Goal: Task Accomplishment & Management: Manage account settings

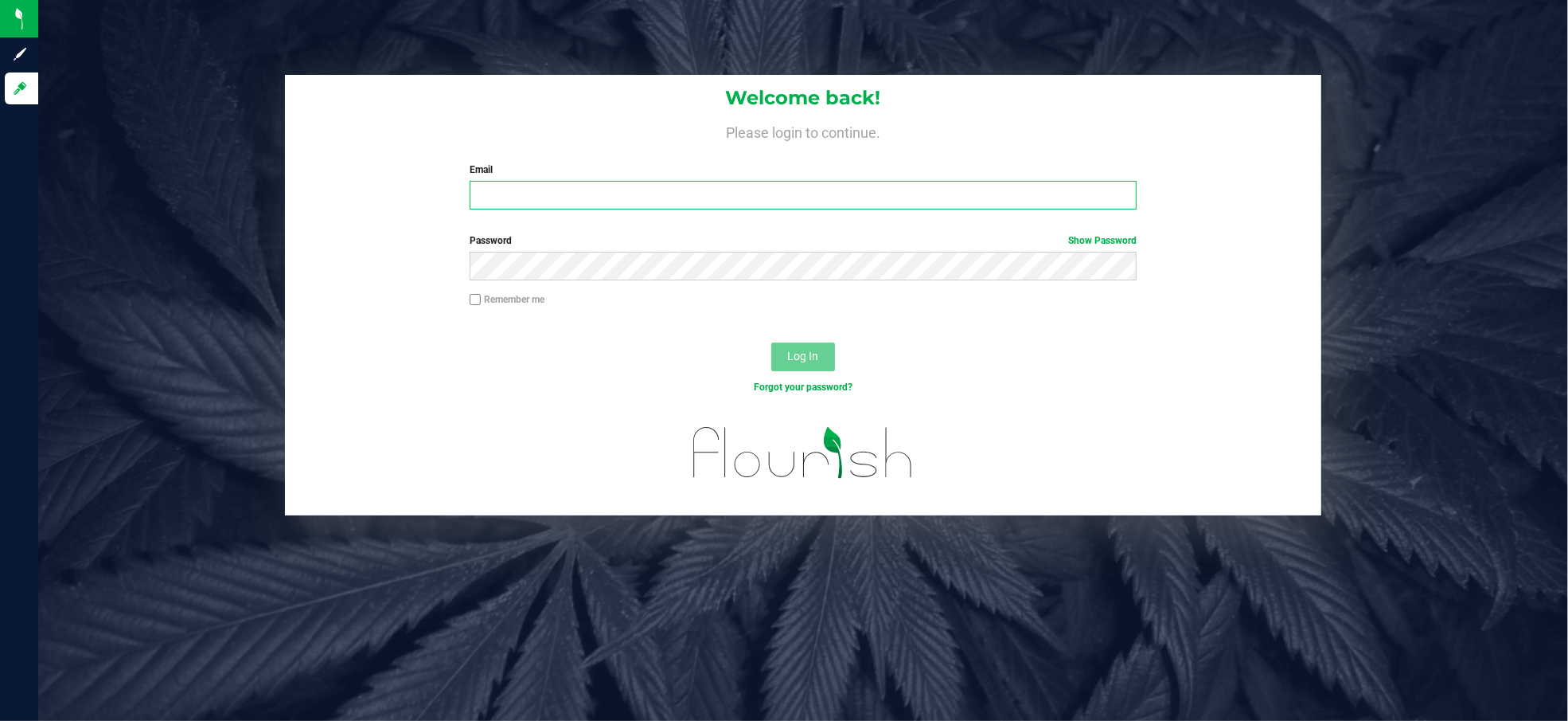
click at [512, 206] on input "Email" at bounding box center [803, 195] width 668 height 28
type input "[EMAIL_ADDRESS][DOMAIN_NAME]"
click at [772, 343] on button "Log In" at bounding box center [804, 356] width 64 height 28
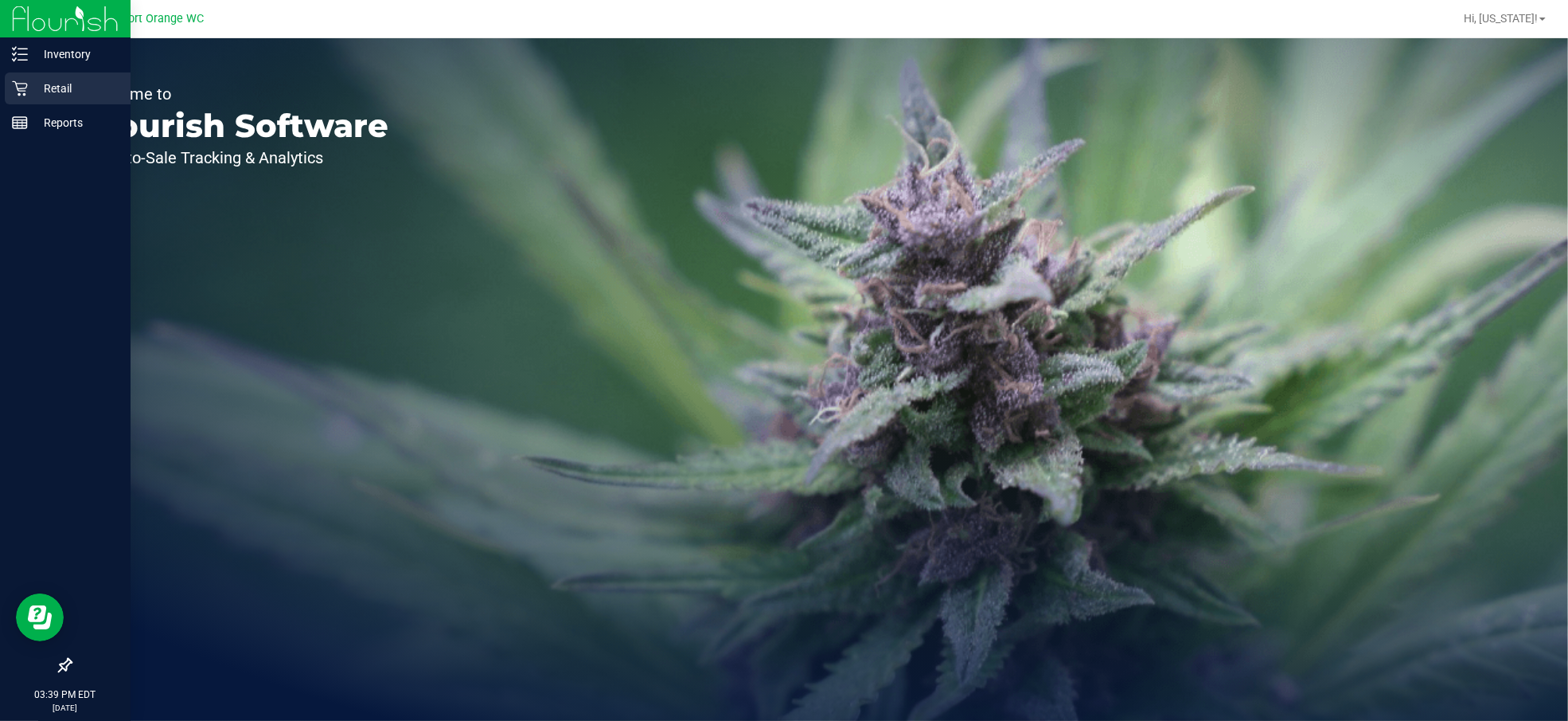
click at [34, 77] on div "Retail" at bounding box center [68, 88] width 126 height 32
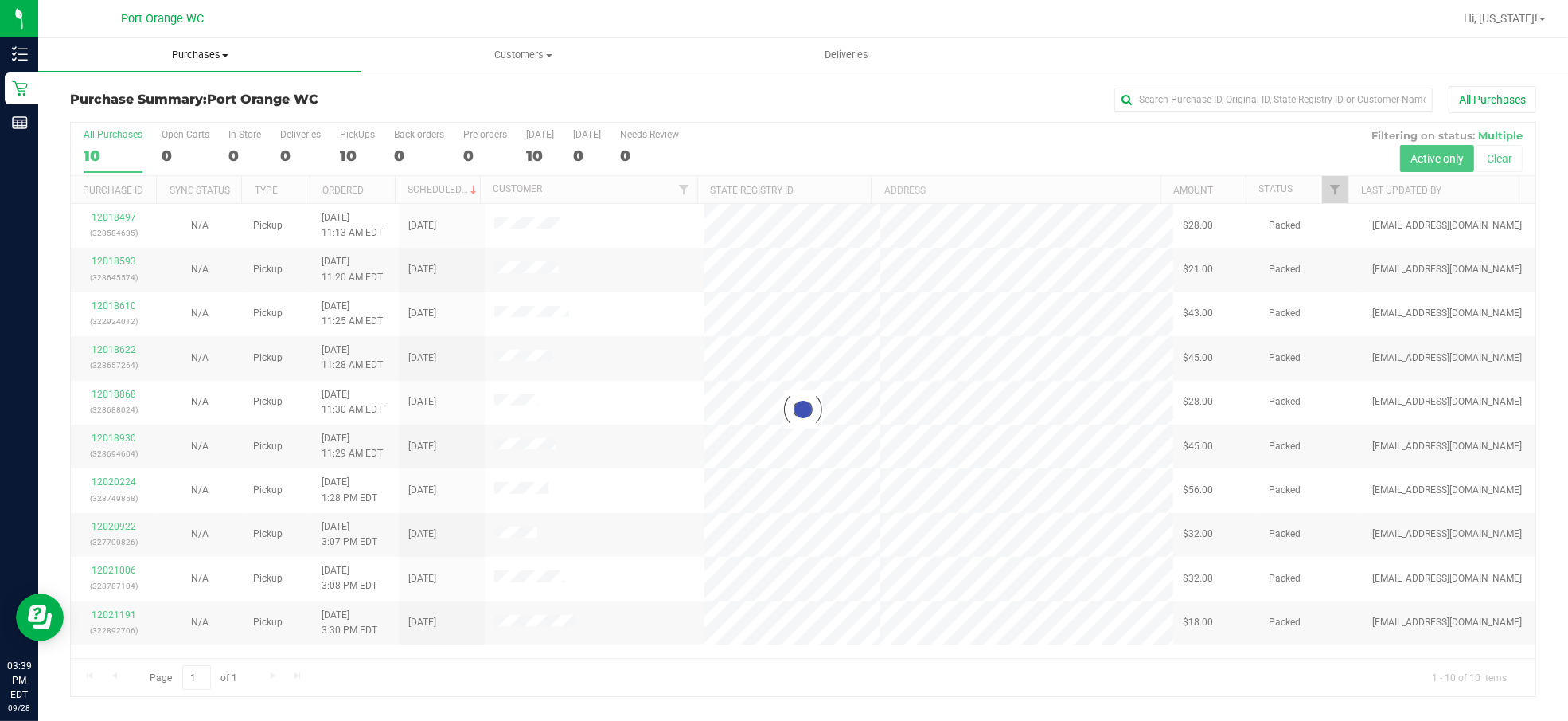
click at [208, 53] on span "Purchases" at bounding box center [200, 55] width 323 height 15
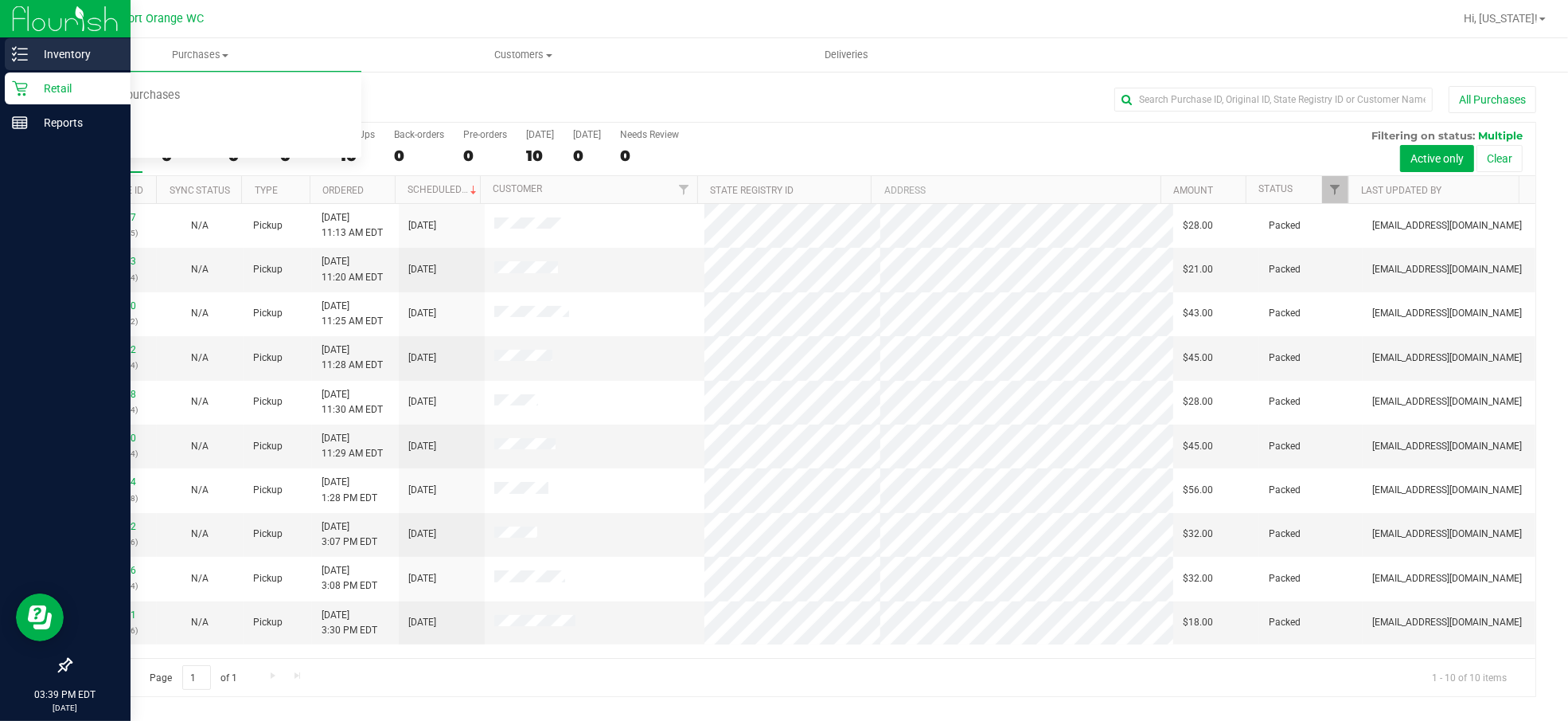
click at [74, 39] on div "Inventory" at bounding box center [68, 54] width 126 height 32
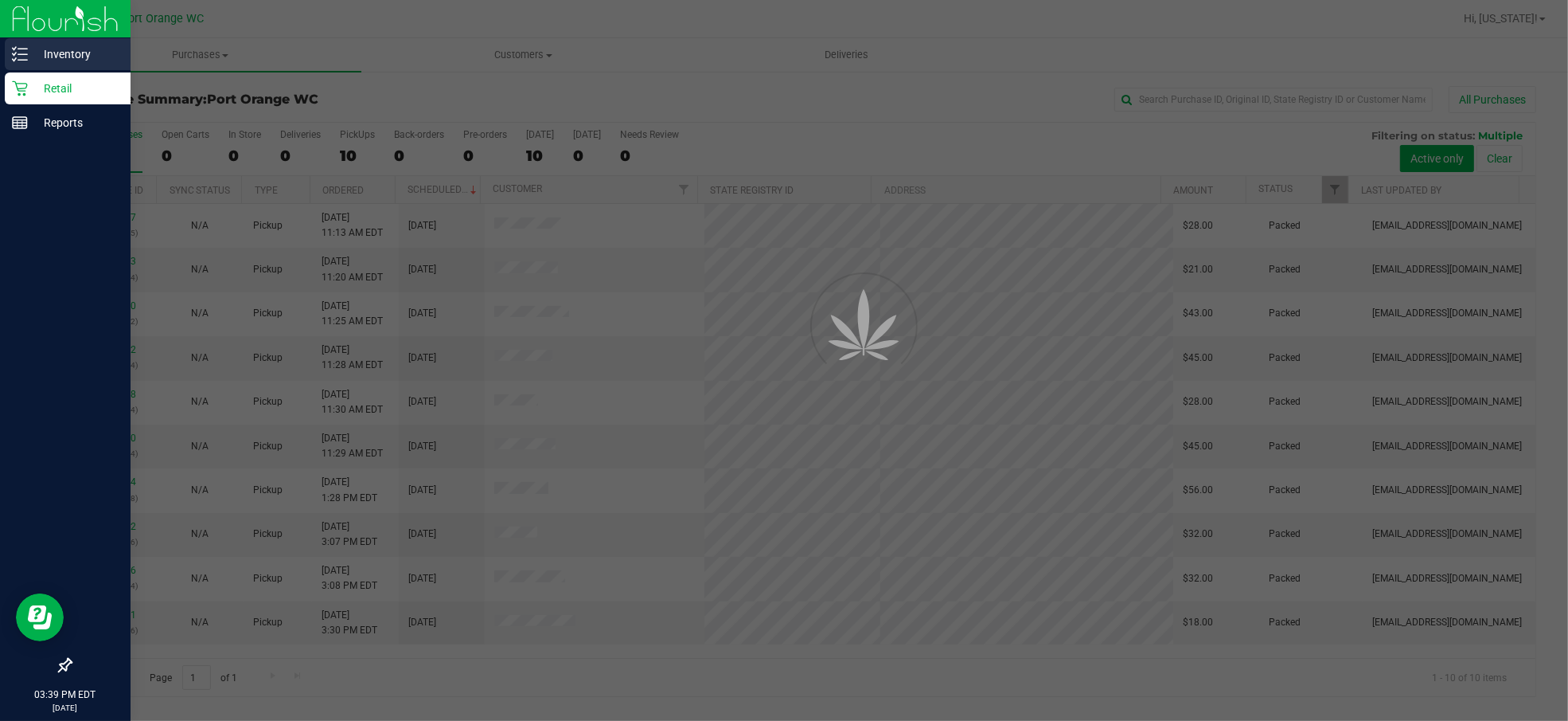
click at [73, 51] on p "Inventory" at bounding box center [76, 54] width 96 height 19
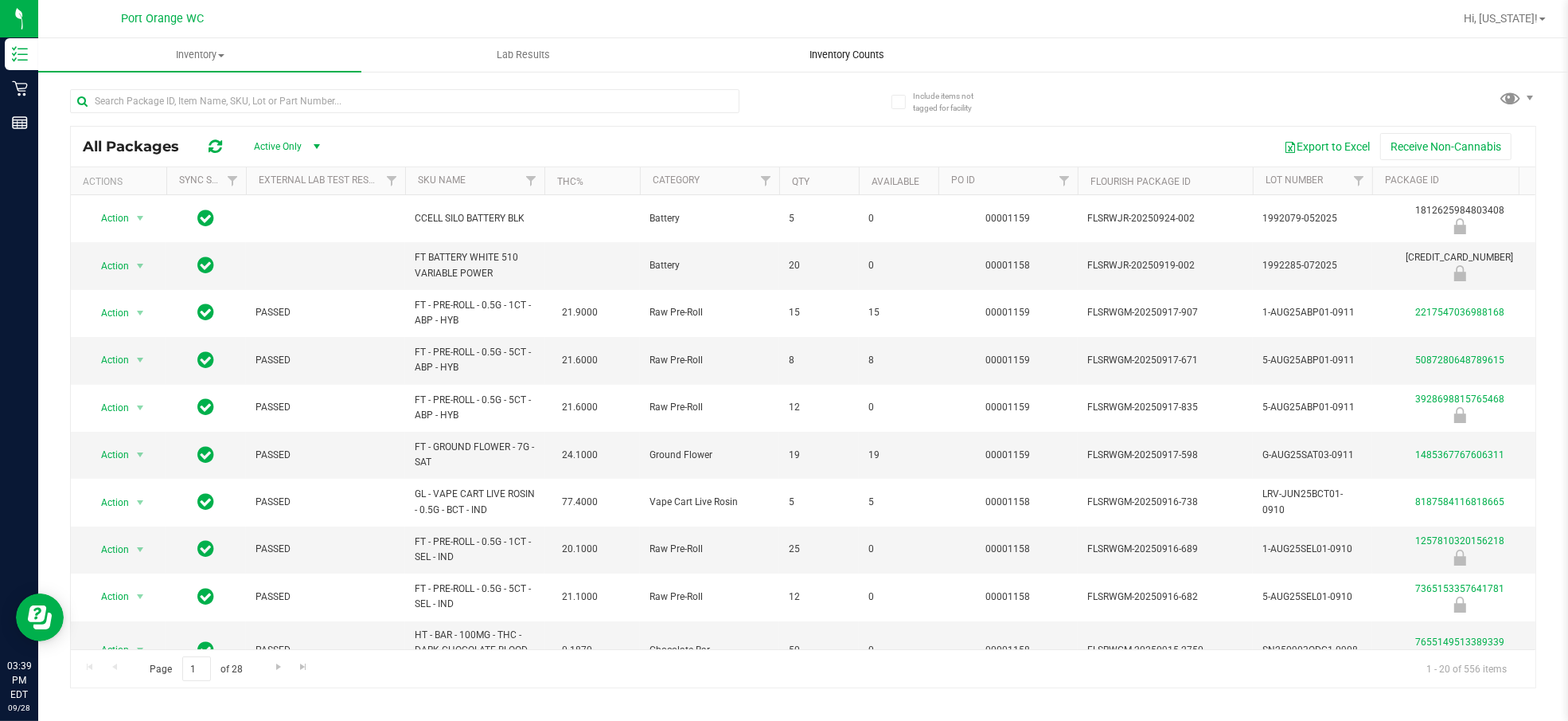
click at [847, 50] on span "Inventory Counts" at bounding box center [847, 55] width 118 height 15
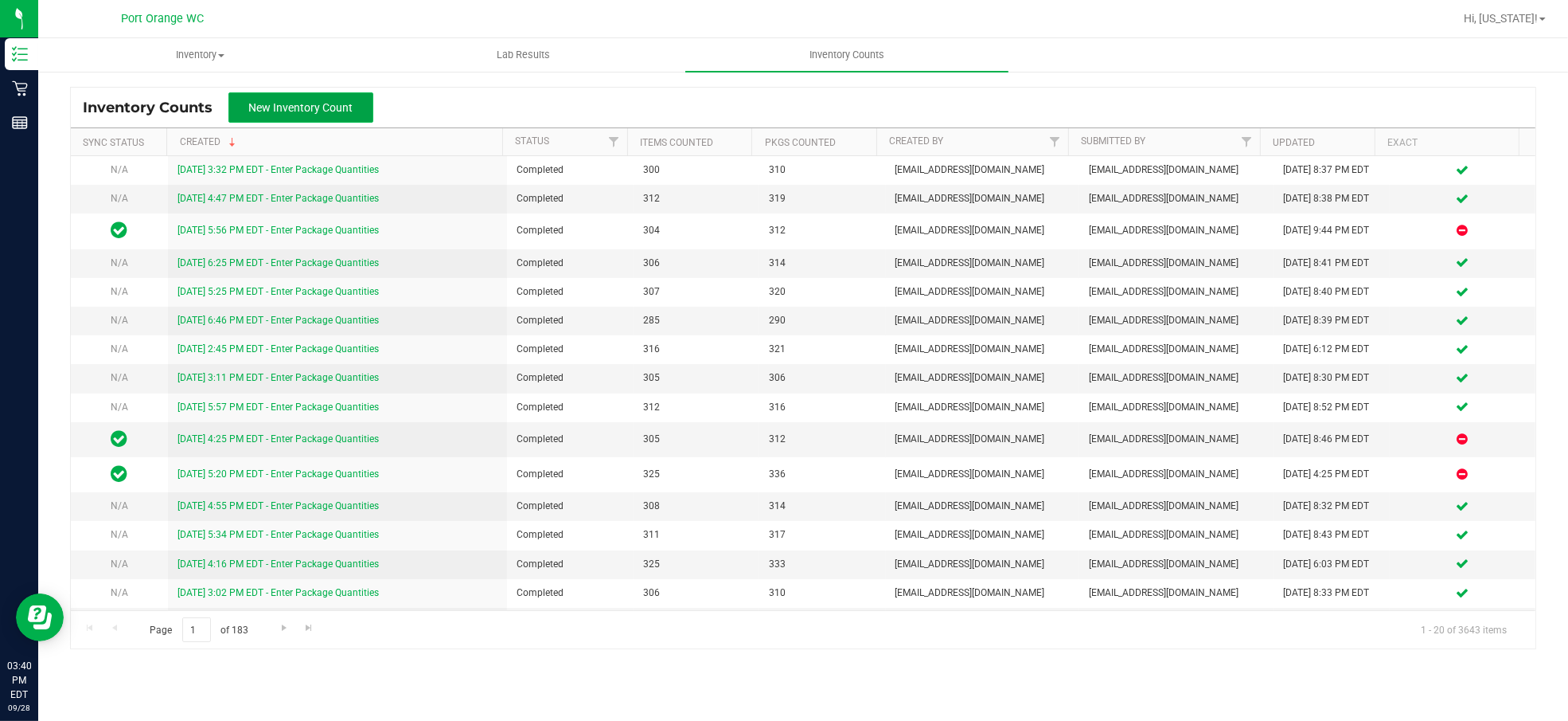
click at [282, 111] on span "New Inventory Count" at bounding box center [301, 108] width 104 height 13
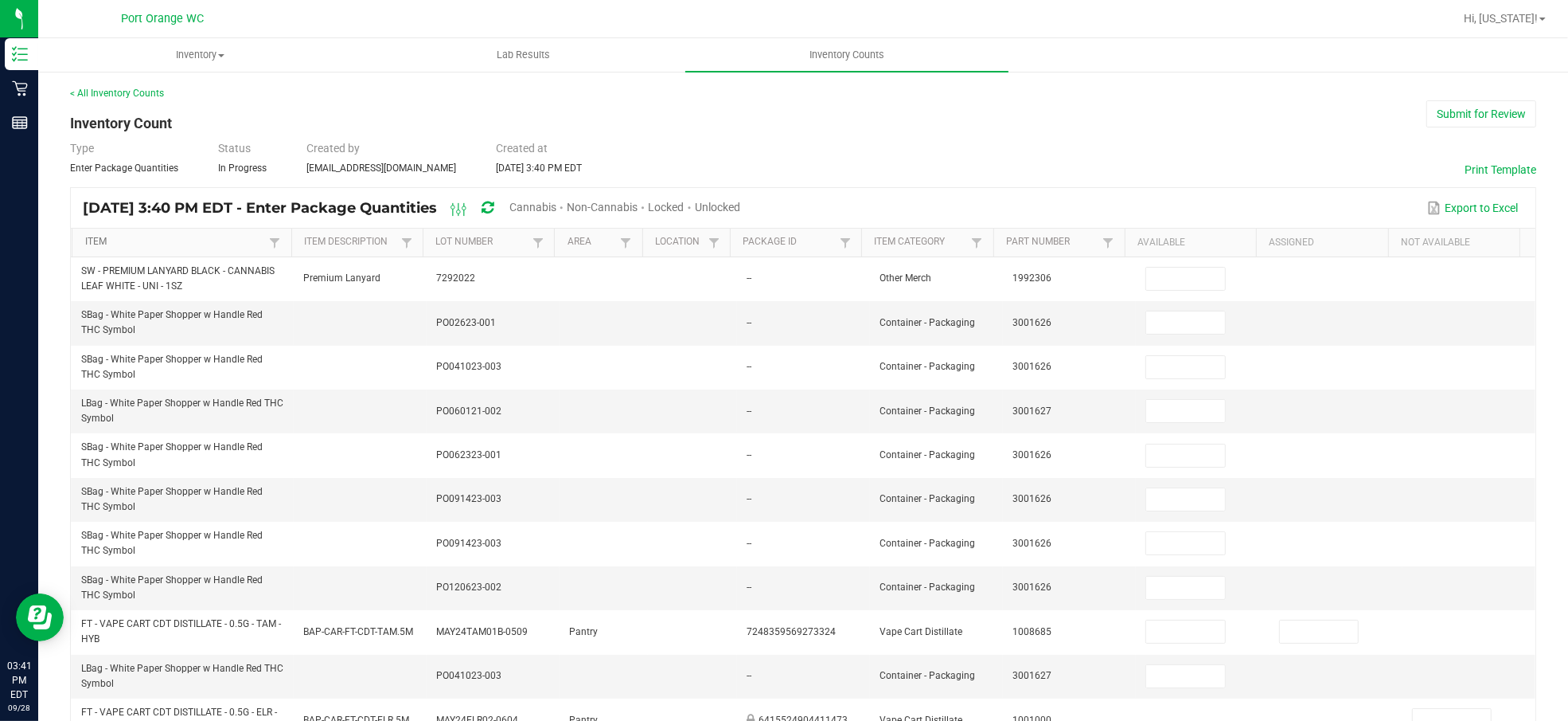
click at [164, 242] on link "Item" at bounding box center [175, 242] width 181 height 13
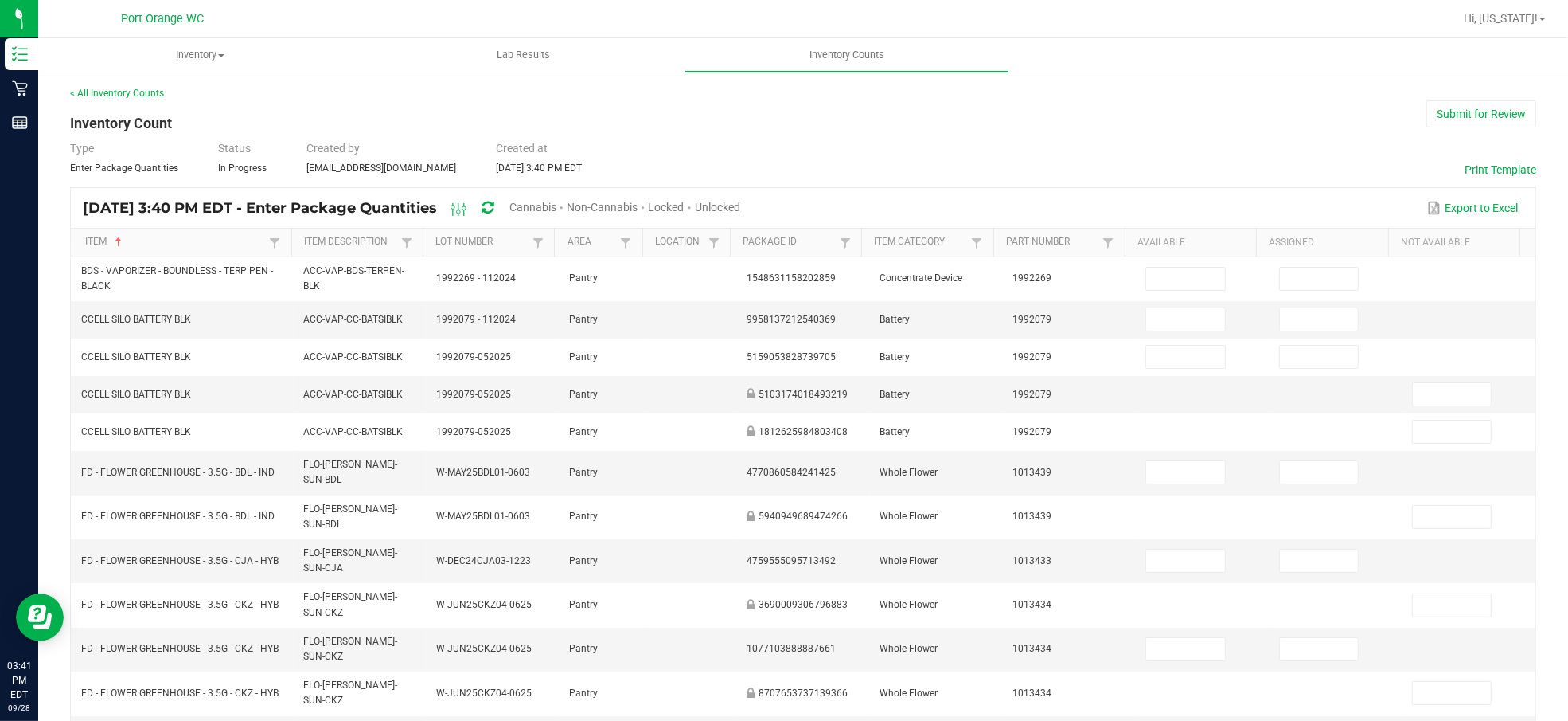
click at [556, 202] on span "Cannabis" at bounding box center [532, 207] width 47 height 13
click at [742, 204] on span "Unlocked" at bounding box center [719, 207] width 46 height 13
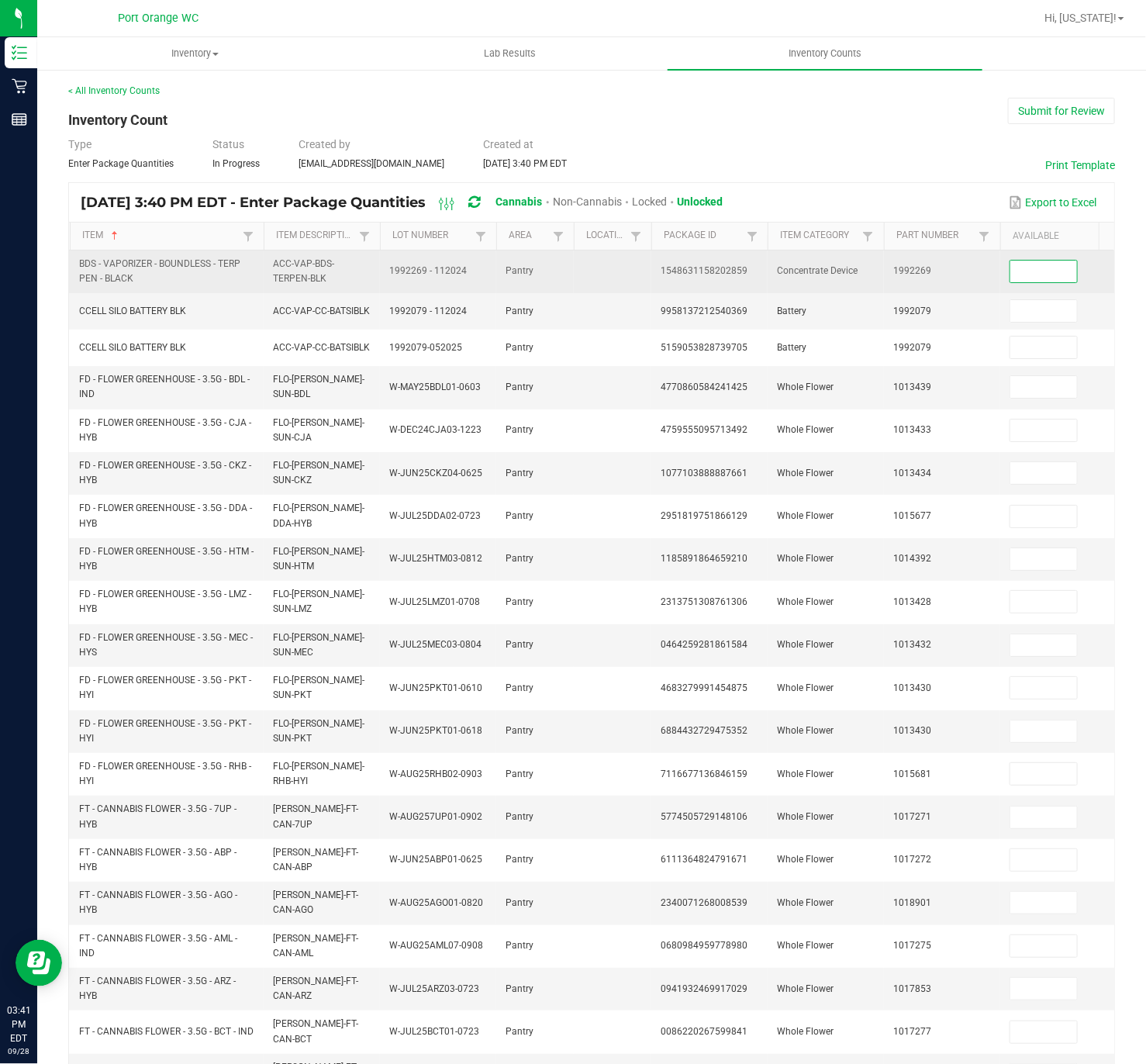
click at [1038, 271] on input at bounding box center [1044, 271] width 67 height 21
type input "2"
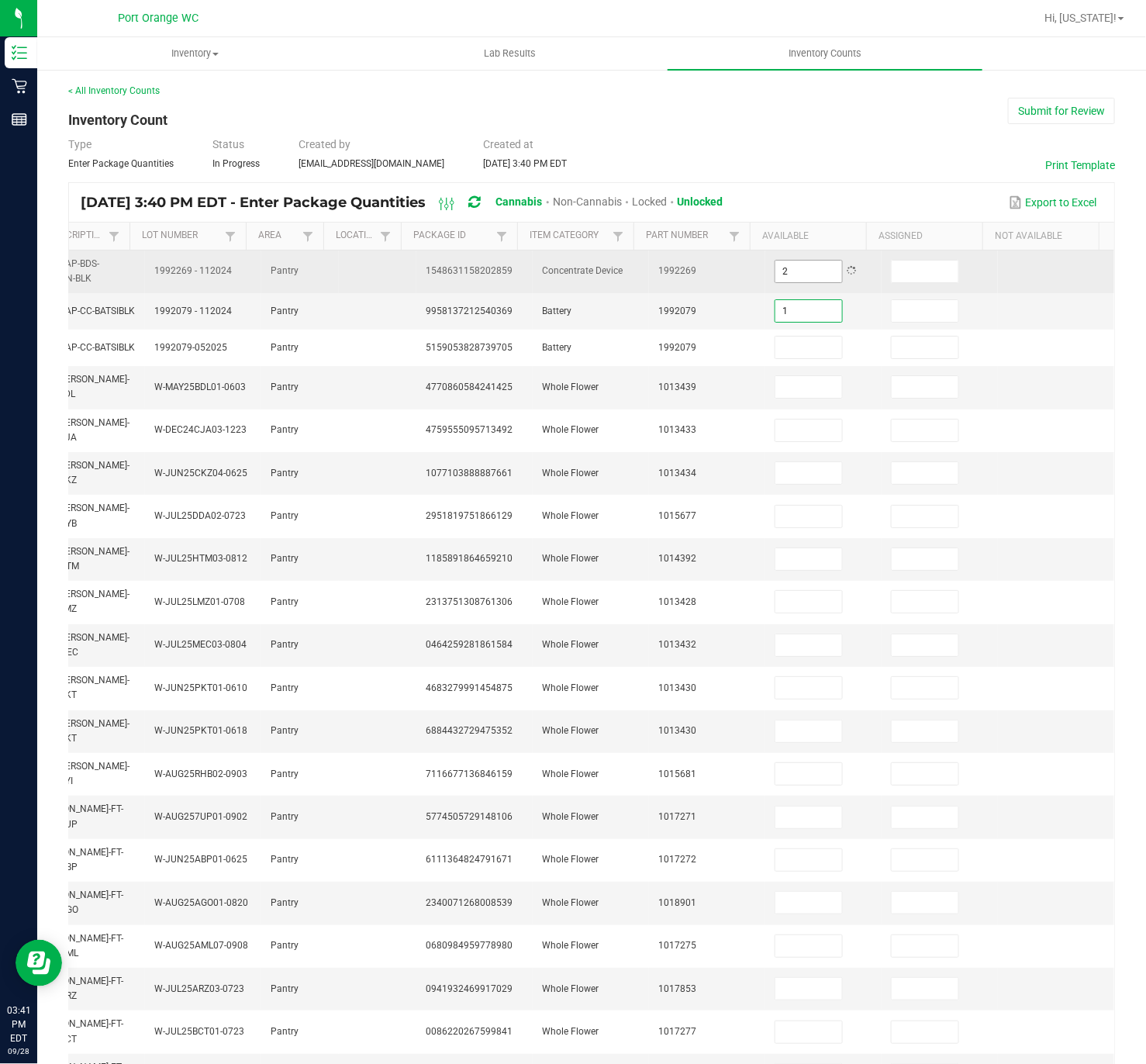
type input "1"
type input "3"
type input "1"
type input "3"
type input "14"
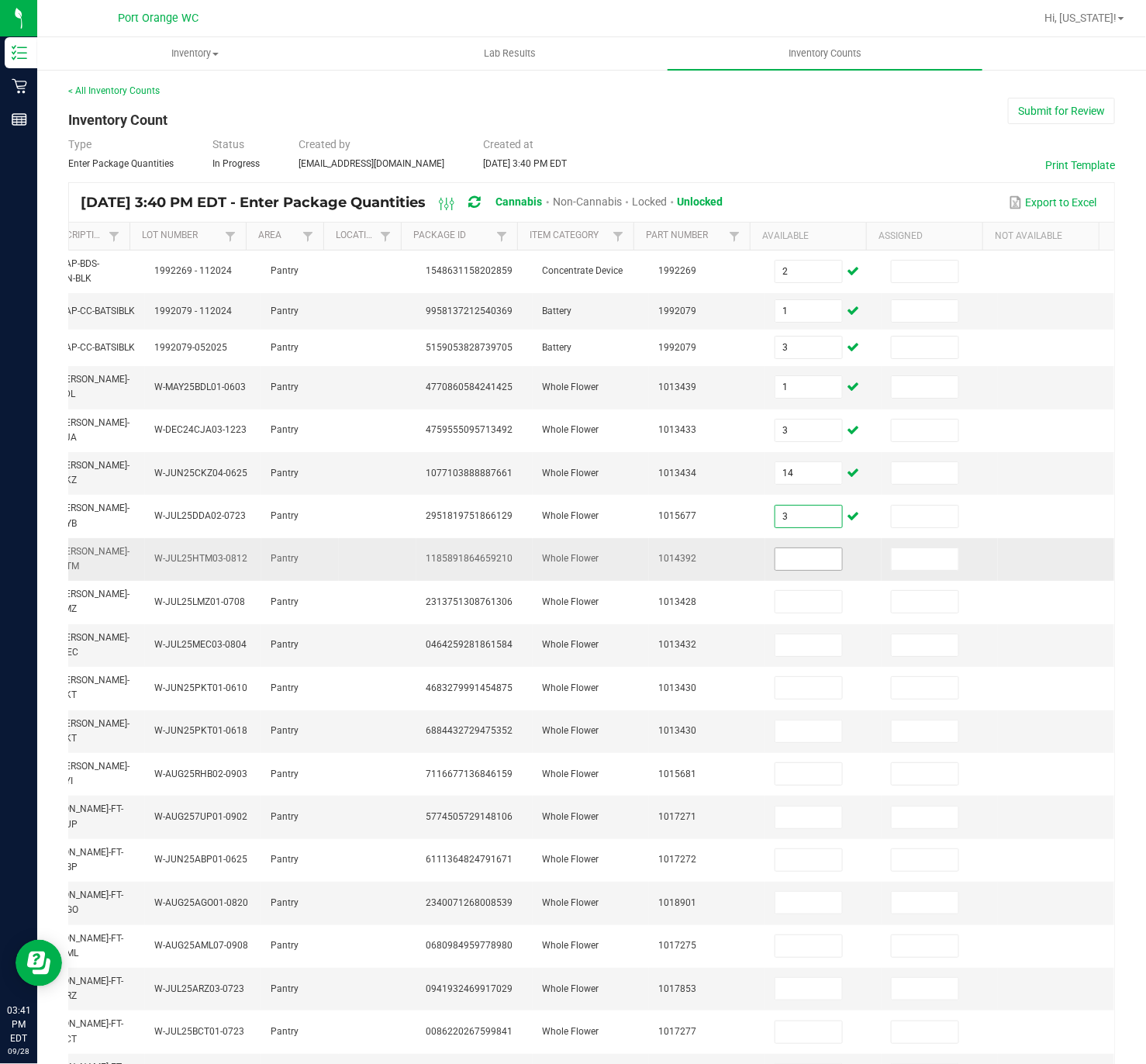
type input "3"
click at [775, 552] on span at bounding box center [809, 559] width 69 height 23
click at [776, 566] on input at bounding box center [809, 559] width 67 height 21
type input "3"
type input "13"
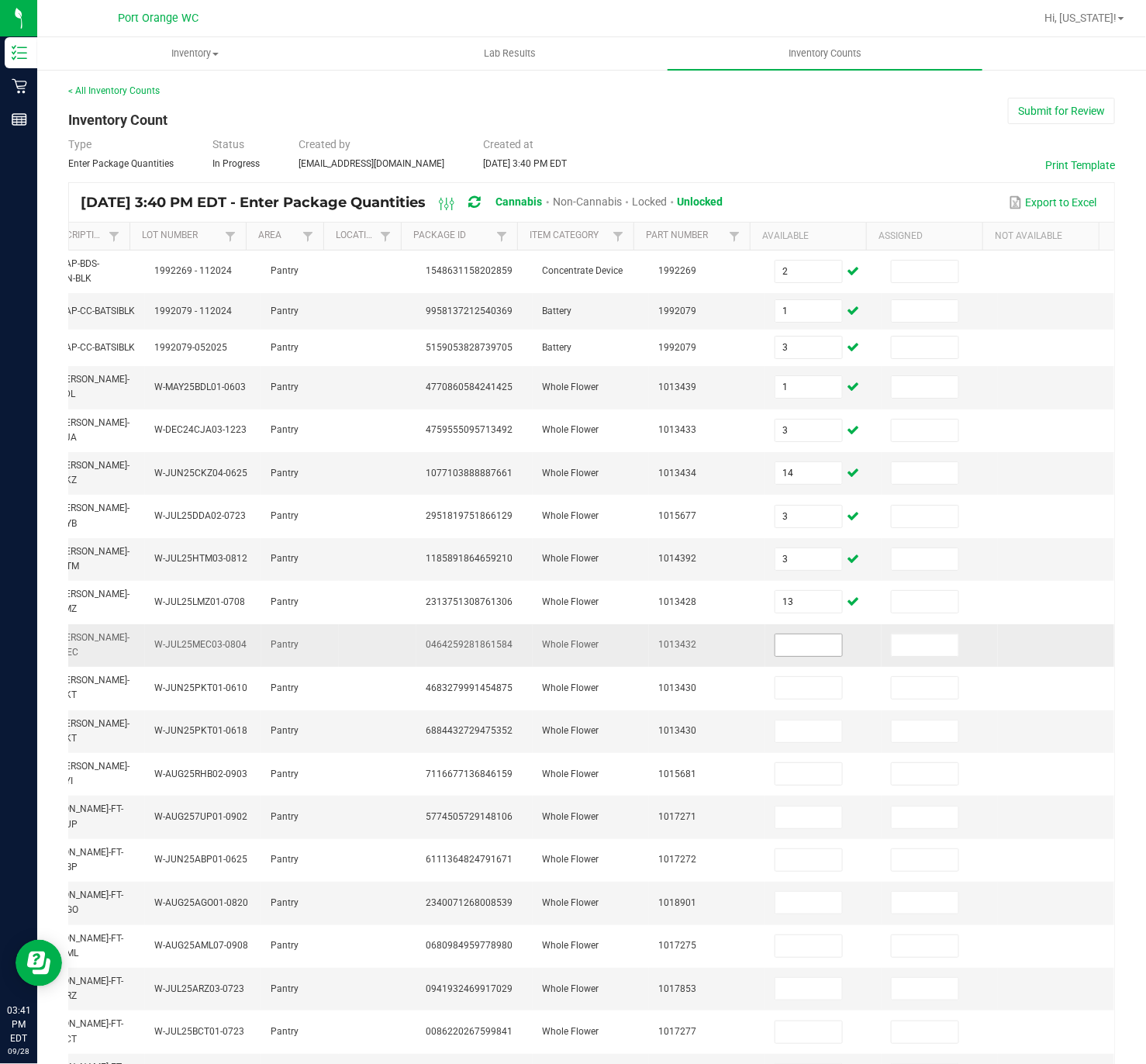
click at [776, 646] on input at bounding box center [809, 645] width 67 height 21
type input "20"
type input "1"
type input "5"
type input "1"
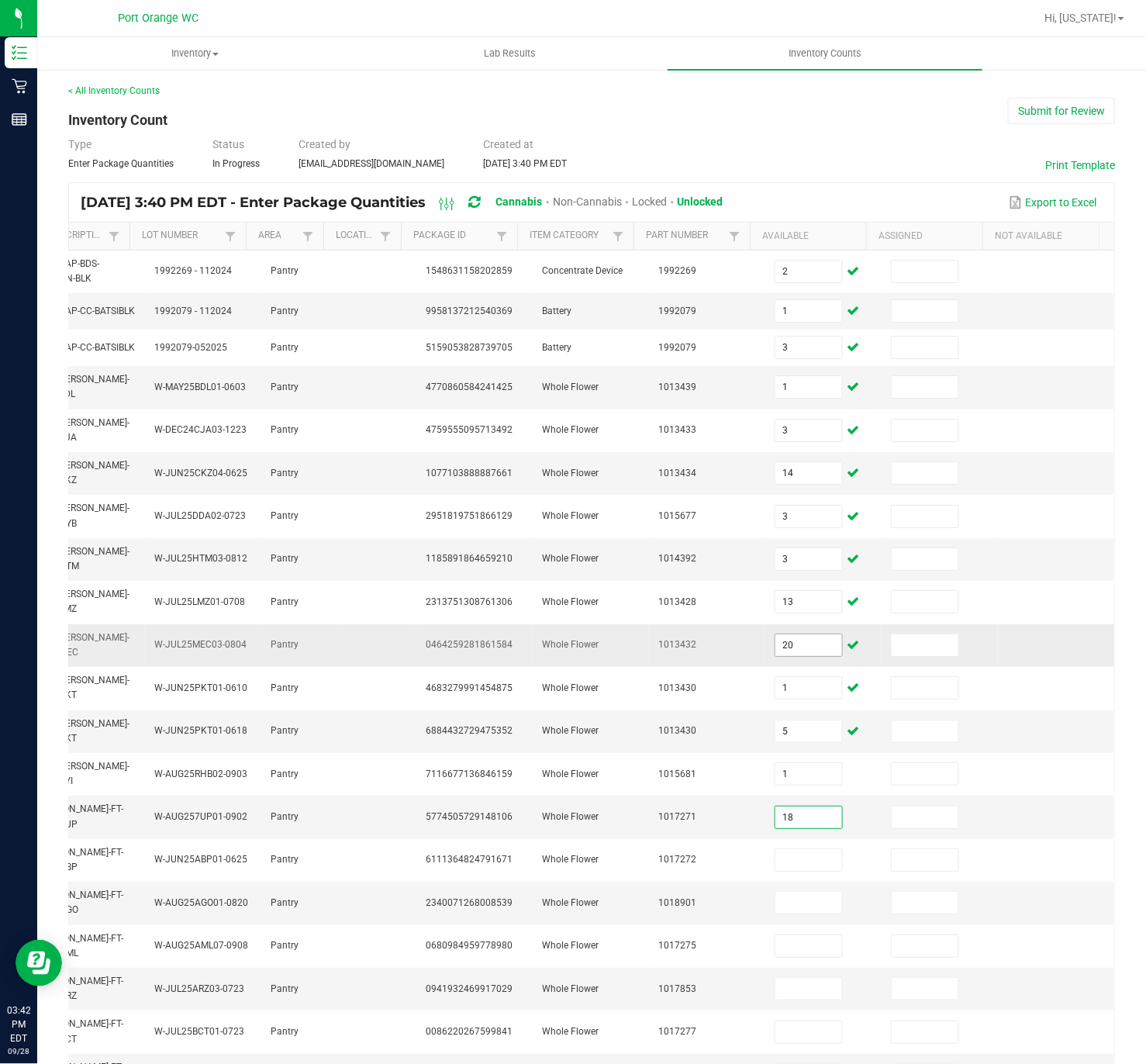
type input "18"
type input "20"
type input "13"
type input "10"
type input "4"
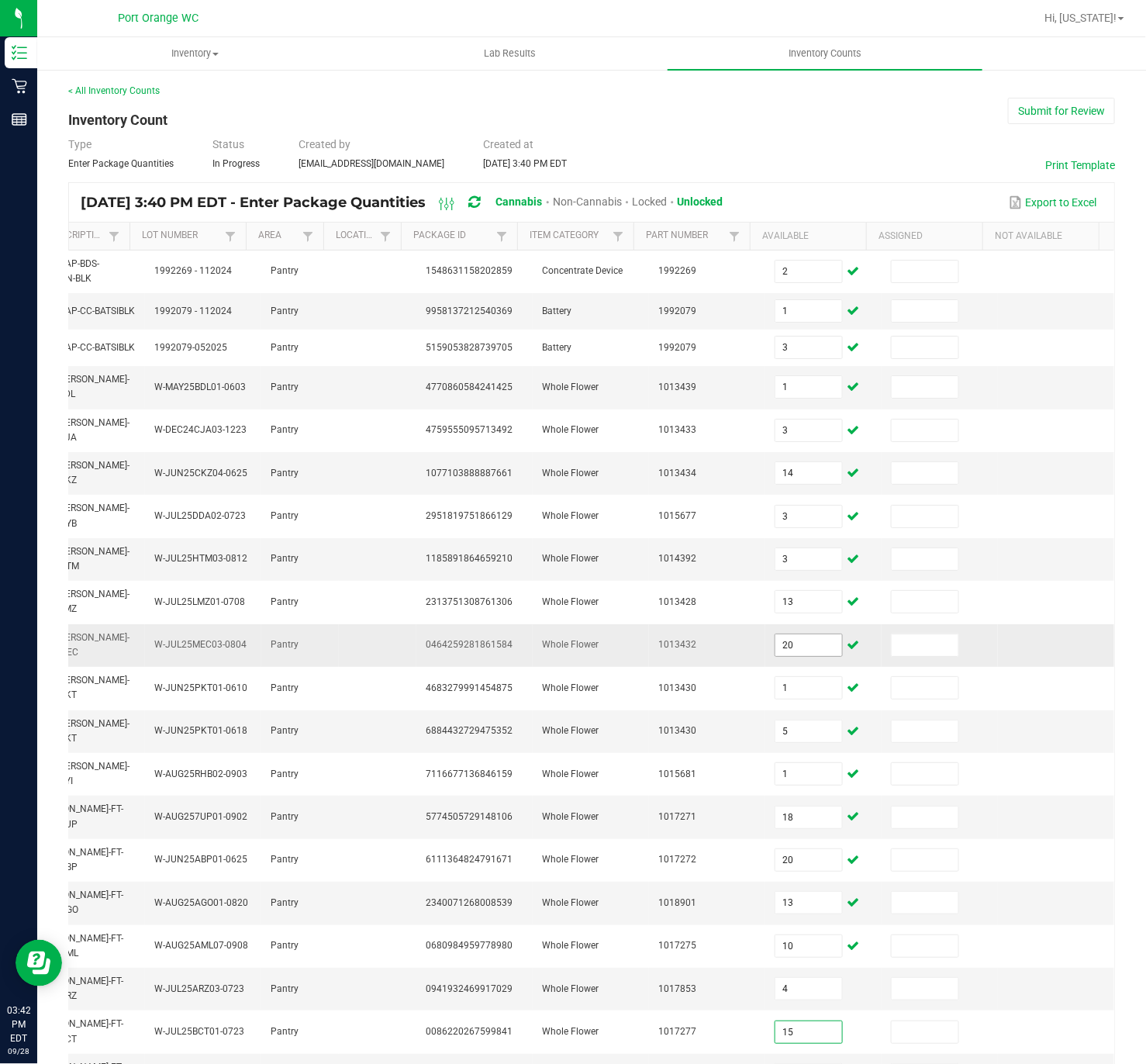
type input "15"
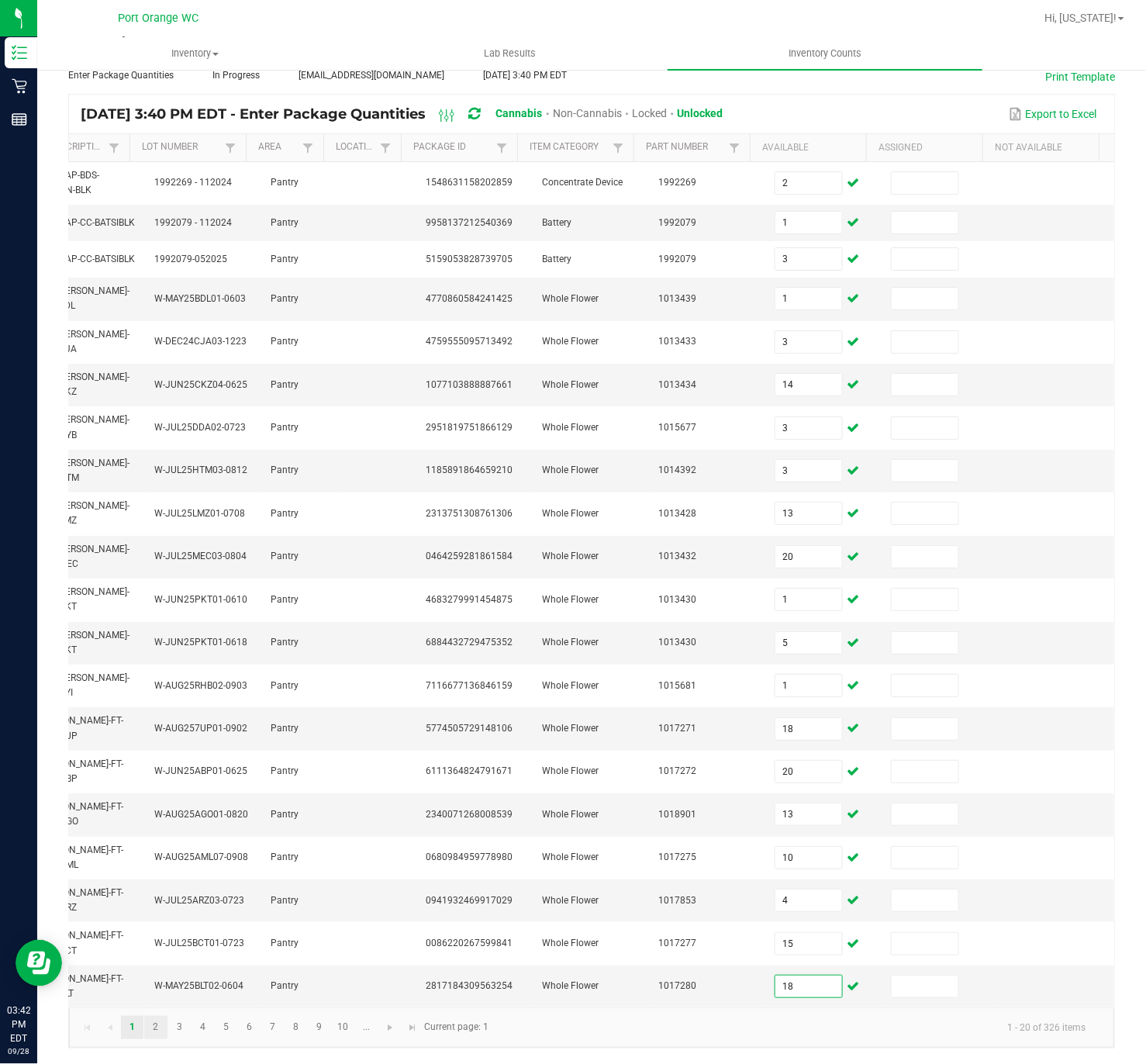
type input "18"
click at [160, 701] on link "2" at bounding box center [155, 1028] width 22 height 23
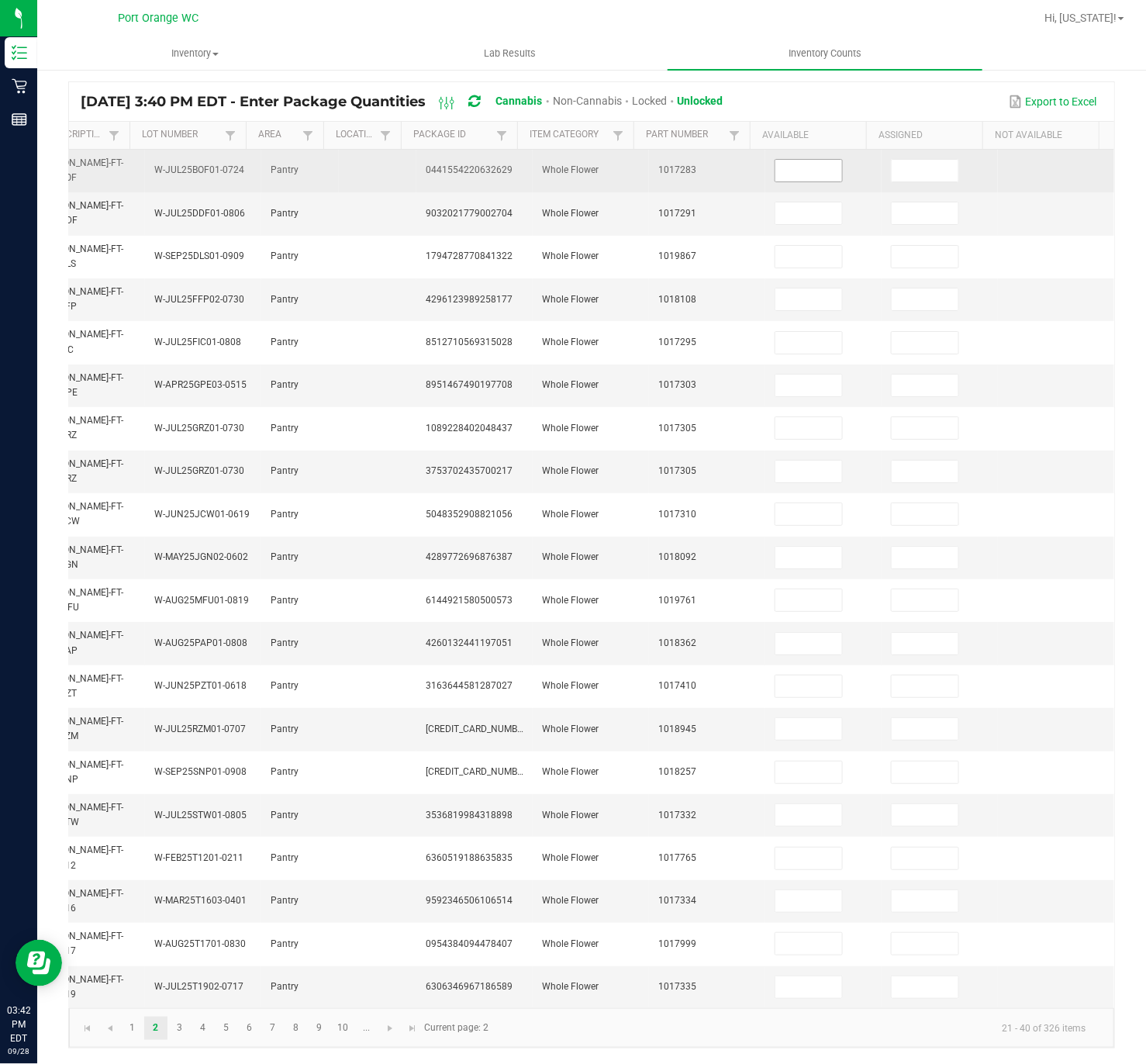
click at [776, 160] on input at bounding box center [809, 171] width 67 height 21
type input "11"
type input "14"
type input "9"
type input "11"
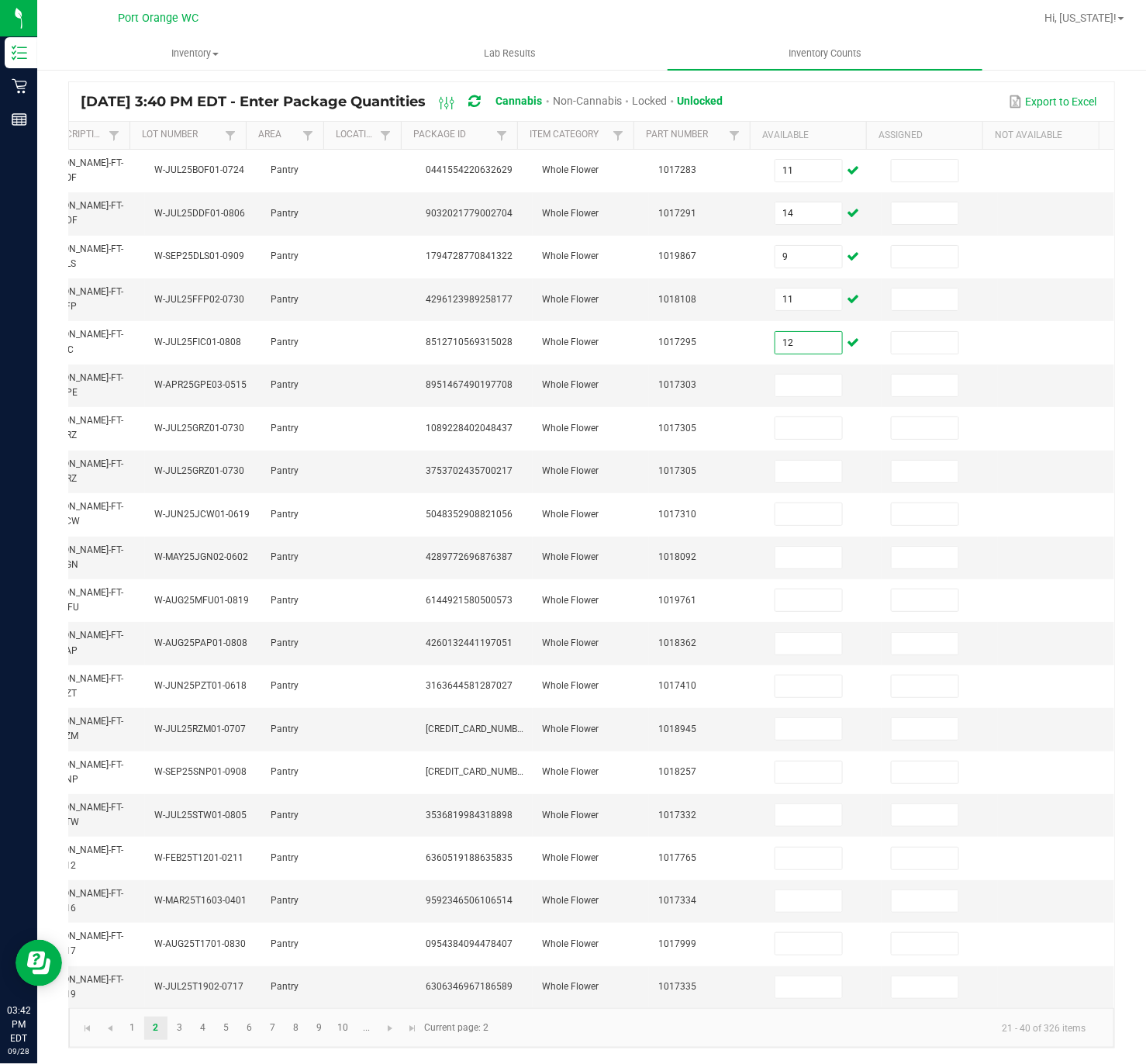
type input "12"
click at [776, 375] on input at bounding box center [809, 385] width 67 height 21
type input "13"
type input "10"
type input "8"
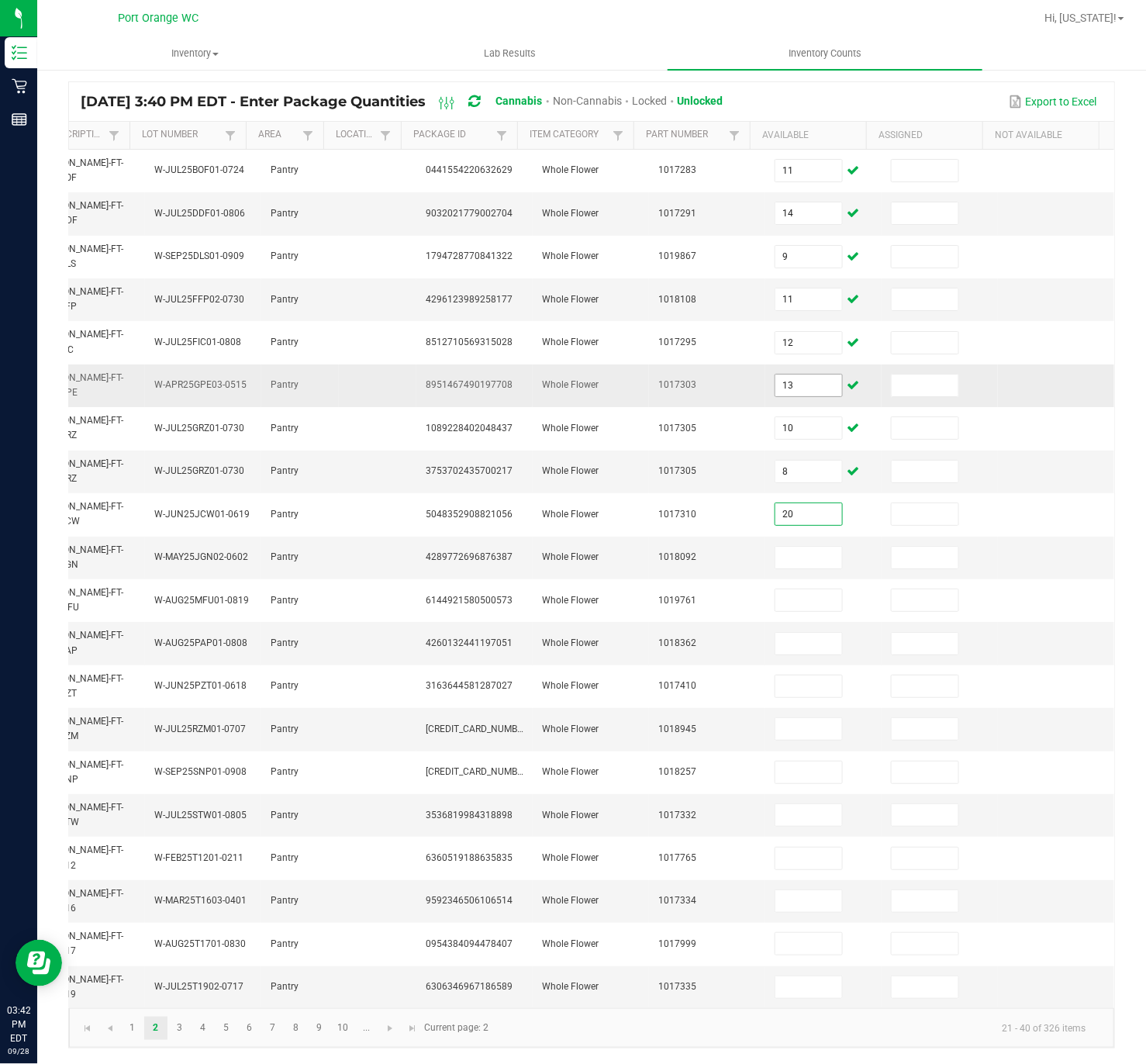
type input "20"
type input "18"
type input "14"
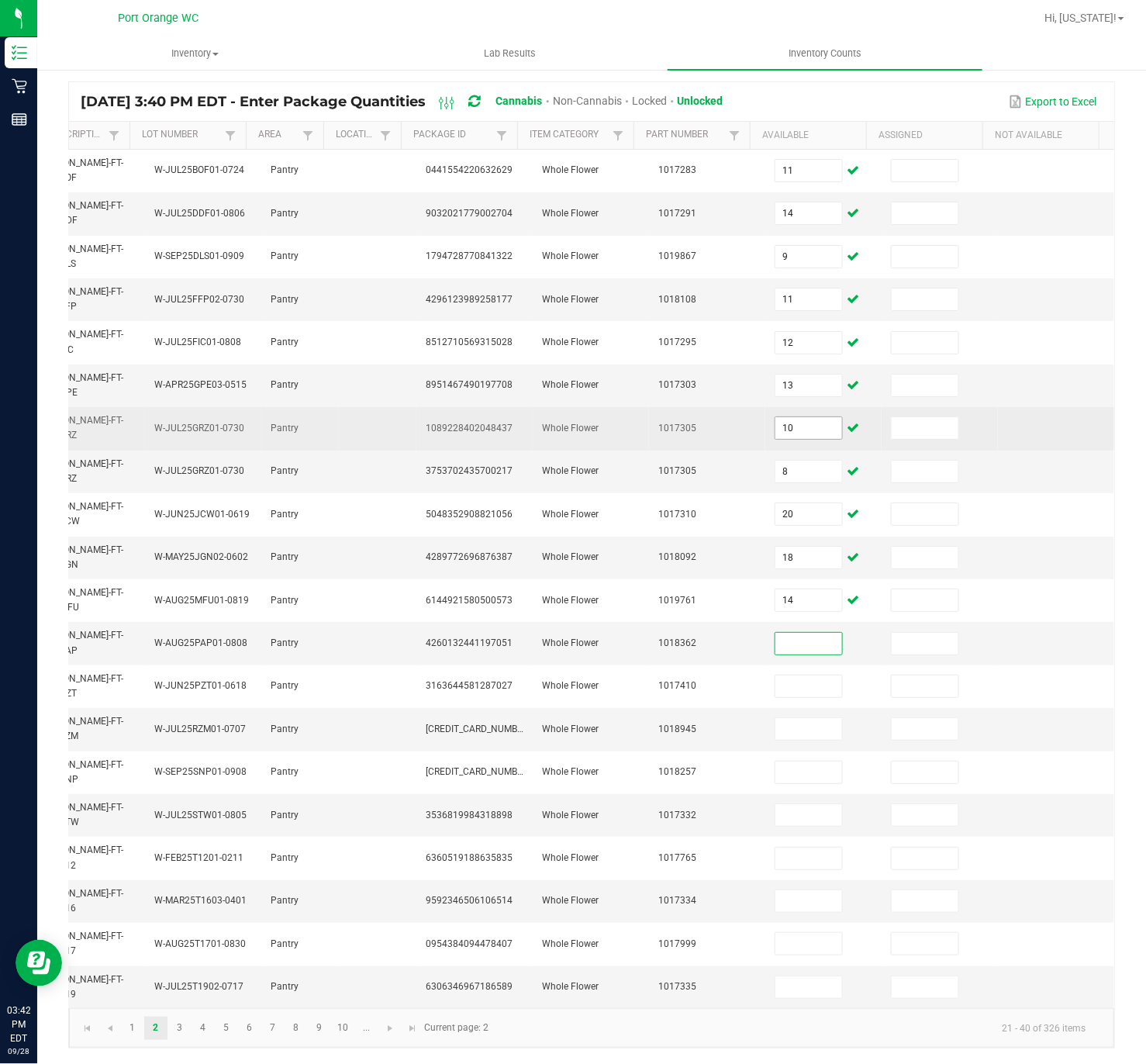
click at [776, 417] on input "10" at bounding box center [809, 428] width 67 height 21
type input "0"
type input "10"
type input "8"
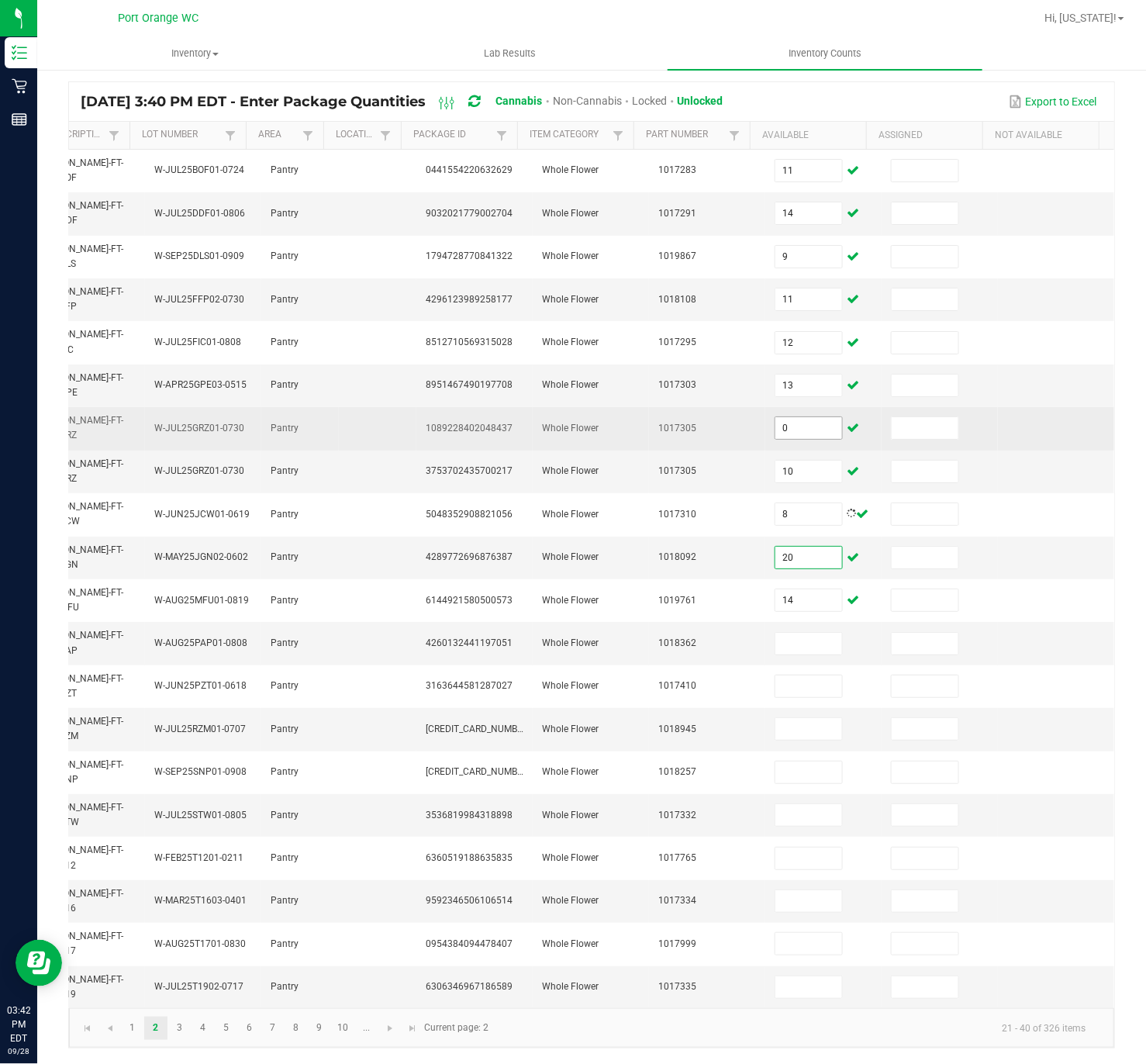
type input "20"
type input "18"
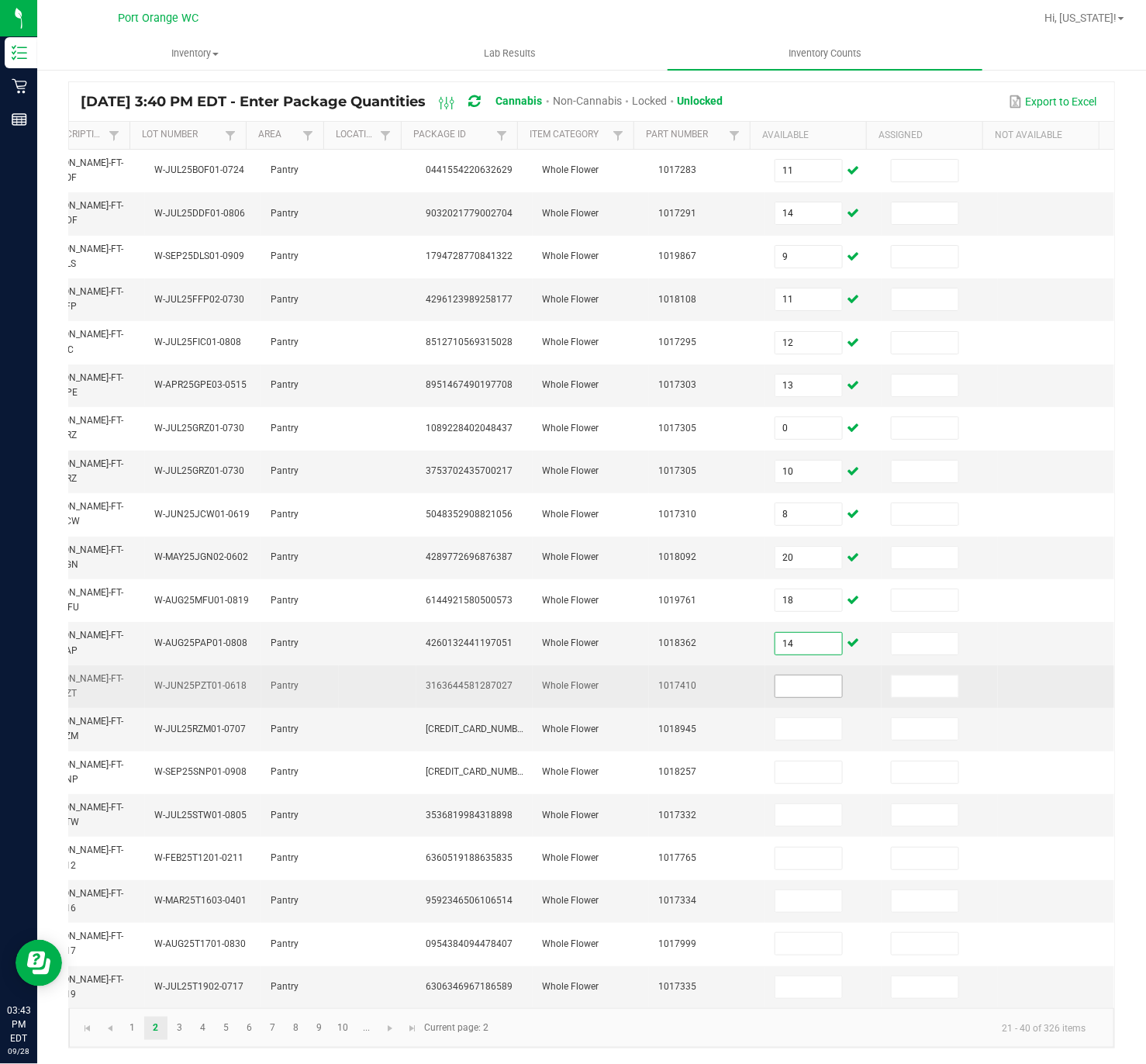
type input "14"
click at [776, 675] on input at bounding box center [809, 686] width 67 height 21
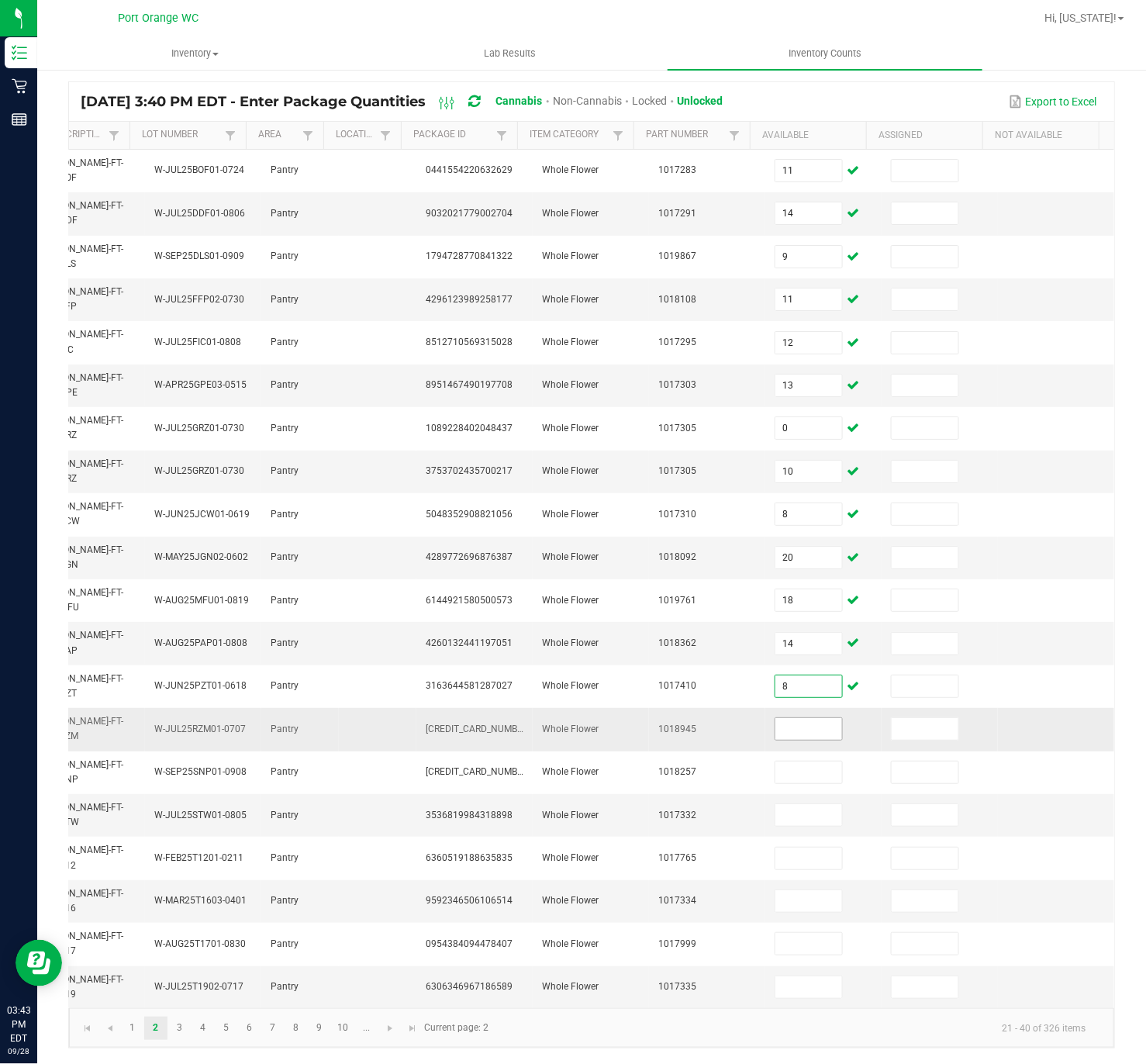
type input "8"
click at [776, 701] on input at bounding box center [809, 729] width 67 height 21
type input "4"
type input "9"
type input "15"
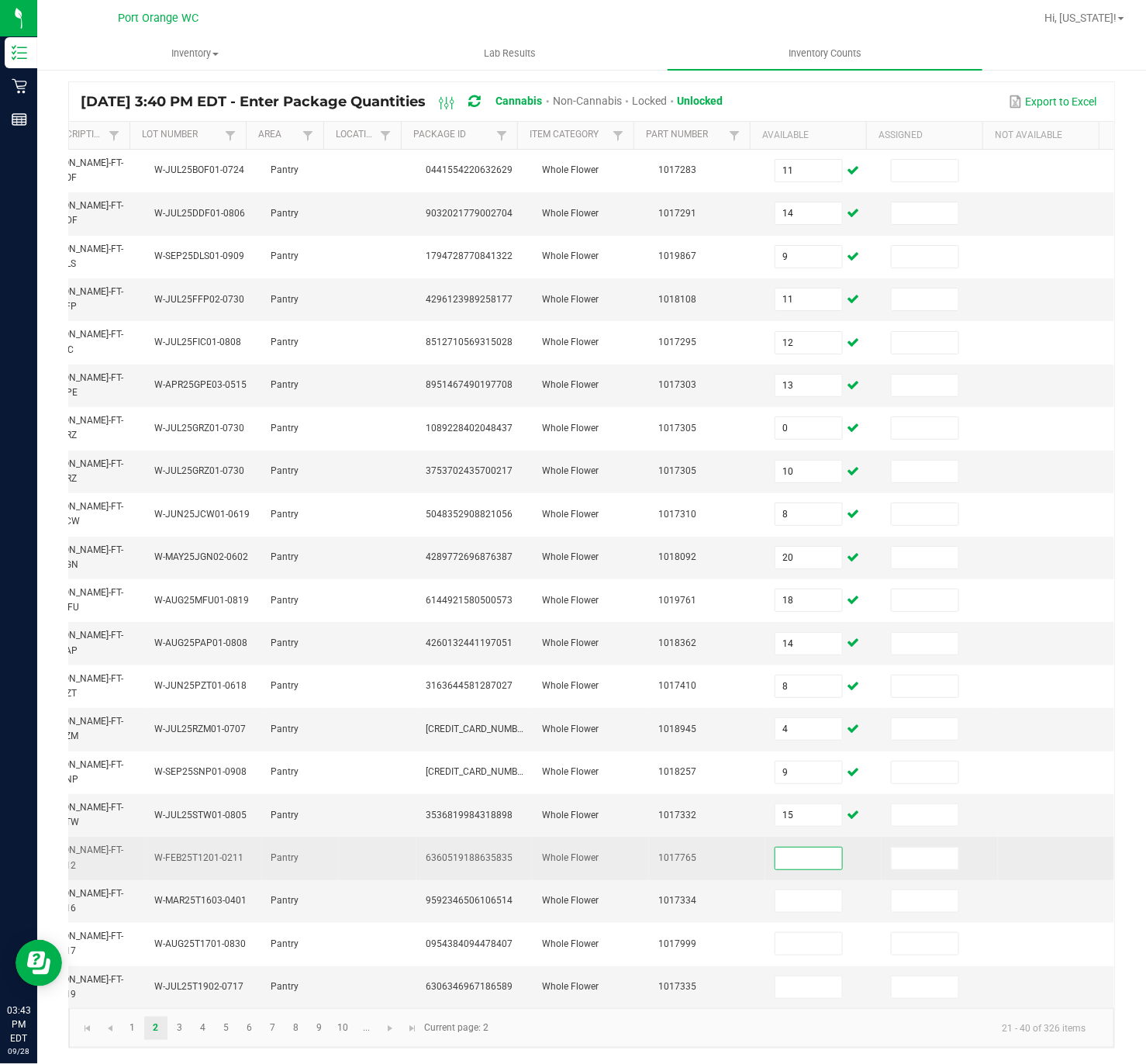
click at [776, 701] on input at bounding box center [809, 858] width 67 height 21
type input "18"
type input "16"
type input "4"
type input "2"
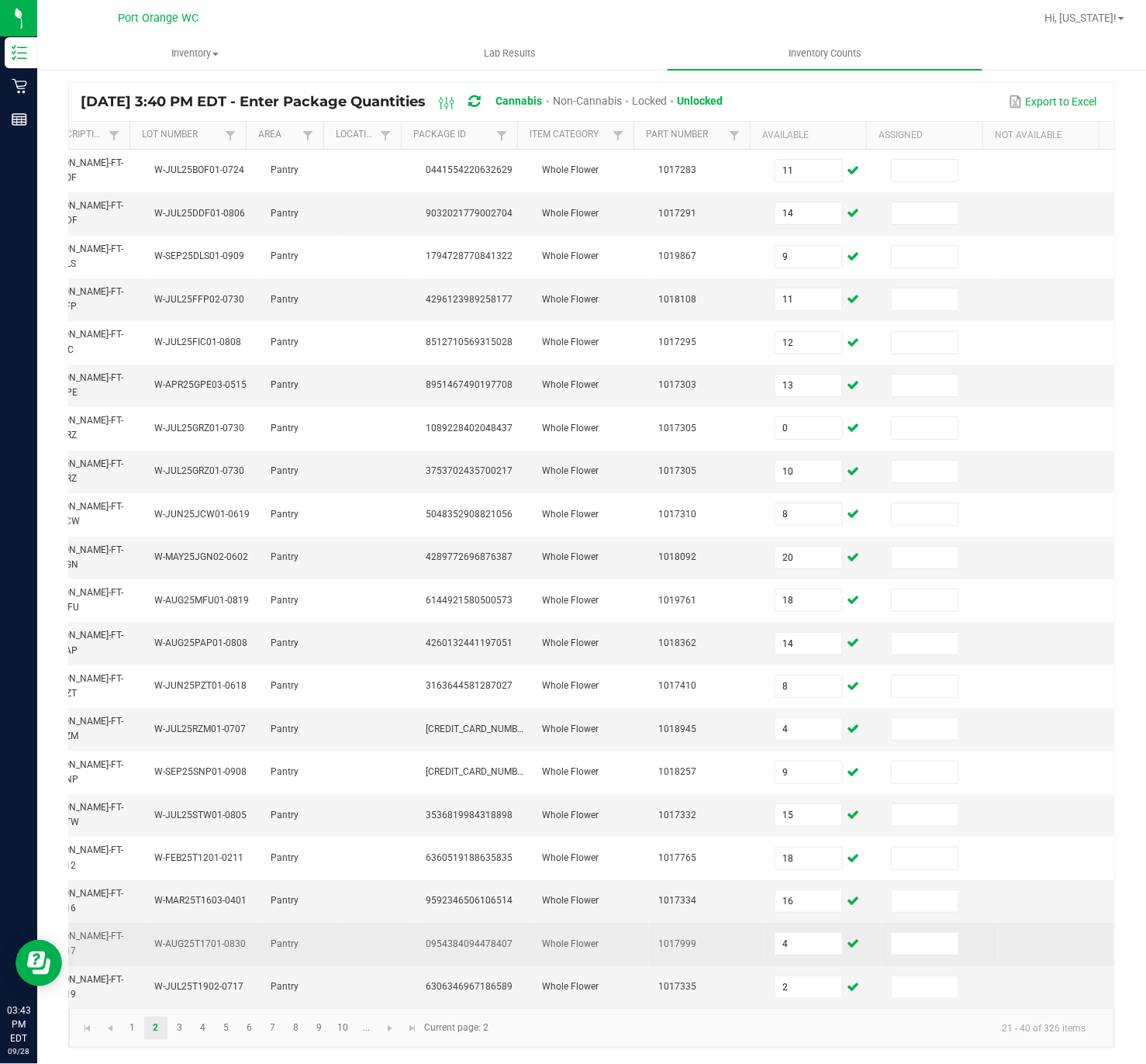
scroll to position [118, 0]
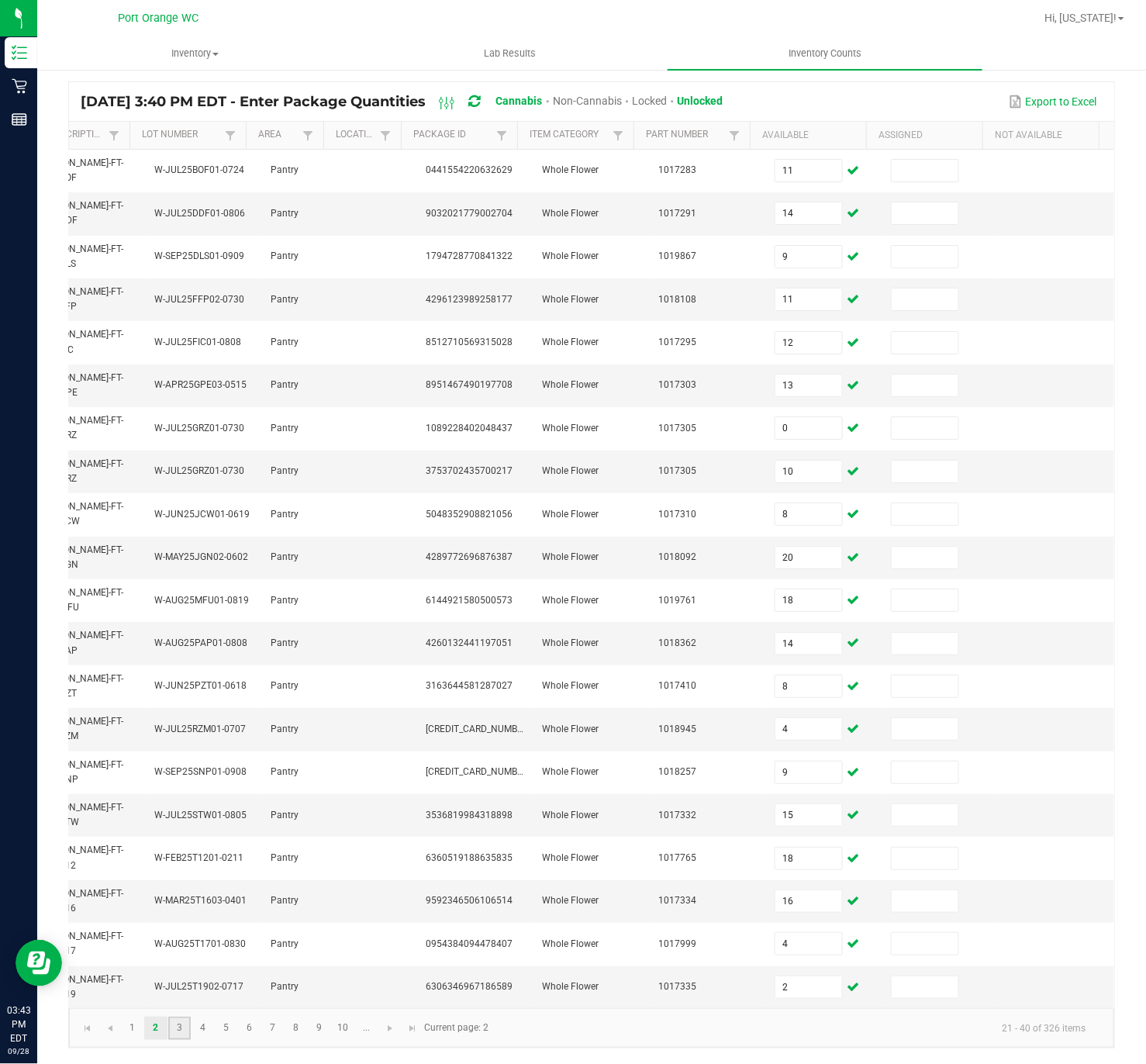
click at [178, 701] on link "3" at bounding box center [179, 1028] width 22 height 23
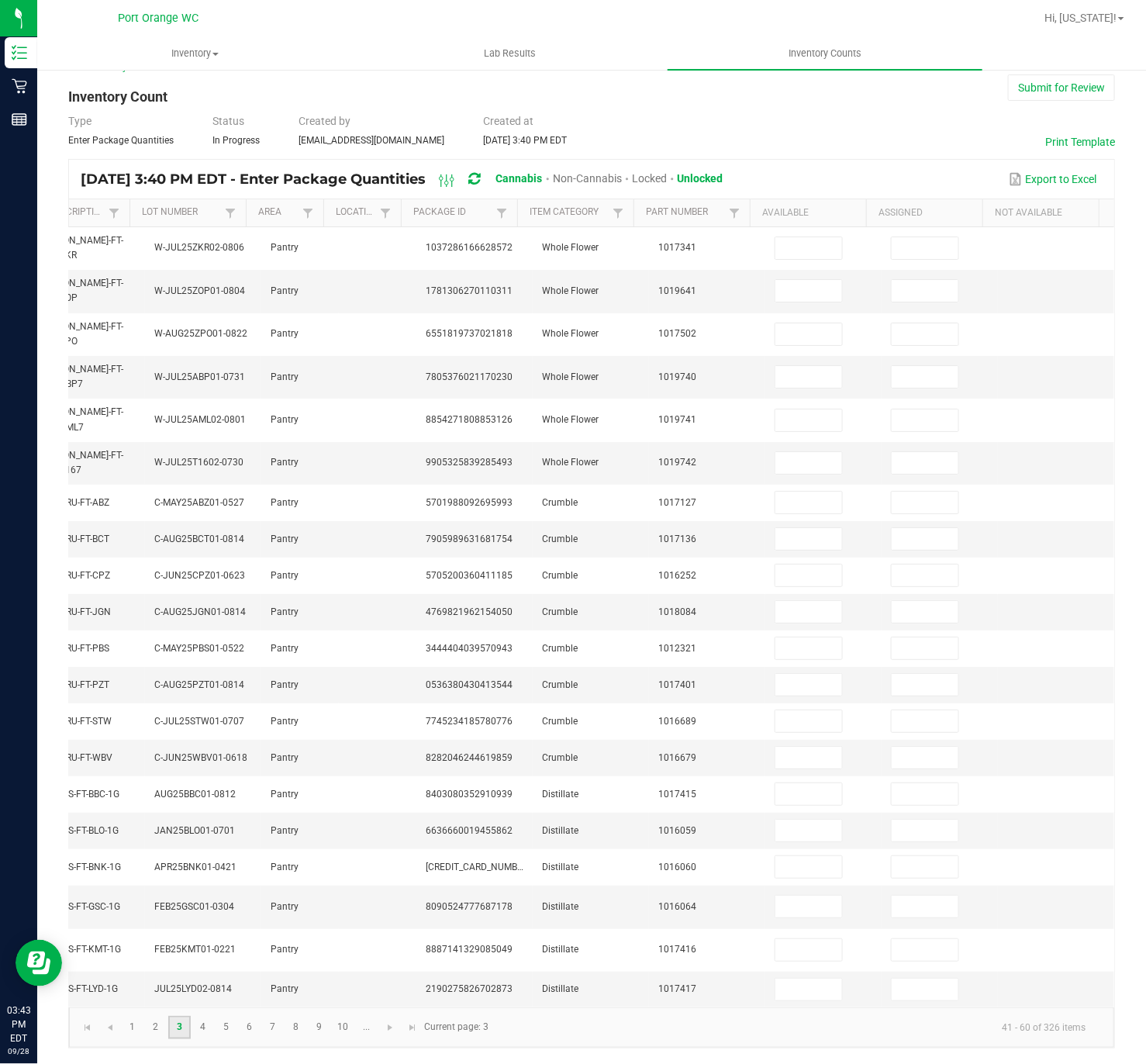
scroll to position [49, 0]
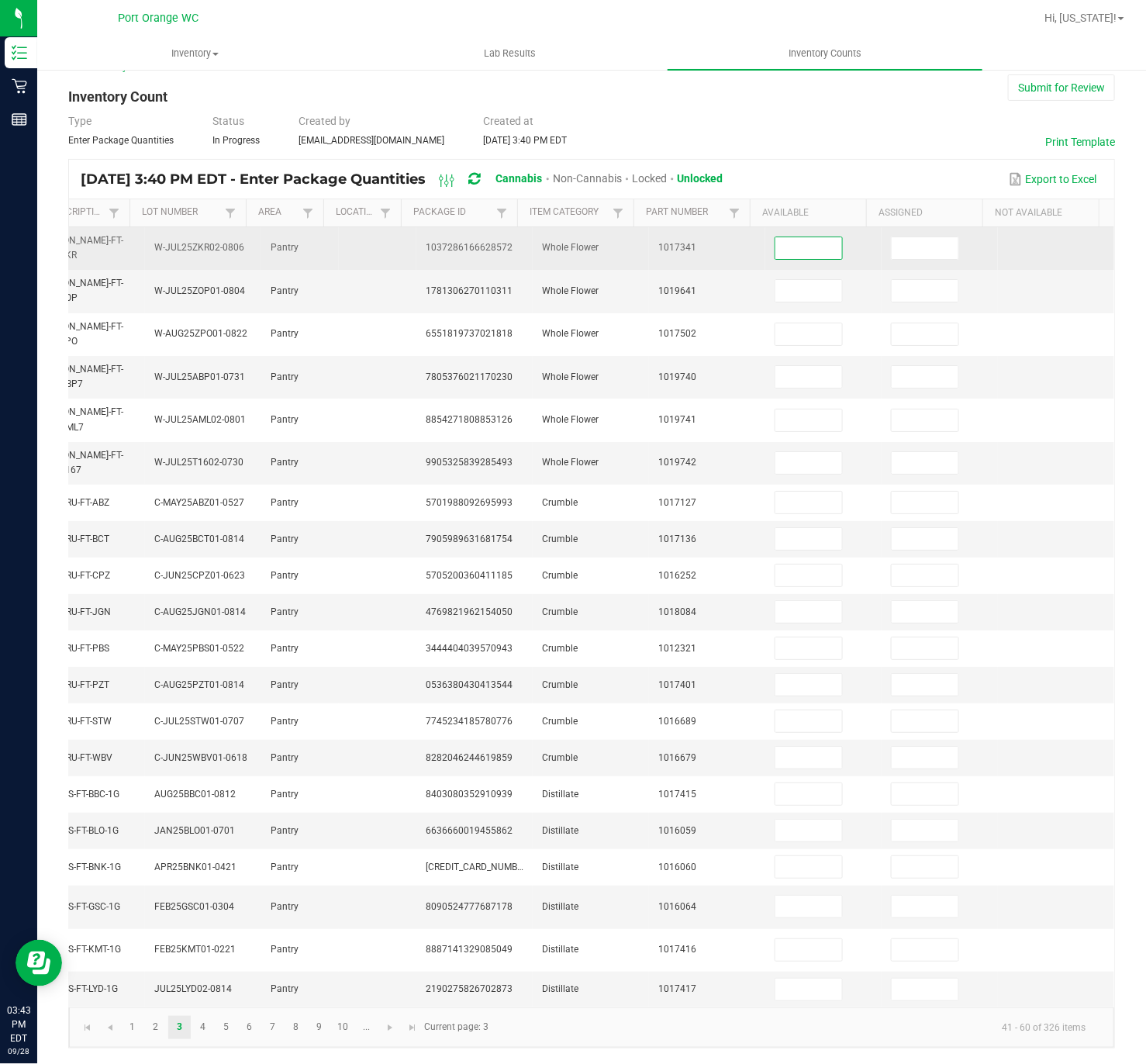
click at [777, 237] on span at bounding box center [809, 248] width 69 height 23
type input "9"
type input "2"
type input "6"
type input "15"
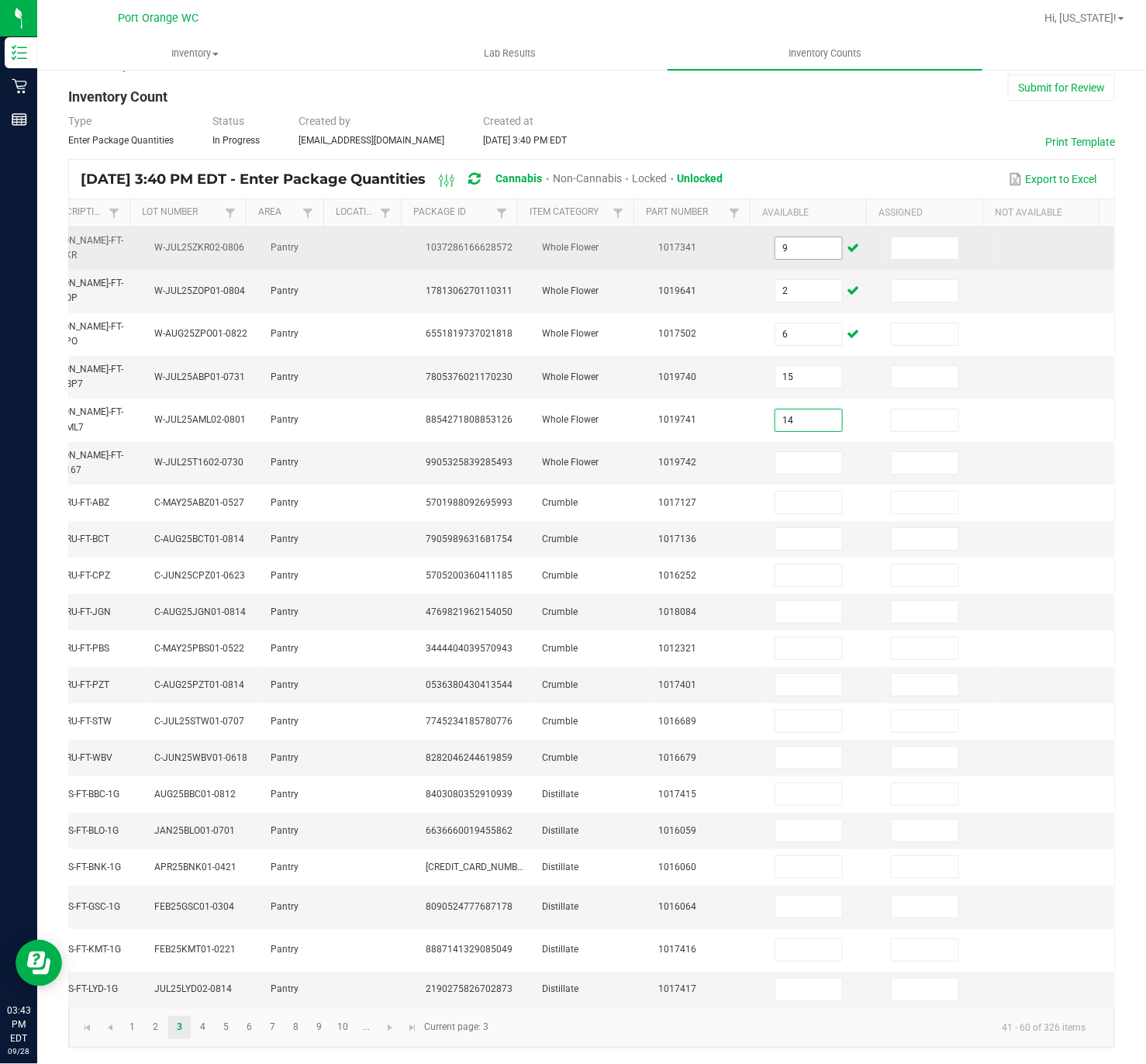
type input "14"
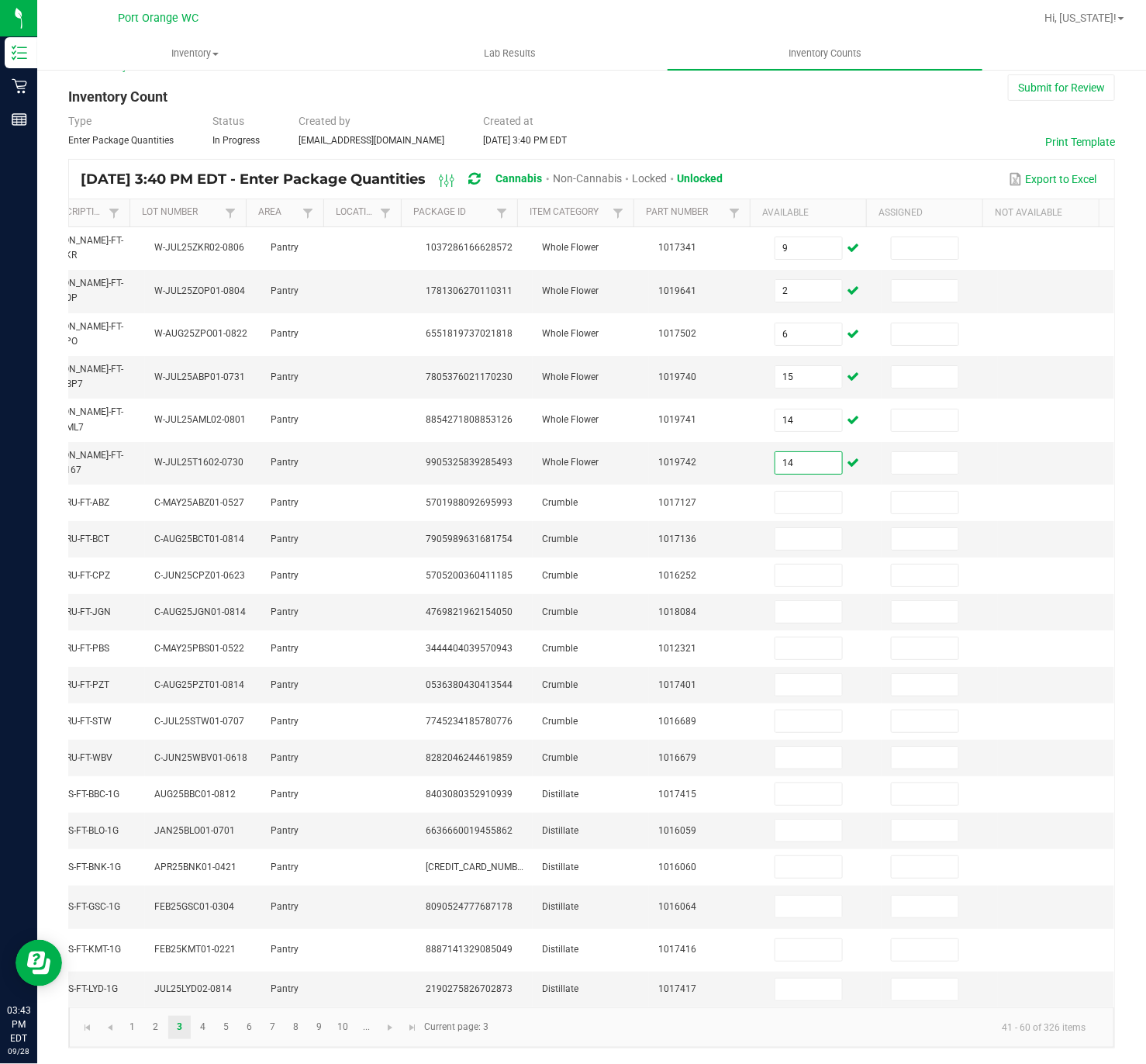
type input "14"
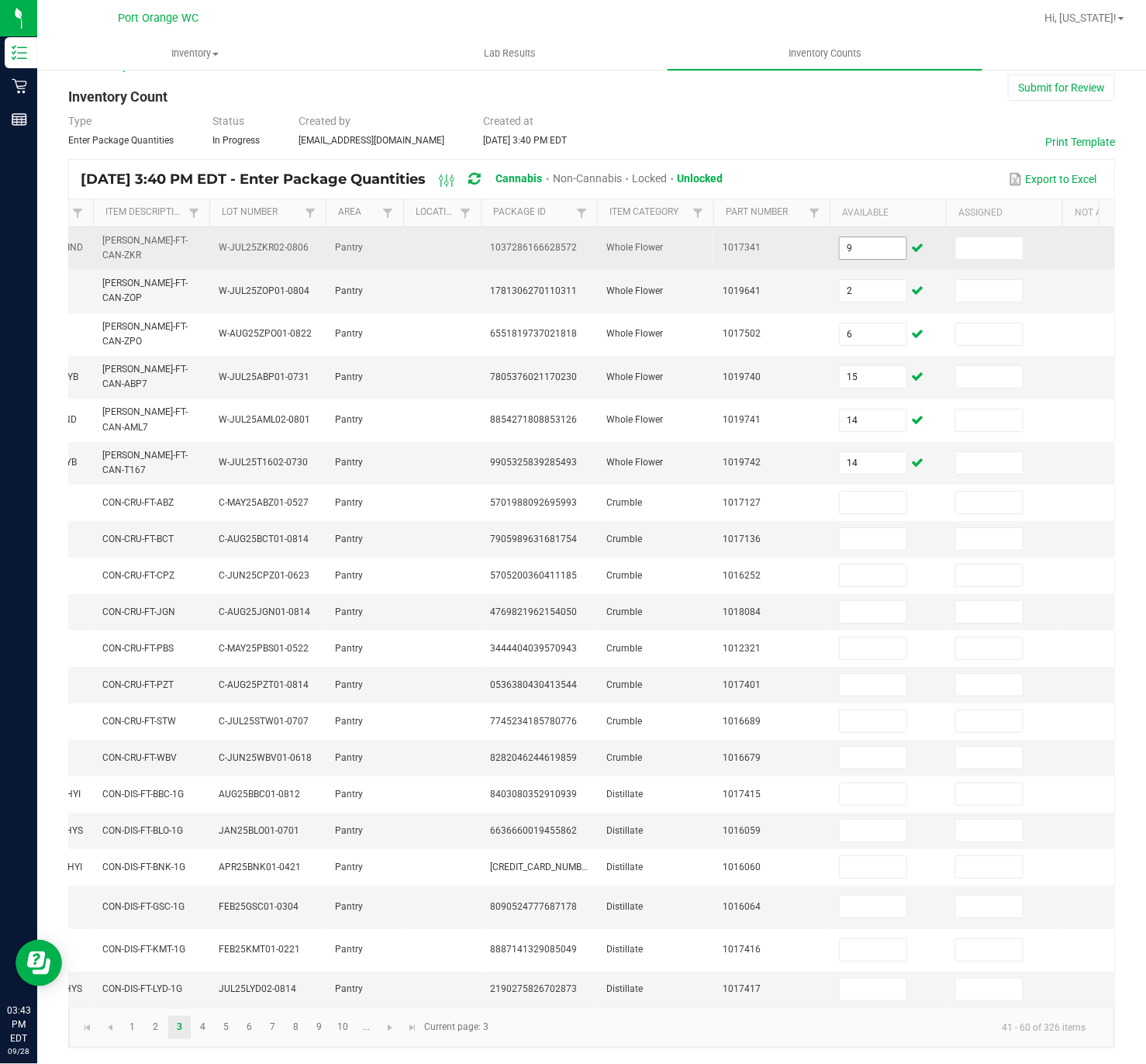
click at [876, 238] on input "9" at bounding box center [873, 248] width 67 height 21
type input "2"
type input "6"
type input "15"
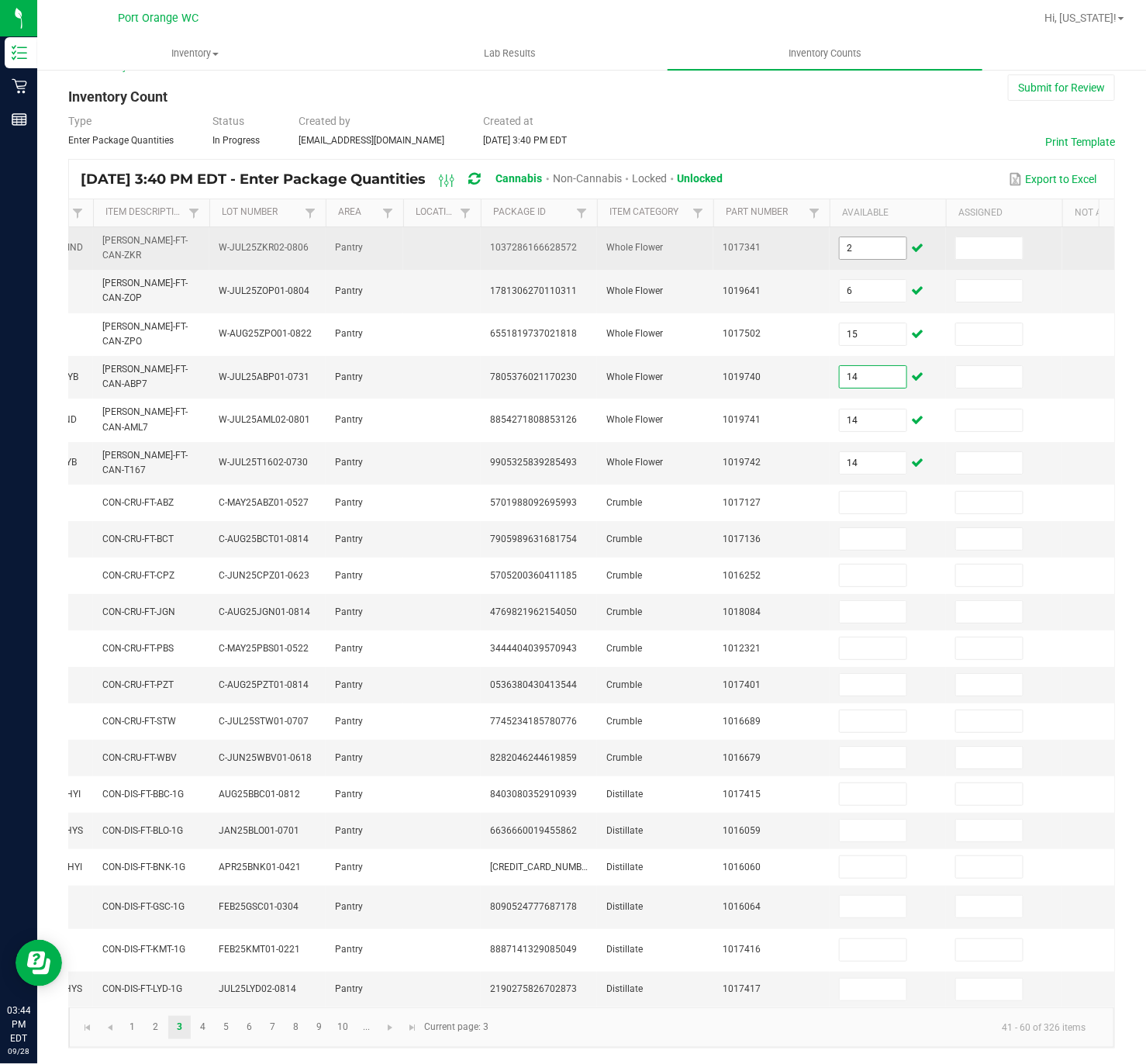
type input "14"
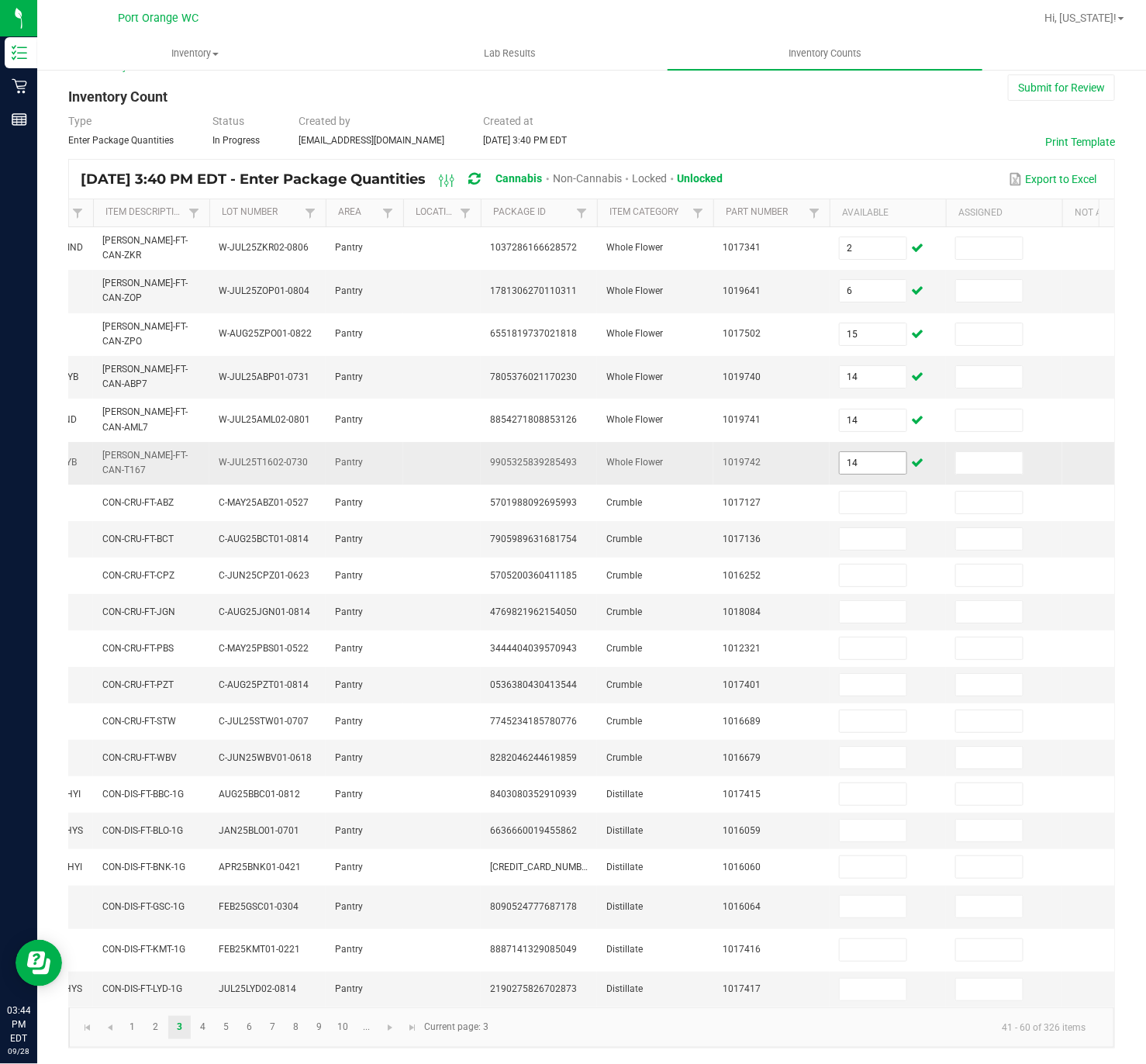
click at [885, 452] on input "14" at bounding box center [873, 463] width 67 height 21
click at [881, 452] on input "14" at bounding box center [873, 463] width 67 height 21
type input "12"
type input "5"
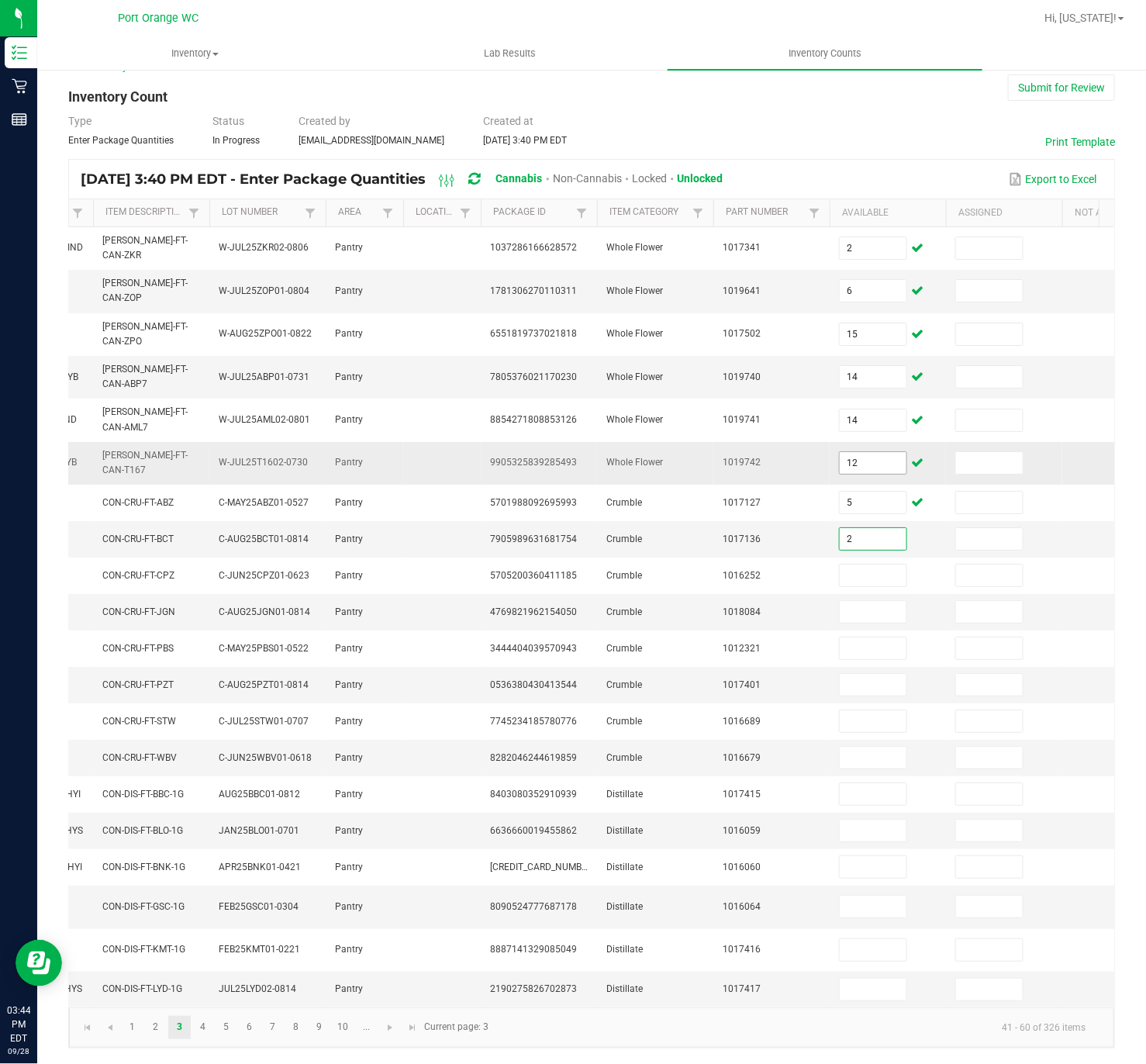
type input "2"
type input "4"
type input "8"
type input "3"
type input "8"
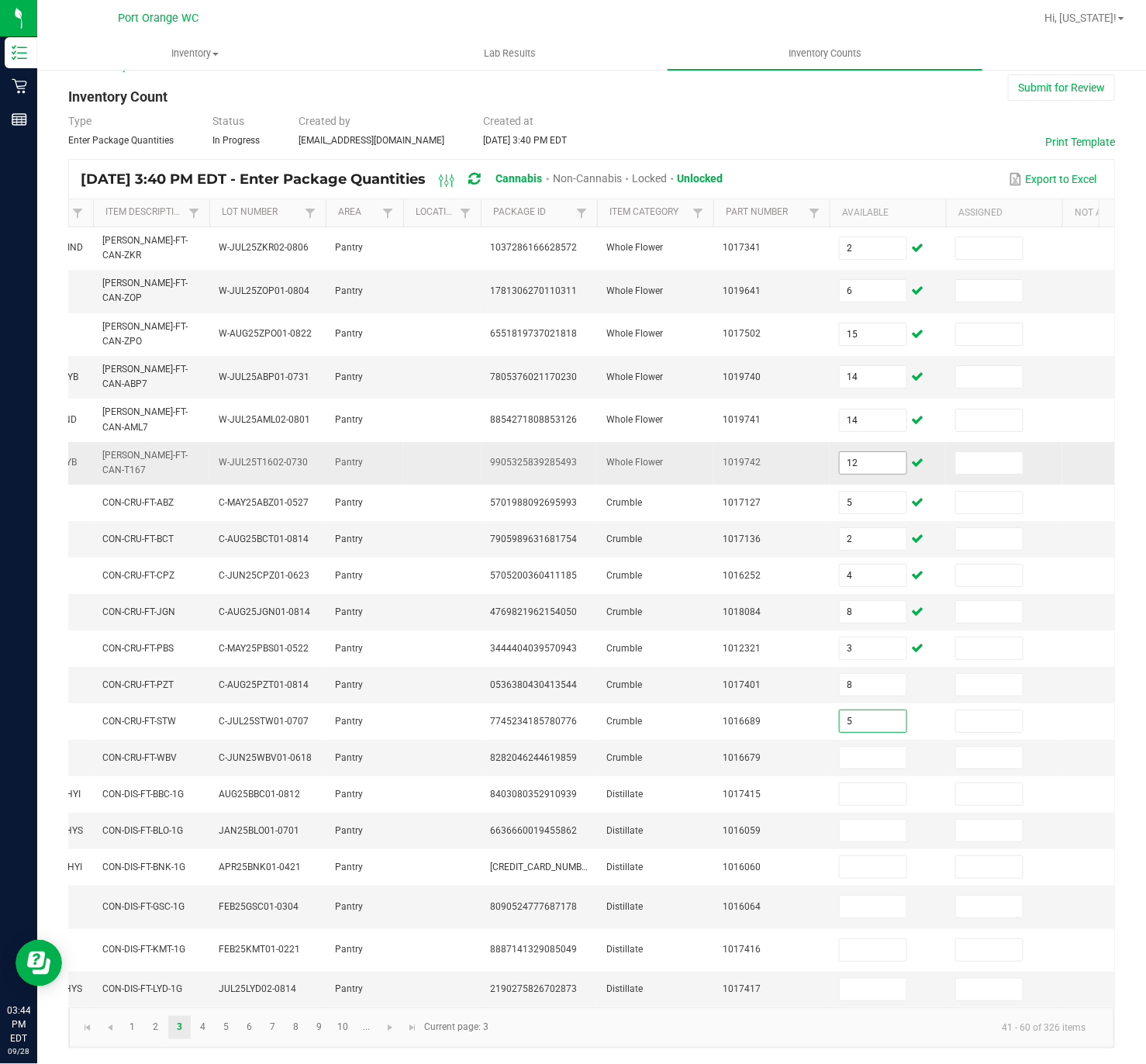
type input "5"
type input "2"
type input "9"
click at [880, 701] on input at bounding box center [873, 830] width 67 height 21
type input "1"
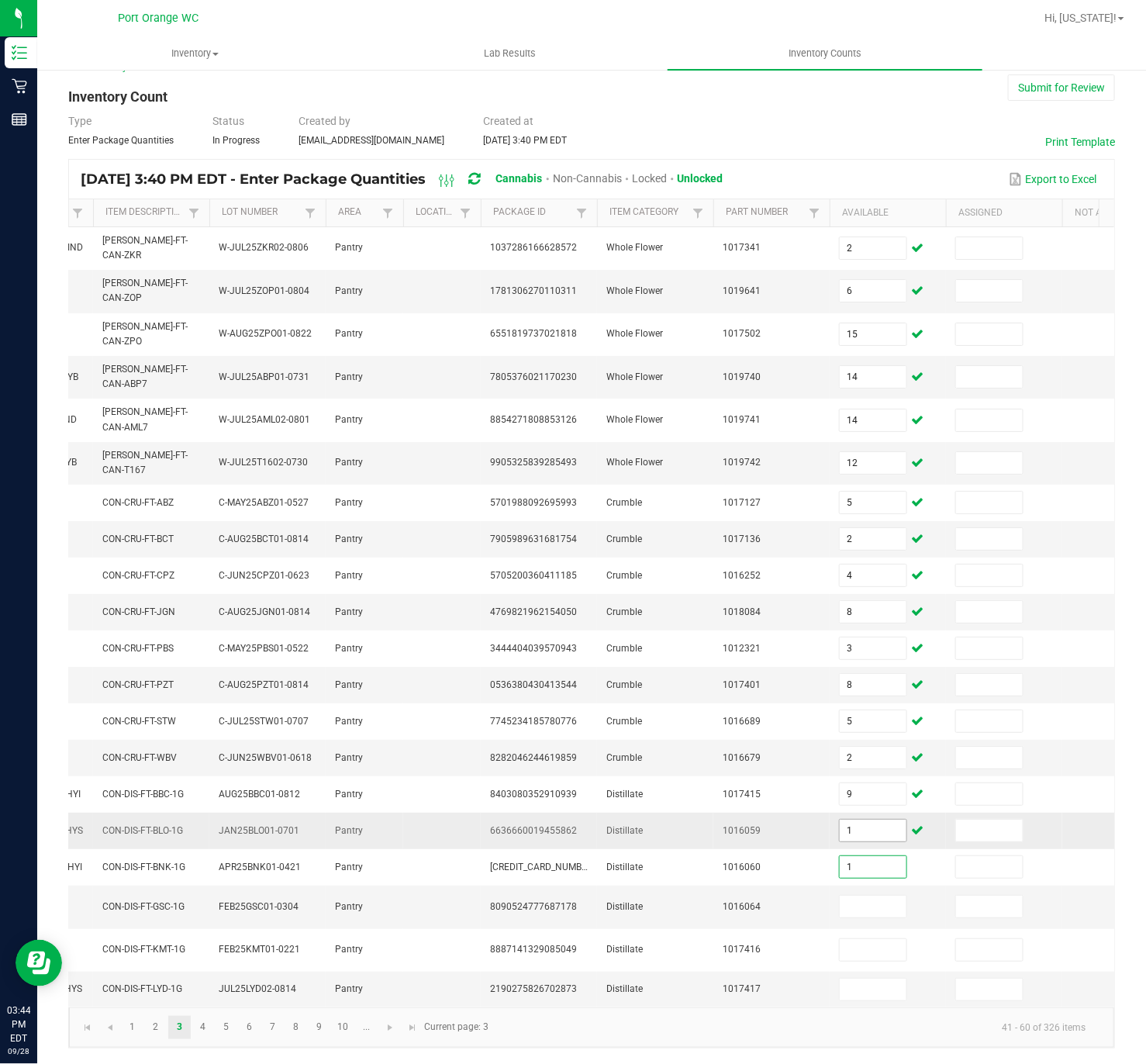
type input "1"
type input "6"
type input "2"
click at [893, 701] on input at bounding box center [873, 989] width 67 height 21
type input "3"
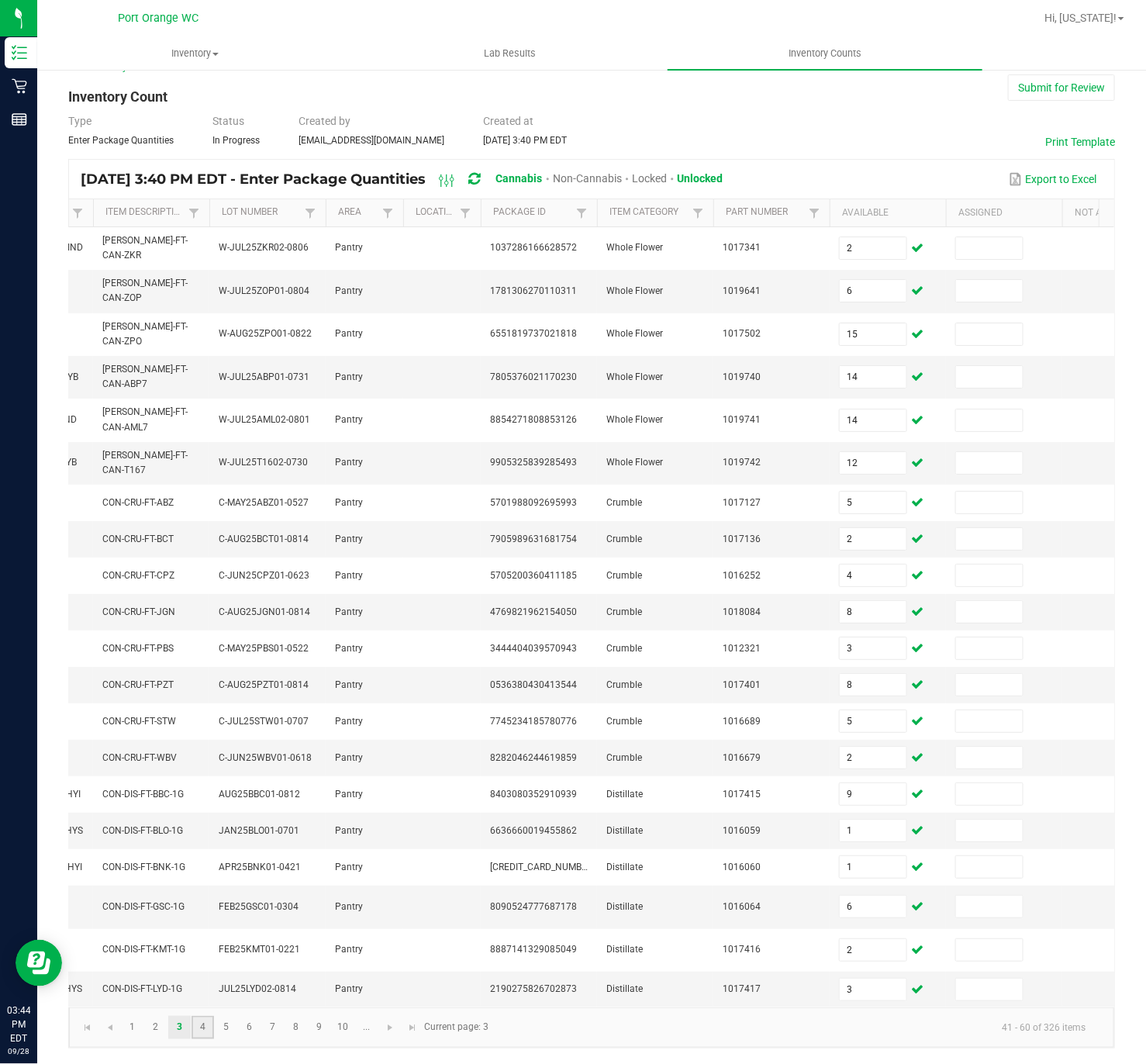
click at [200, 701] on link "4" at bounding box center [202, 1028] width 22 height 23
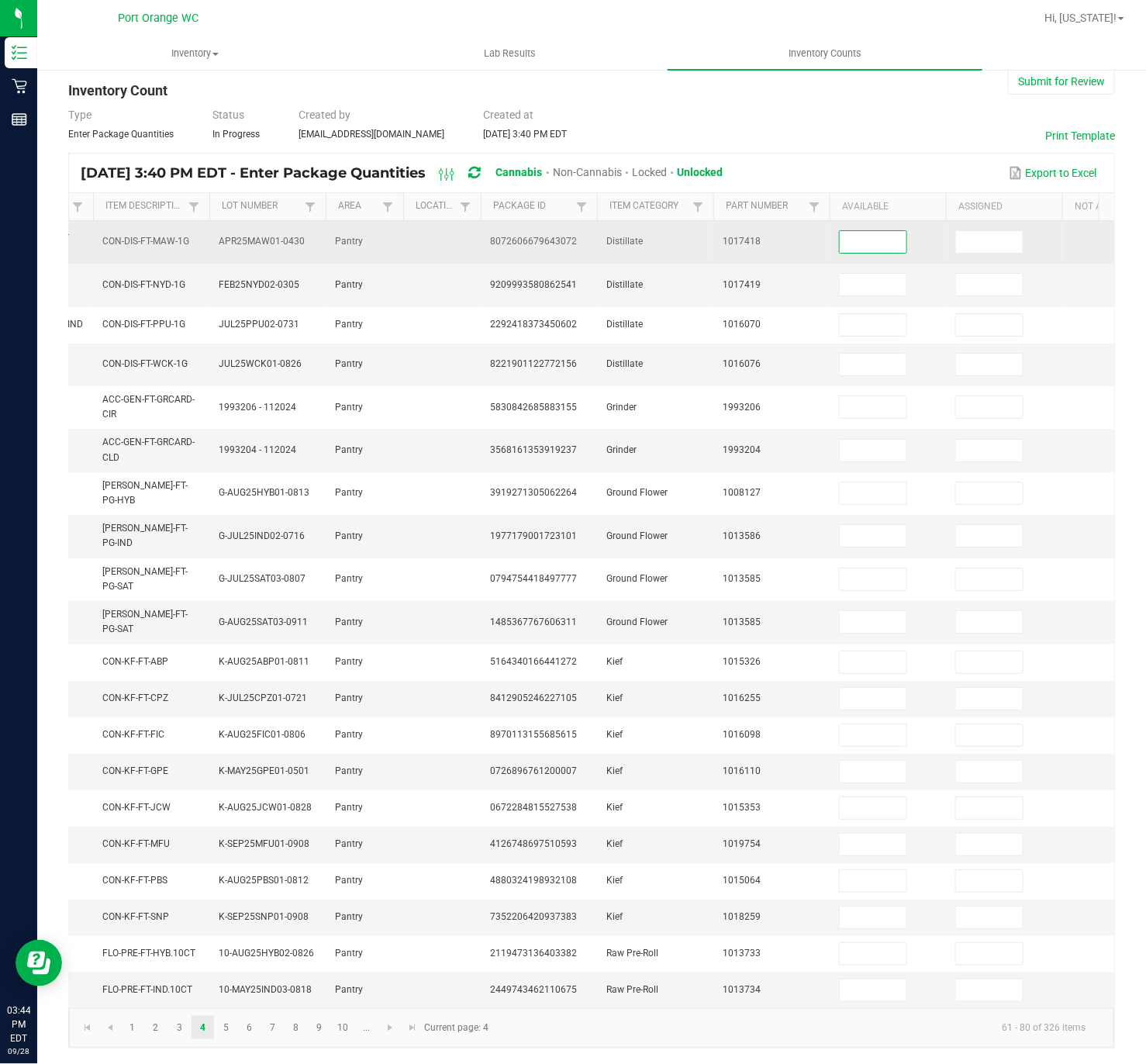
click at [898, 231] on input at bounding box center [873, 242] width 67 height 21
type input "8"
type input "3"
type input "10"
type input "6"
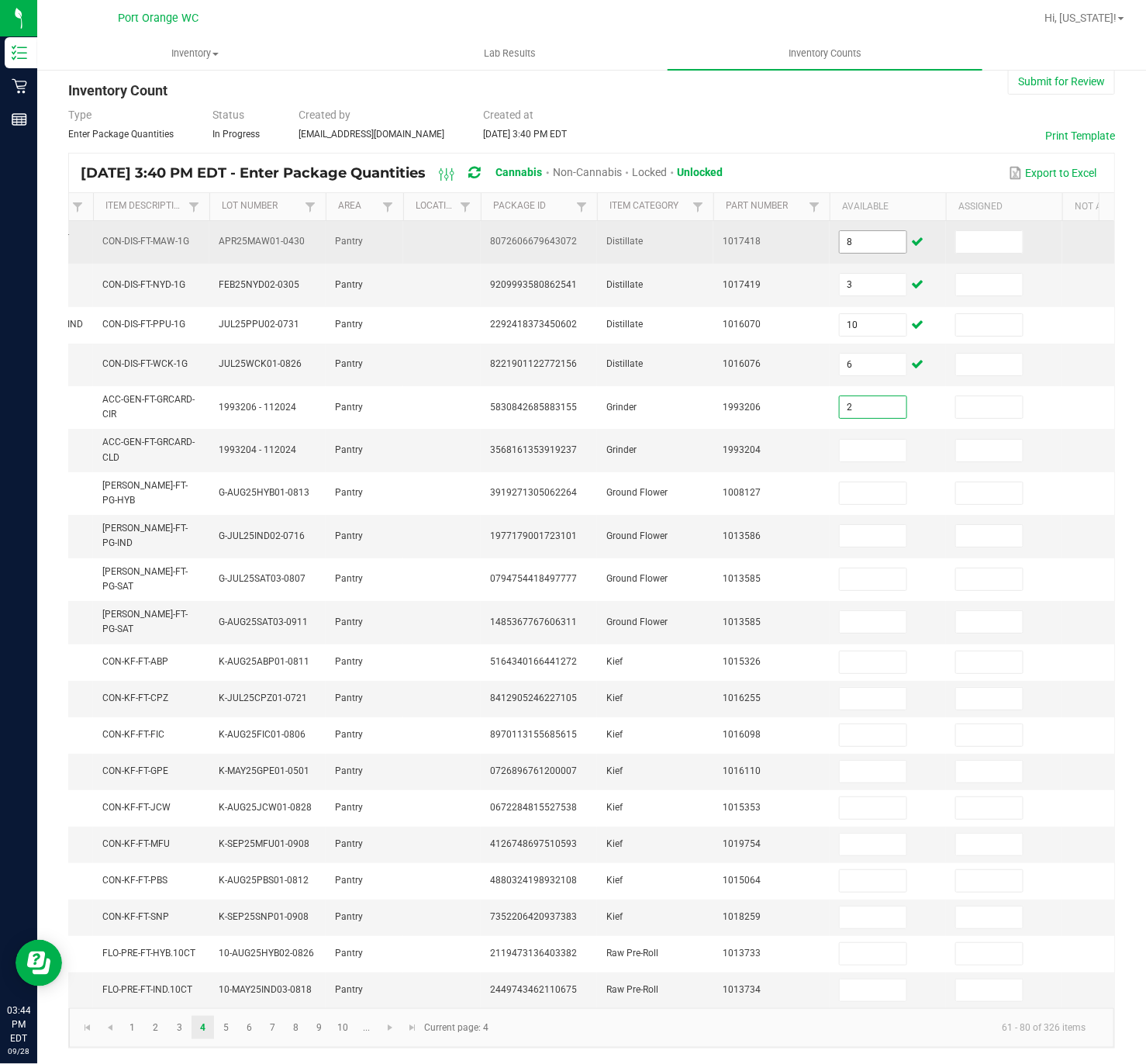
type input "2"
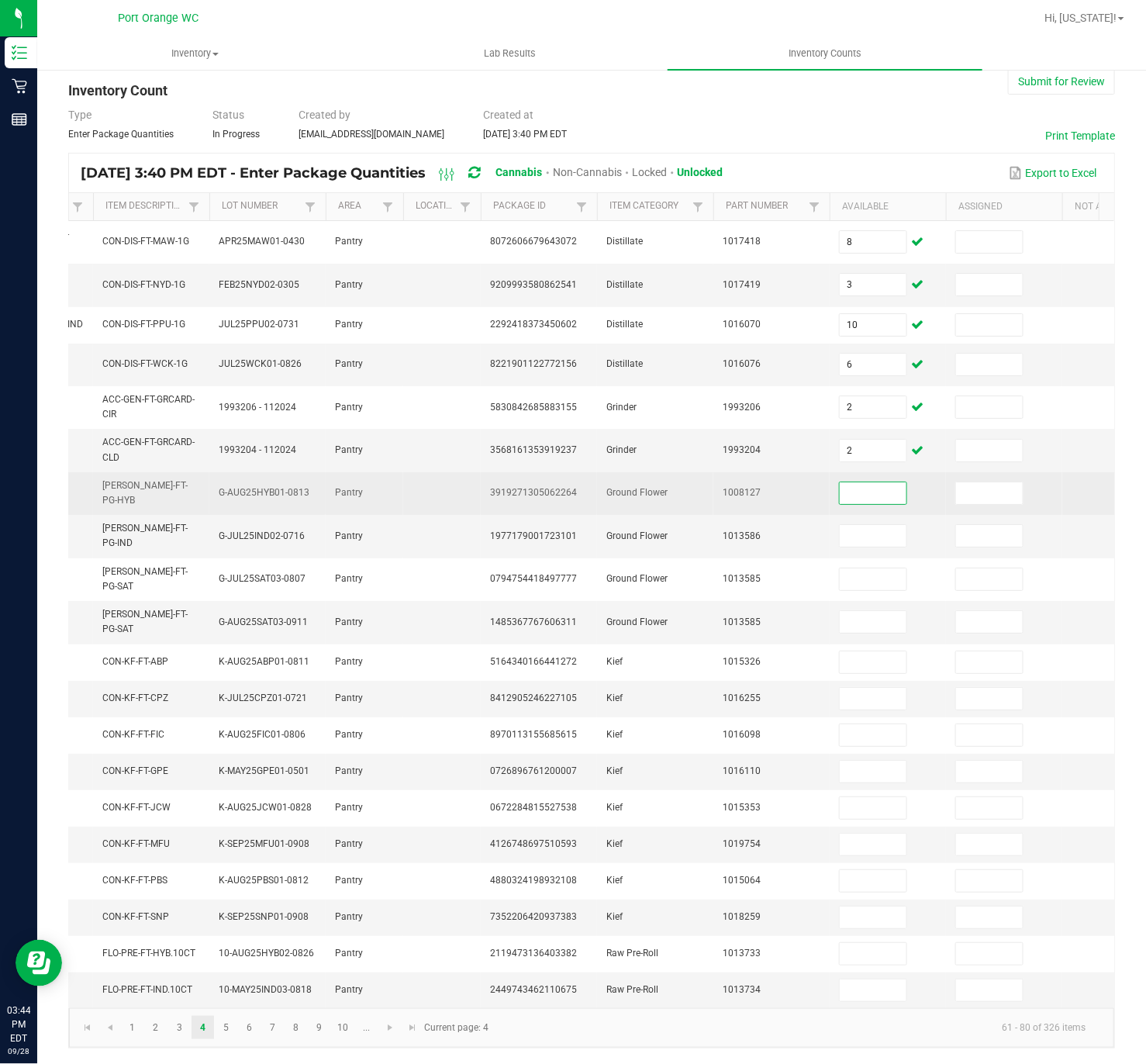
click at [868, 482] on input at bounding box center [873, 493] width 67 height 21
type input "14"
type input "8"
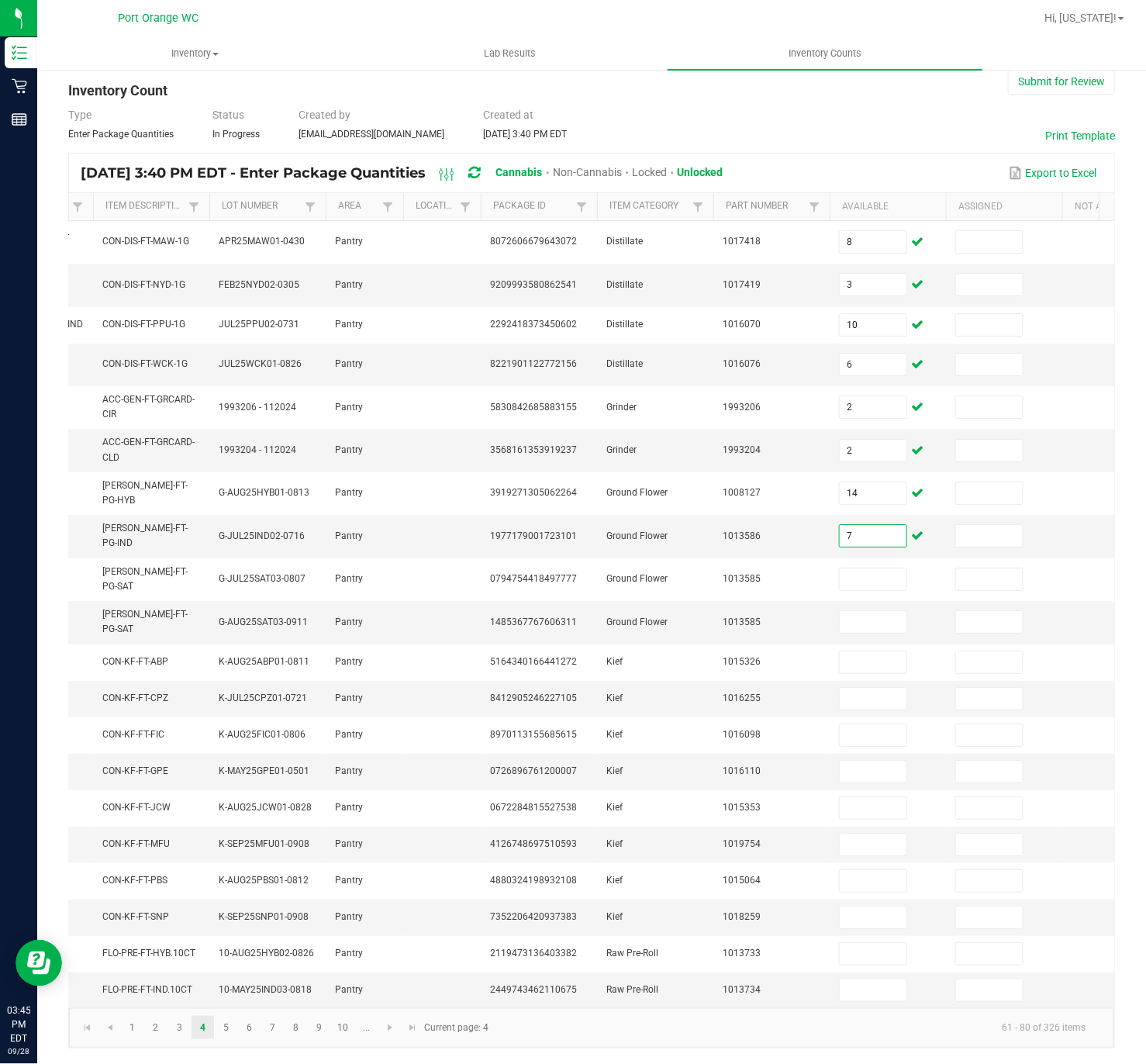
type input "7"
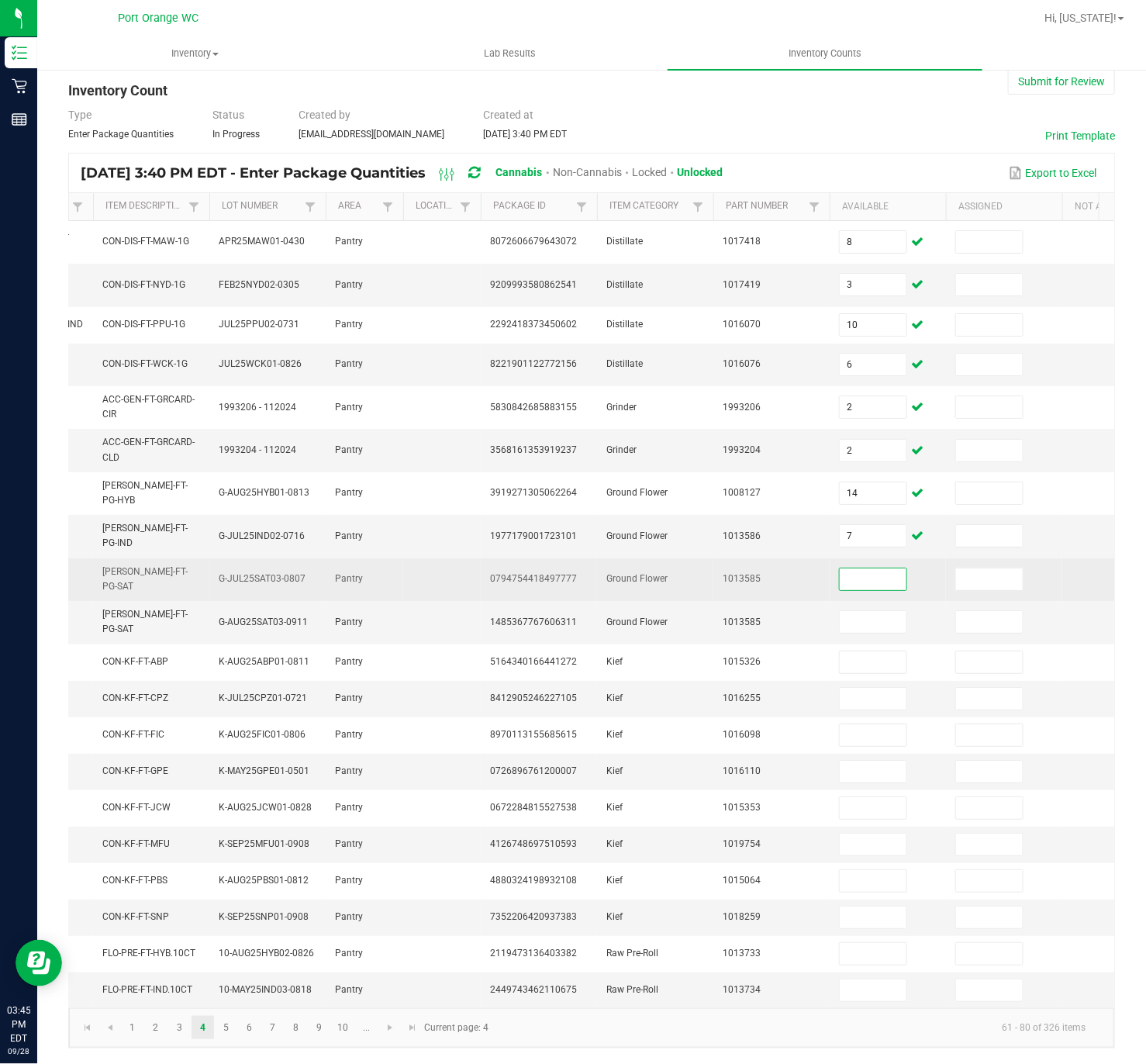
click at [865, 568] on input at bounding box center [873, 579] width 67 height 21
type input "0"
type input "19"
type input "3"
type input "2"
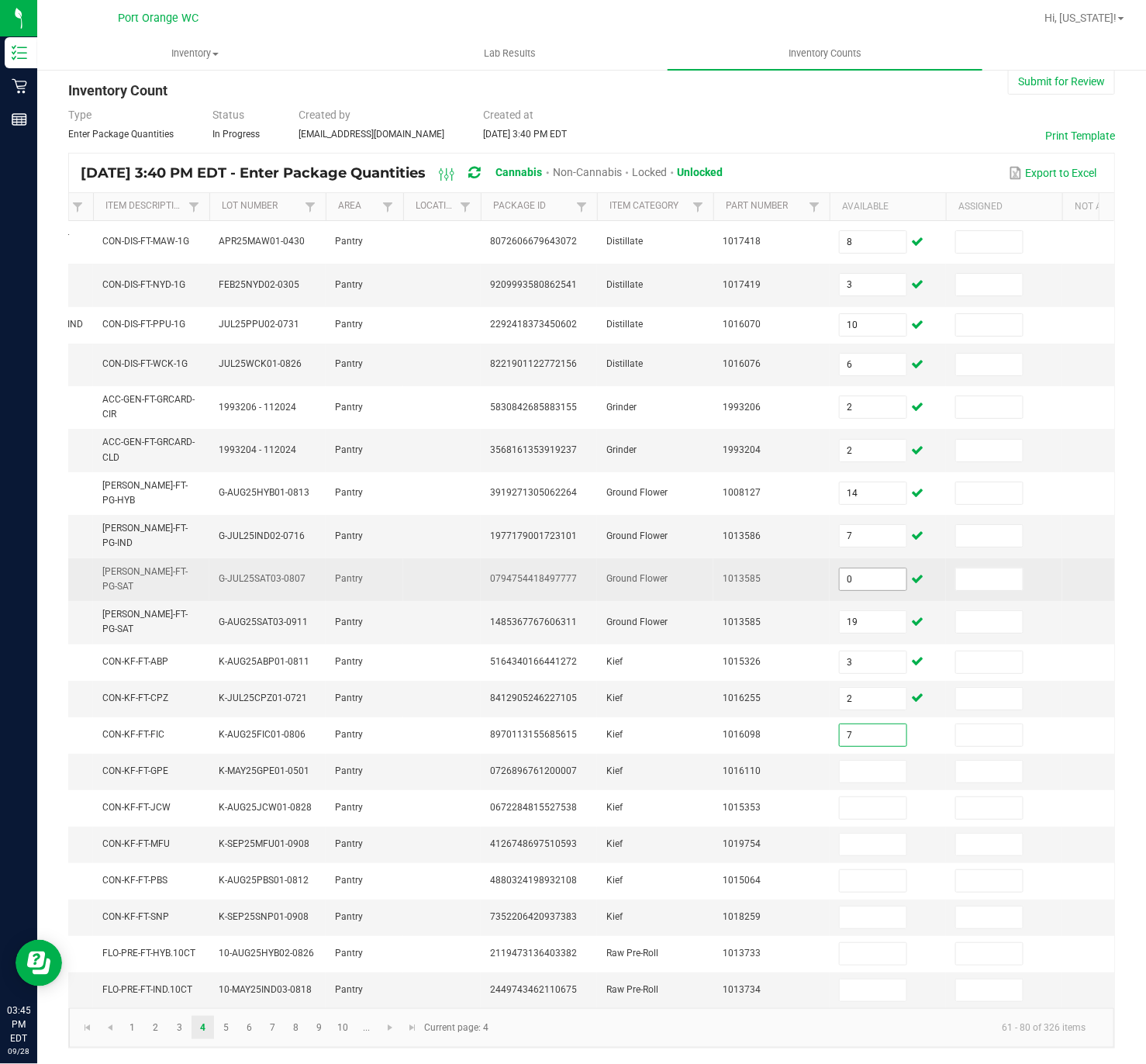
type input "7"
type input "8"
type input "3"
type input "1"
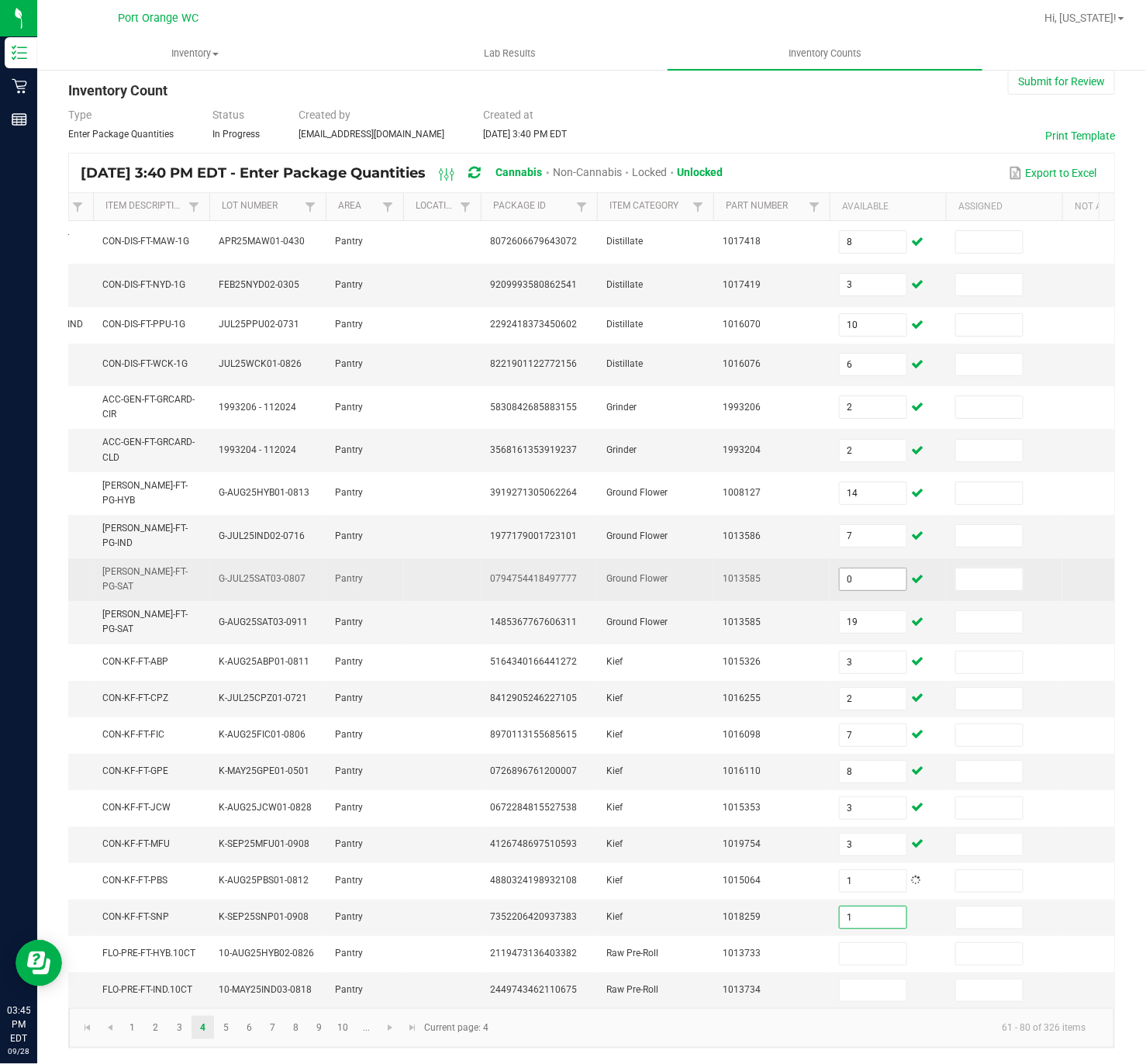
type input "1"
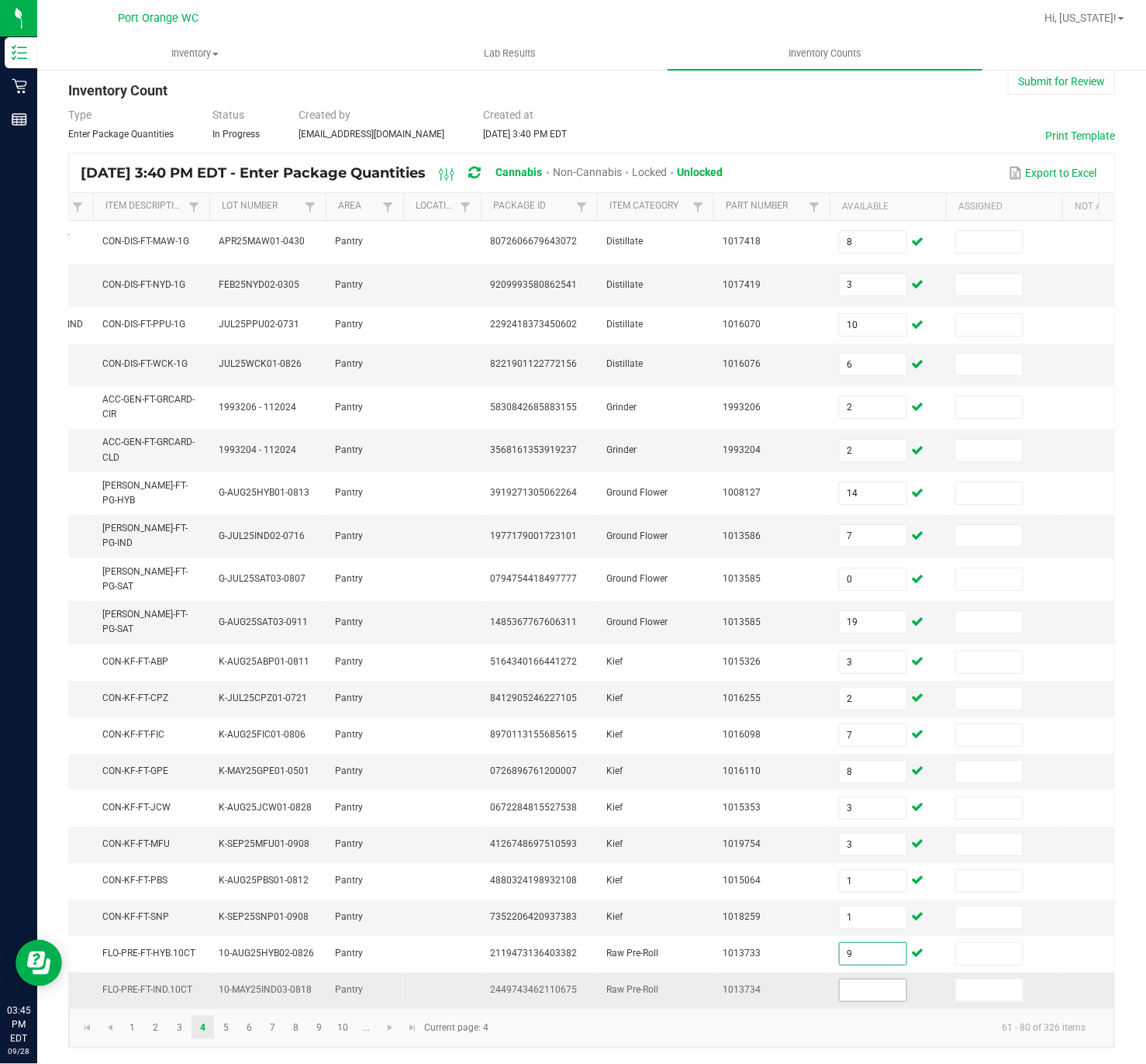
type input "9"
click at [890, 701] on input at bounding box center [873, 990] width 67 height 21
type input "11"
click at [227, 701] on link "5" at bounding box center [225, 1028] width 22 height 23
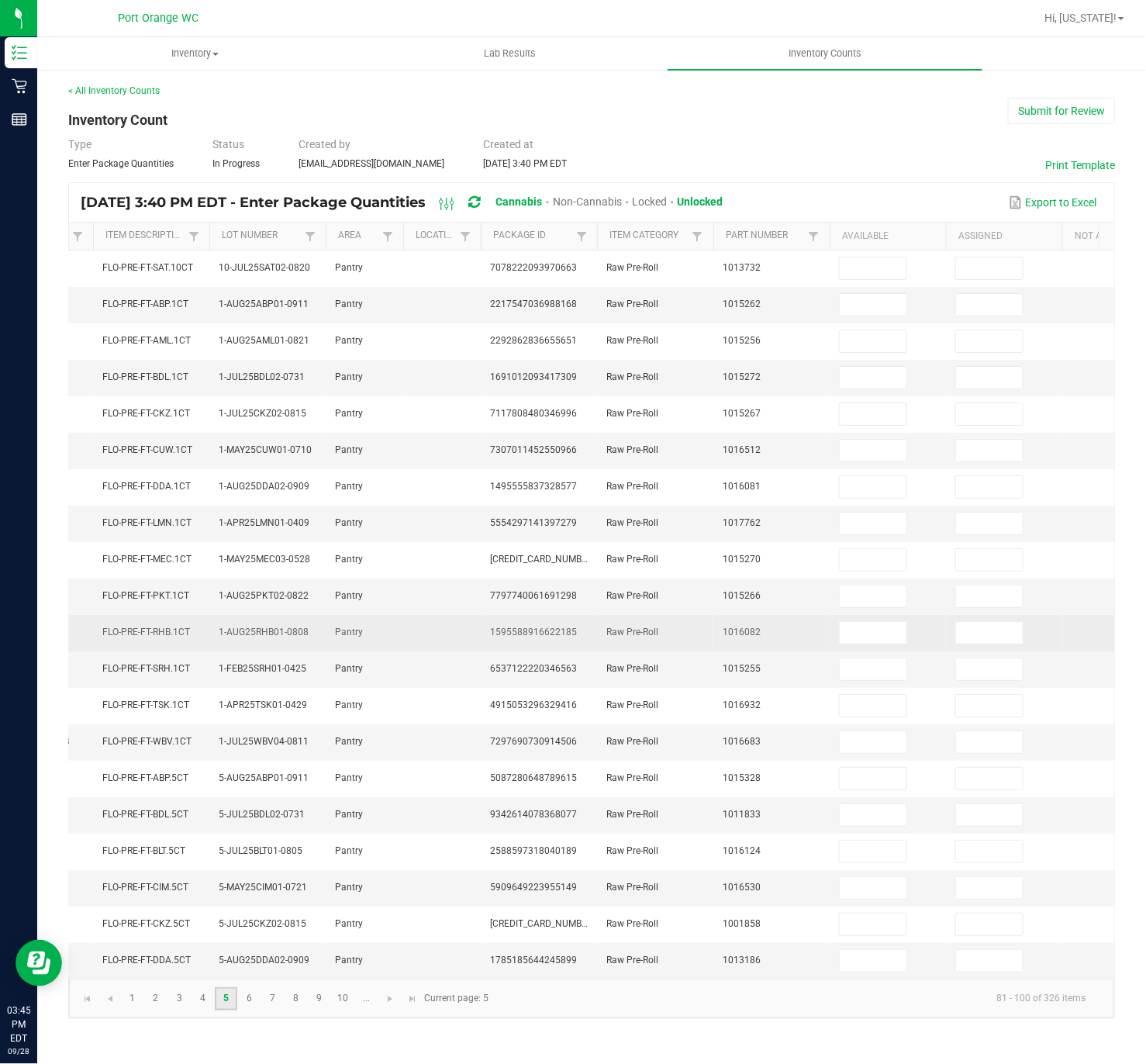
scroll to position [20, 0]
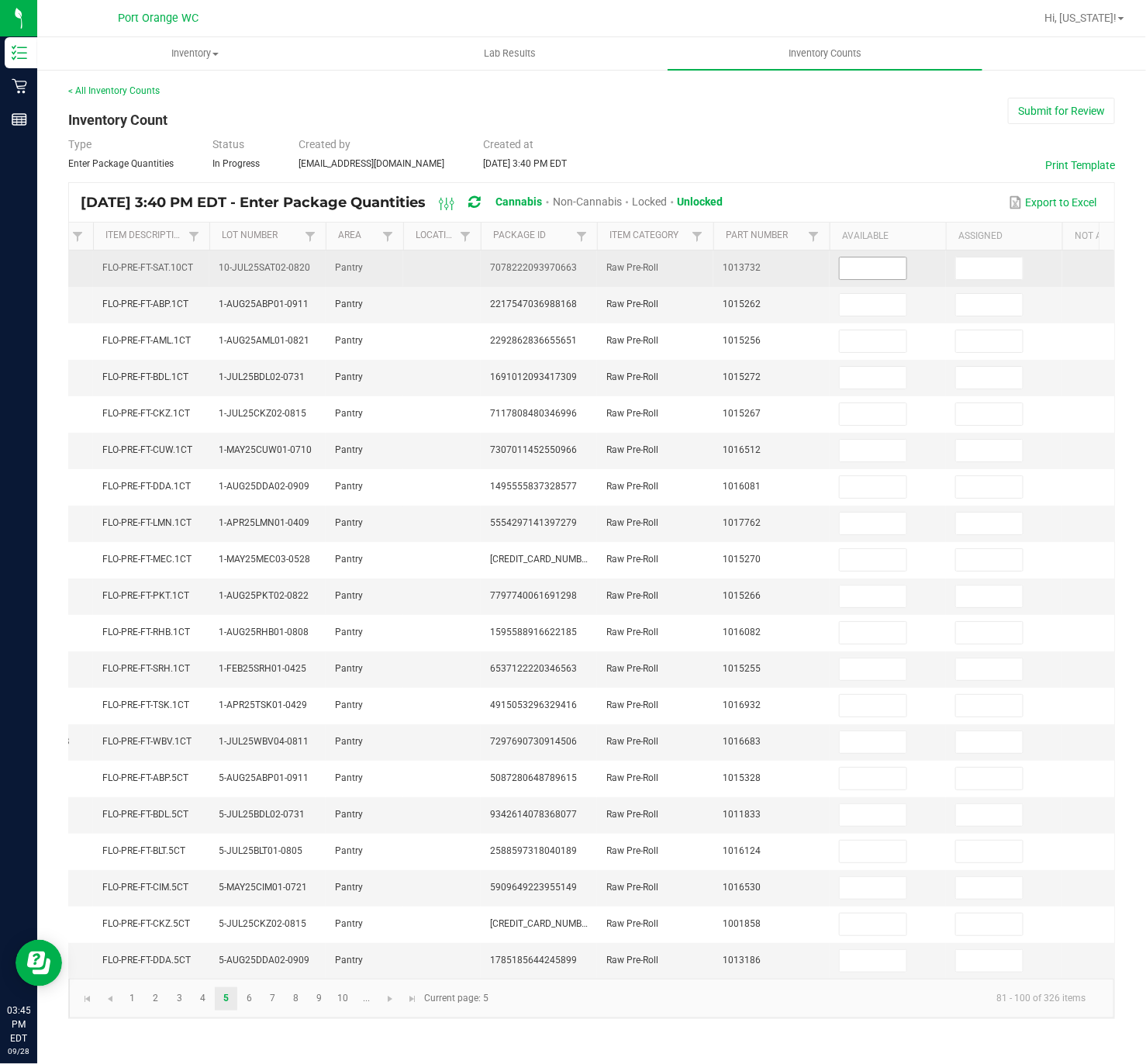
click at [884, 257] on input at bounding box center [873, 268] width 67 height 21
type input "8"
type input "15"
type input "11"
type input "14"
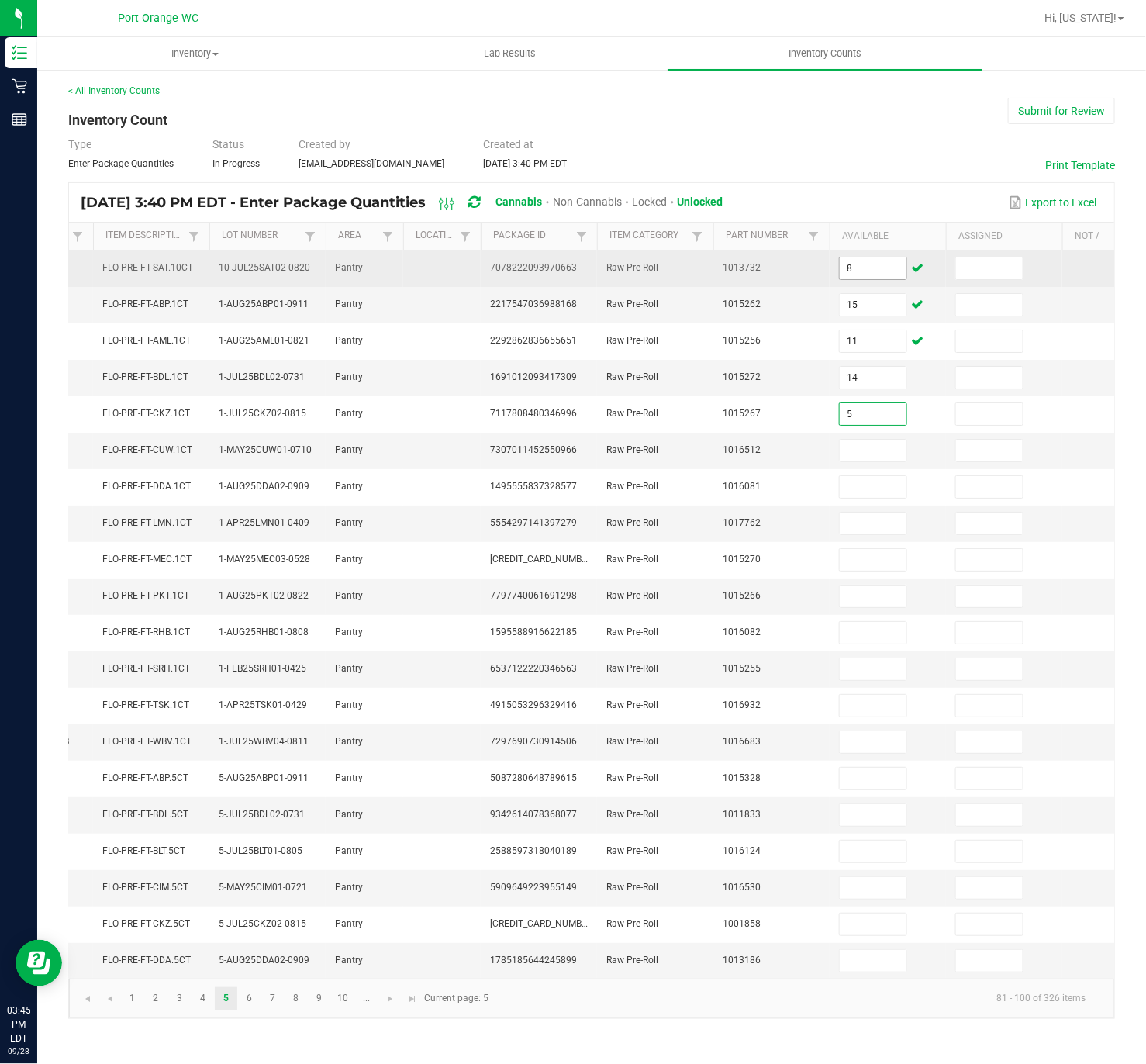
type input "5"
type input "6"
type input "25"
type input "19"
type input "14"
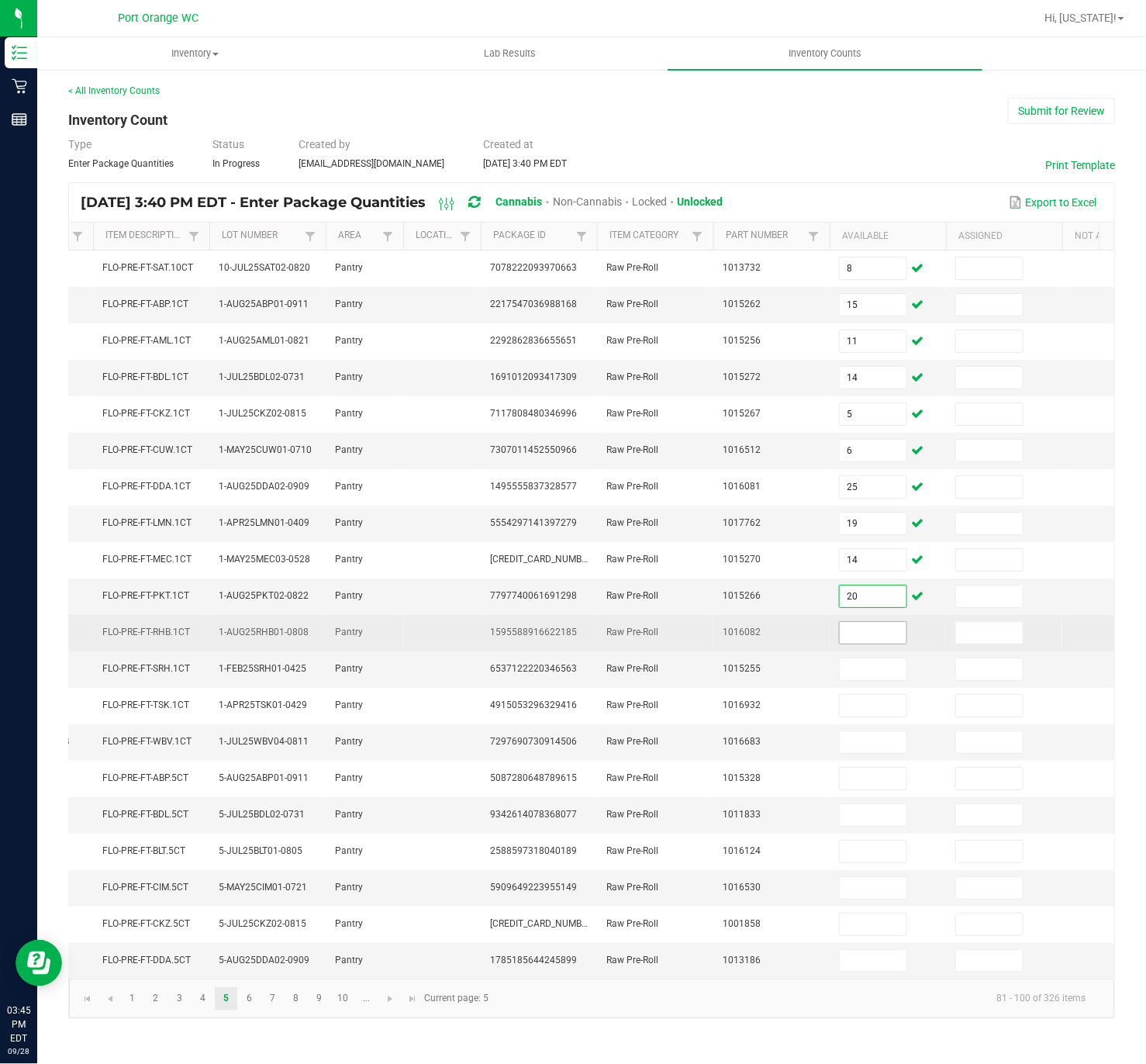
type input "20"
click at [880, 625] on input at bounding box center [873, 633] width 67 height 21
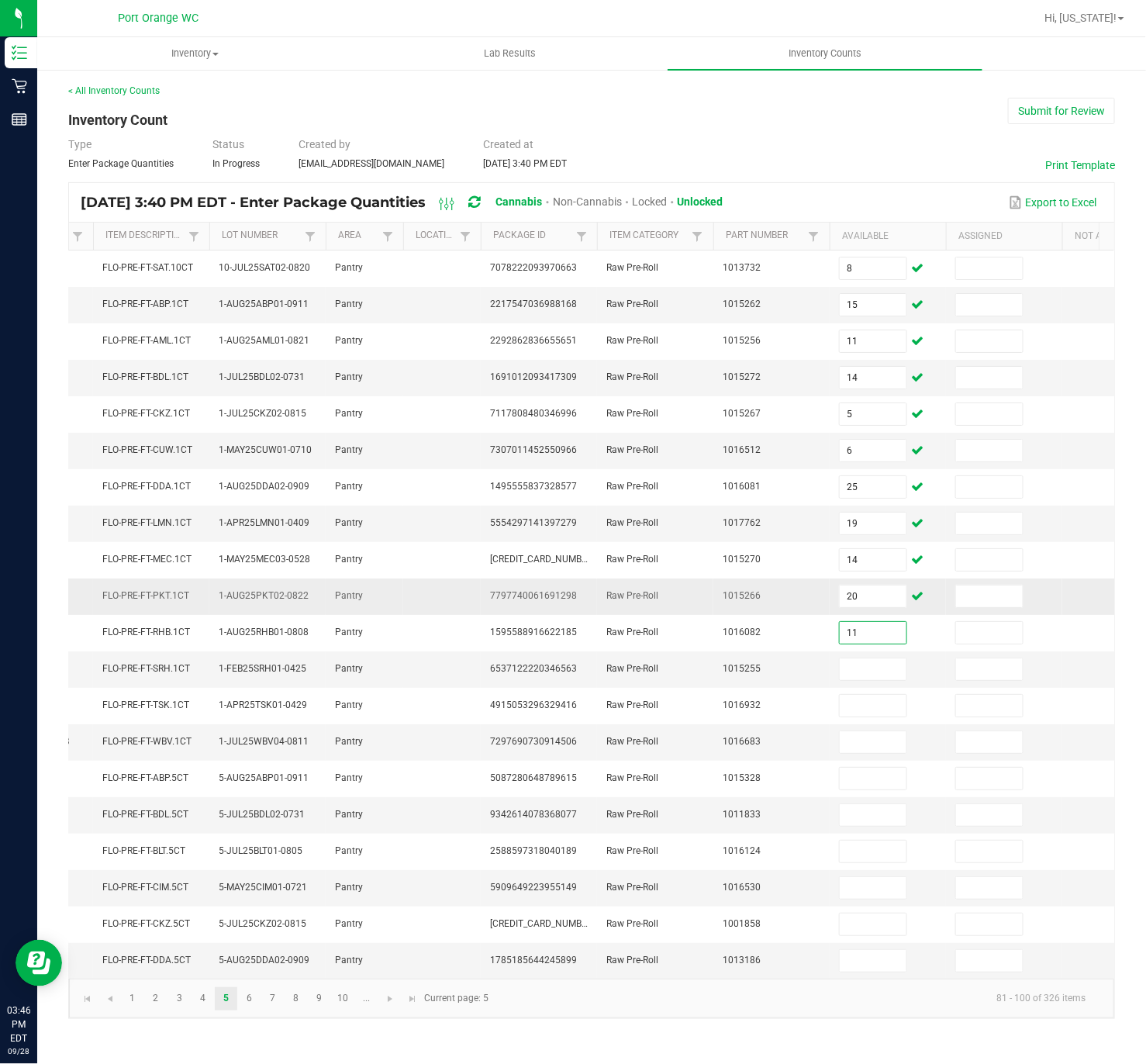
type input "11"
type input "14"
type input "10"
type input "3"
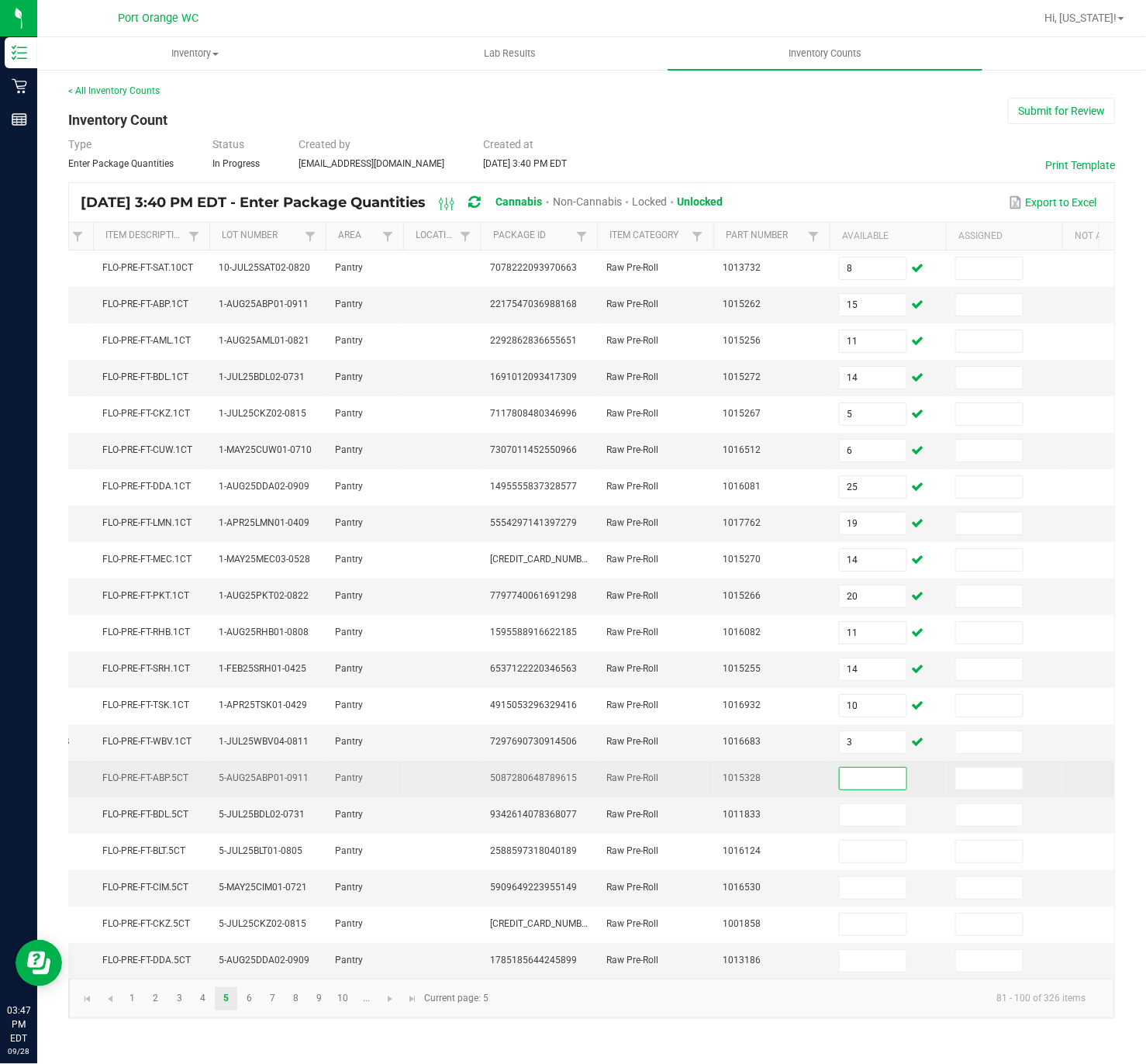
click at [869, 701] on input at bounding box center [873, 778] width 67 height 21
type input "8"
type input "10"
type input "4"
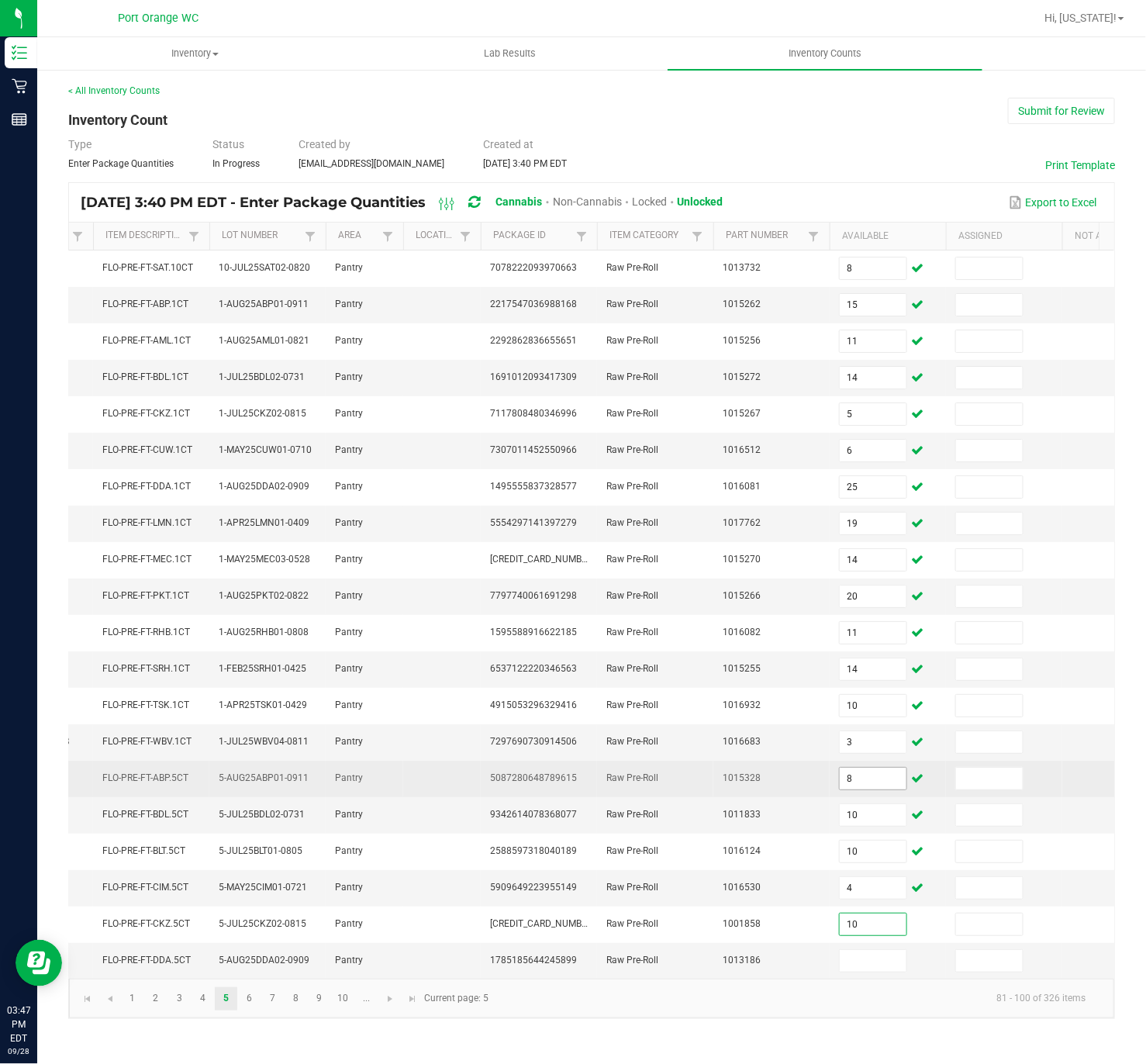
type input "10"
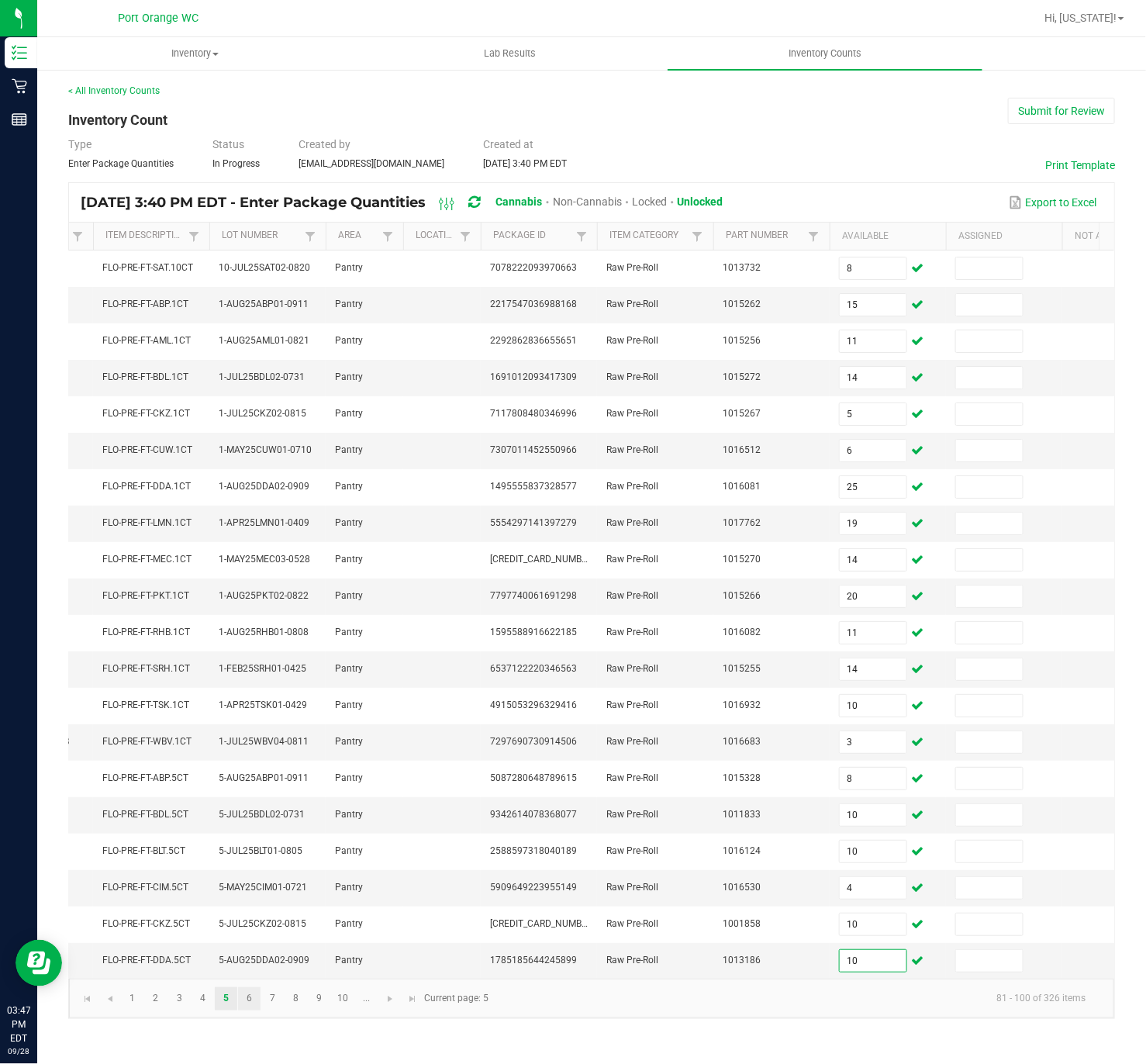
type input "10"
click at [251, 701] on link "6" at bounding box center [249, 999] width 22 height 23
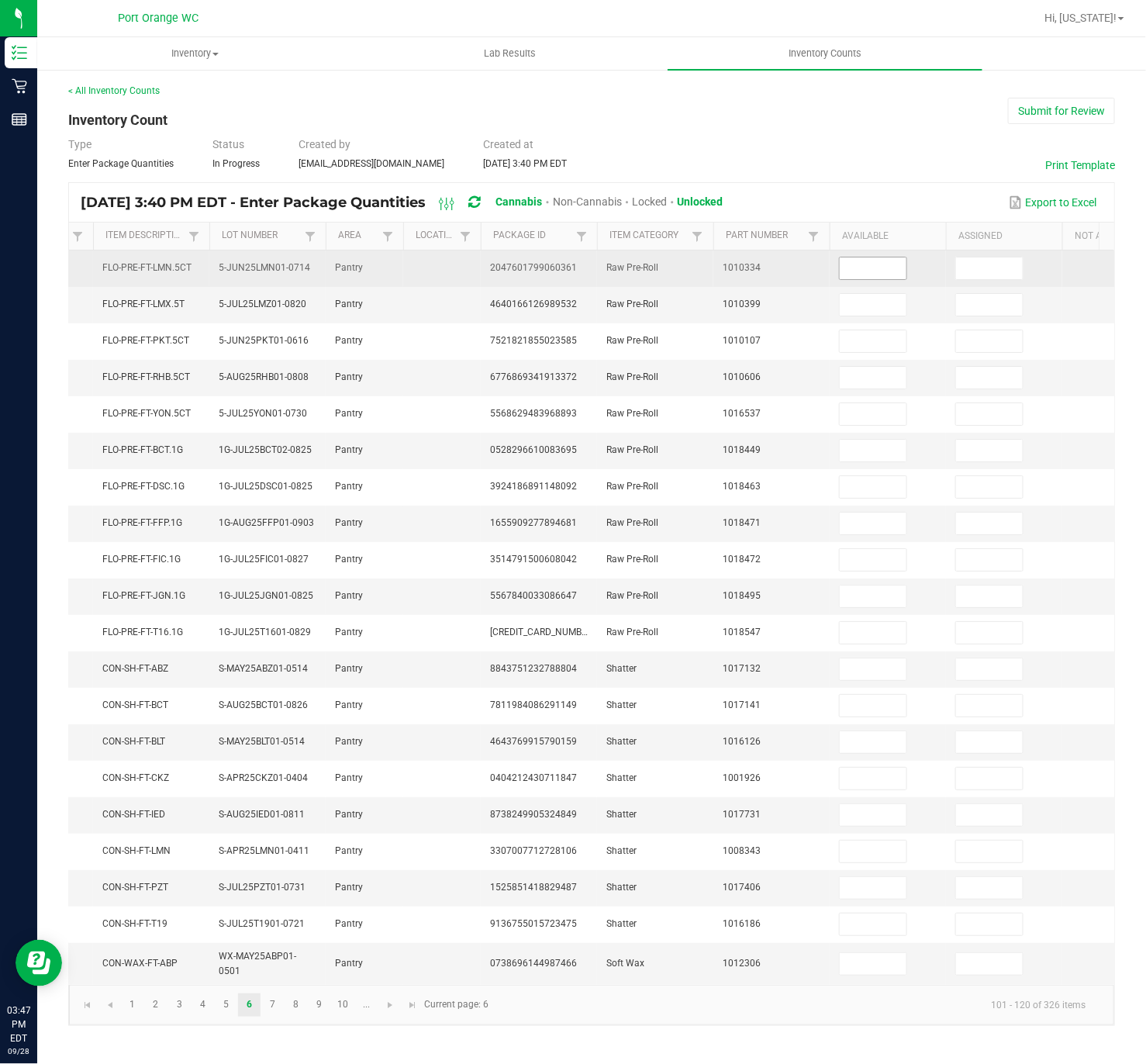
click at [889, 257] on input at bounding box center [873, 268] width 67 height 21
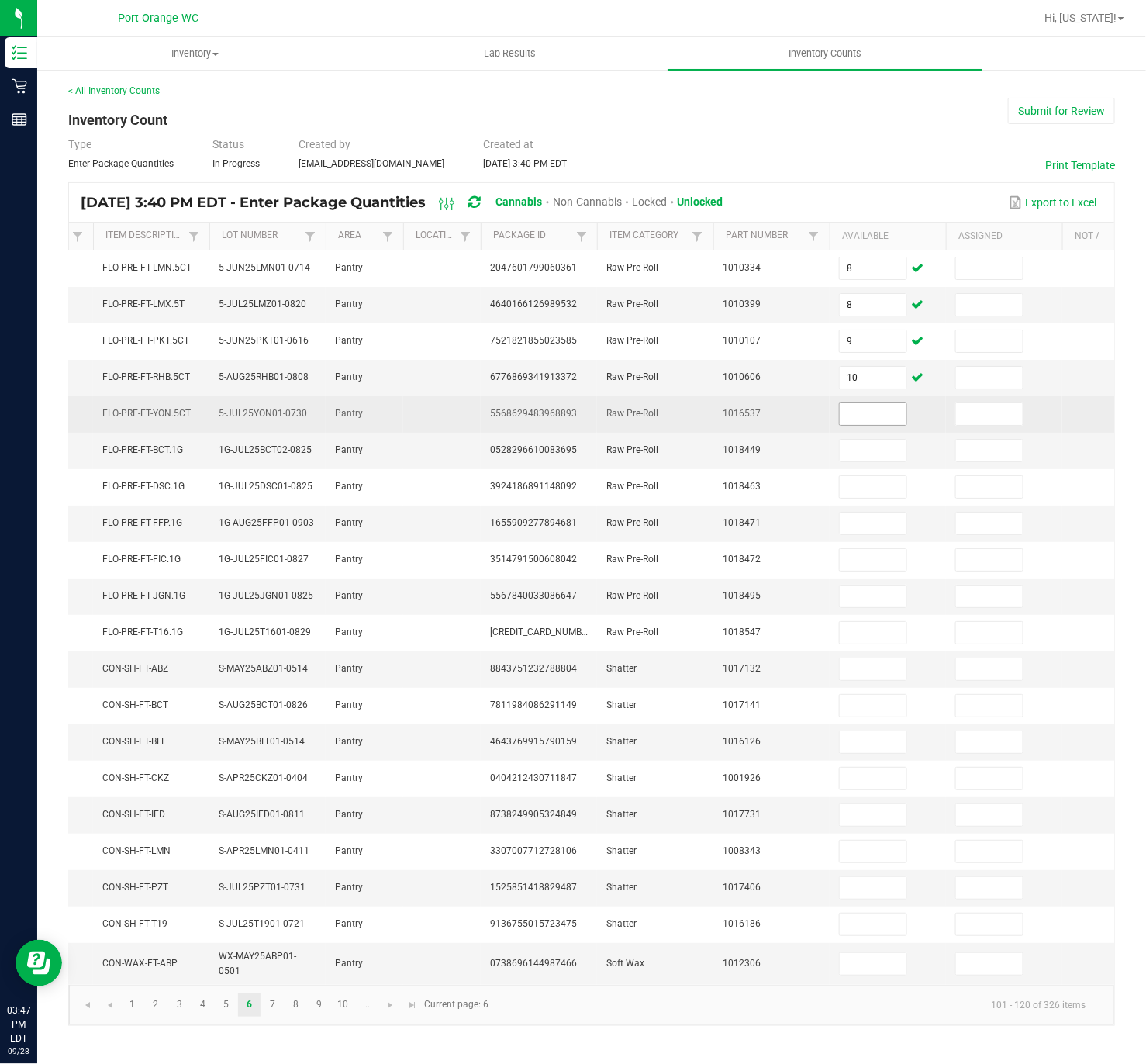
click at [860, 403] on input at bounding box center [873, 414] width 67 height 21
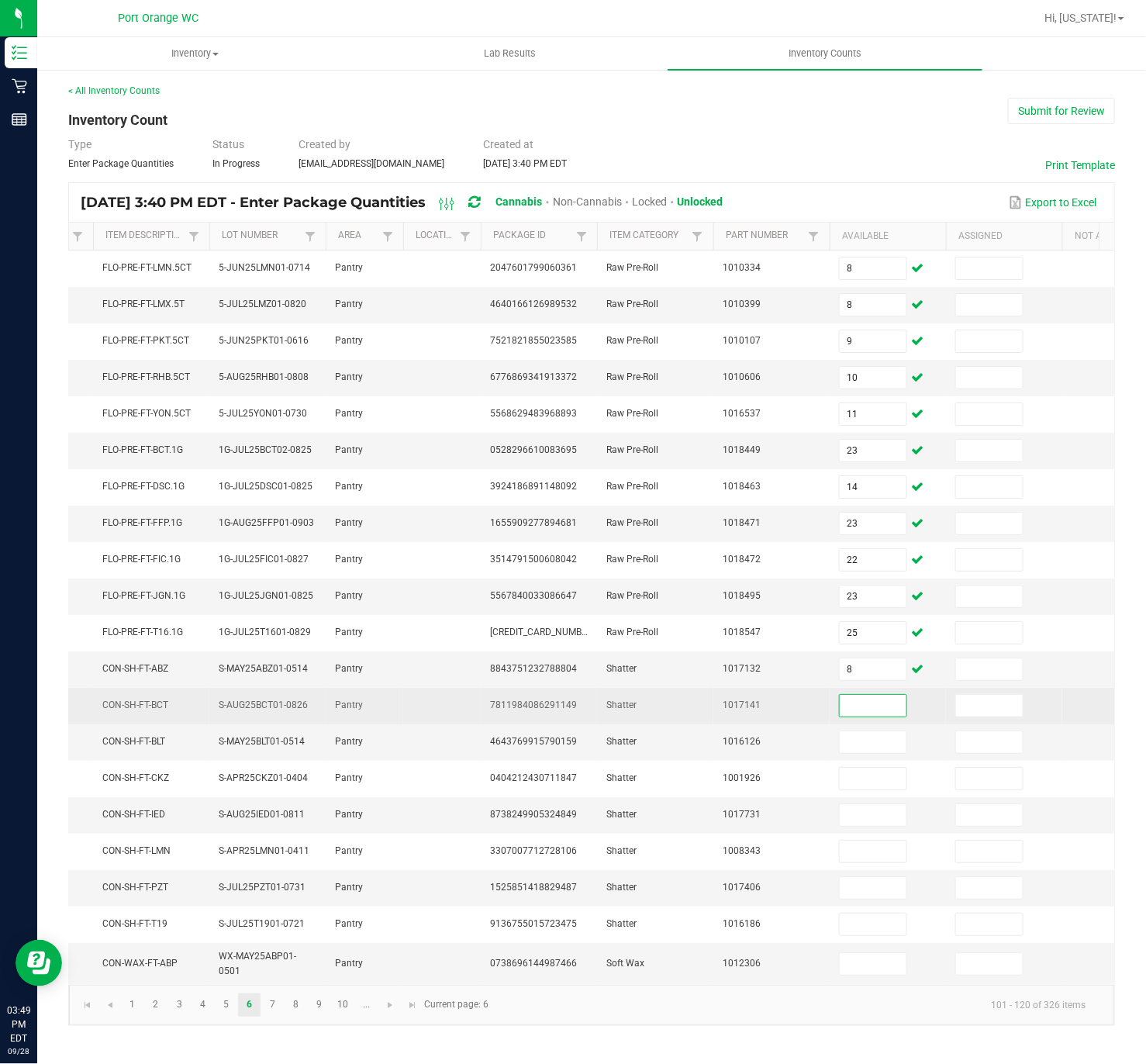
click at [859, 701] on input at bounding box center [873, 705] width 67 height 21
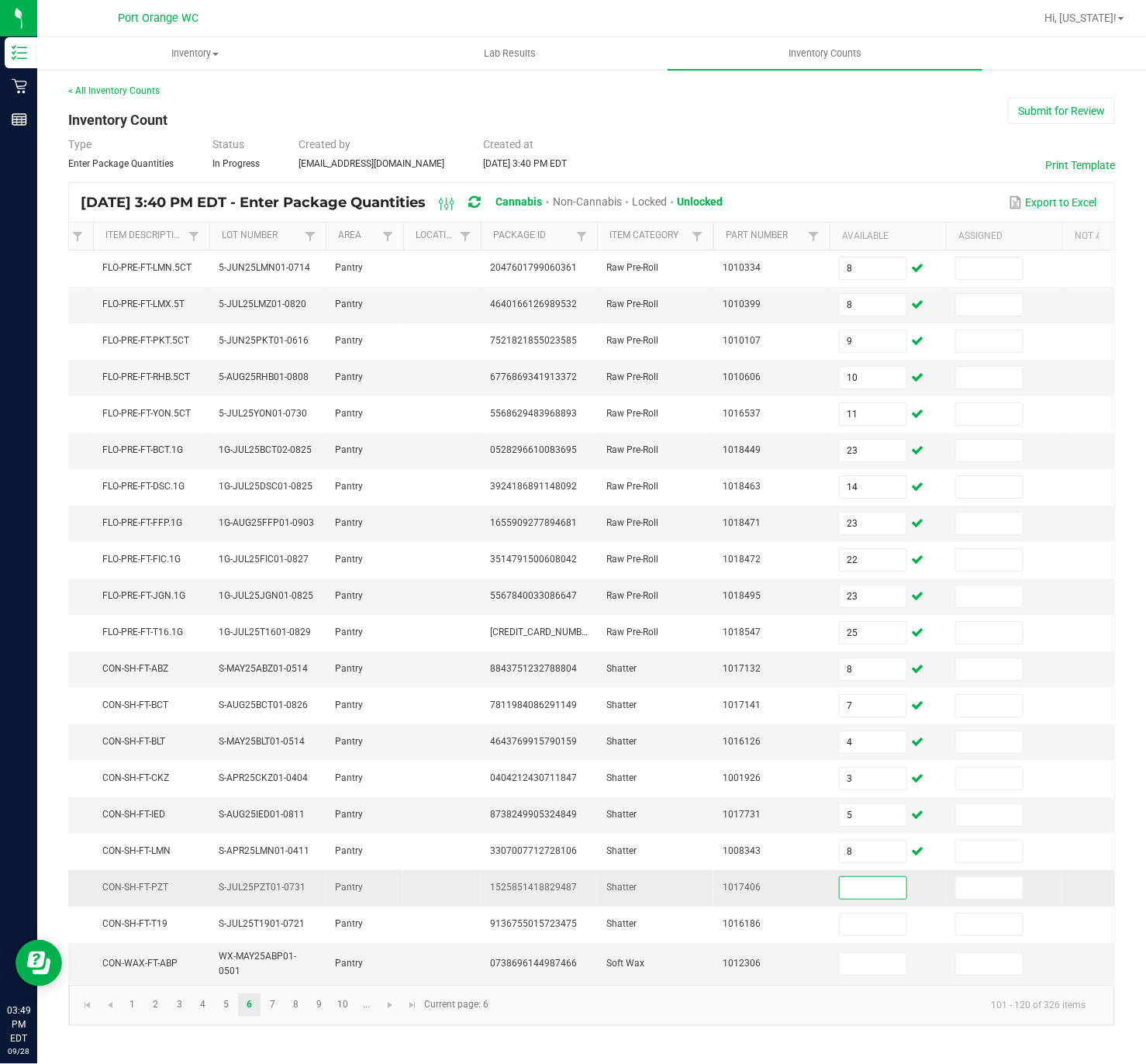
click at [903, 701] on input at bounding box center [873, 888] width 67 height 21
click at [275, 701] on link "7" at bounding box center [272, 1005] width 22 height 23
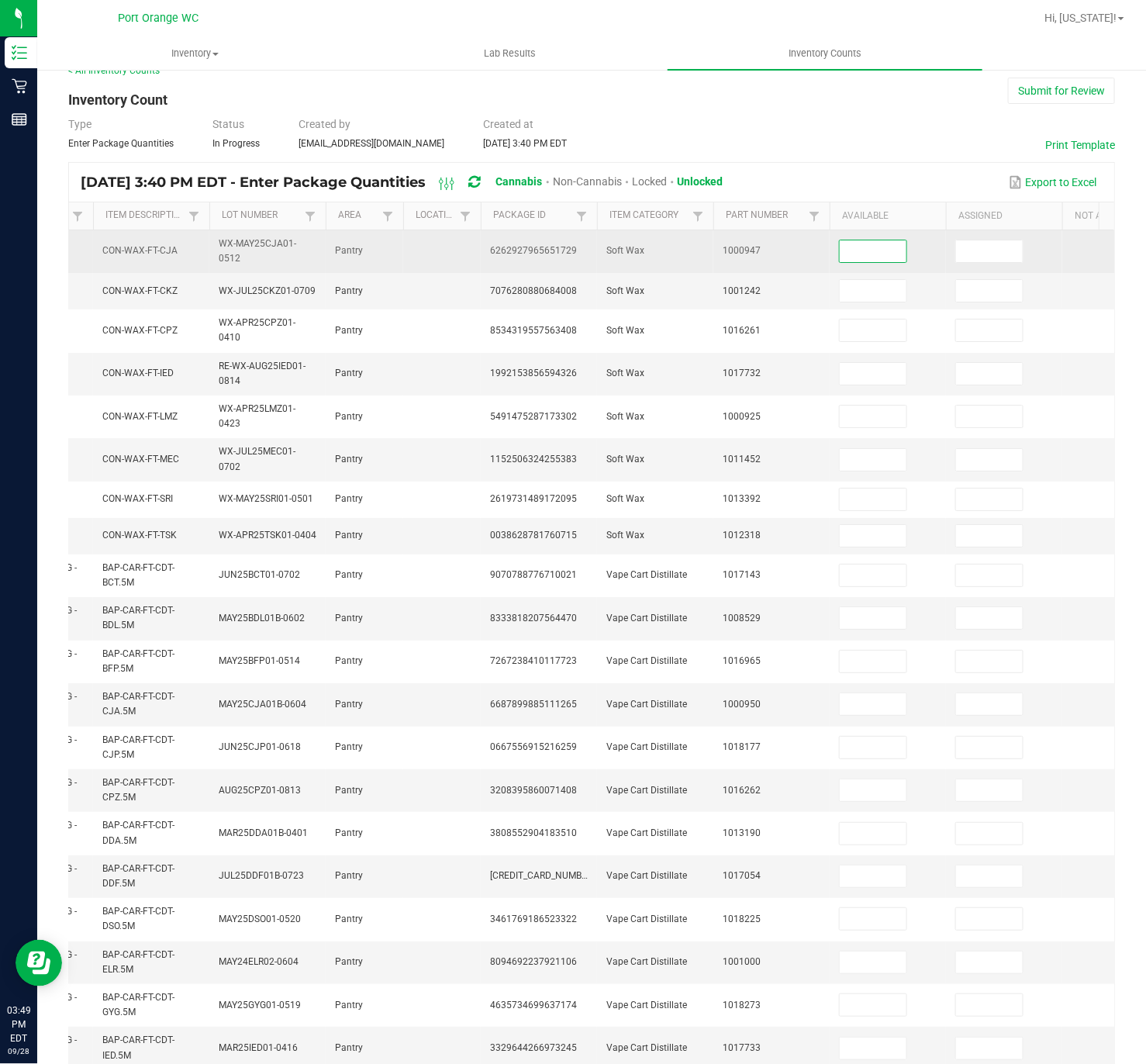
click at [871, 246] on input at bounding box center [873, 251] width 67 height 21
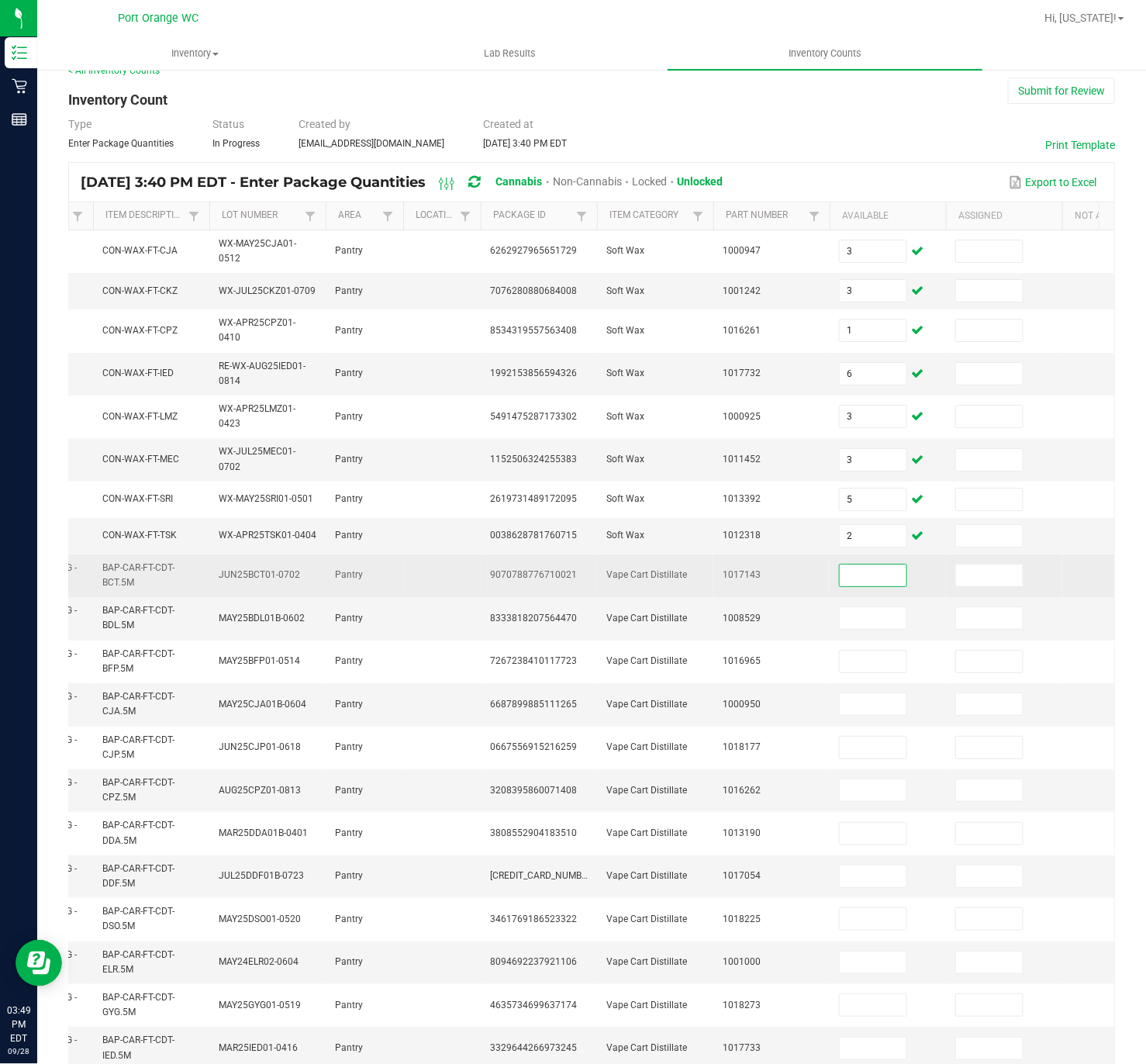
drag, startPoint x: 900, startPoint y: 568, endPoint x: 896, endPoint y: 560, distance: 8.9
click at [896, 565] on input at bounding box center [873, 576] width 67 height 21
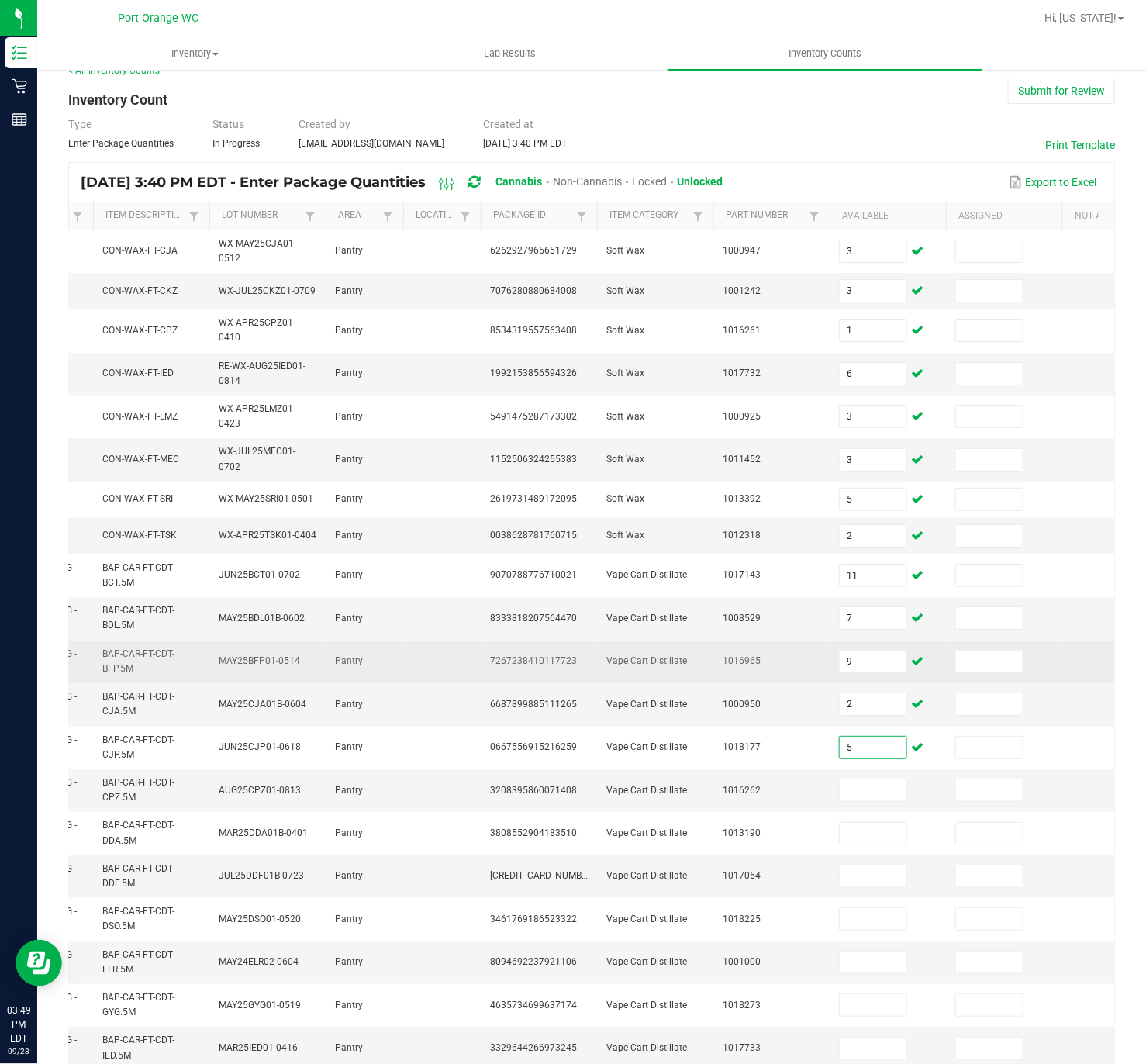
scroll to position [93, 0]
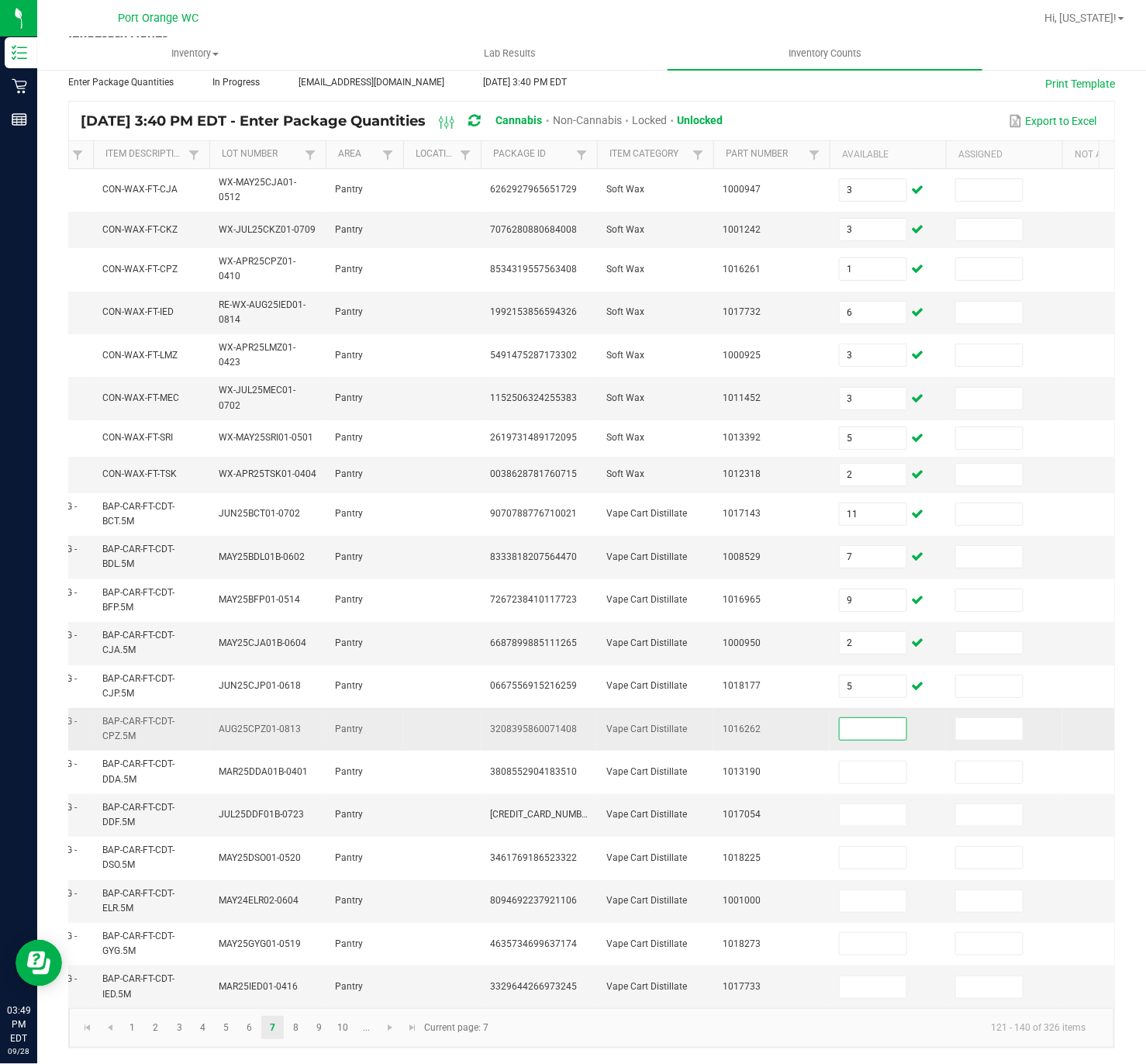
click at [893, 701] on input at bounding box center [873, 729] width 67 height 21
drag, startPoint x: 892, startPoint y: 939, endPoint x: 868, endPoint y: 963, distance: 33.9
click at [892, 701] on td "4" at bounding box center [888, 944] width 117 height 43
click at [868, 701] on input at bounding box center [873, 987] width 67 height 21
click at [288, 701] on link "8" at bounding box center [295, 1028] width 22 height 23
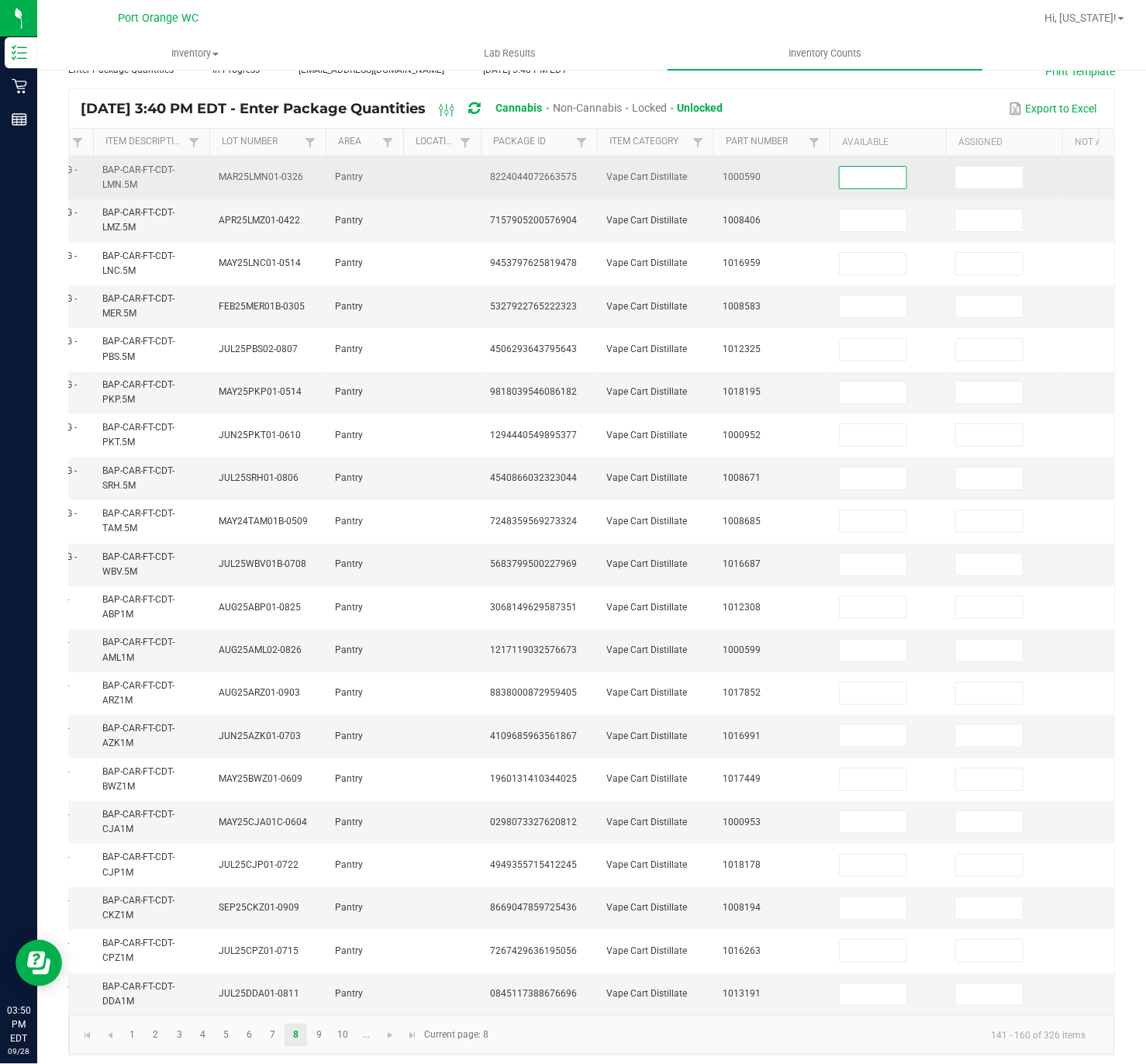
click at [876, 177] on input at bounding box center [873, 177] width 67 height 21
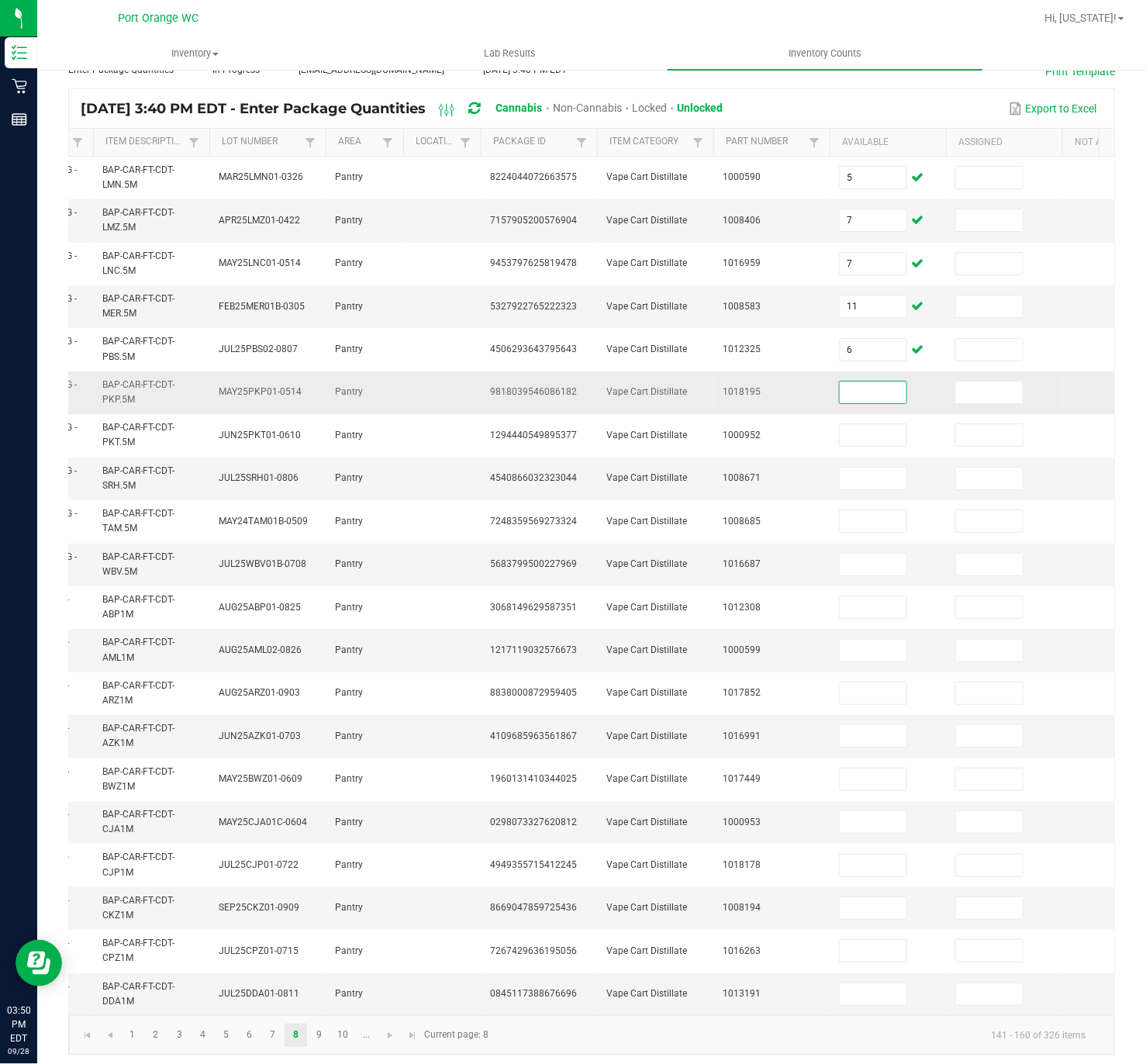
click at [889, 390] on input at bounding box center [873, 392] width 67 height 21
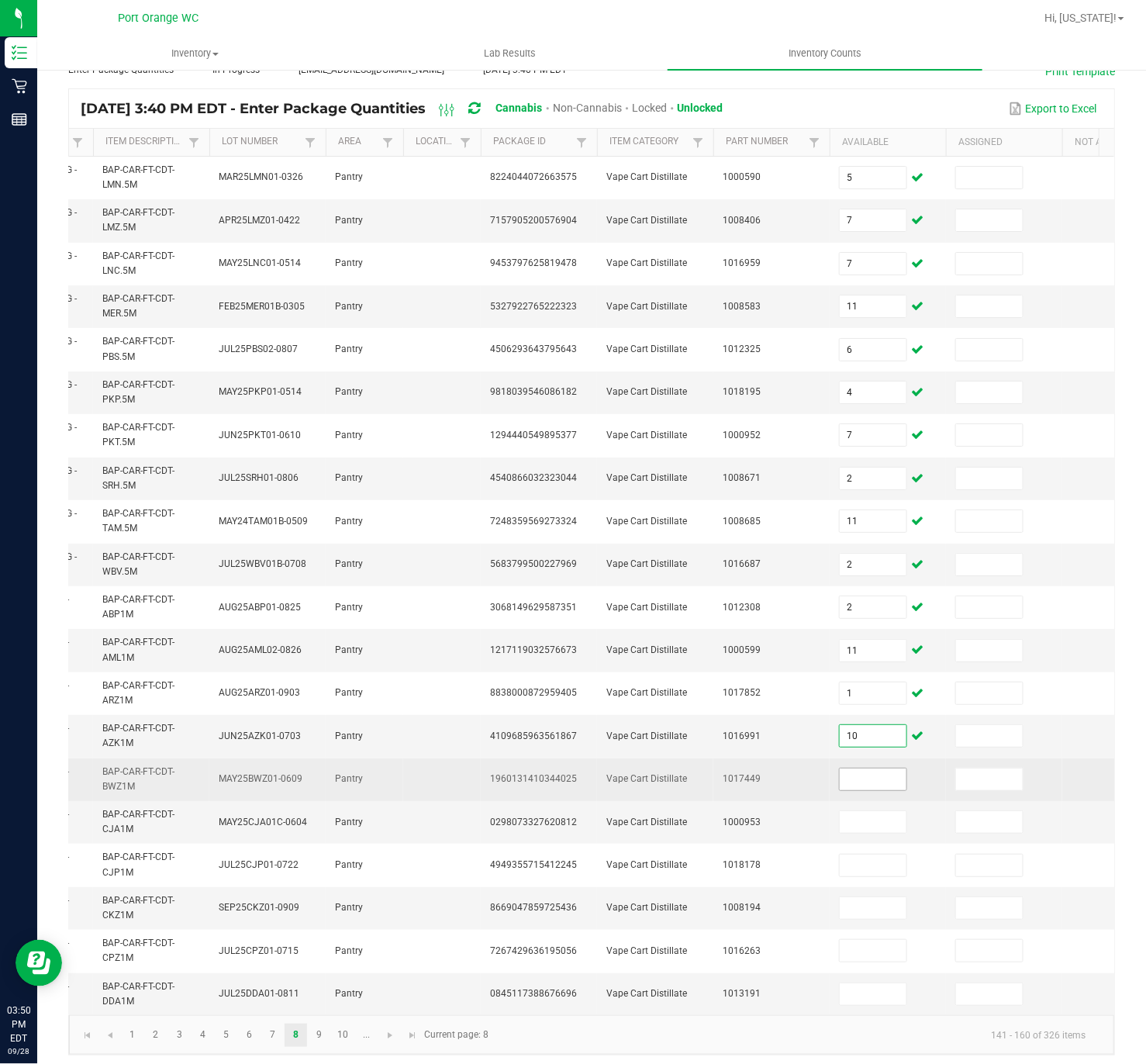
click at [860, 701] on td at bounding box center [888, 780] width 117 height 43
click at [860, 701] on input at bounding box center [873, 779] width 67 height 21
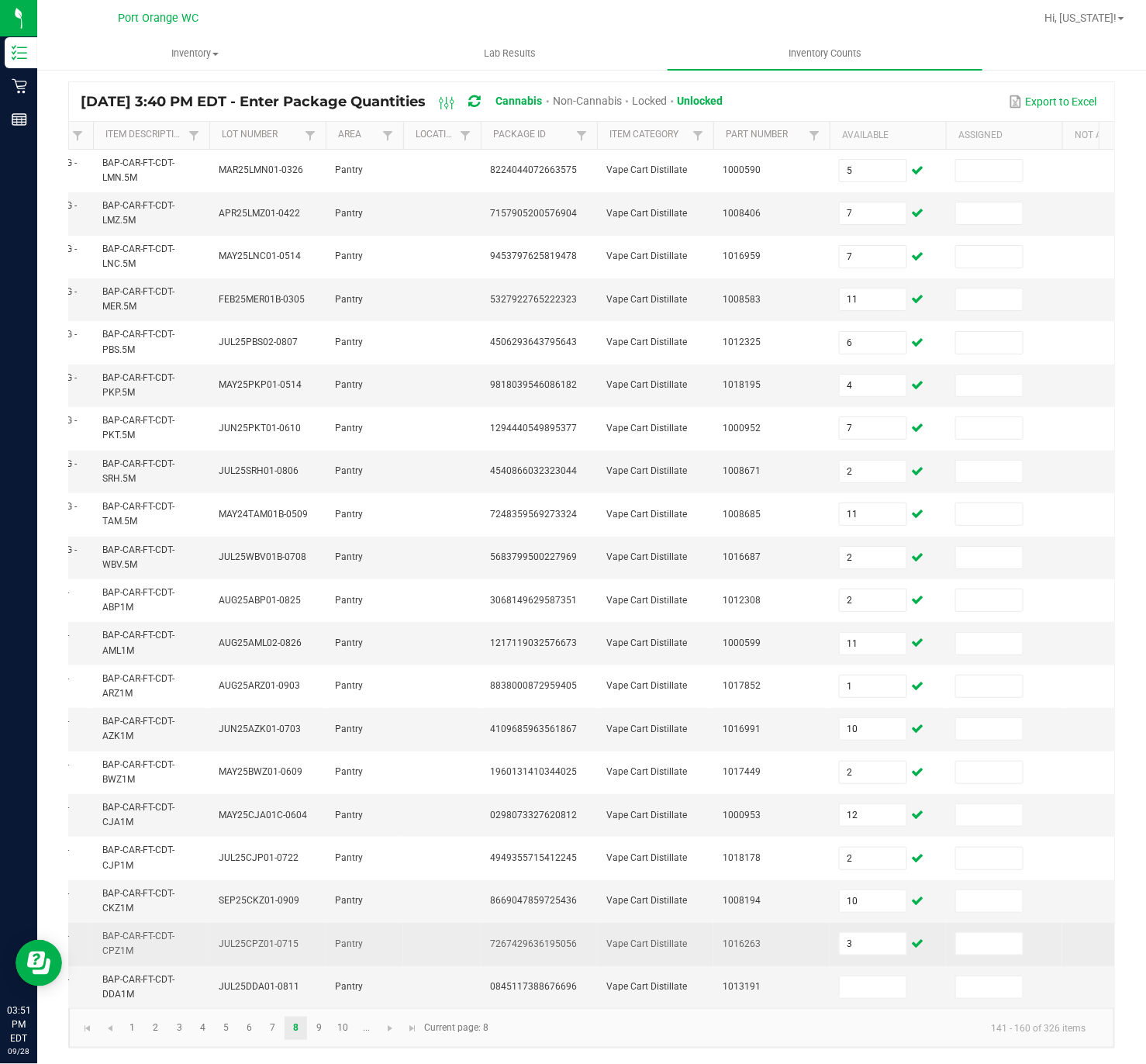
scroll to position [134, 0]
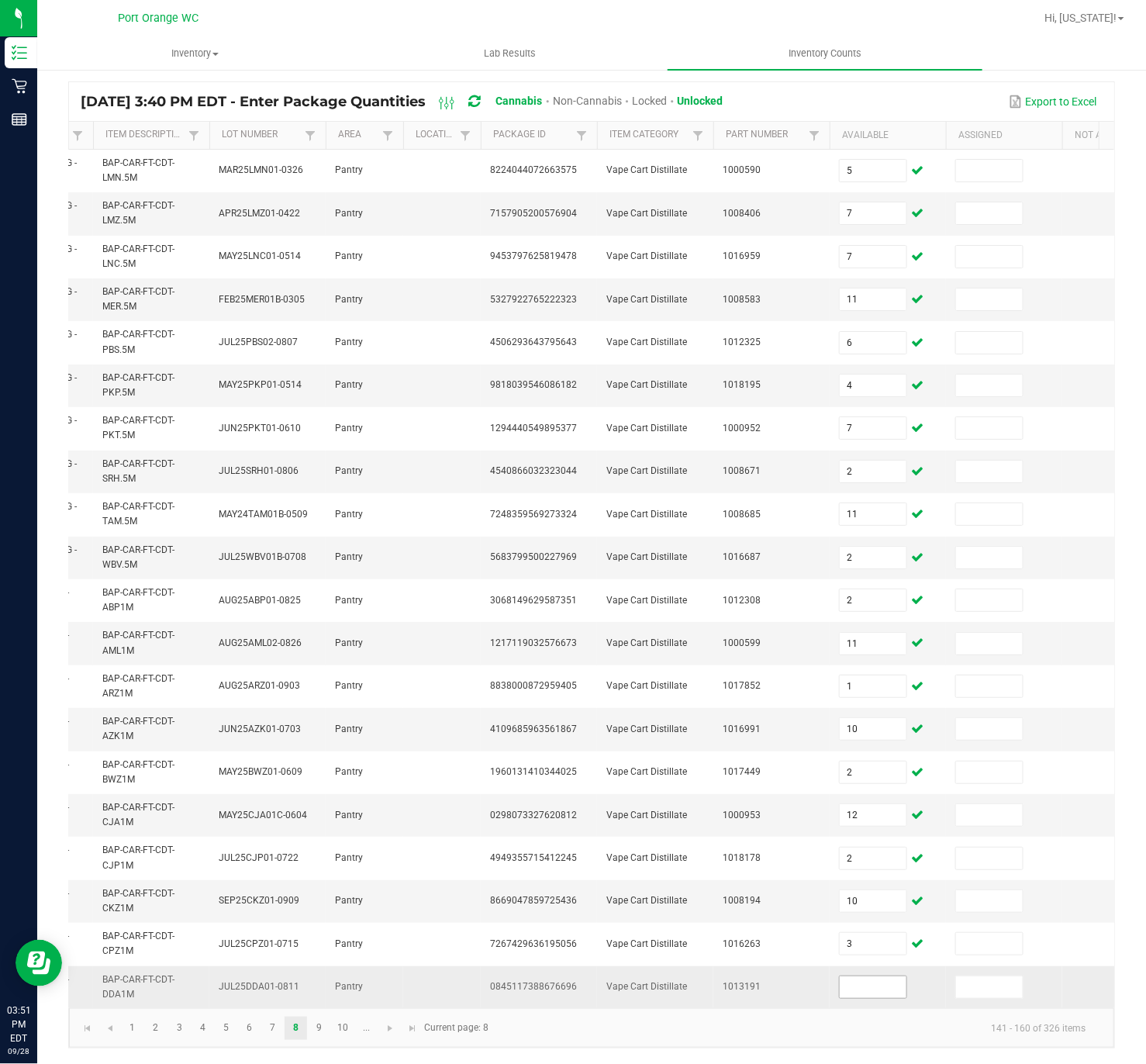
click at [856, 701] on input at bounding box center [873, 987] width 67 height 21
click at [311, 701] on link "9" at bounding box center [319, 1028] width 22 height 23
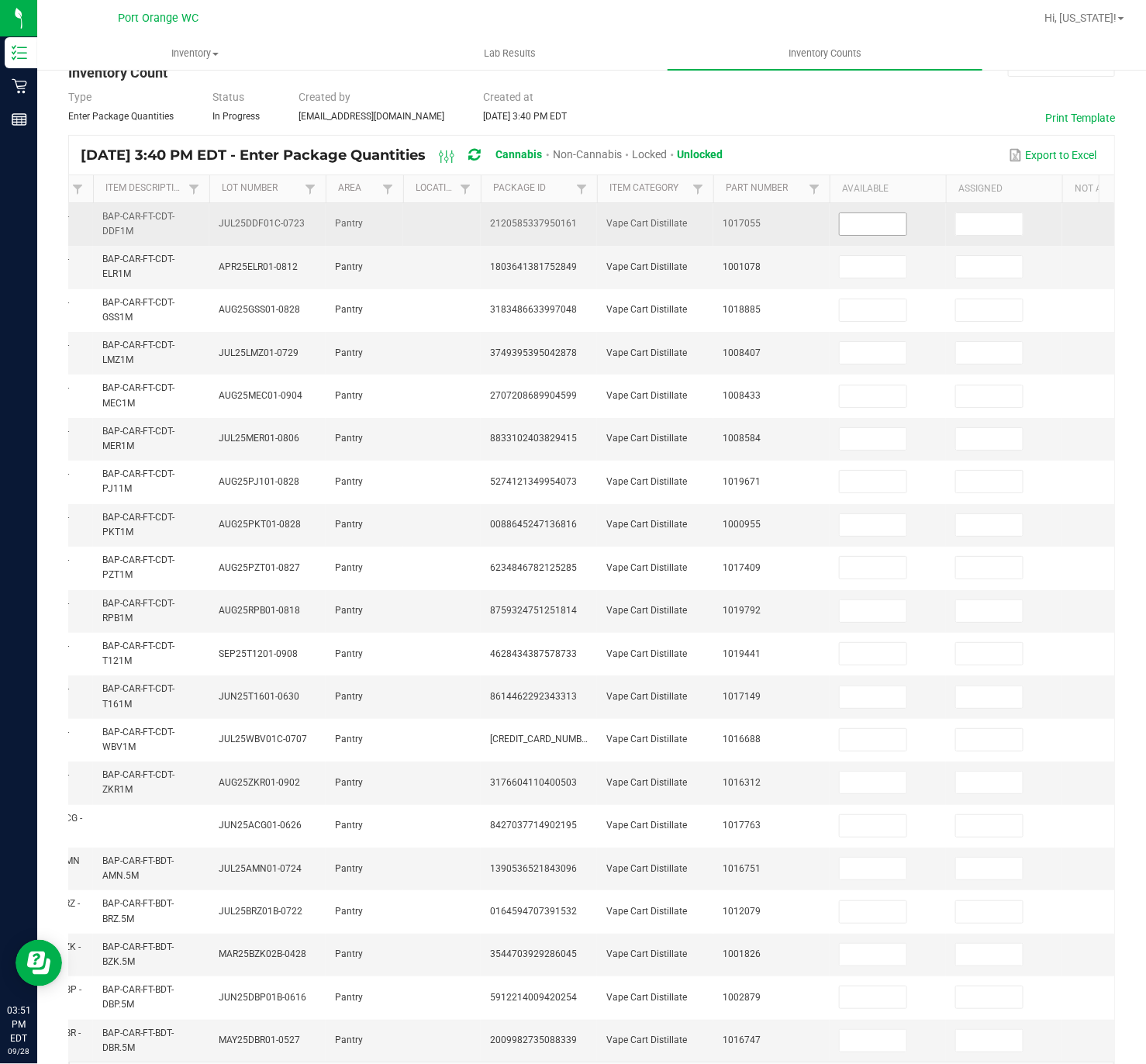
scroll to position [0, 0]
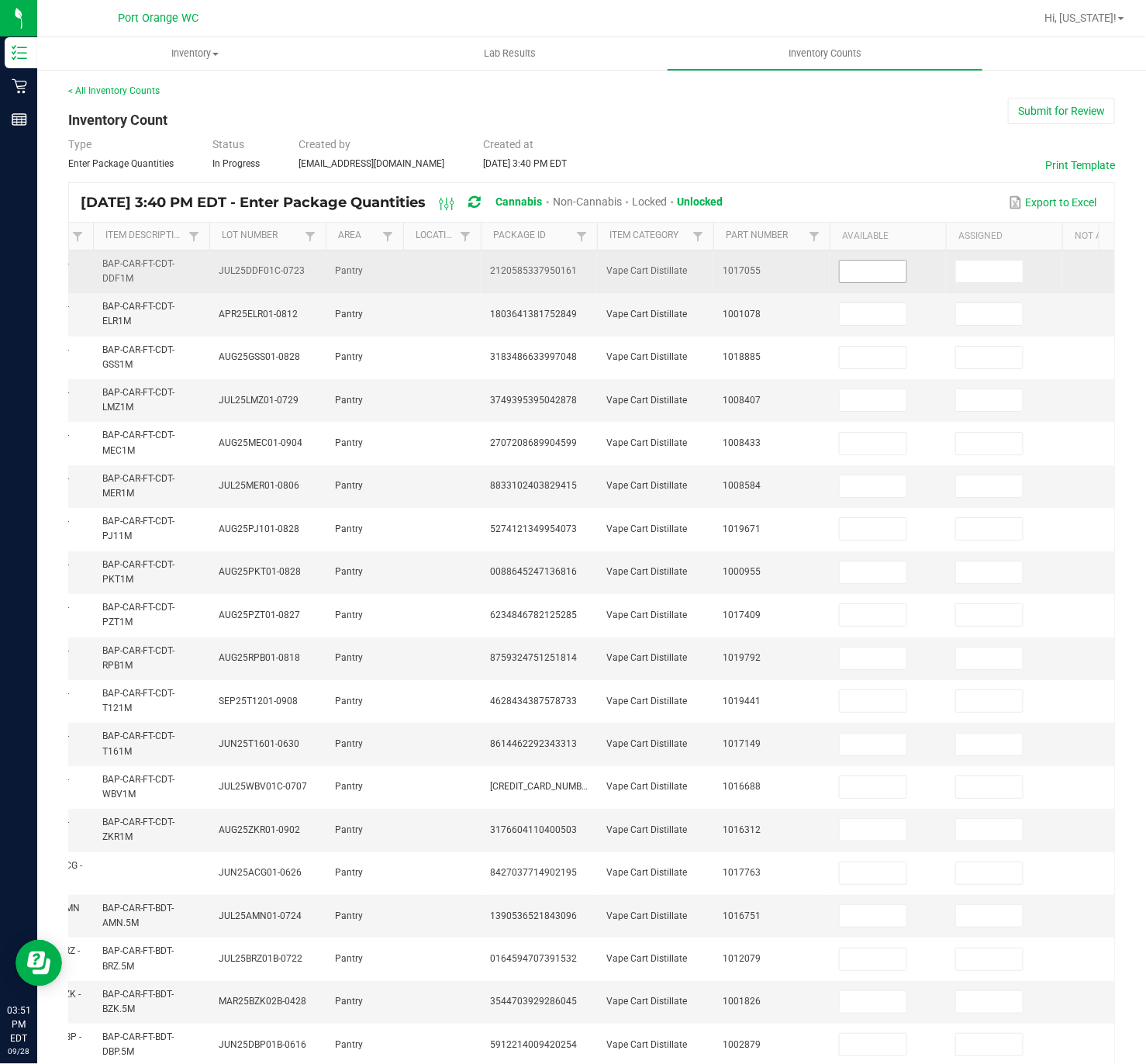
click at [892, 271] on input at bounding box center [873, 271] width 67 height 21
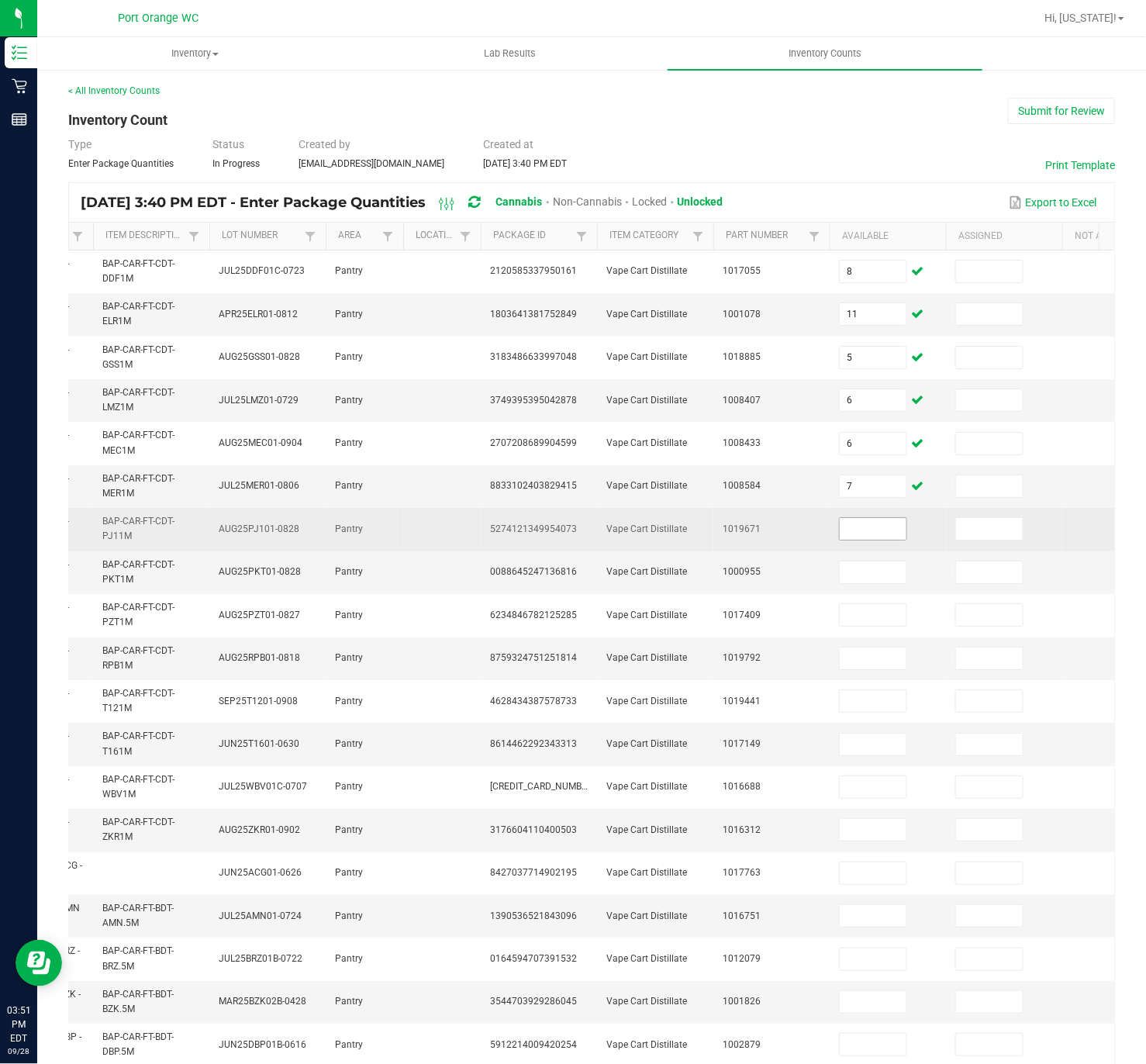
click at [869, 528] on input at bounding box center [873, 528] width 67 height 21
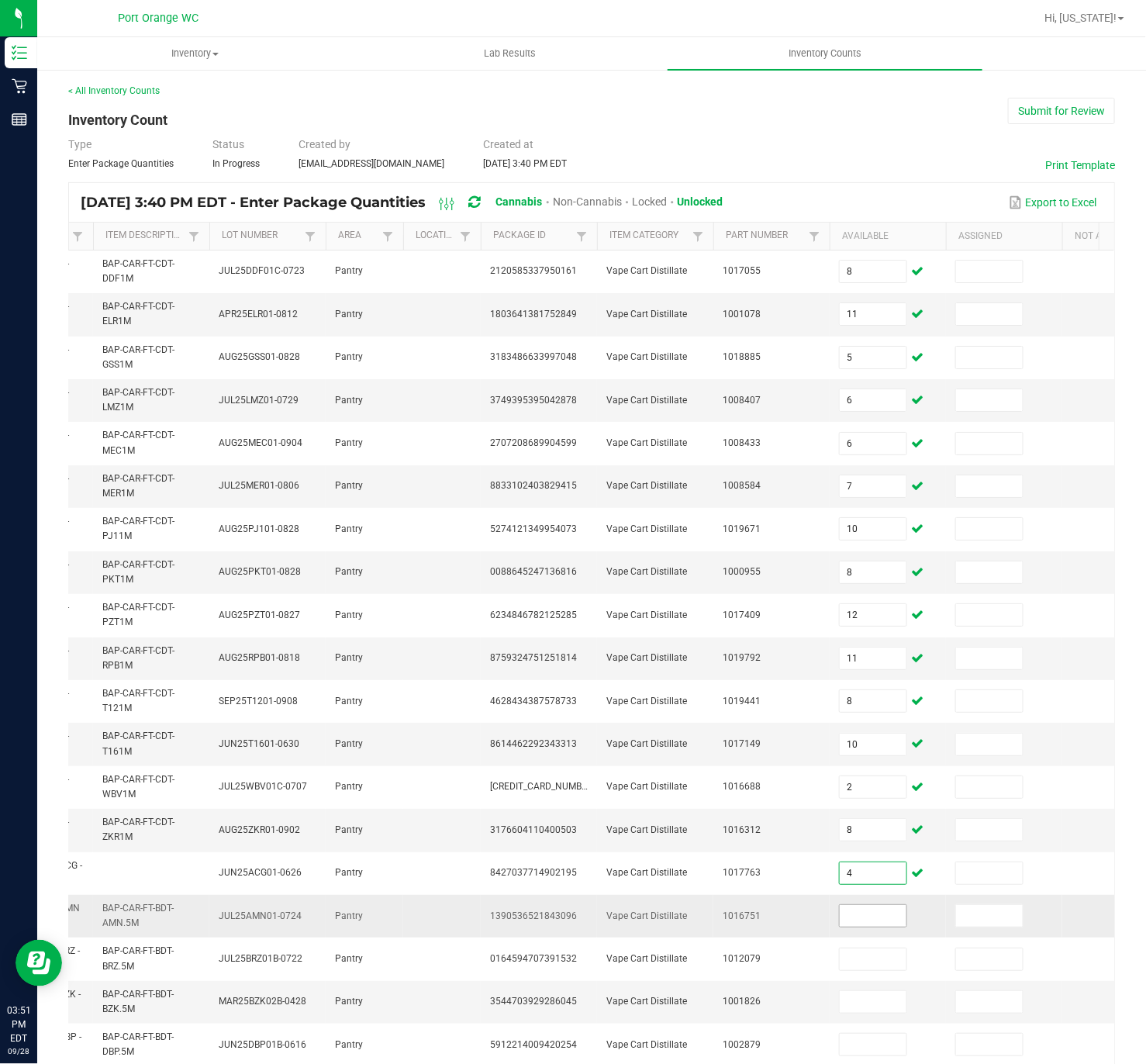
click at [861, 701] on input at bounding box center [873, 915] width 67 height 21
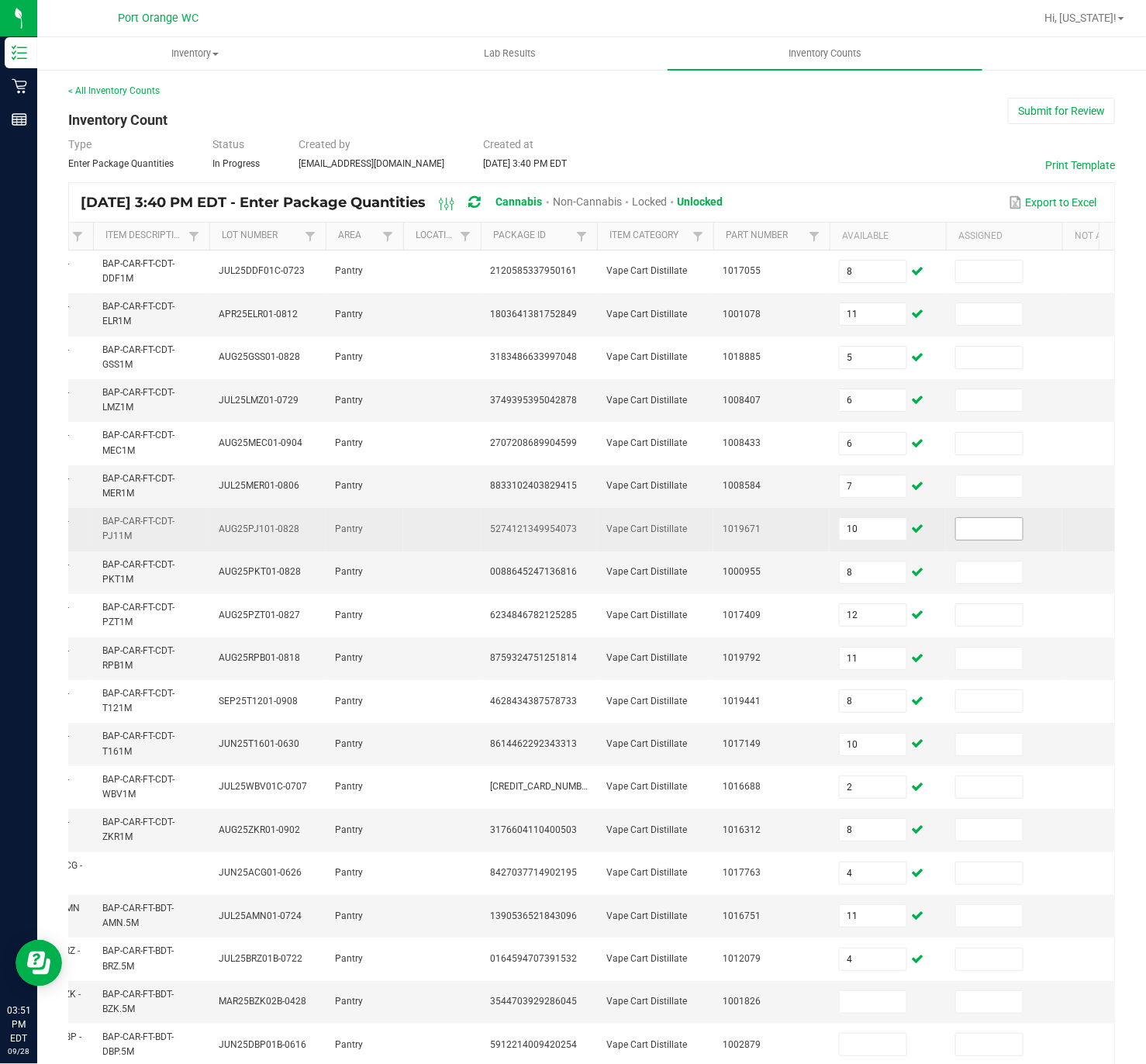
scroll to position [134, 0]
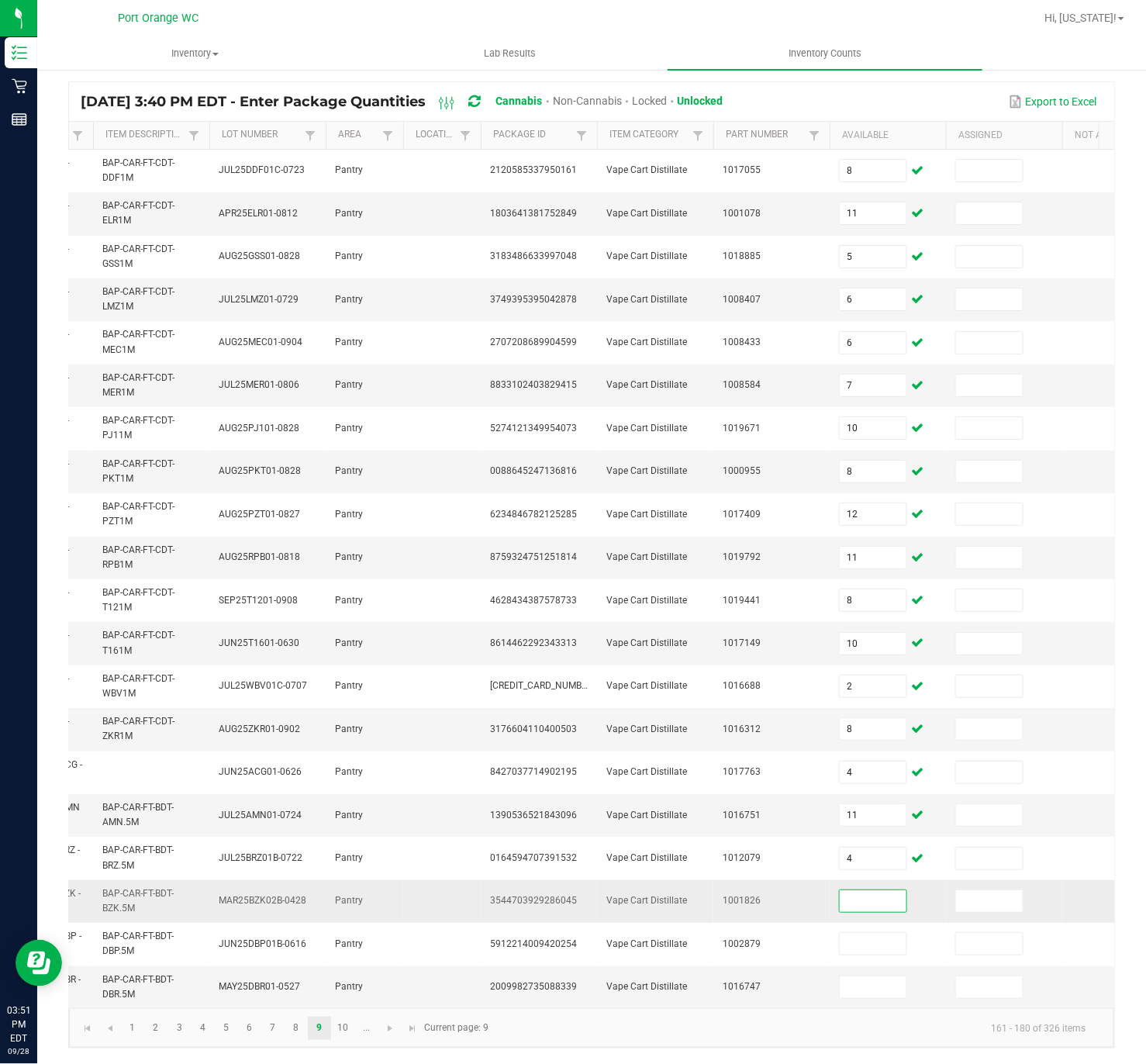
click at [868, 701] on input at bounding box center [873, 901] width 67 height 21
click at [338, 701] on link "10" at bounding box center [343, 1028] width 22 height 23
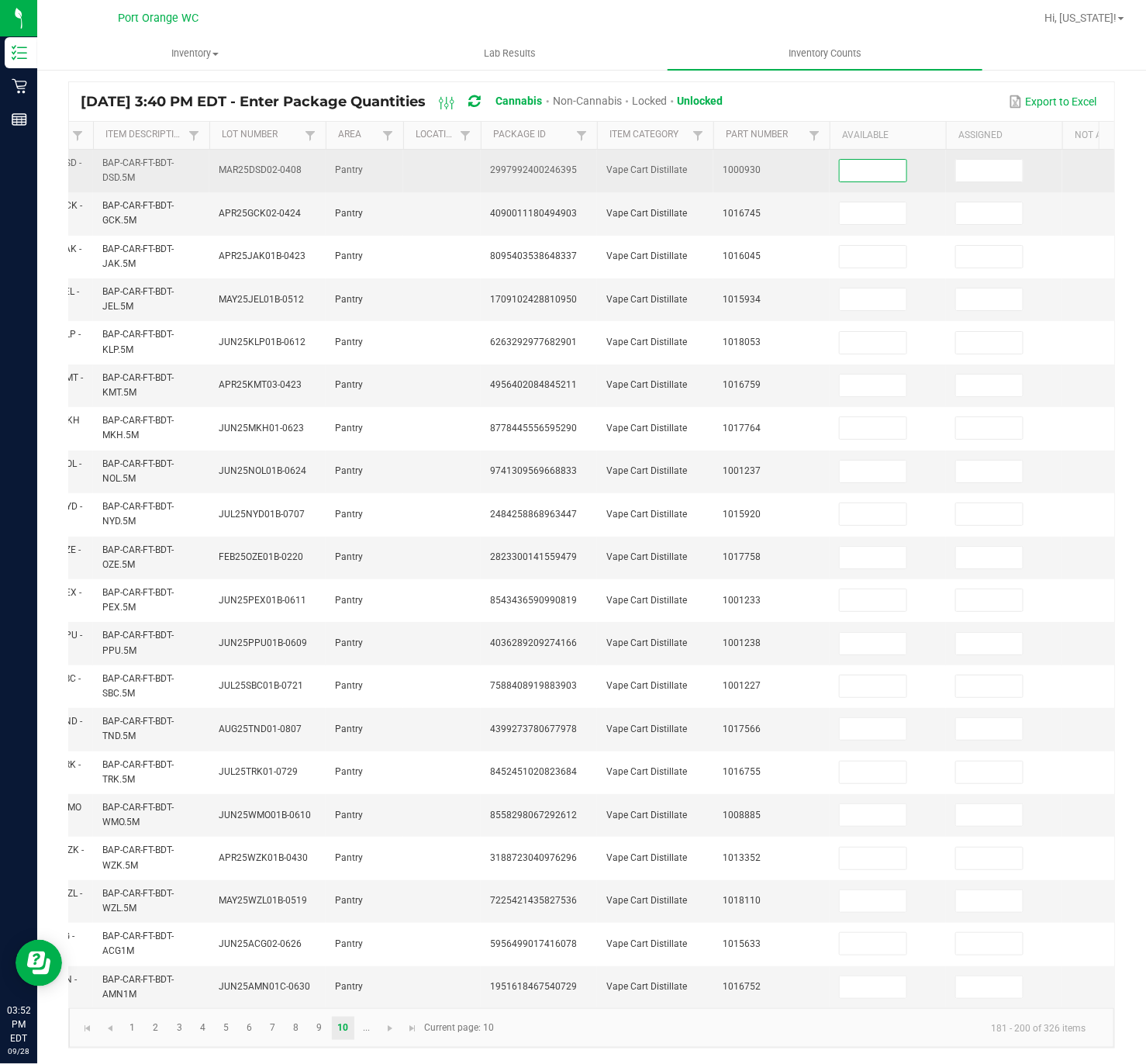
click at [896, 160] on input at bounding box center [873, 171] width 67 height 21
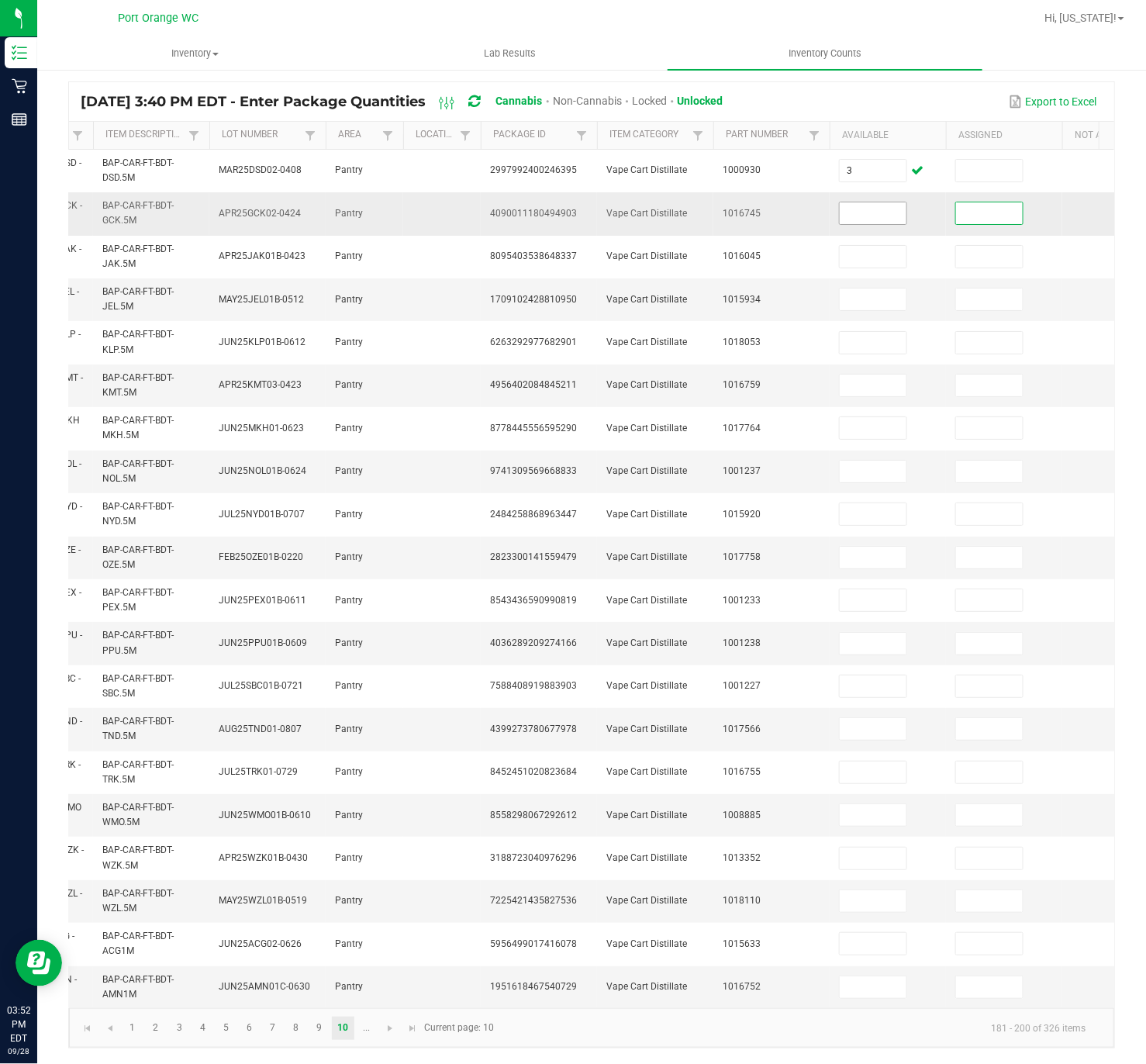
click at [878, 203] on input at bounding box center [873, 214] width 67 height 21
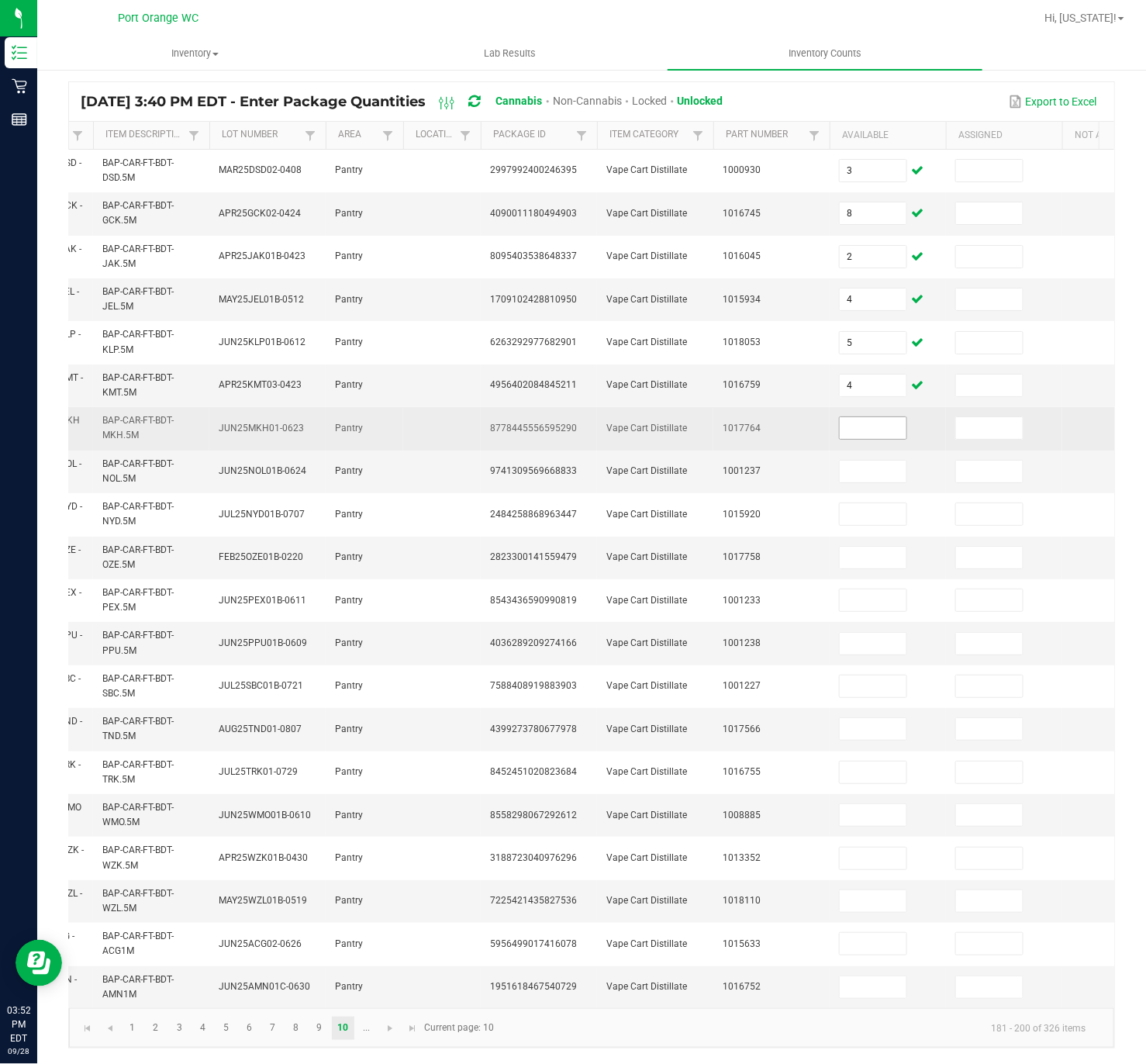
click at [876, 417] on input at bounding box center [873, 428] width 67 height 21
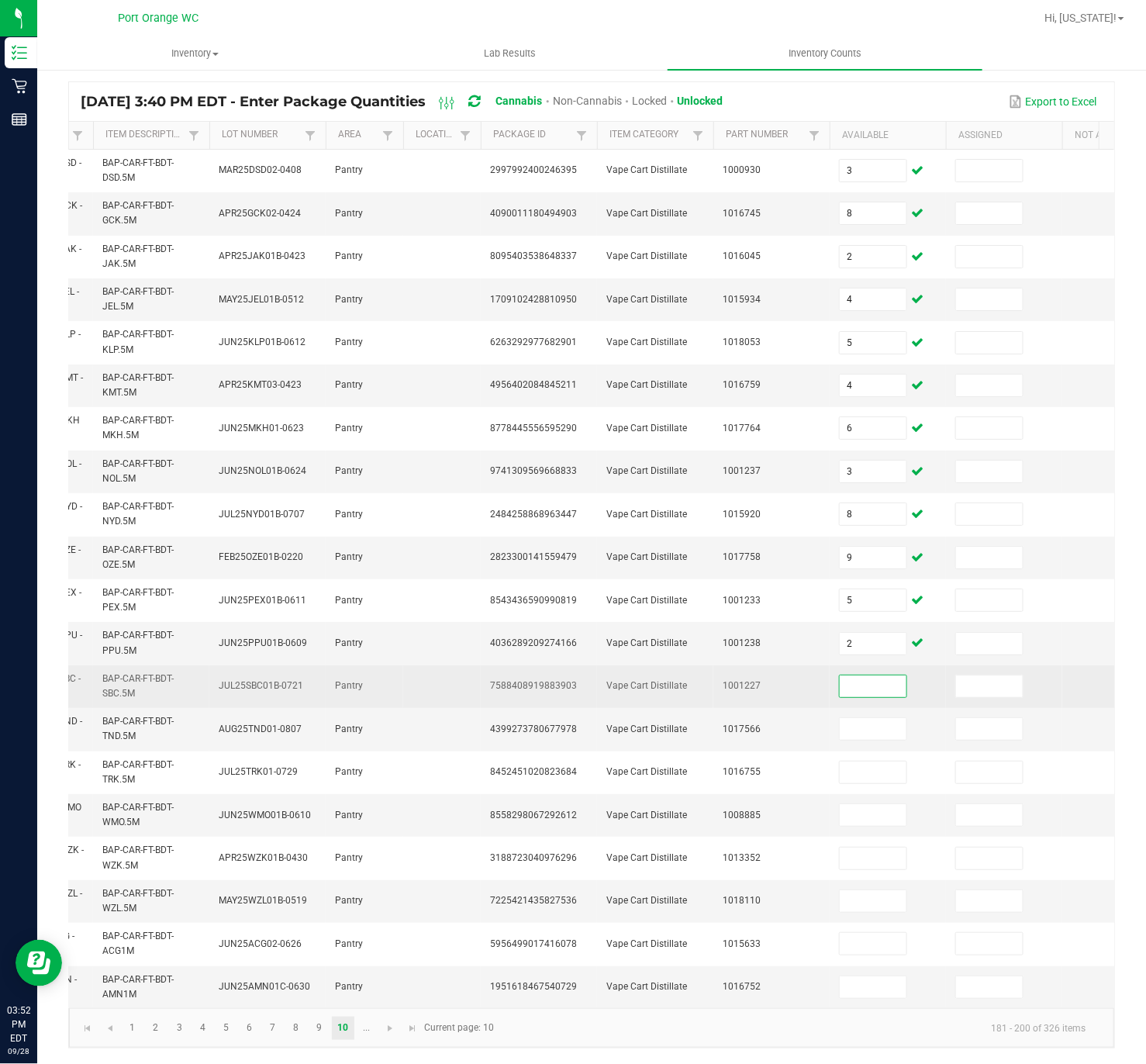
click at [892, 675] on input at bounding box center [873, 686] width 67 height 21
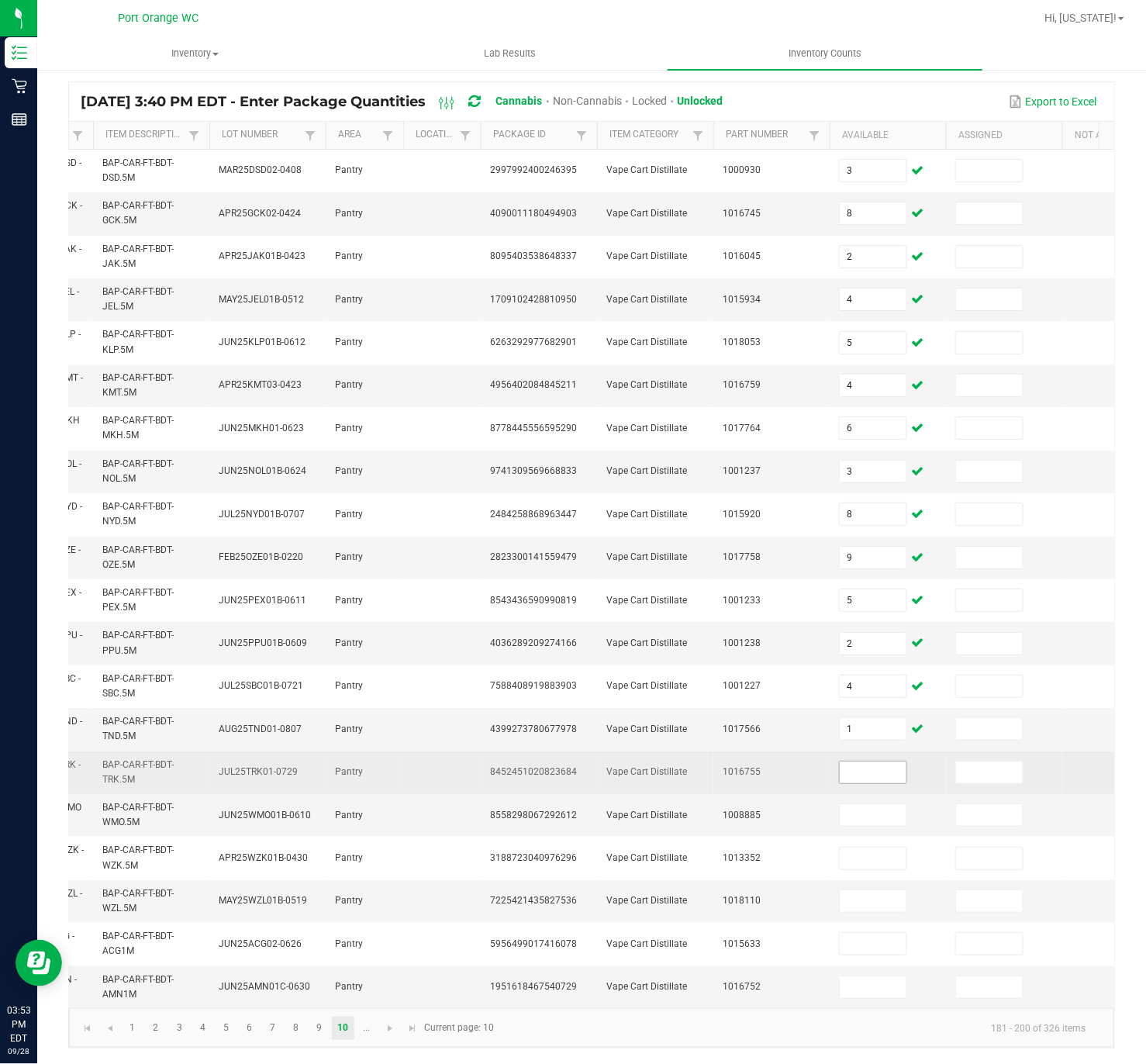
click at [850, 701] on input at bounding box center [873, 772] width 67 height 21
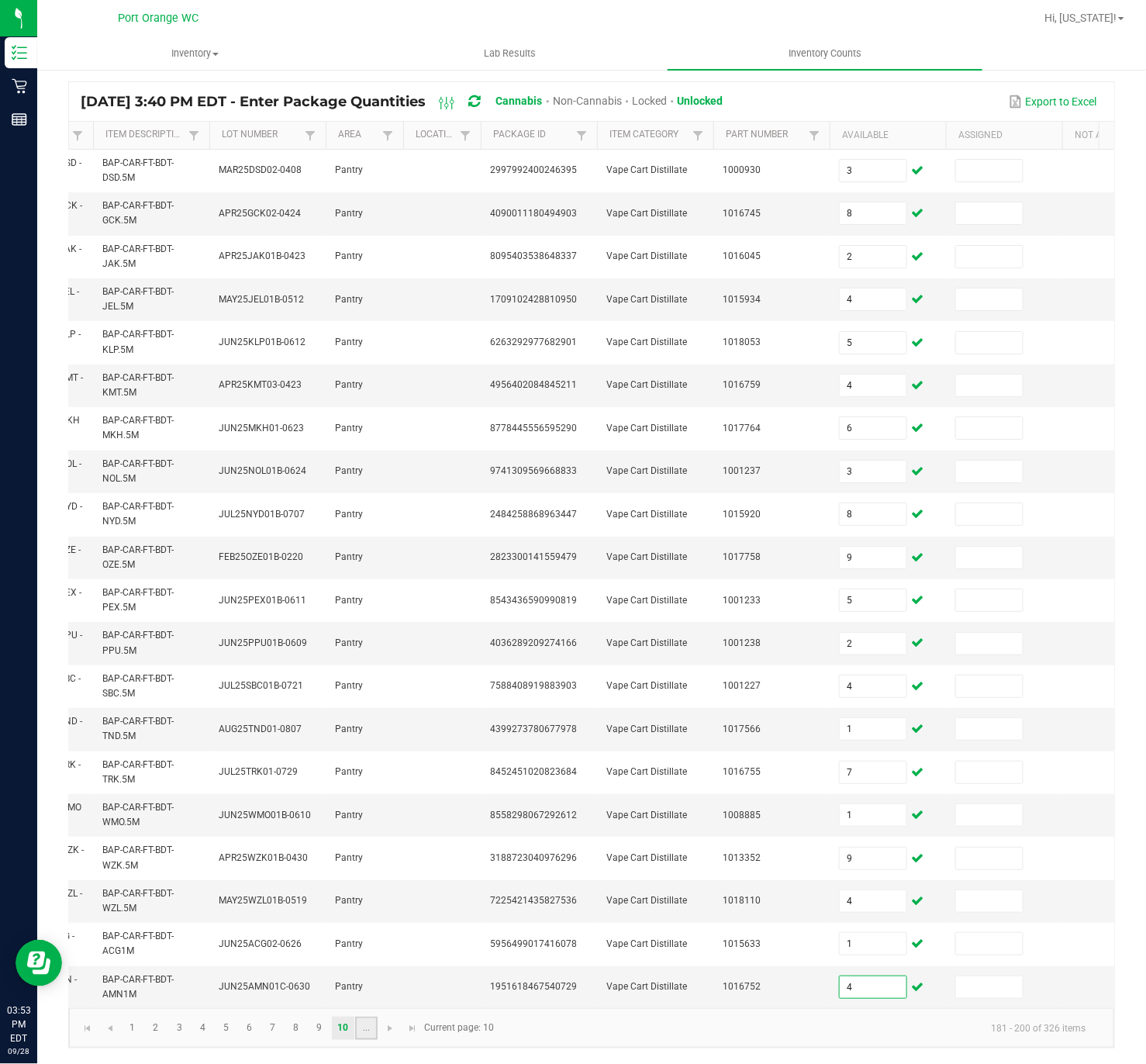
click at [367, 701] on link "..." at bounding box center [366, 1028] width 22 height 23
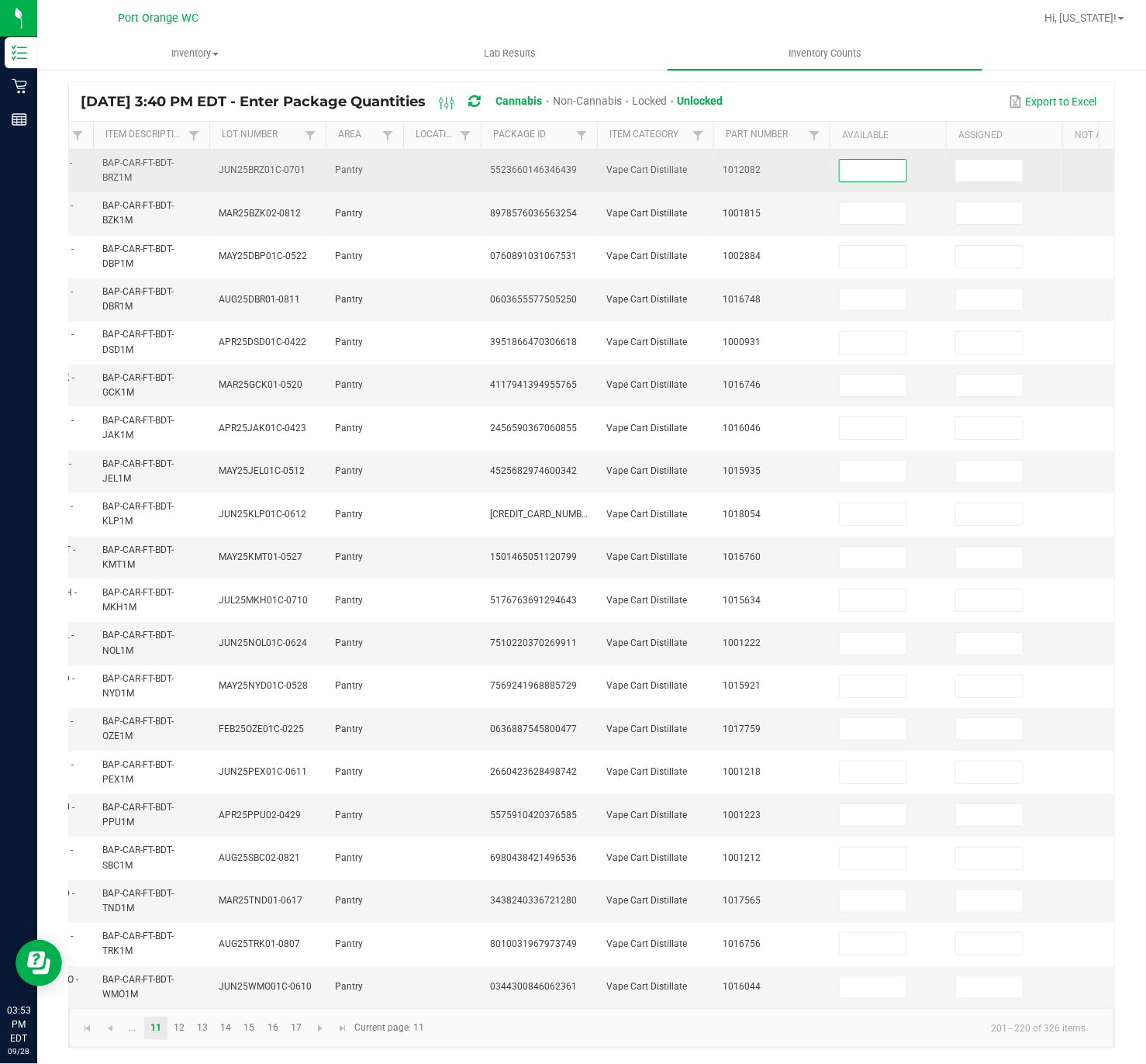
click at [900, 160] on input at bounding box center [873, 171] width 67 height 21
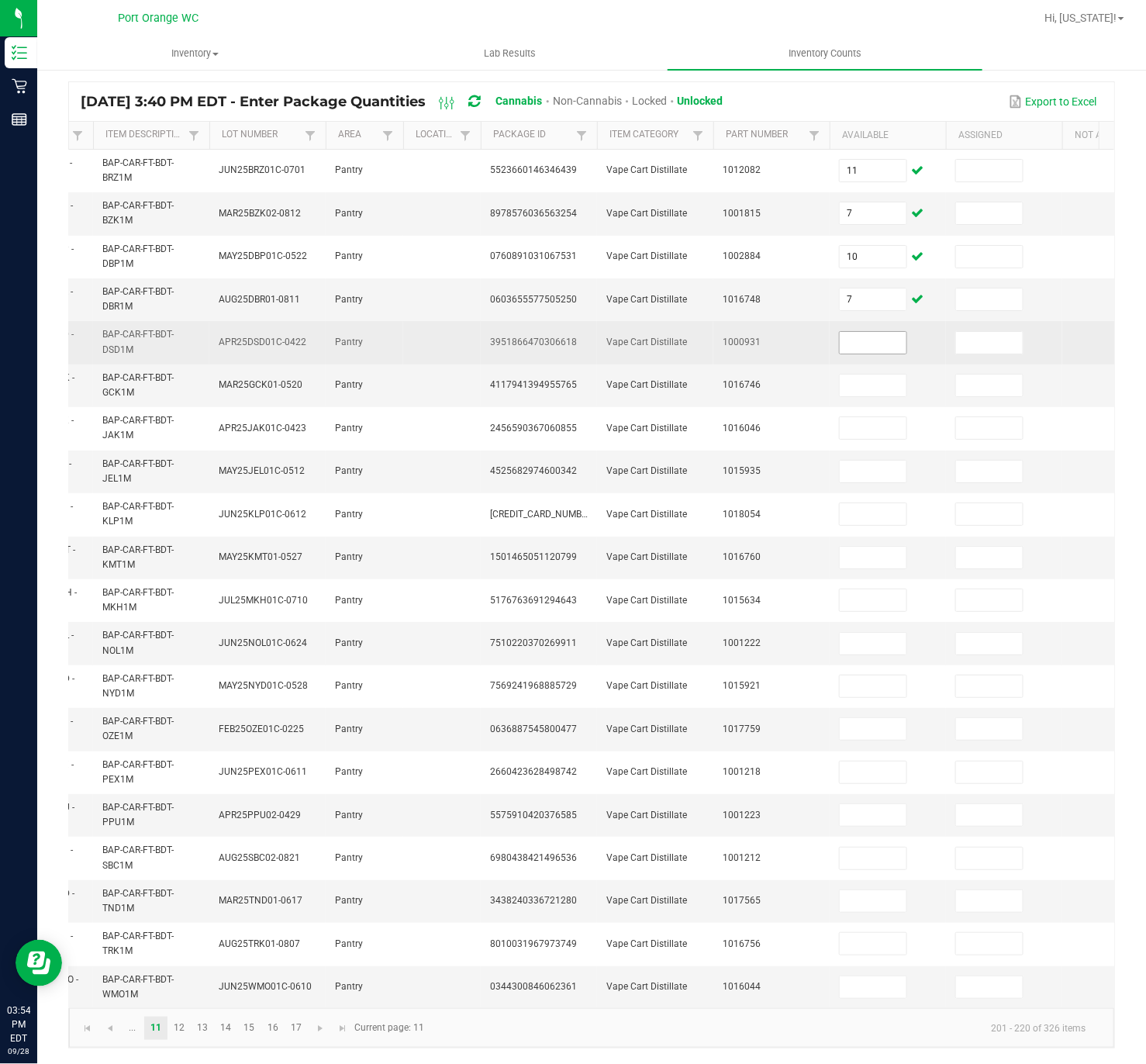
click at [883, 332] on input at bounding box center [873, 343] width 67 height 21
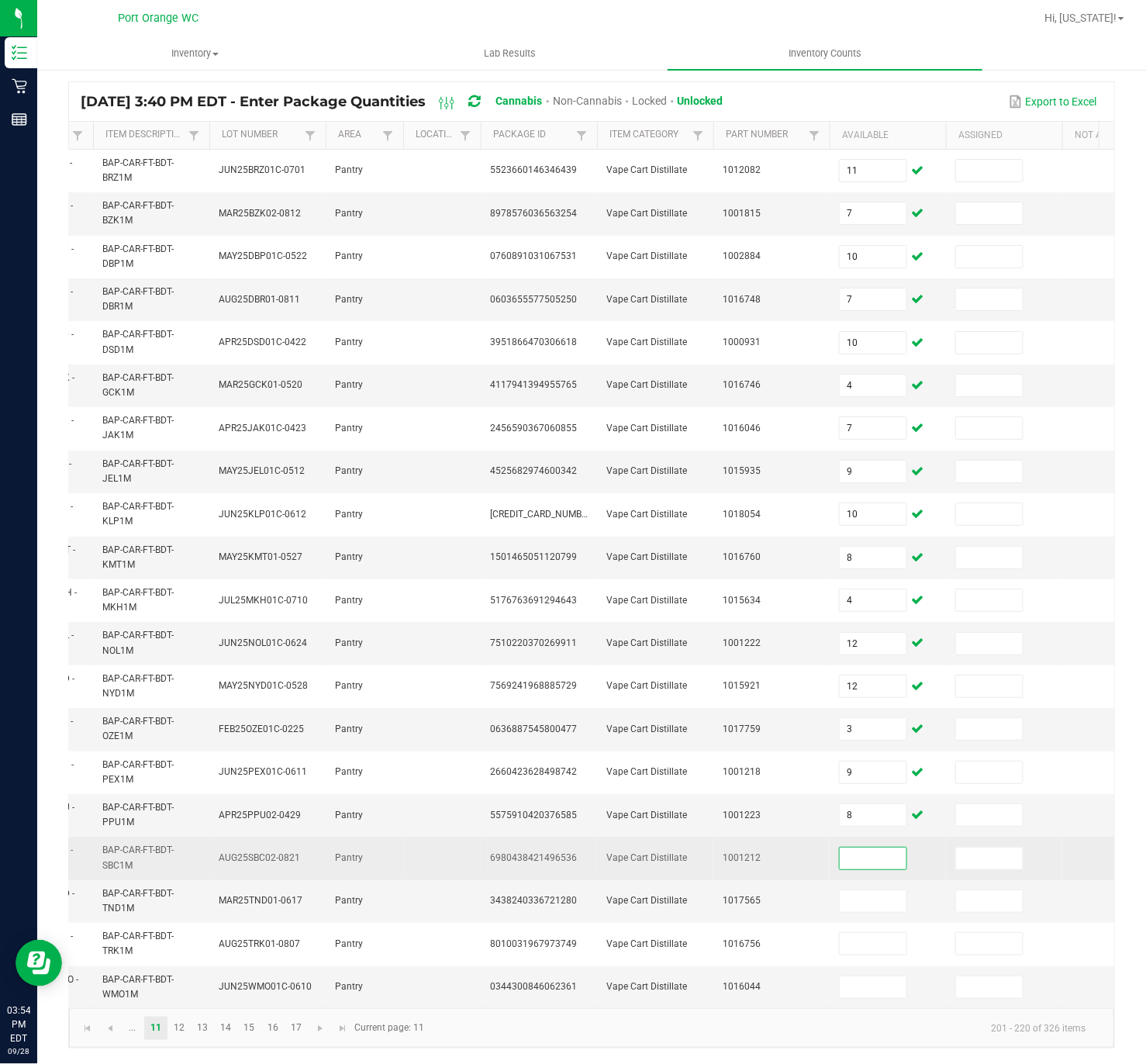
click at [898, 701] on input at bounding box center [873, 858] width 67 height 21
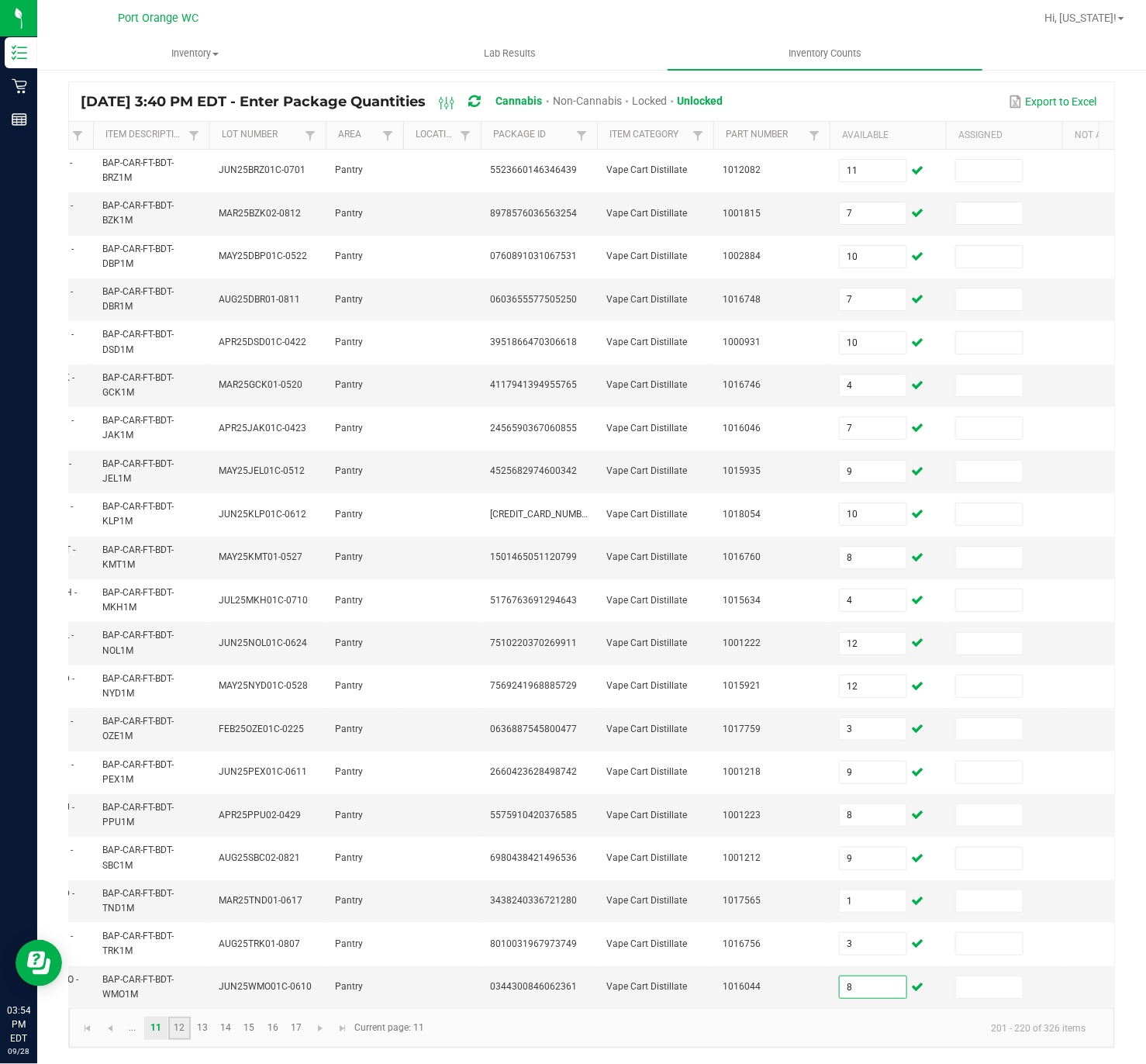
click at [180, 701] on link "12" at bounding box center [179, 1028] width 22 height 23
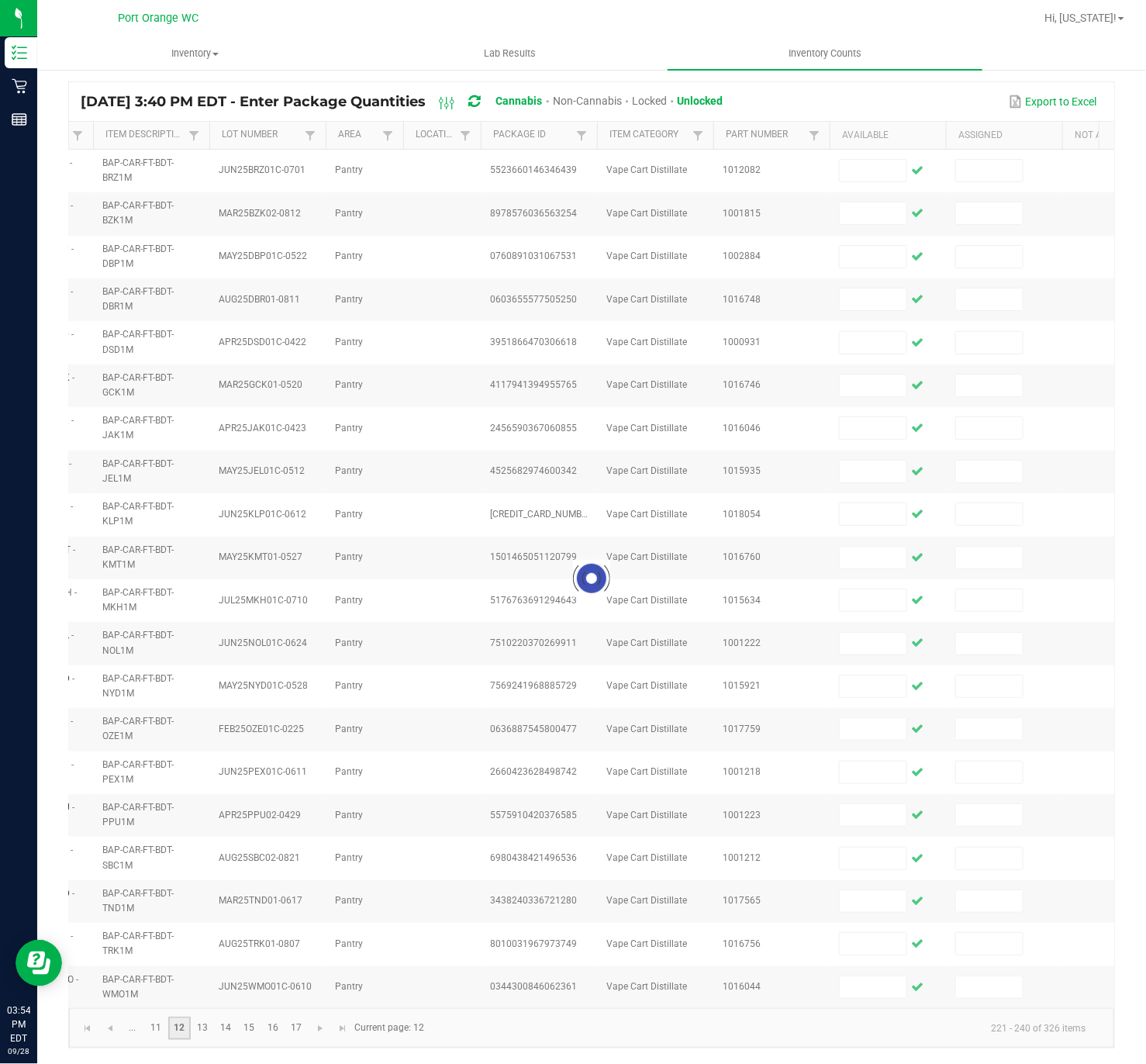
scroll to position [123, 0]
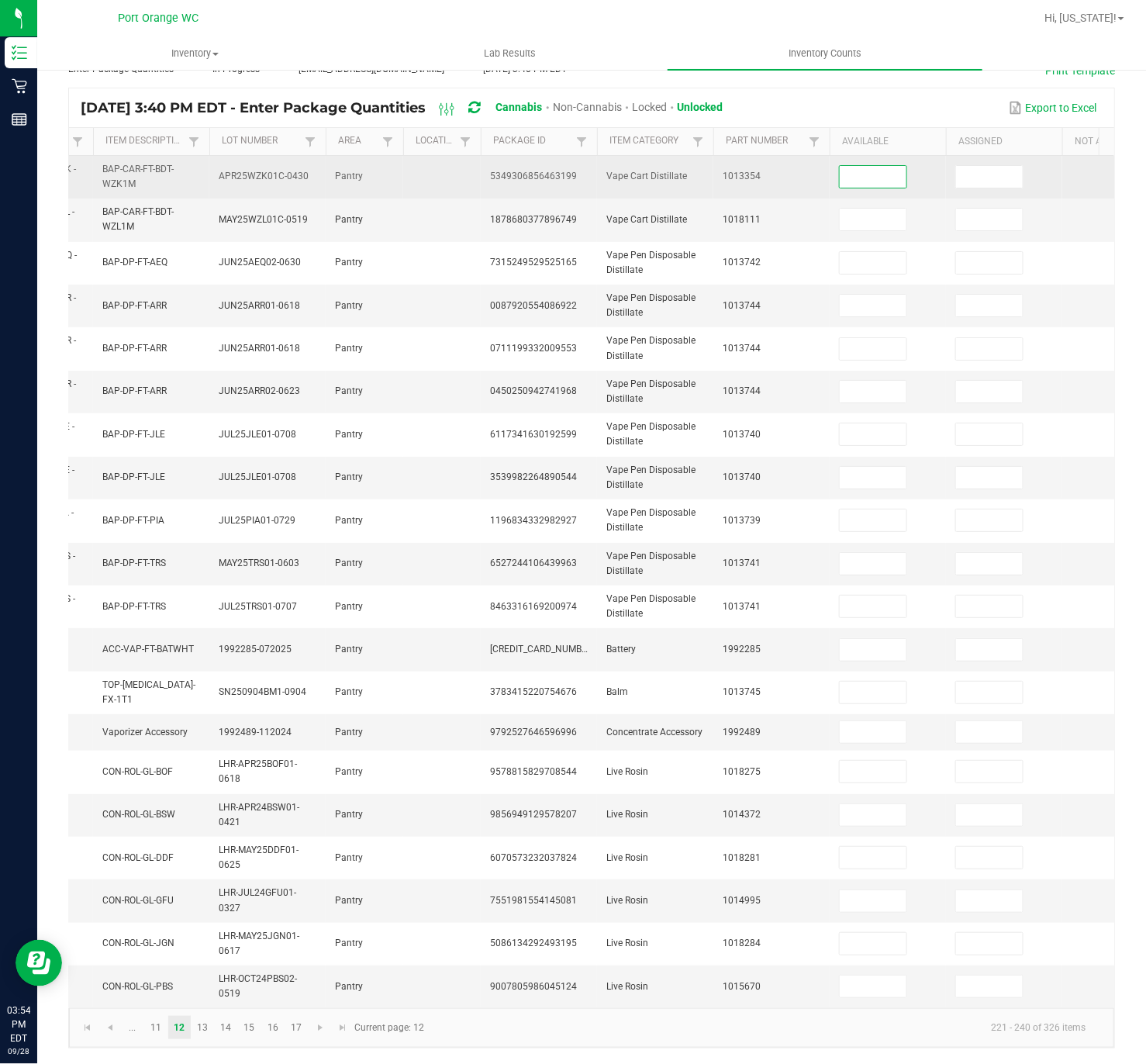
click at [896, 166] on input at bounding box center [873, 177] width 67 height 21
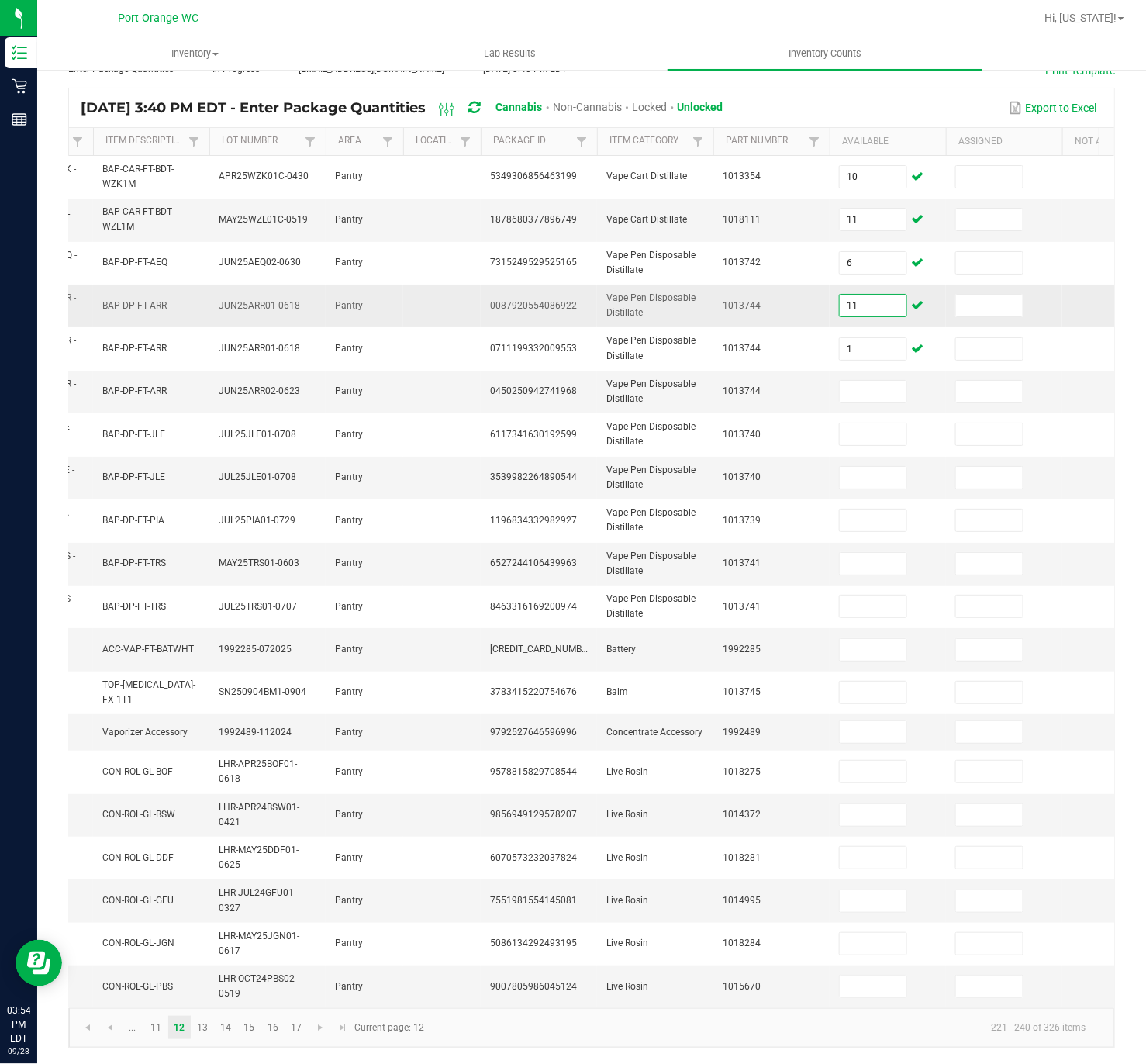
click at [883, 294] on input "11" at bounding box center [873, 305] width 67 height 21
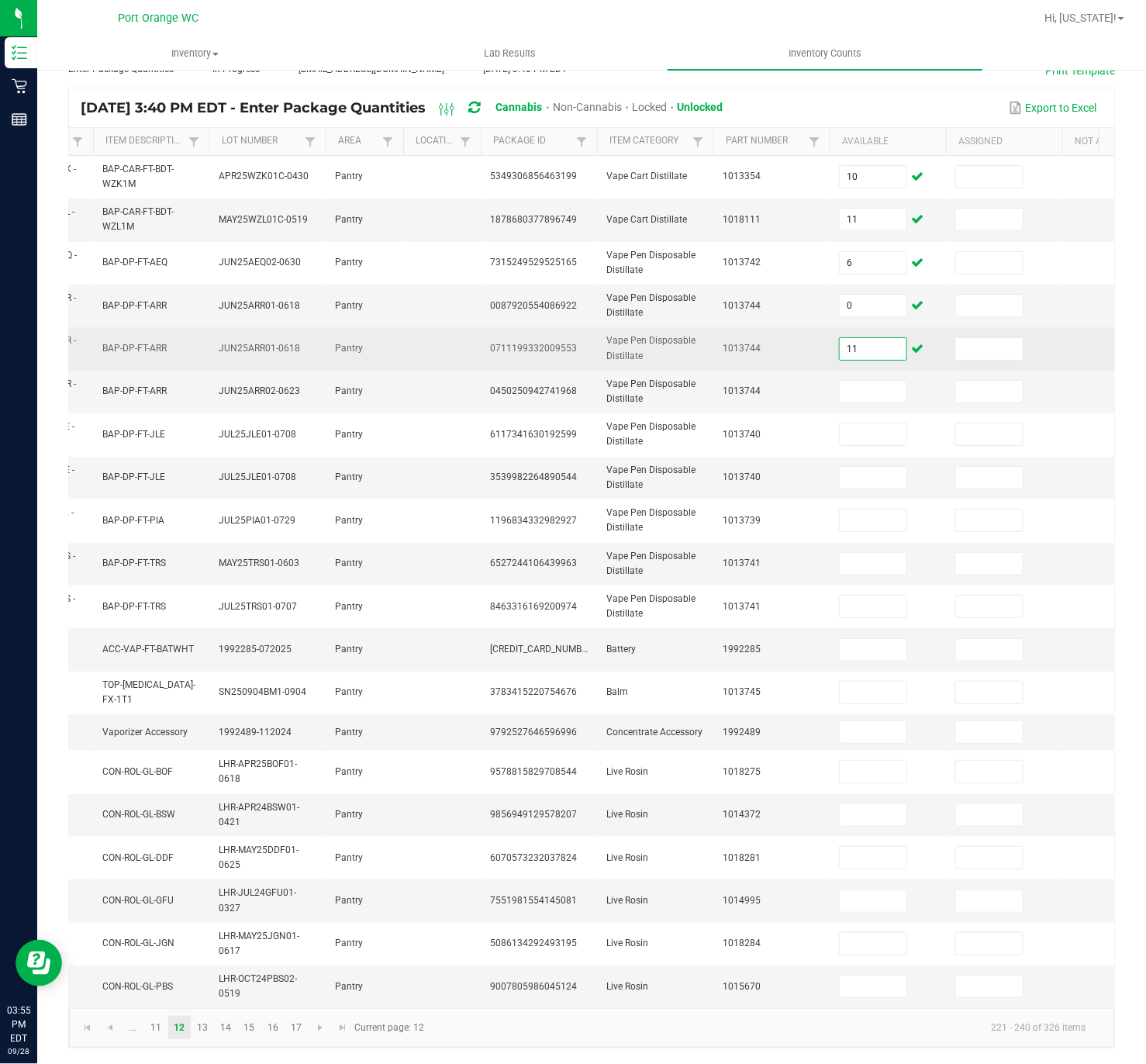
click at [878, 338] on input "11" at bounding box center [873, 349] width 67 height 21
click at [879, 338] on input "11" at bounding box center [873, 349] width 67 height 21
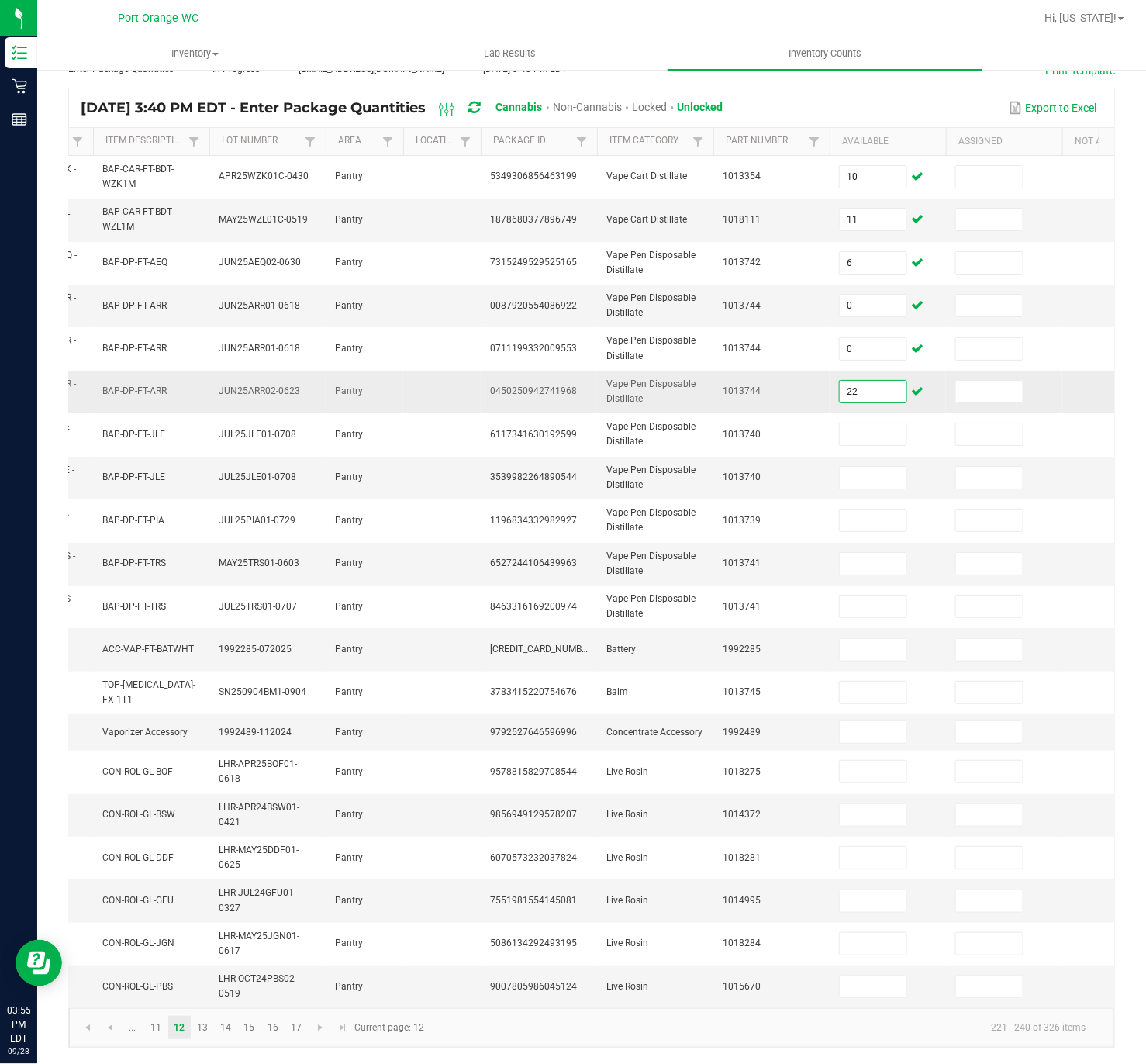
click at [883, 381] on input "22" at bounding box center [873, 391] width 67 height 21
click at [869, 381] on input "22" at bounding box center [873, 391] width 67 height 21
click at [874, 553] on input at bounding box center [873, 564] width 67 height 21
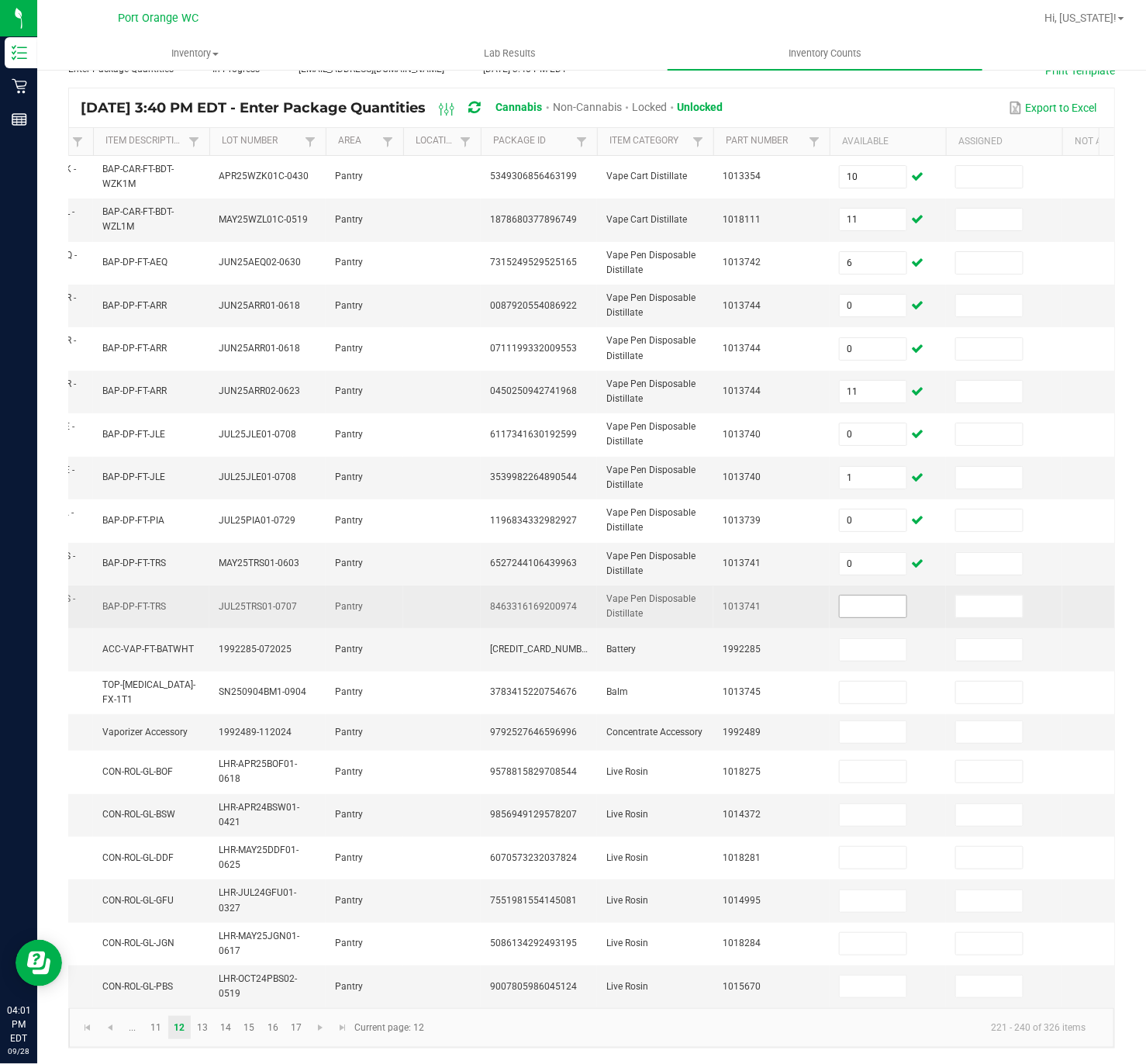
click at [874, 595] on input at bounding box center [873, 606] width 67 height 21
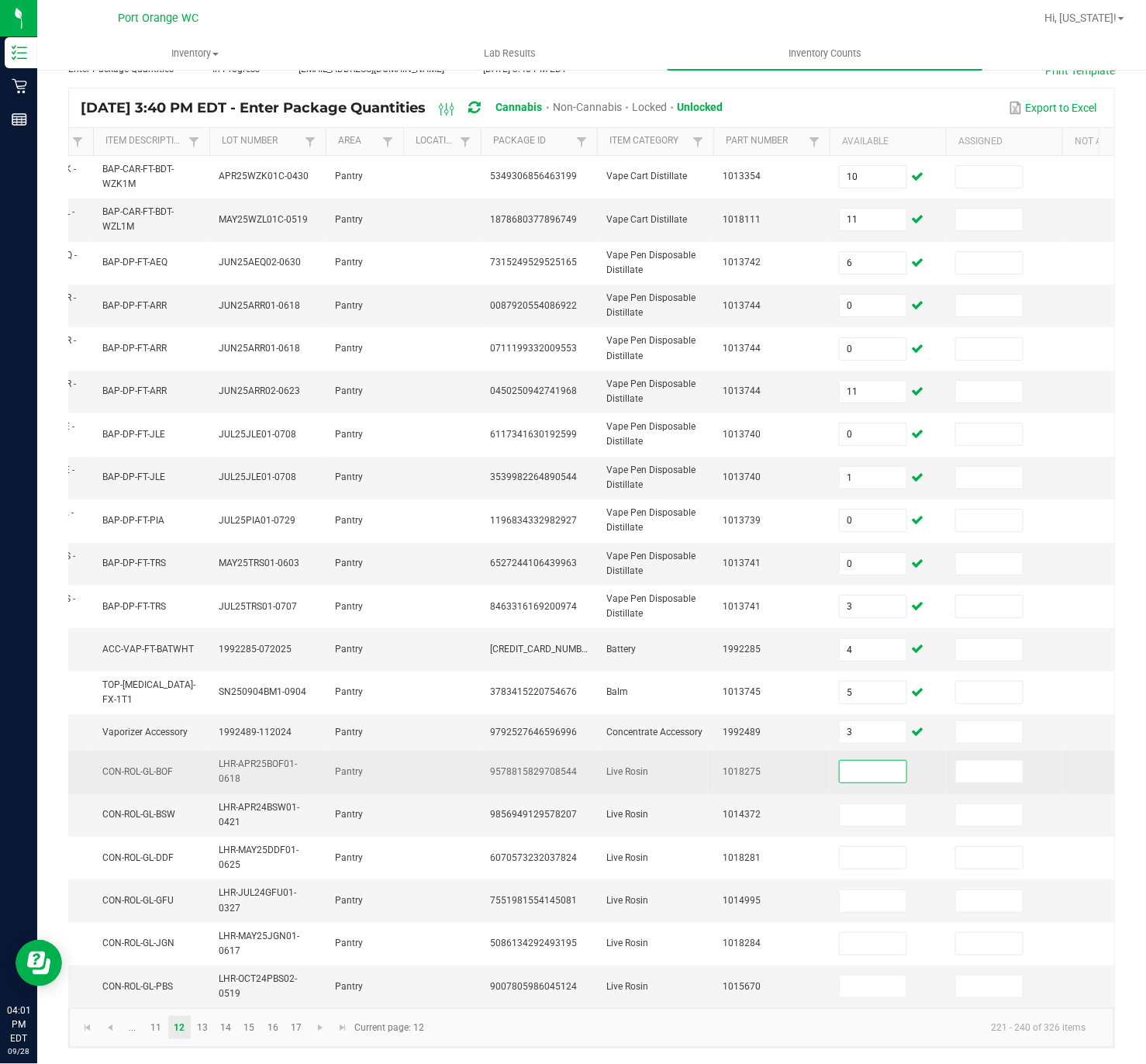
click at [886, 701] on input at bounding box center [873, 771] width 67 height 21
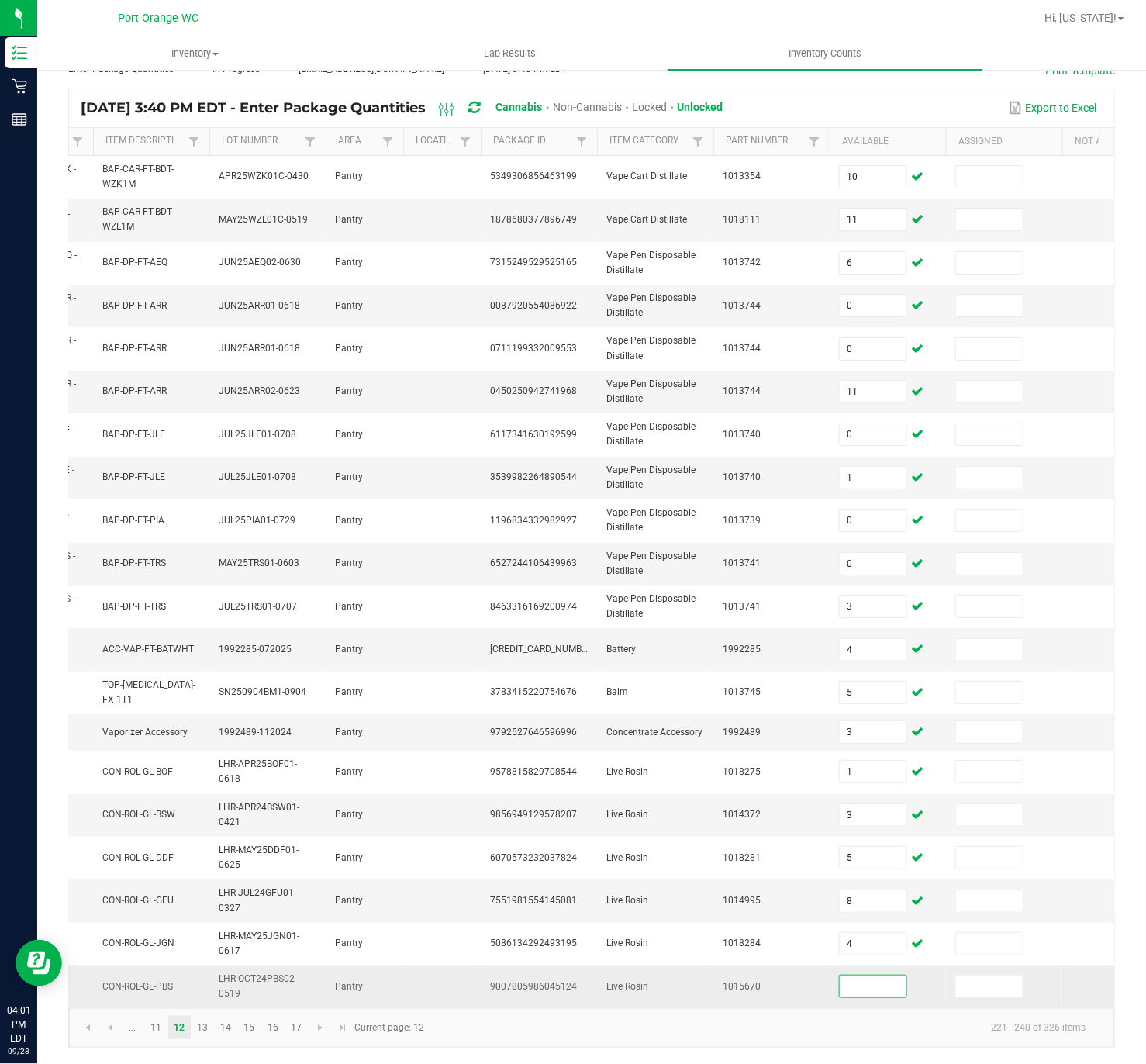
click at [859, 701] on input at bounding box center [873, 987] width 67 height 21
click at [206, 701] on link "13" at bounding box center [202, 1028] width 22 height 23
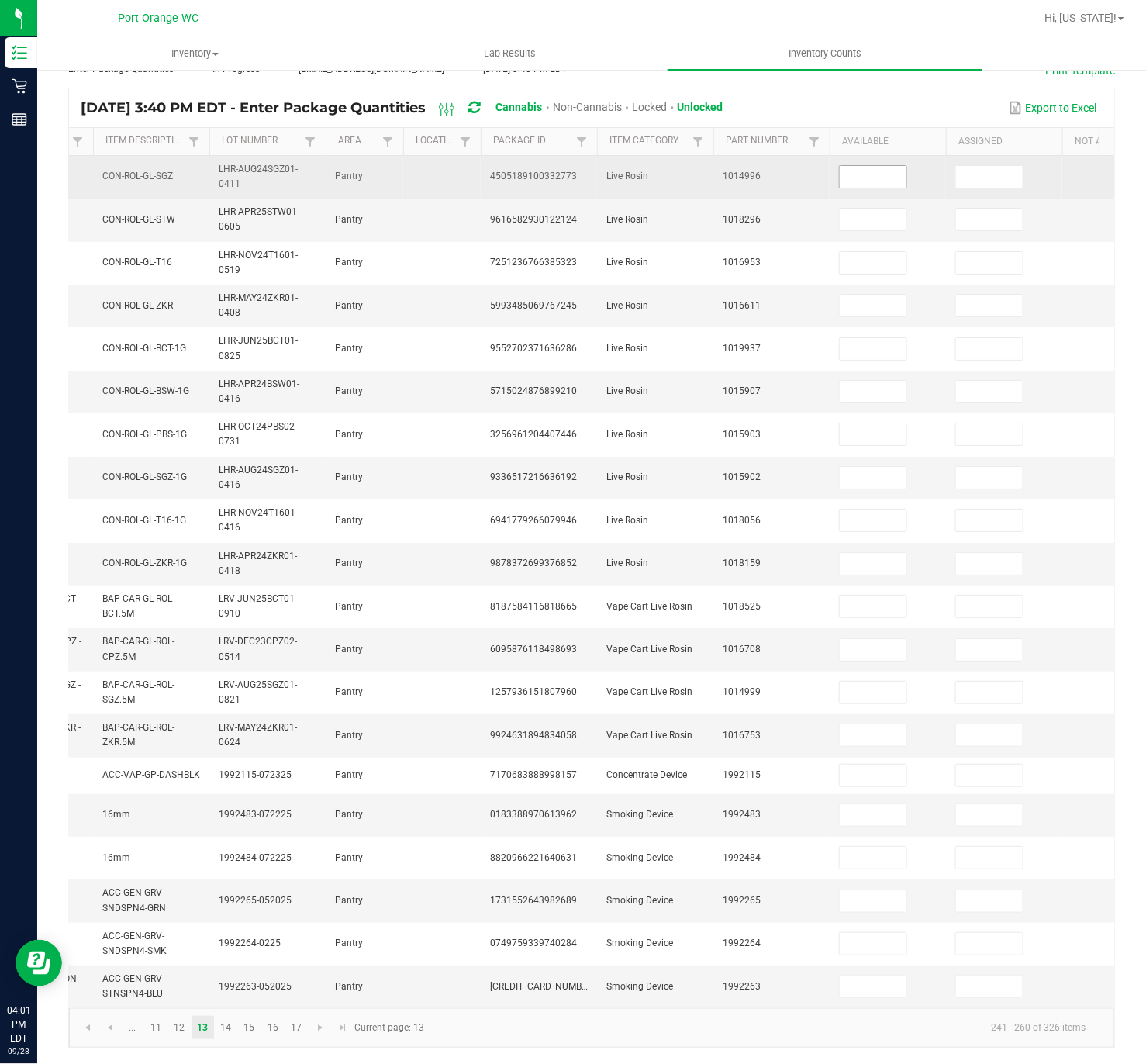
click at [876, 166] on input at bounding box center [873, 177] width 67 height 21
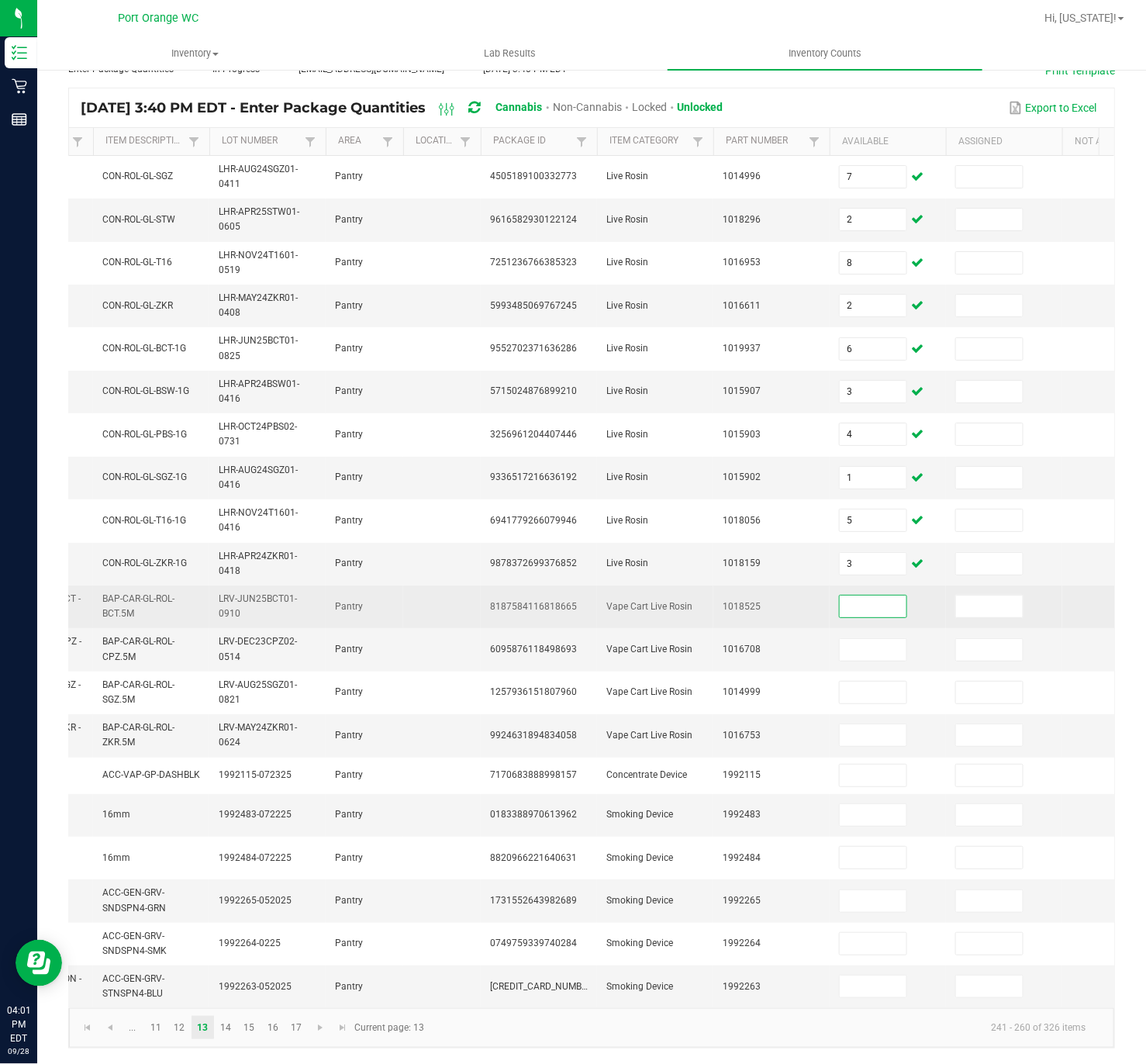
click at [856, 595] on input at bounding box center [873, 606] width 67 height 21
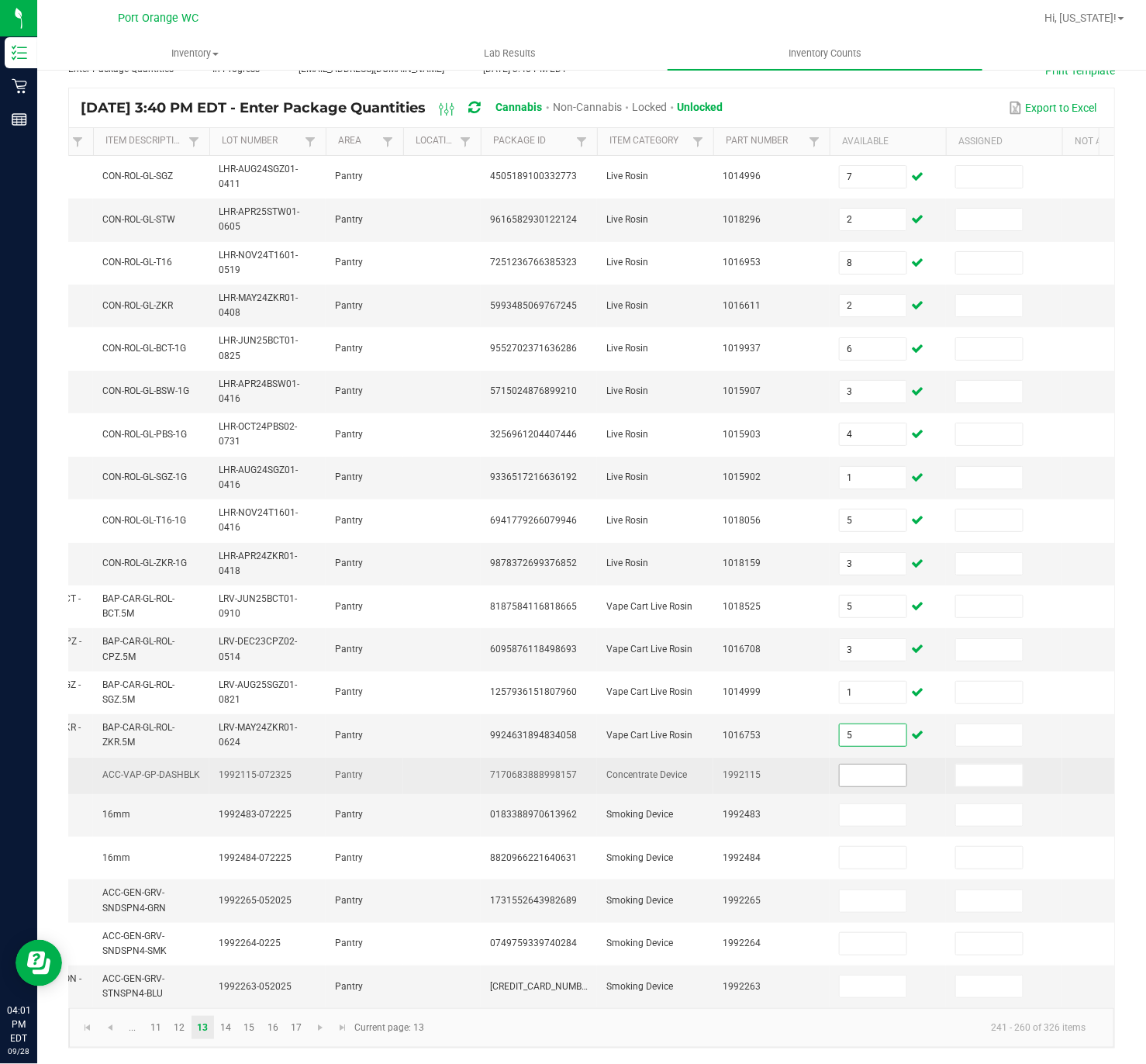
click at [881, 701] on input at bounding box center [873, 776] width 67 height 21
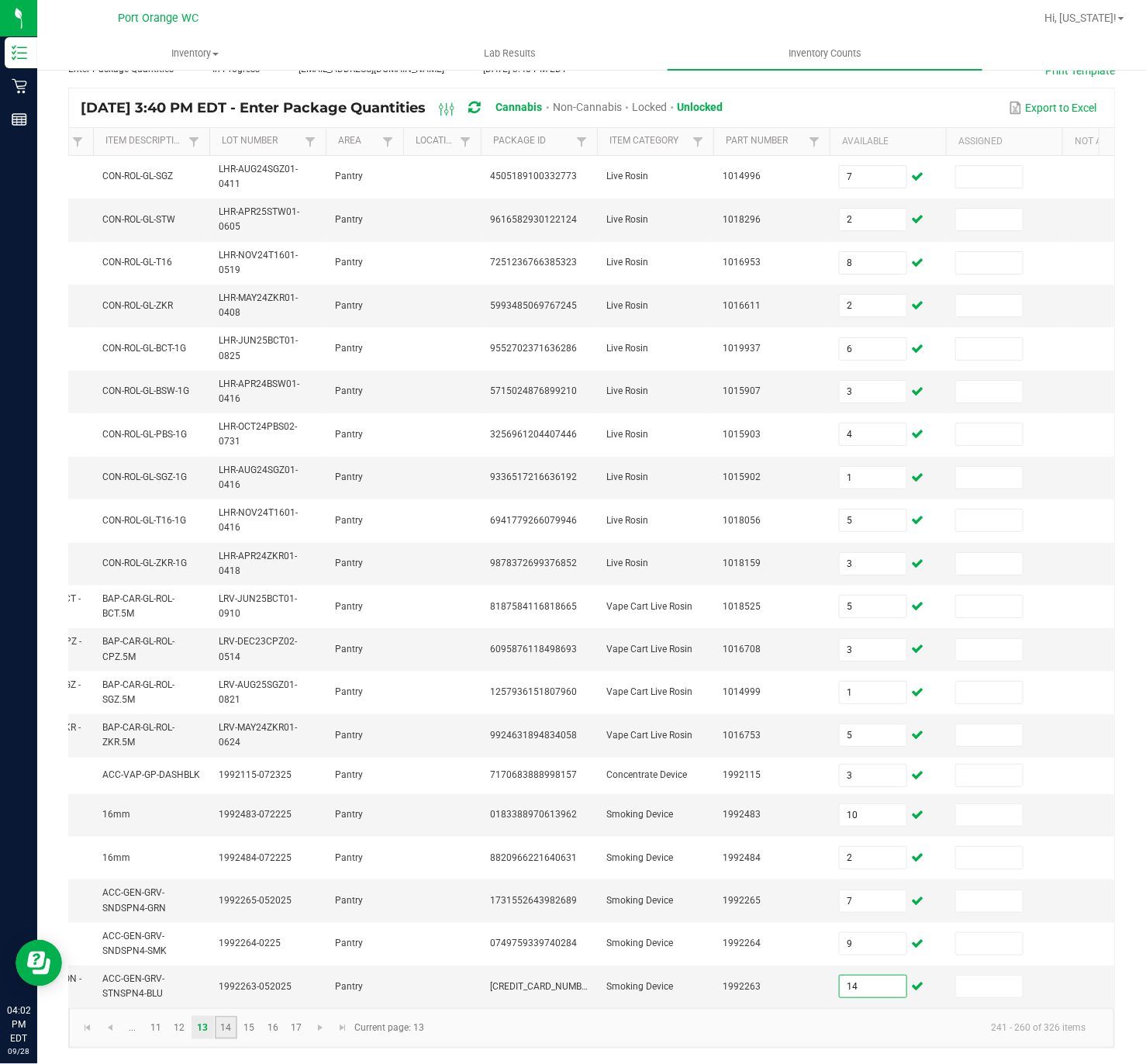
click at [225, 701] on link "14" at bounding box center [225, 1028] width 22 height 23
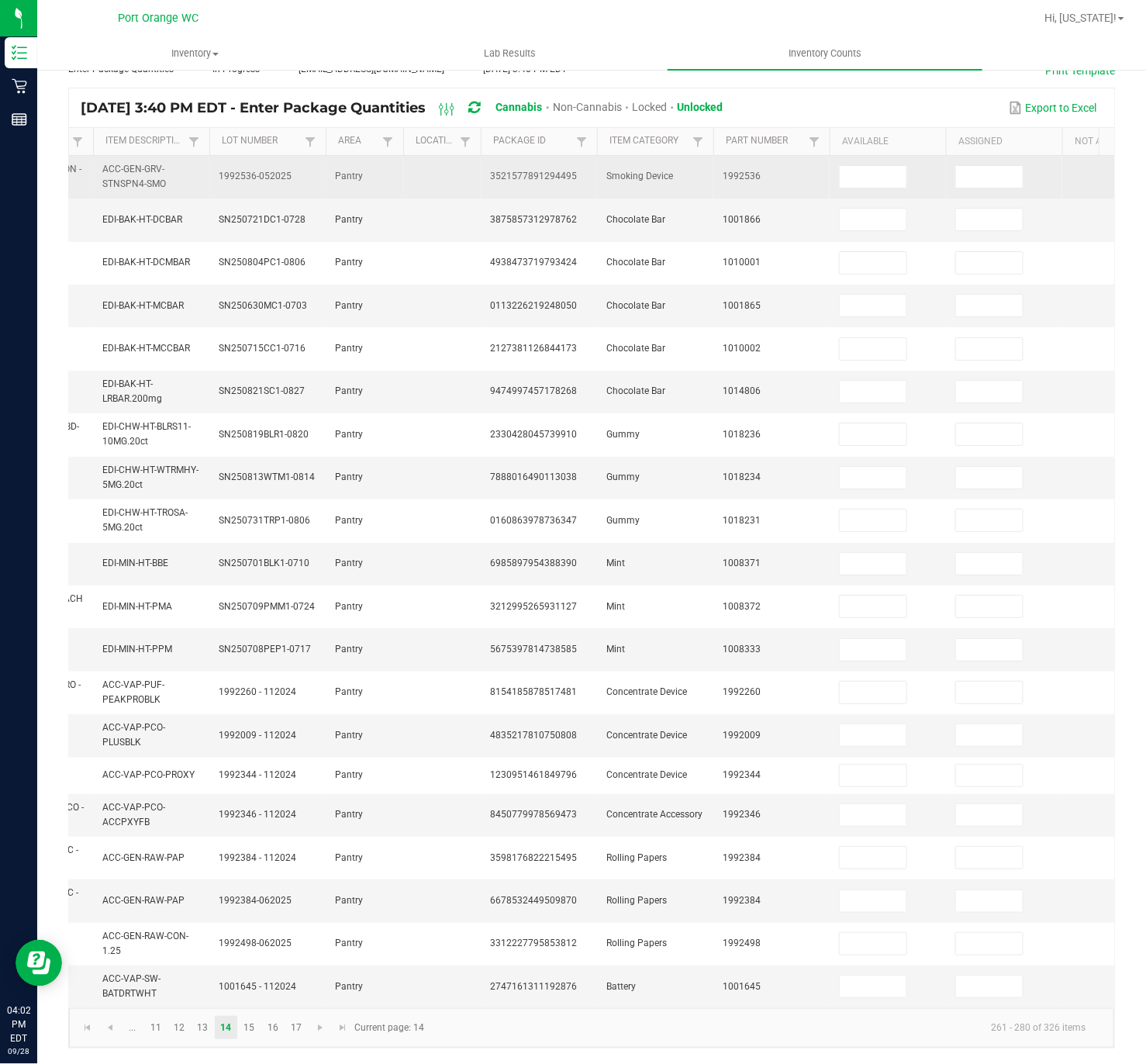
click at [871, 156] on td at bounding box center [888, 177] width 117 height 43
click at [869, 166] on input at bounding box center [873, 177] width 67 height 21
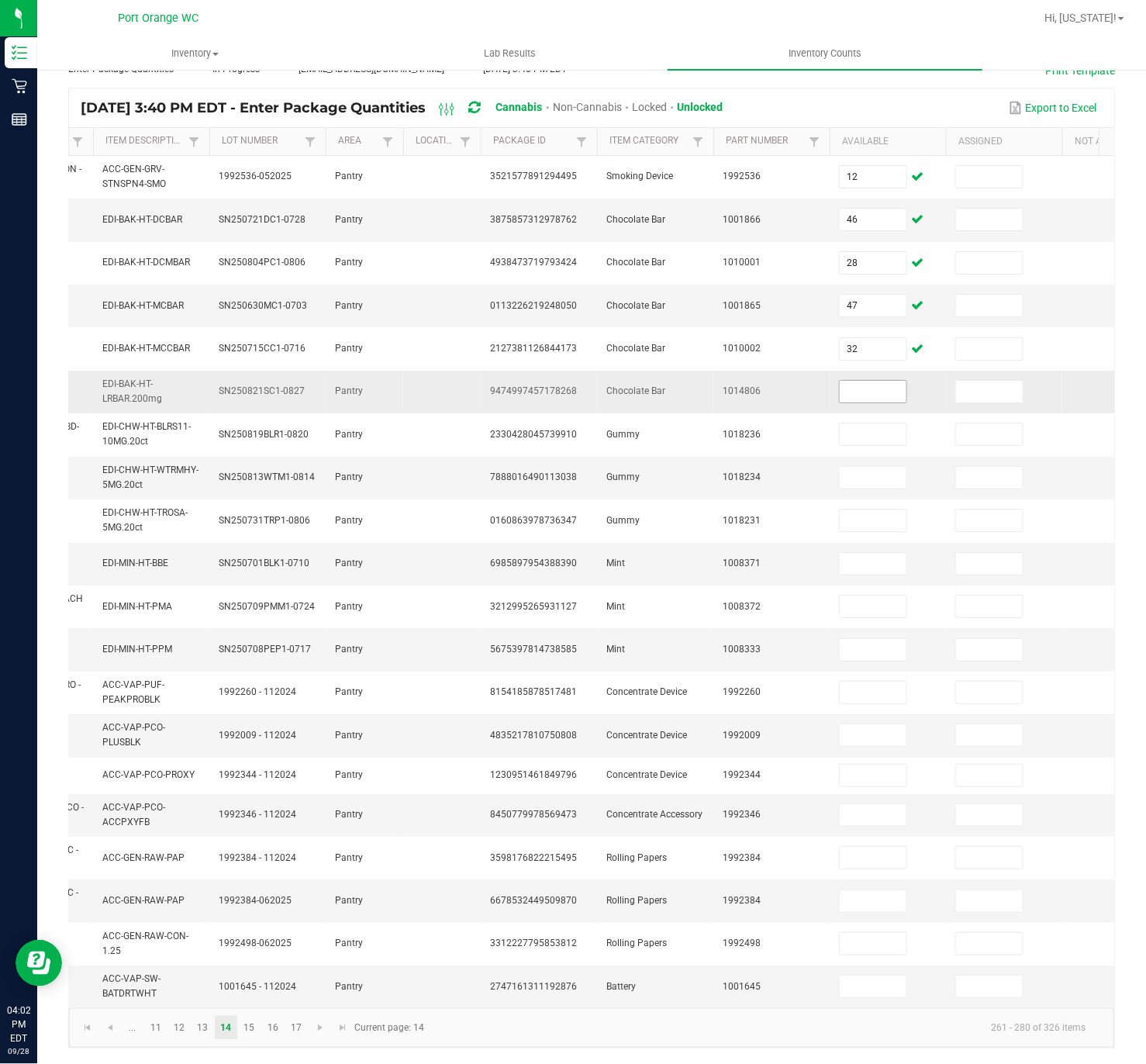
click at [886, 381] on input at bounding box center [873, 391] width 67 height 21
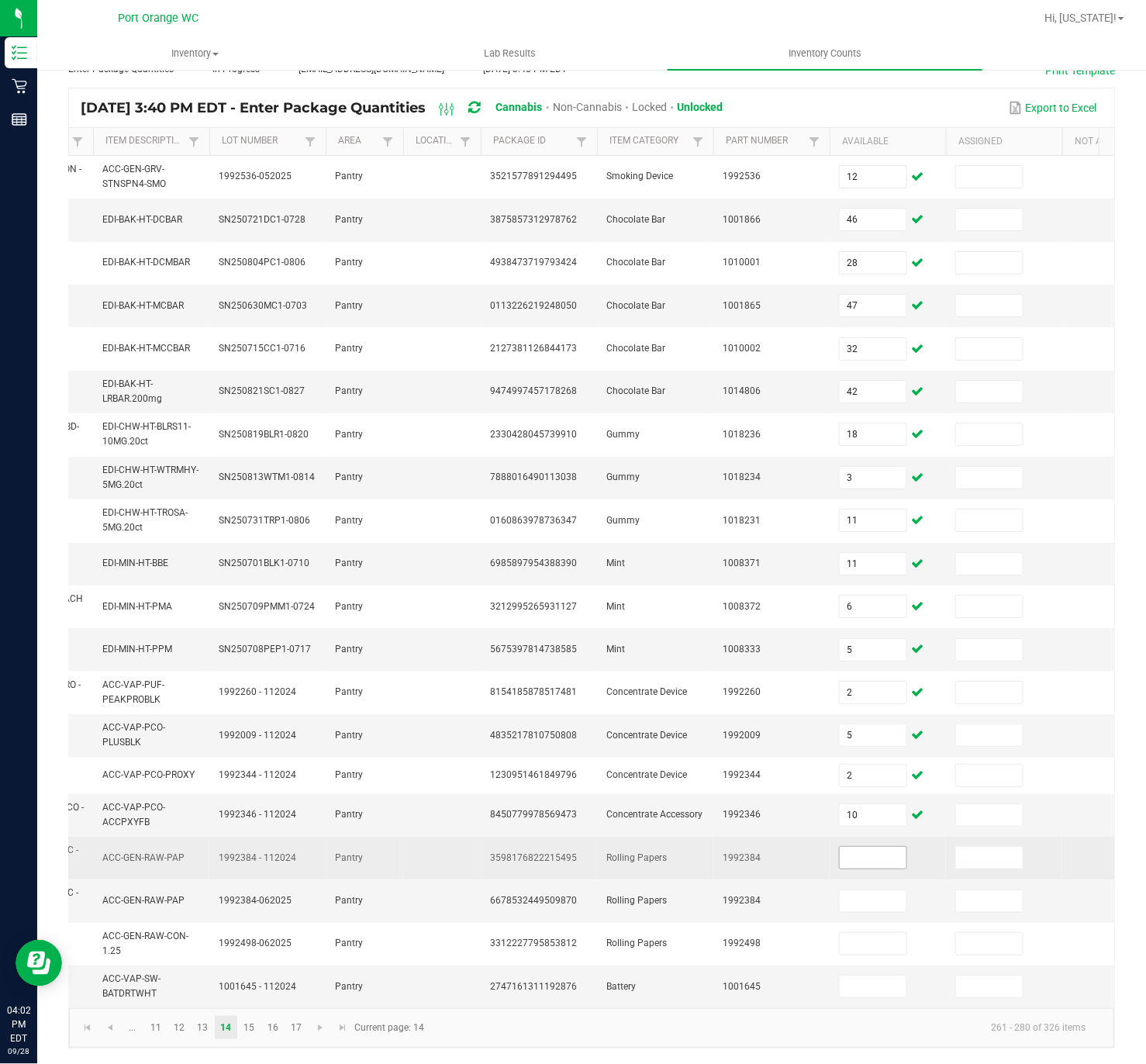
click at [890, 701] on input at bounding box center [873, 858] width 67 height 21
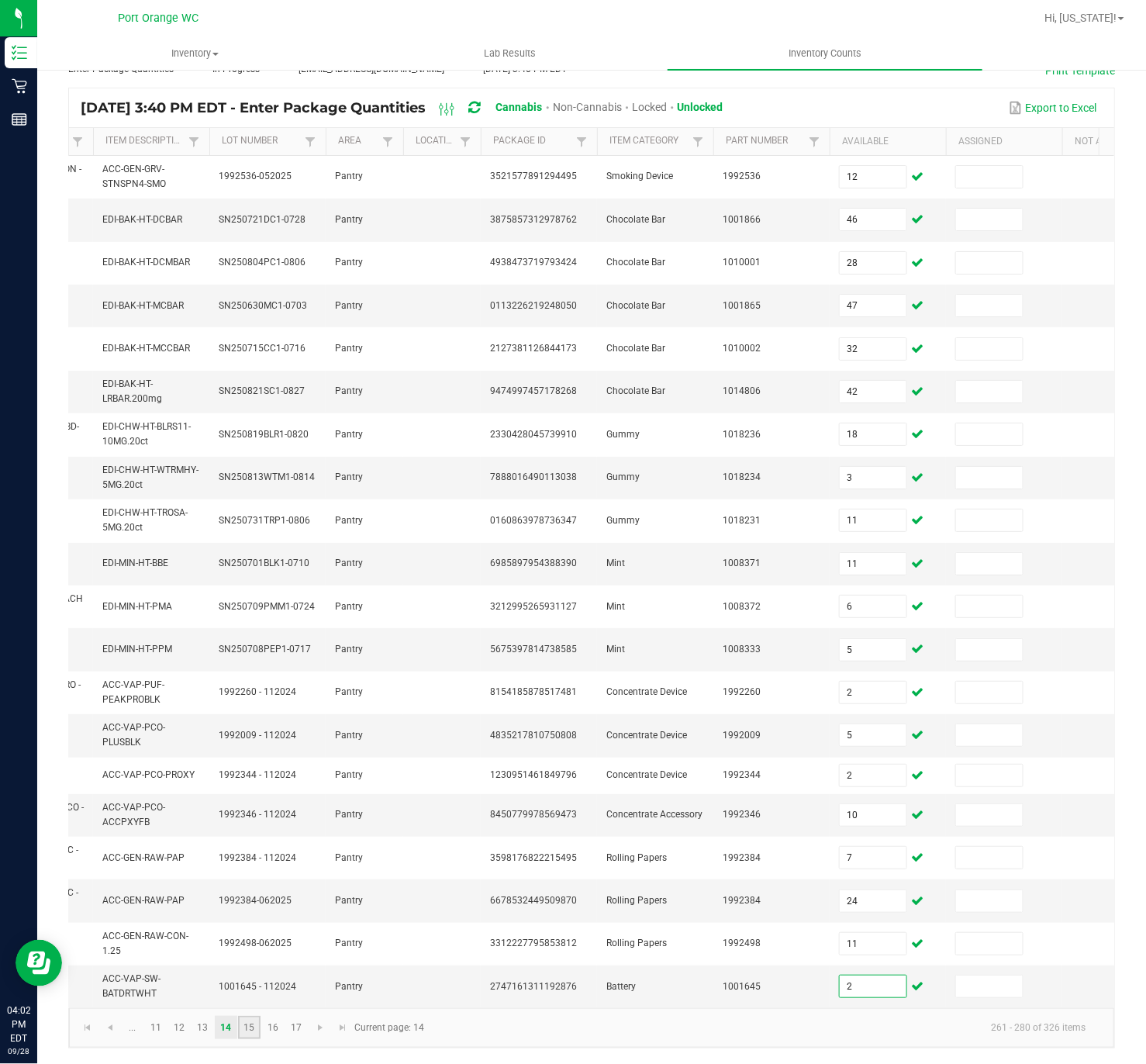
click at [245, 701] on link "15" at bounding box center [249, 1028] width 22 height 23
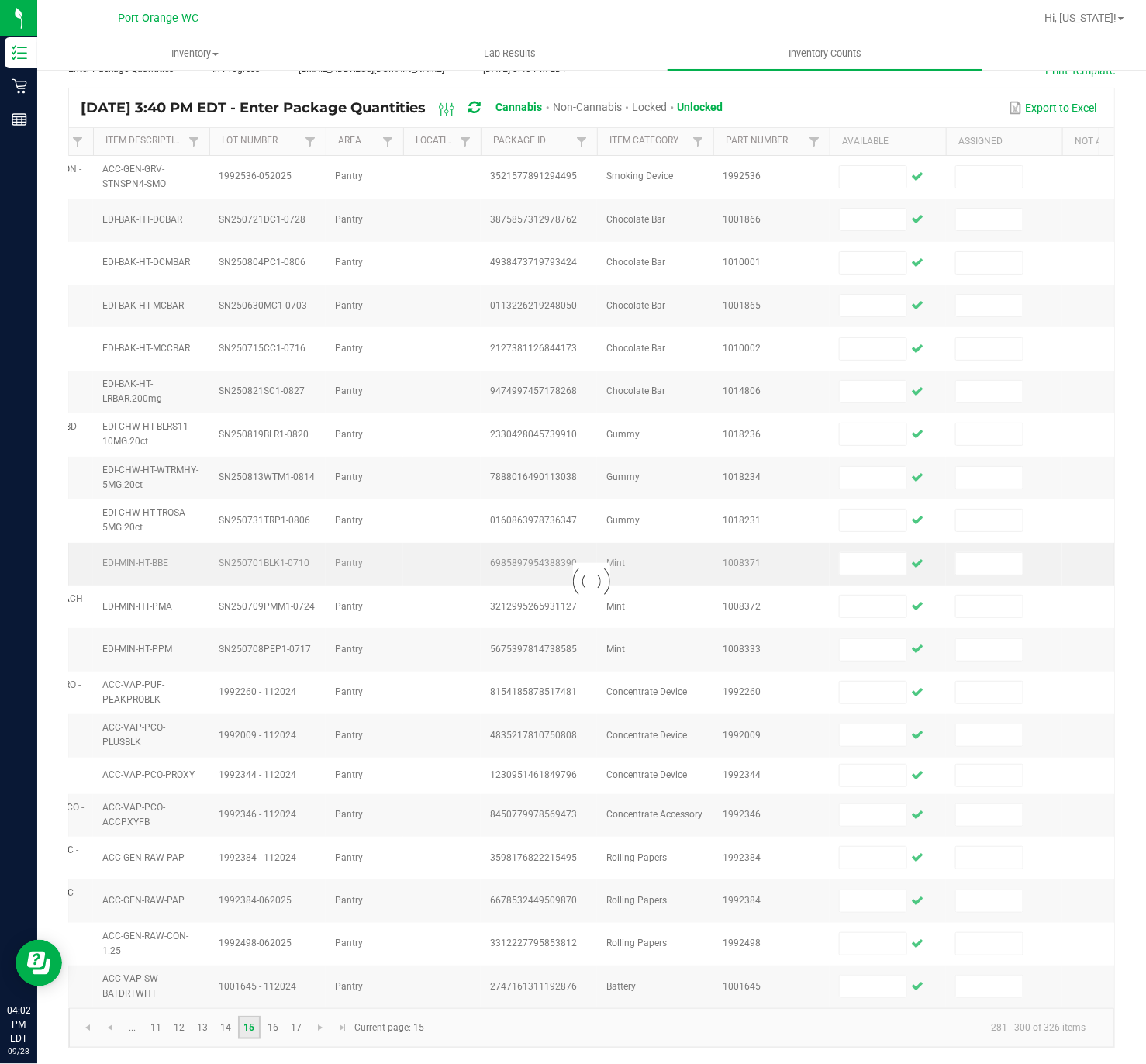
scroll to position [93, 0]
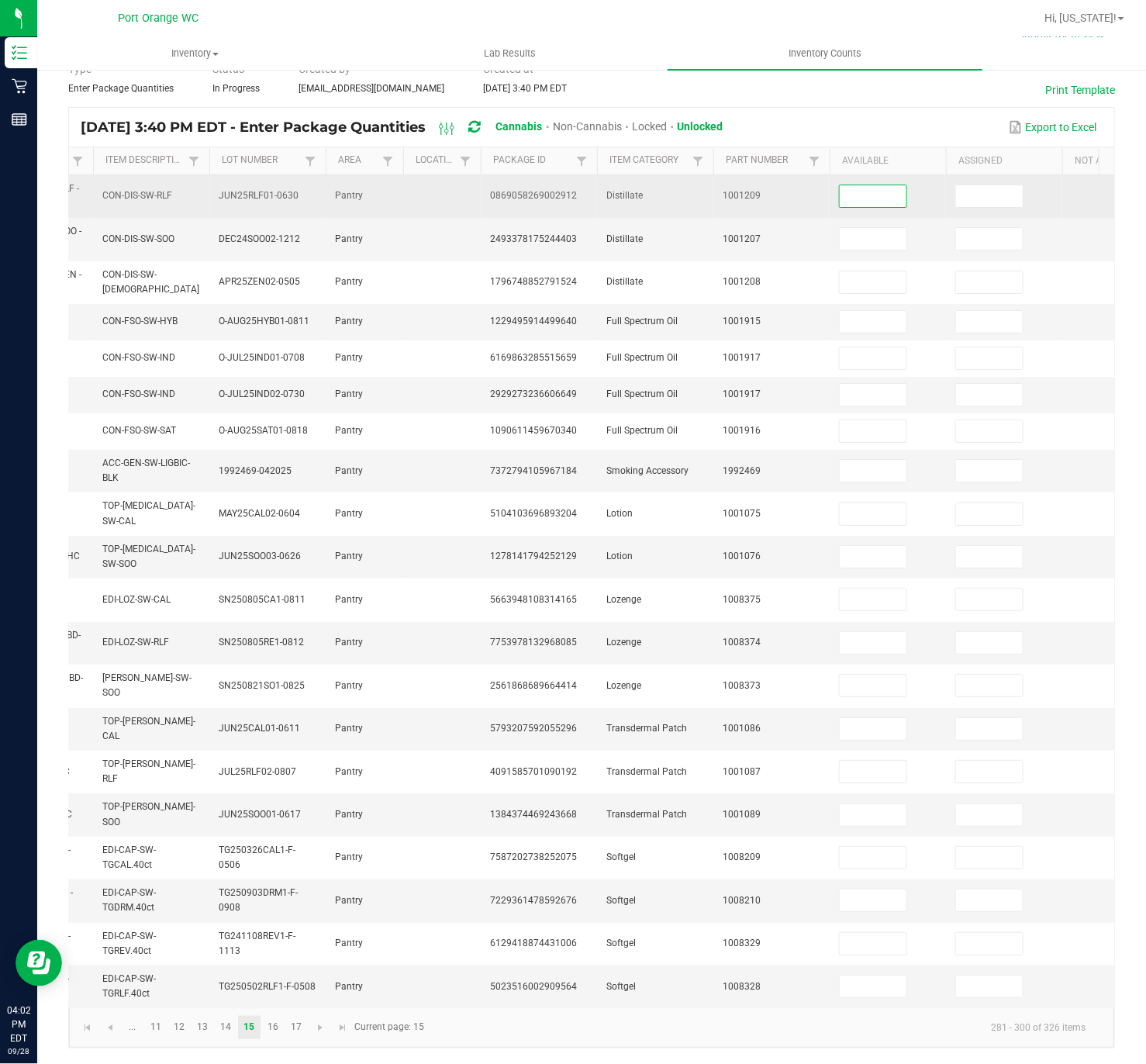
click at [894, 185] on input at bounding box center [873, 196] width 67 height 21
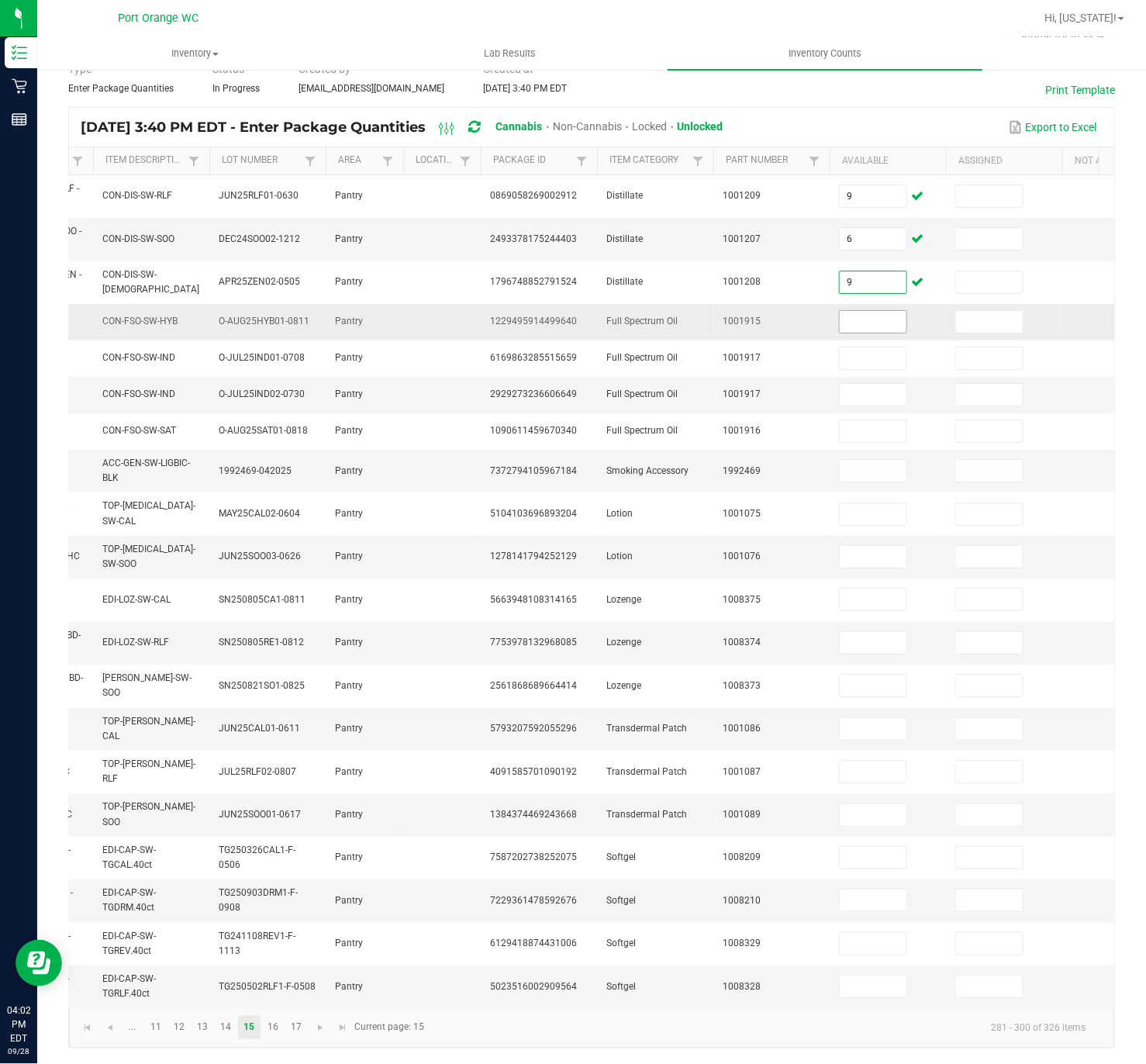
click at [884, 311] on input at bounding box center [873, 322] width 67 height 21
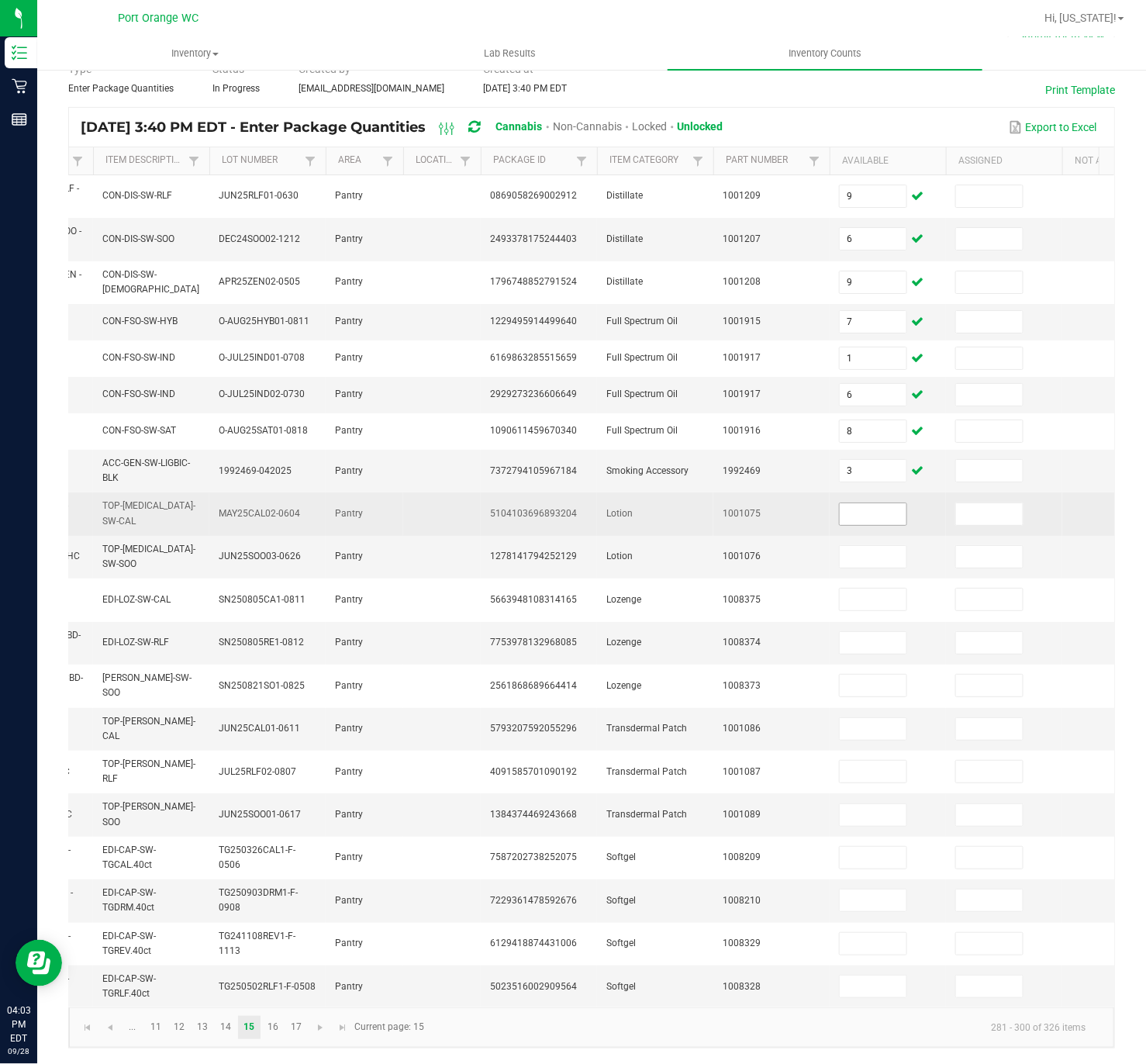
click at [881, 504] on input at bounding box center [873, 514] width 67 height 21
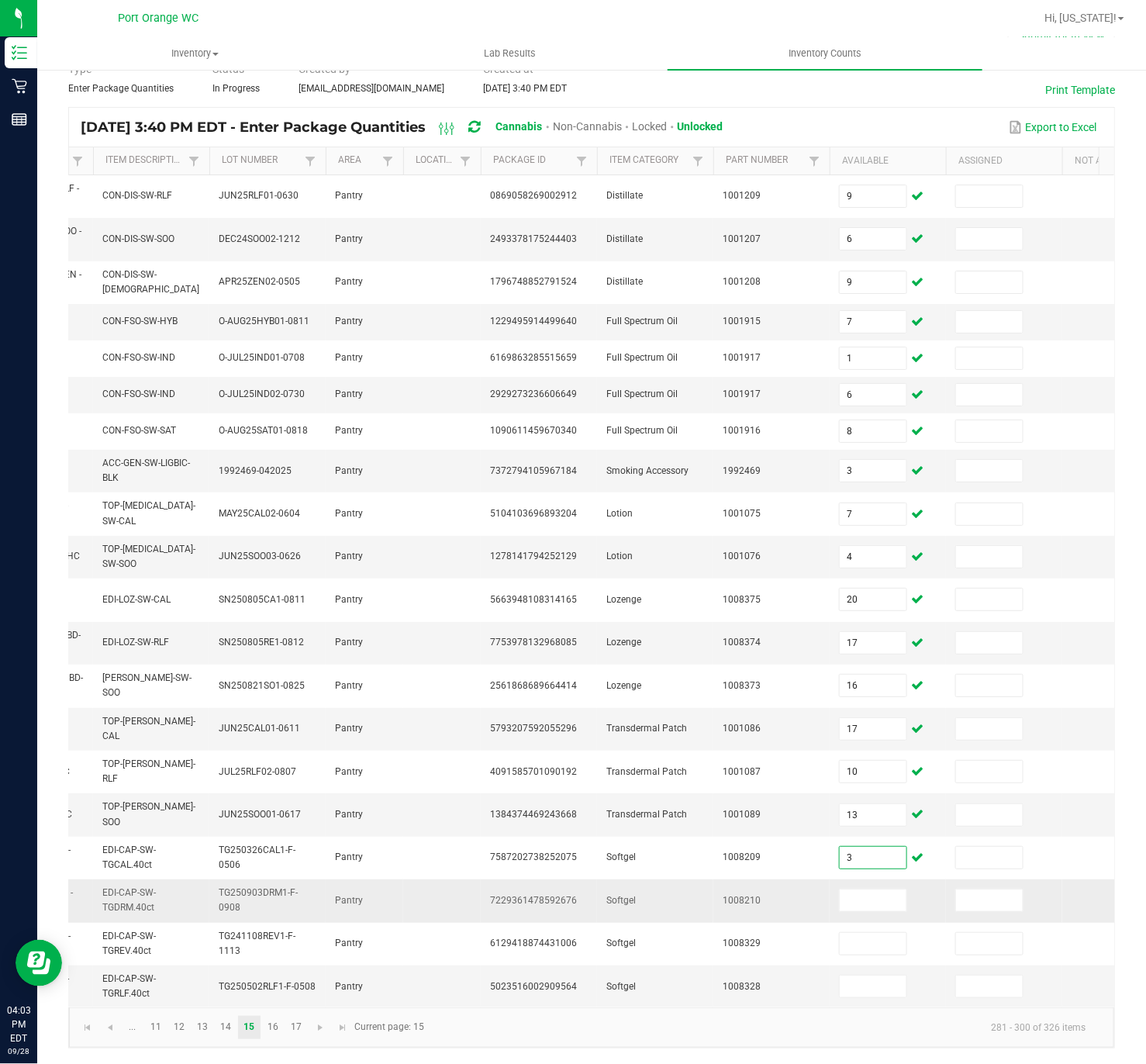
click at [860, 701] on td at bounding box center [888, 901] width 117 height 43
click at [876, 701] on input at bounding box center [873, 900] width 67 height 21
click at [260, 701] on link "15" at bounding box center [249, 1028] width 22 height 23
click at [273, 701] on link "16" at bounding box center [272, 1028] width 22 height 23
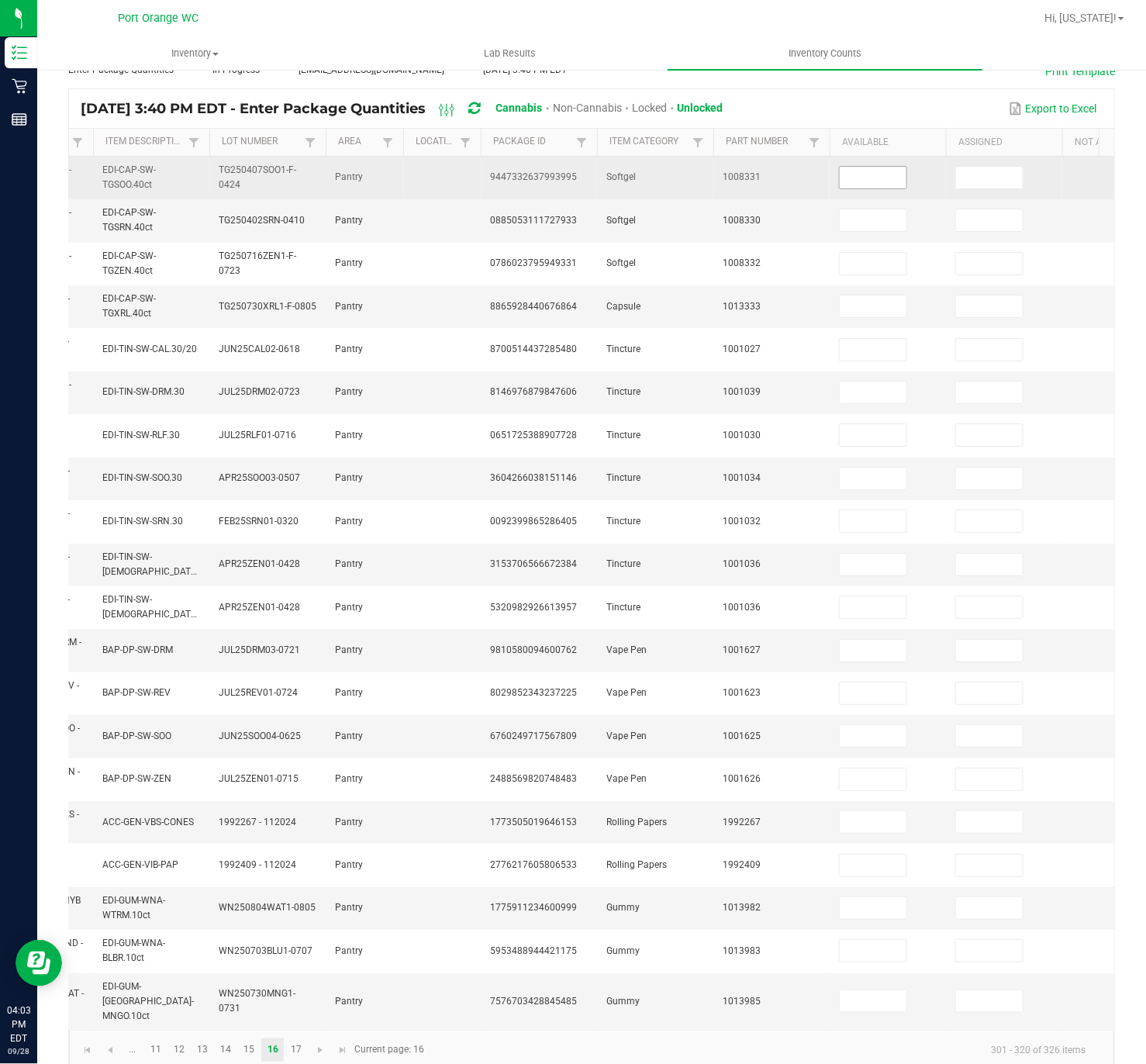
click at [893, 181] on input at bounding box center [873, 177] width 67 height 21
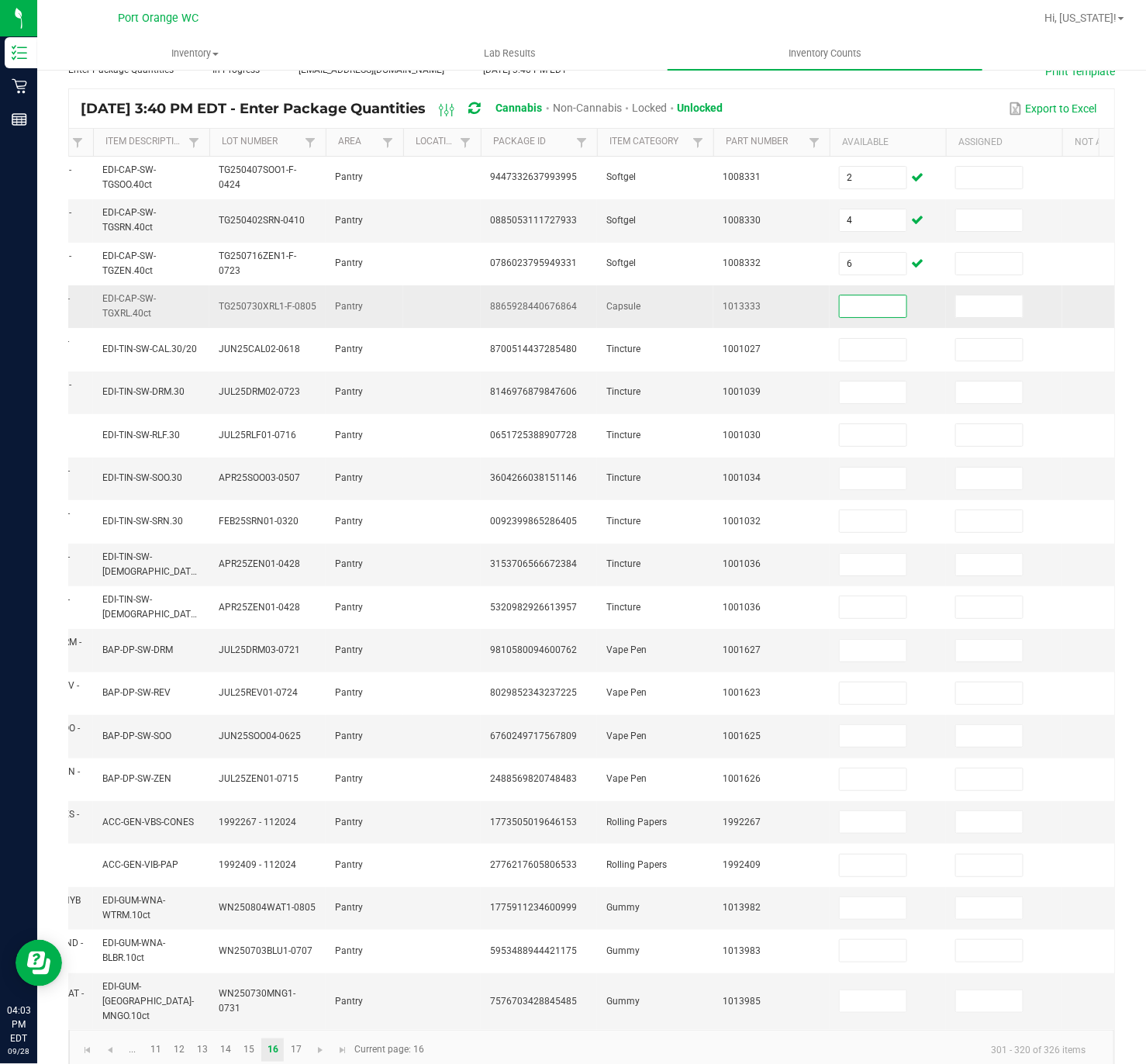
click at [869, 314] on input at bounding box center [873, 306] width 67 height 21
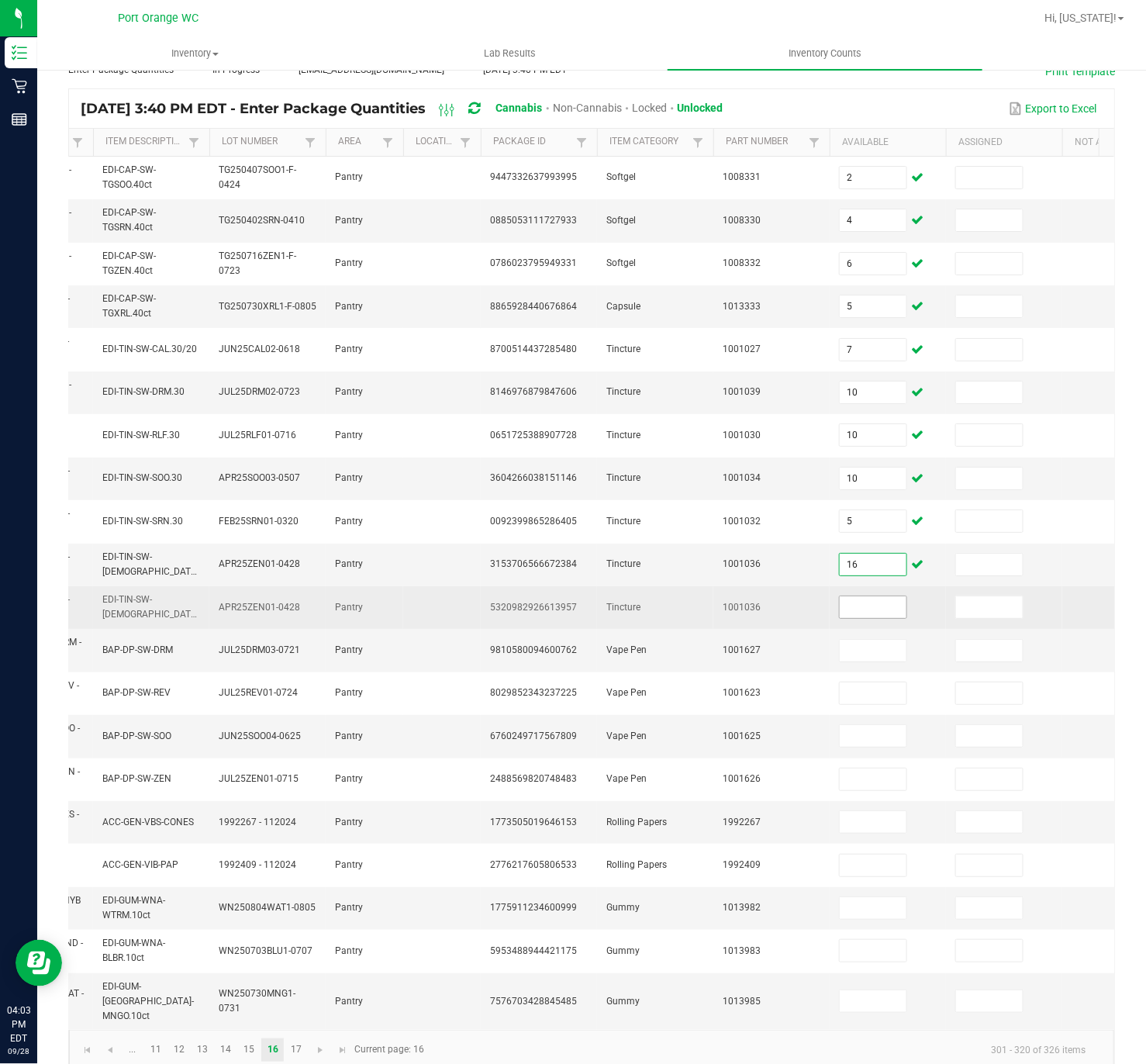
click at [853, 607] on input at bounding box center [873, 607] width 67 height 21
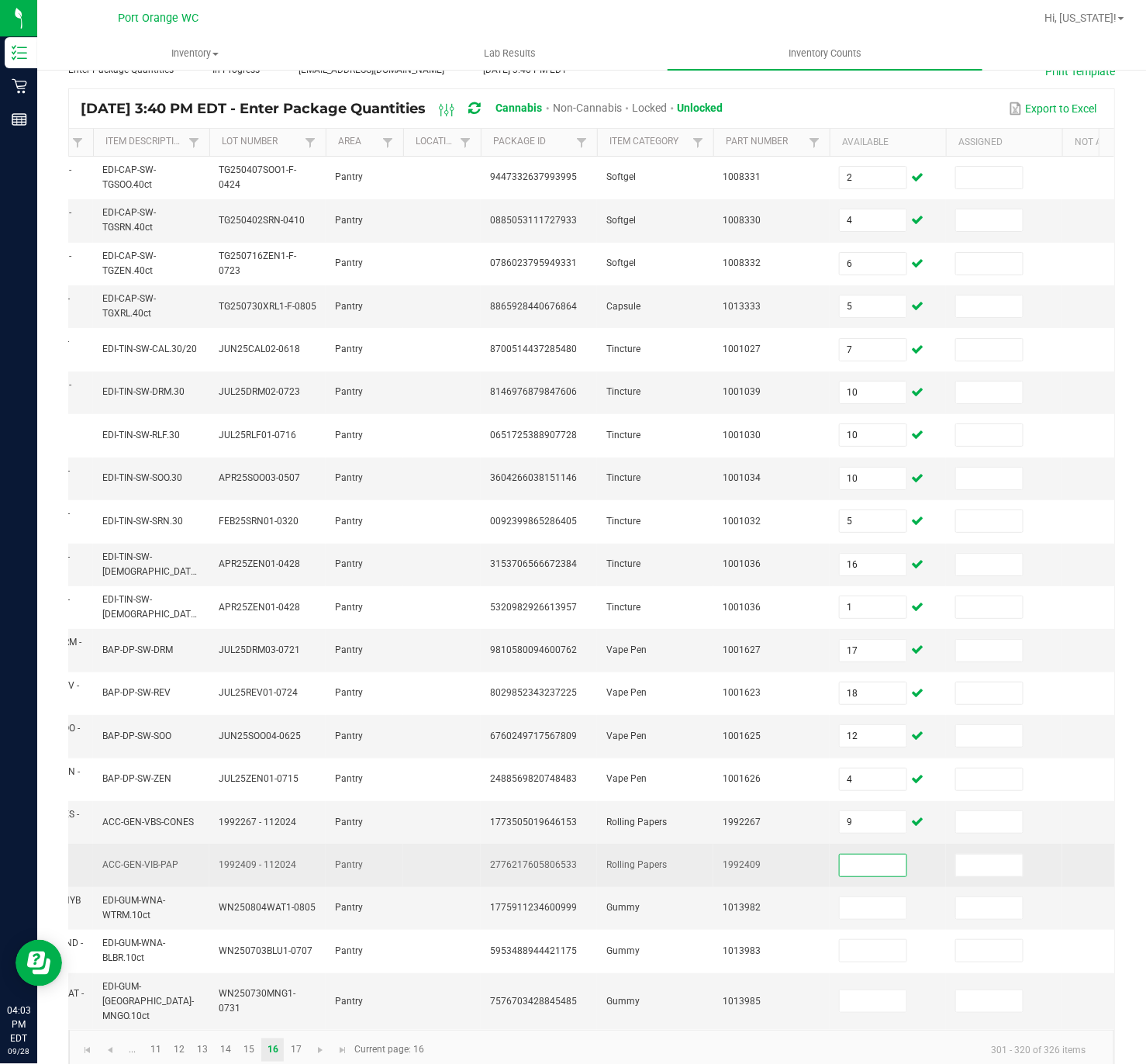
click at [862, 701] on input at bounding box center [873, 866] width 67 height 21
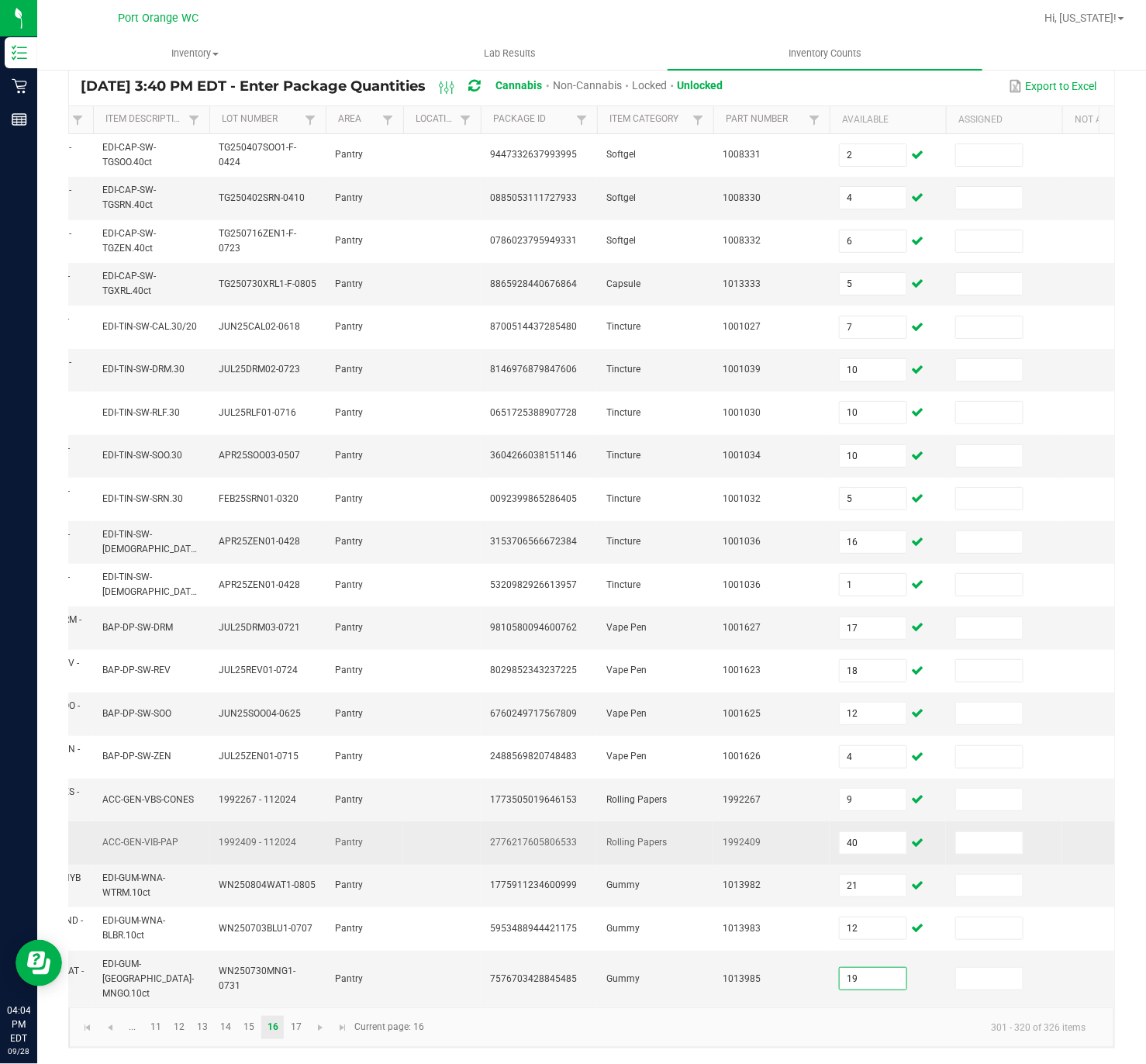
scroll to position [134, 0]
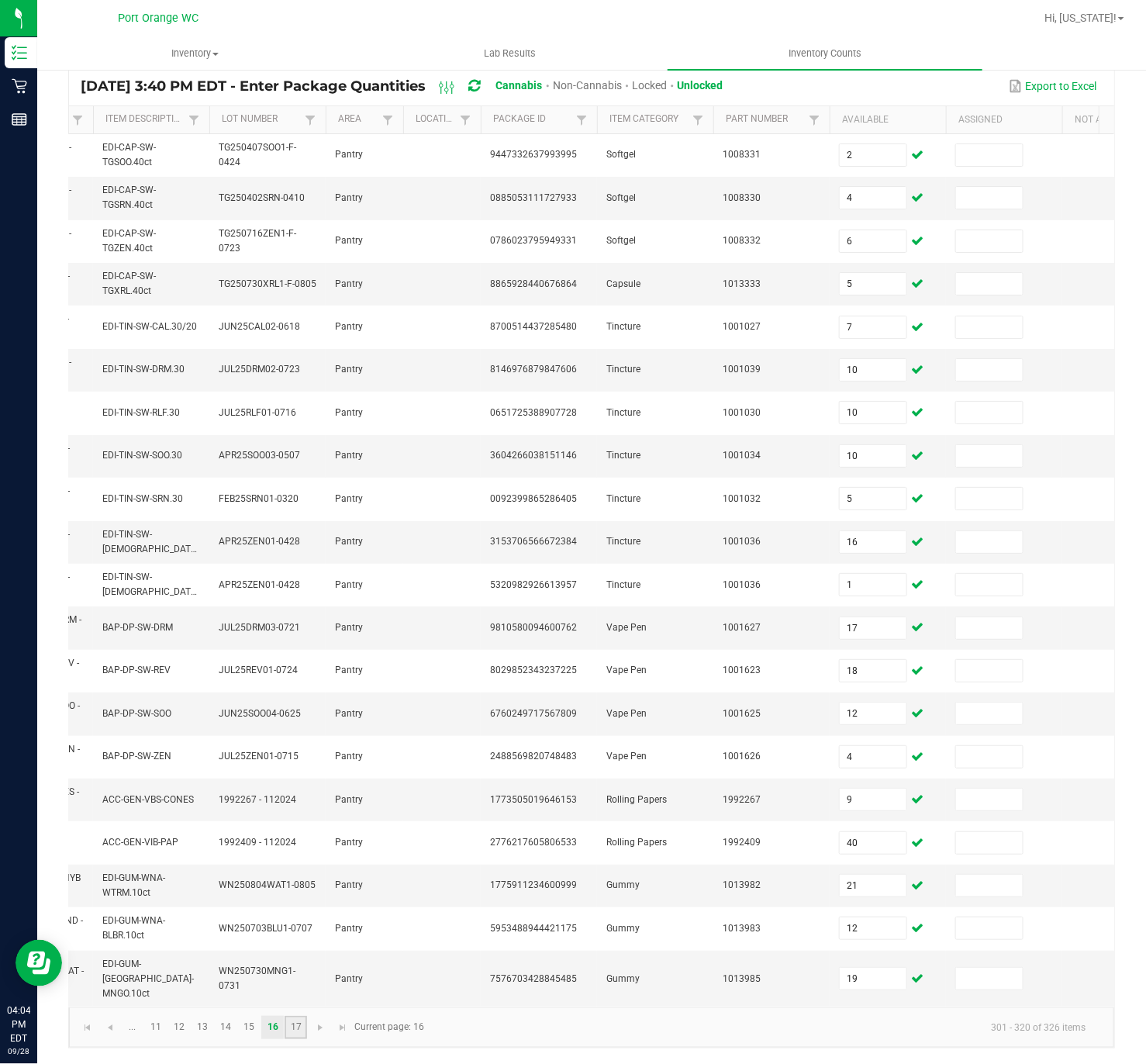
click at [288, 701] on link "17" at bounding box center [295, 1028] width 22 height 23
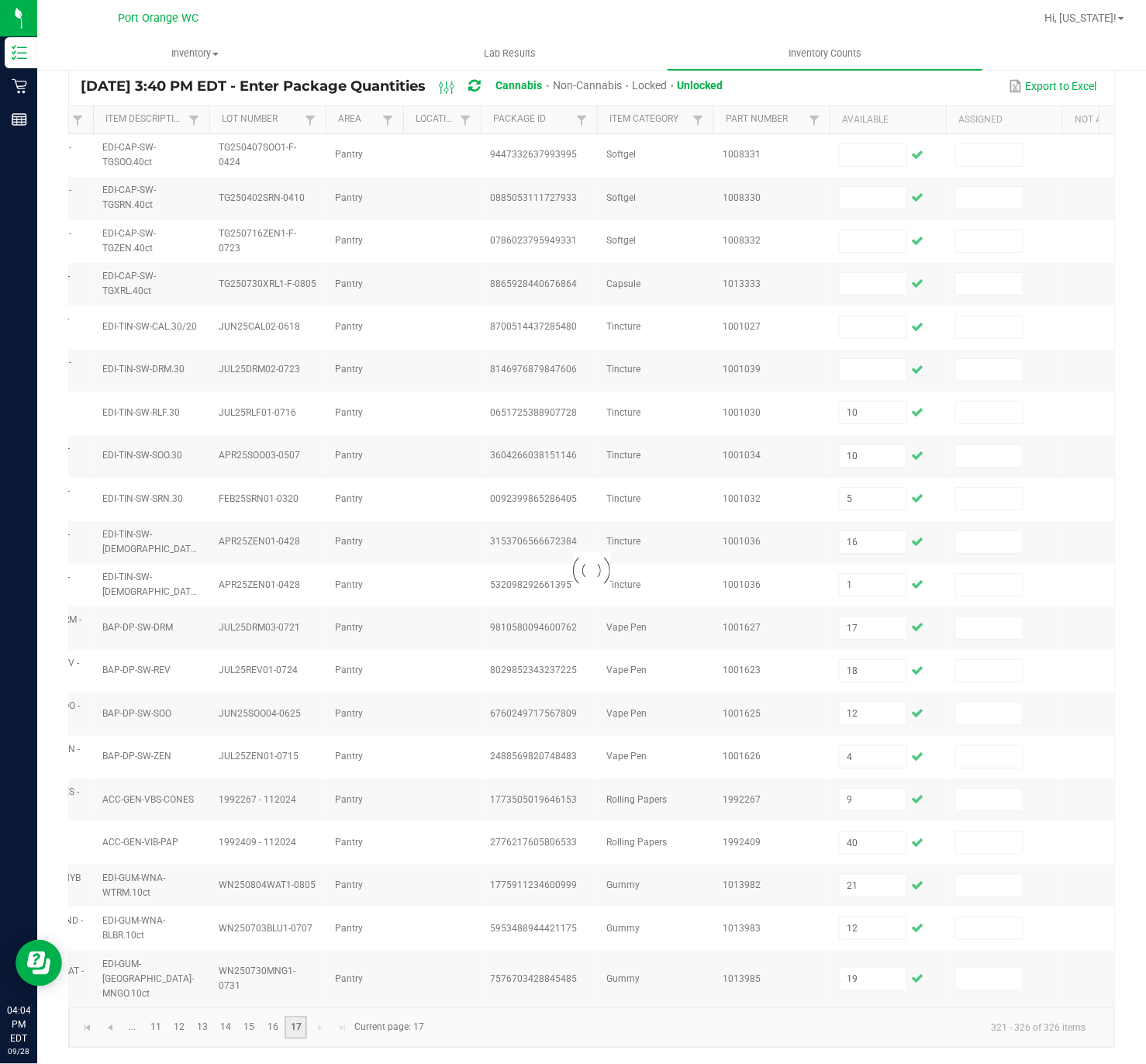
scroll to position [0, 0]
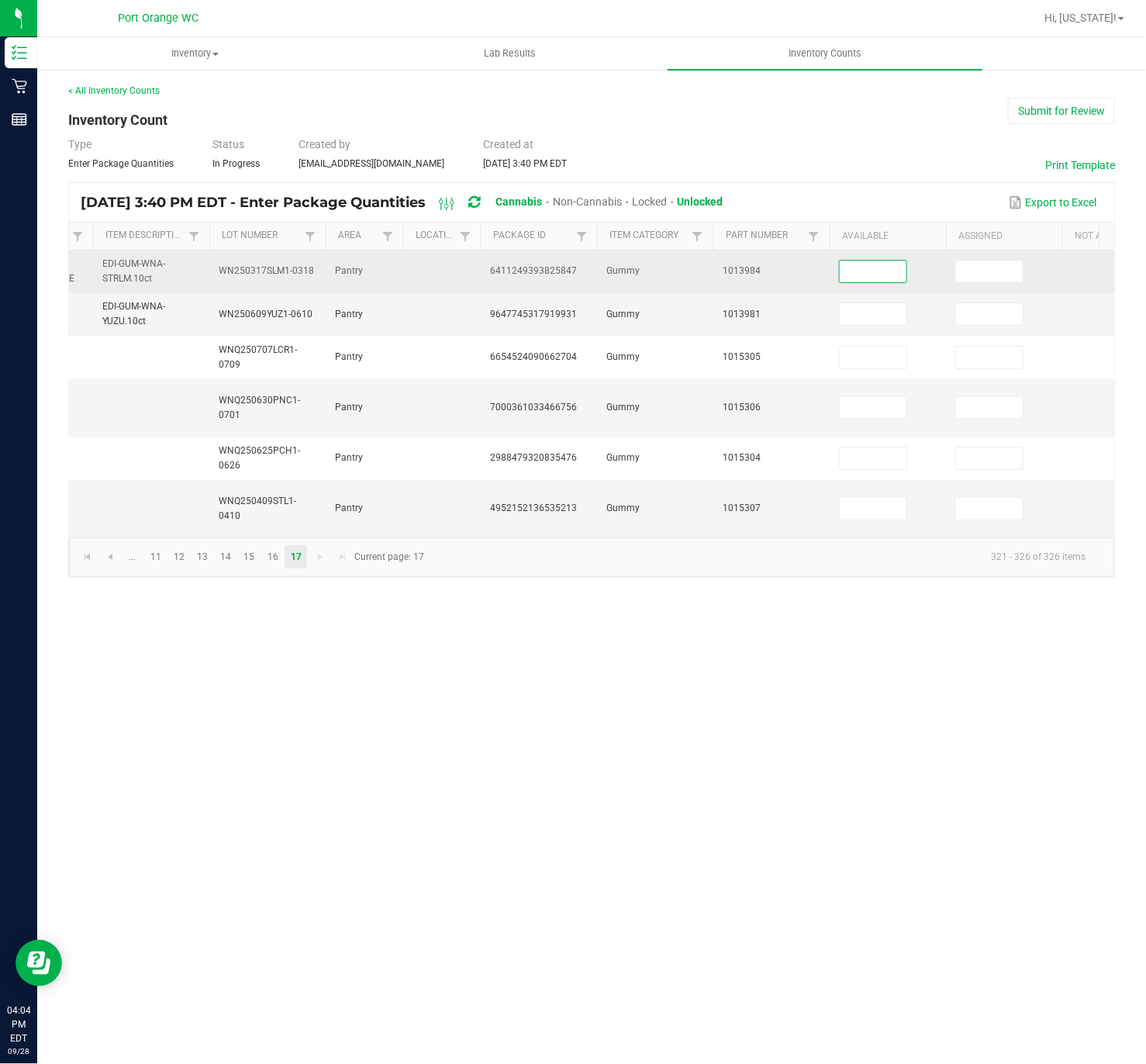
click at [896, 274] on input at bounding box center [873, 271] width 67 height 21
click at [890, 268] on input "21" at bounding box center [873, 271] width 67 height 21
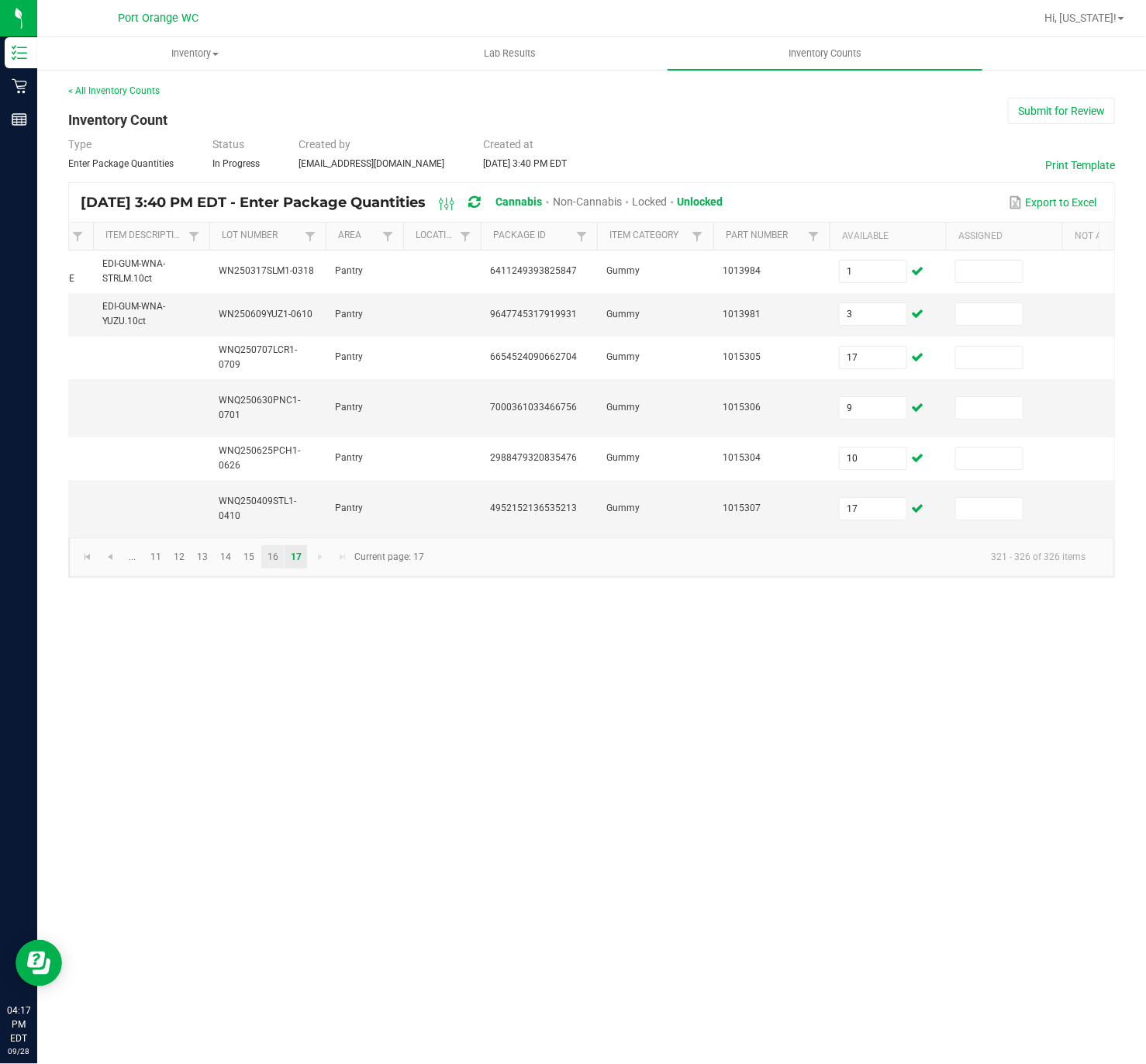
click at [275, 568] on link "16" at bounding box center [272, 557] width 22 height 23
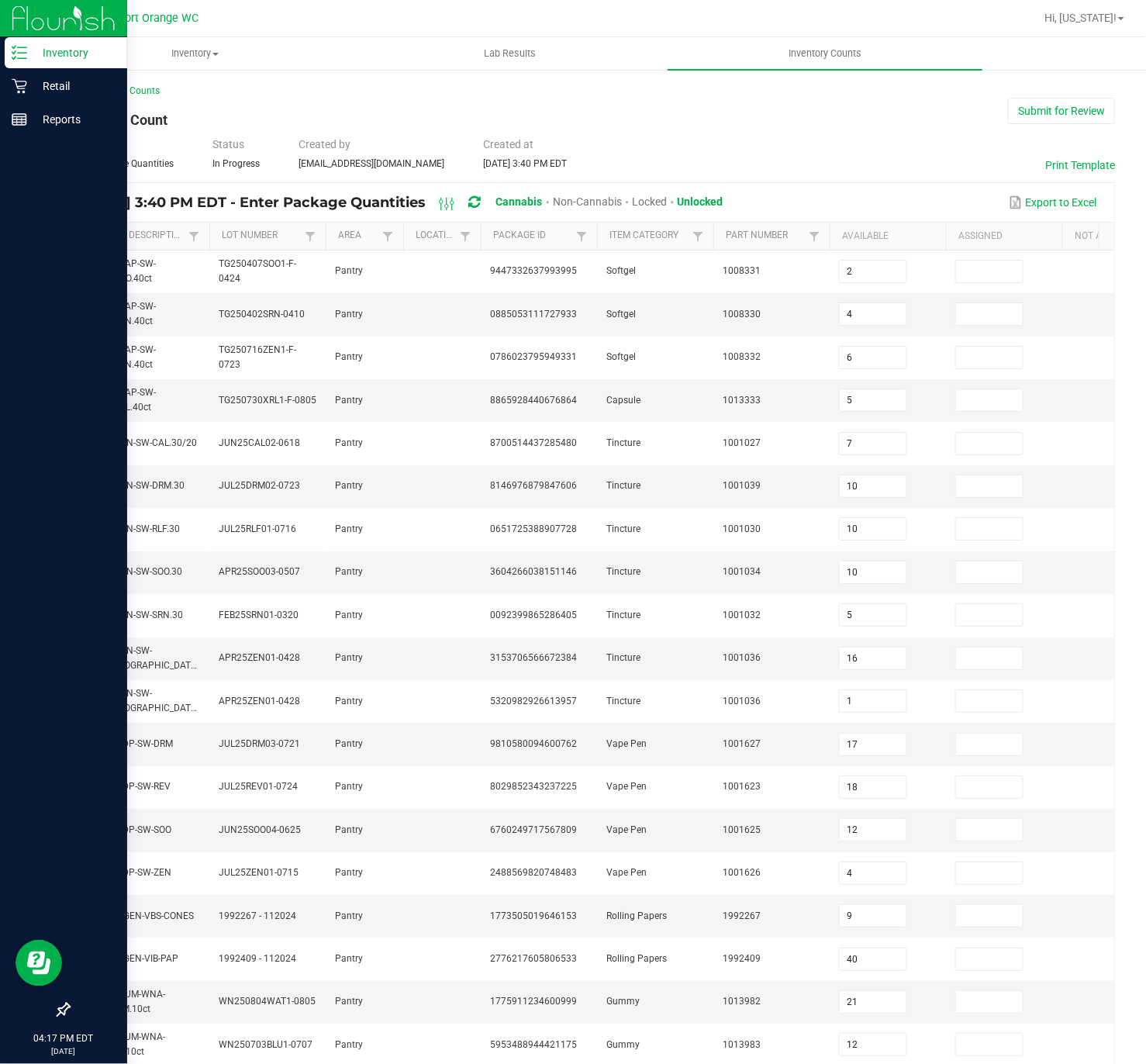
click at [28, 45] on p "Inventory" at bounding box center [74, 52] width 93 height 19
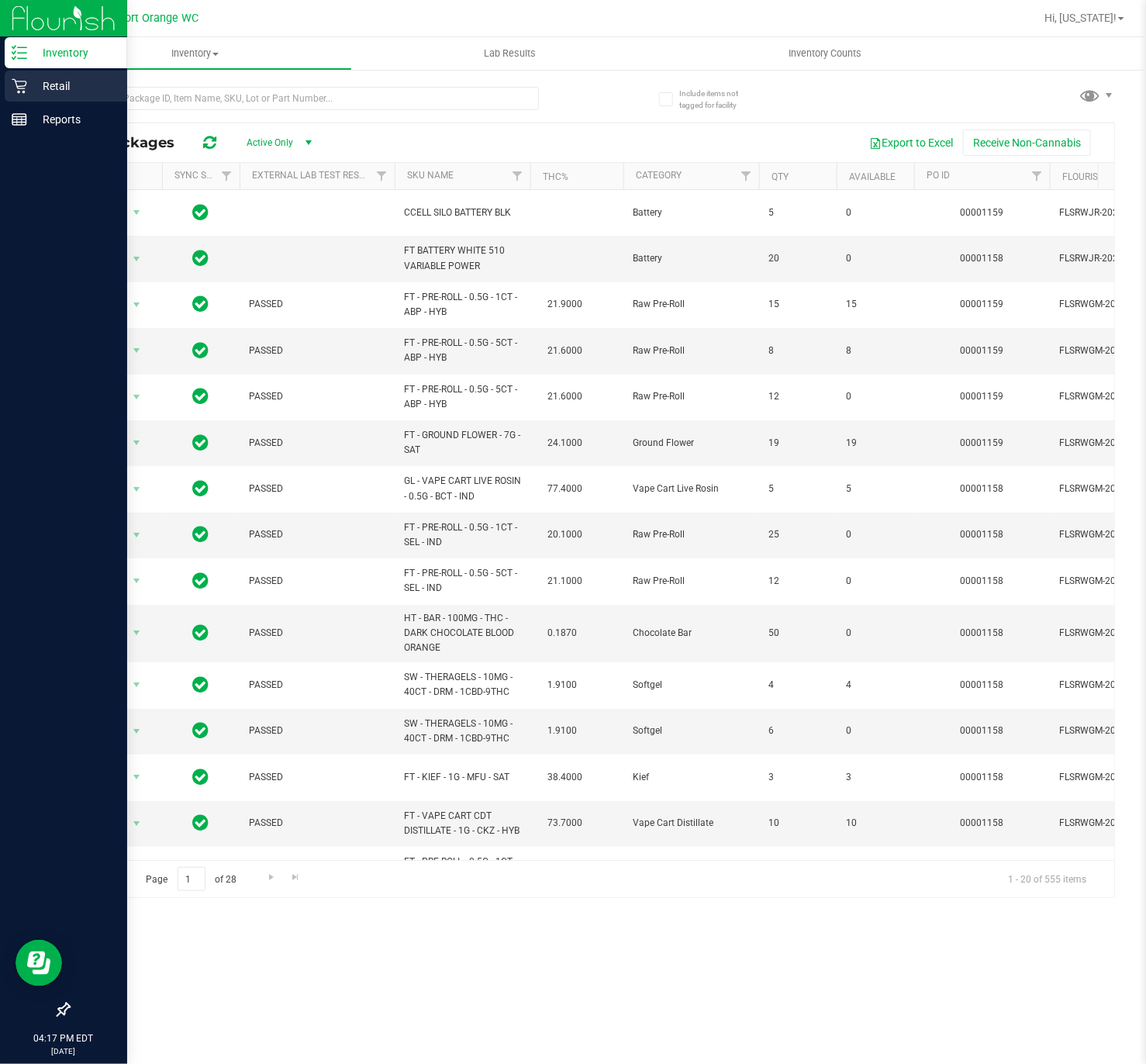
click at [52, 78] on p "Retail" at bounding box center [74, 85] width 93 height 19
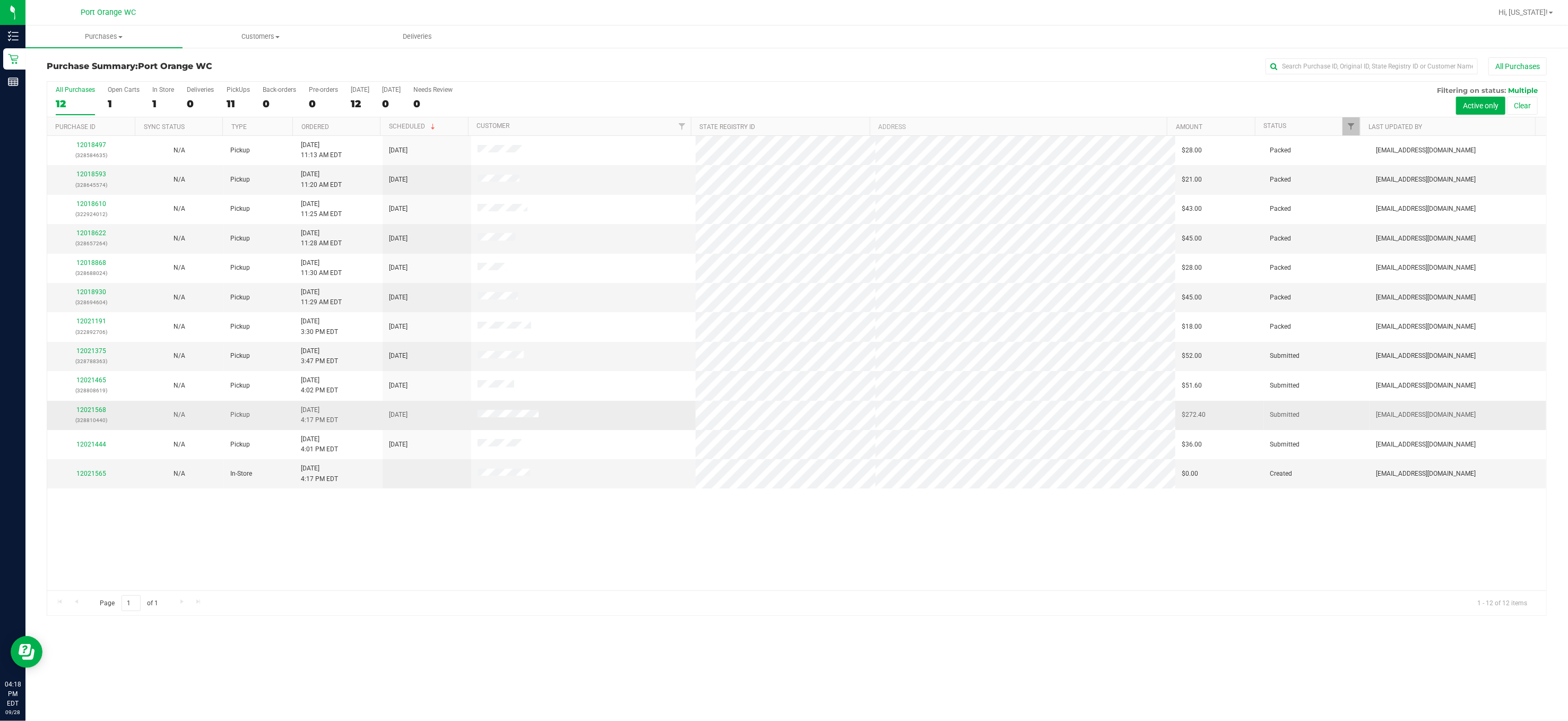
click at [488, 420] on span at bounding box center [508, 415] width 61 height 10
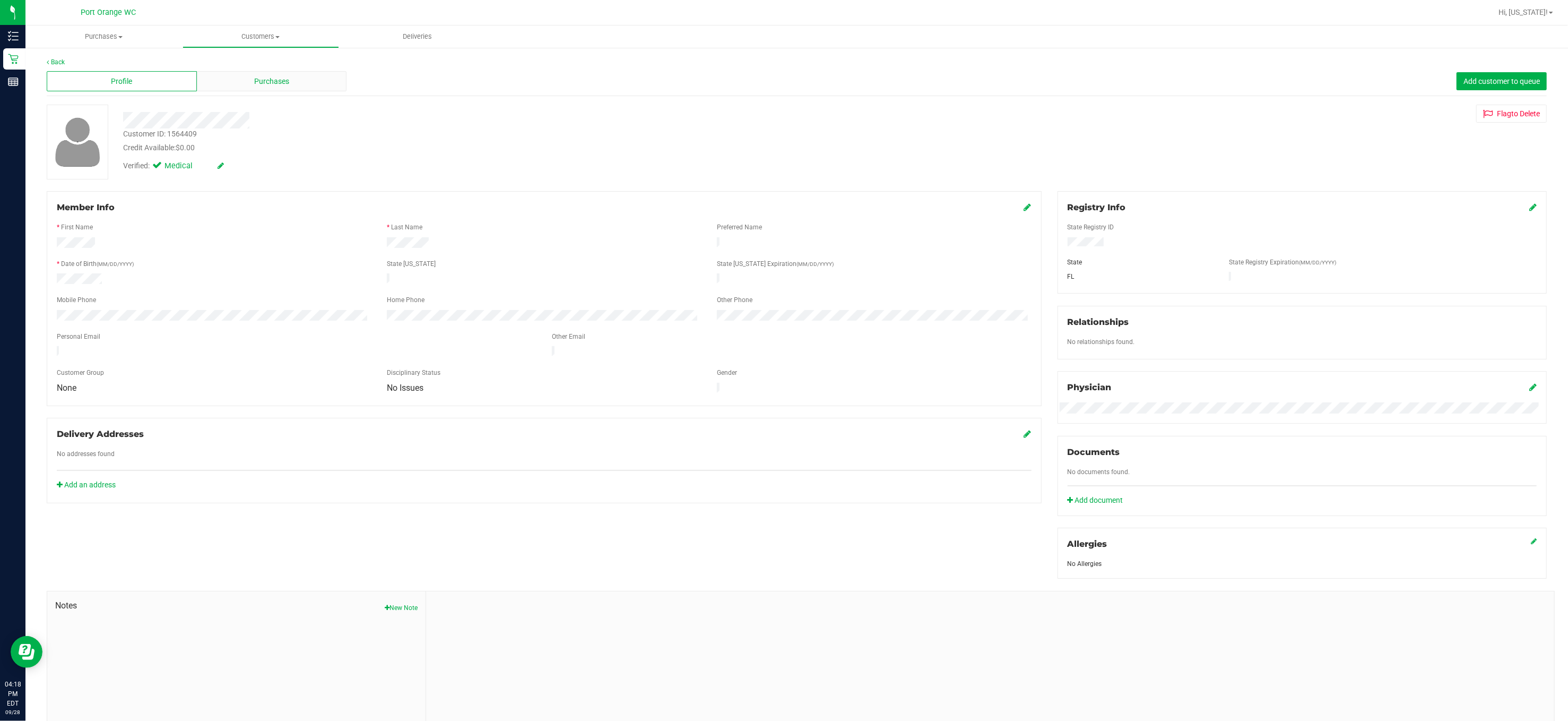
click at [221, 72] on div "Purchases" at bounding box center [271, 81] width 150 height 20
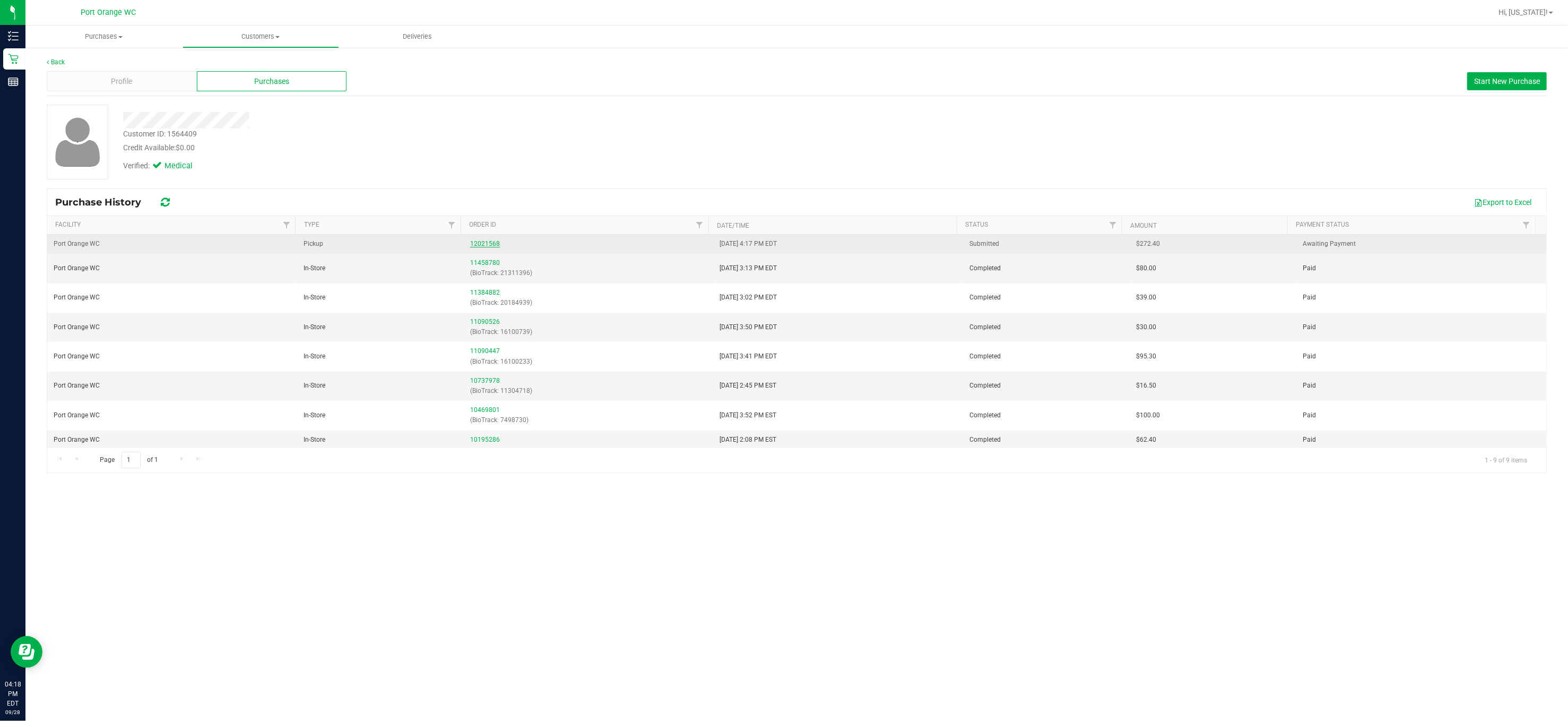
click at [486, 242] on link "12021568" at bounding box center [485, 244] width 30 height 7
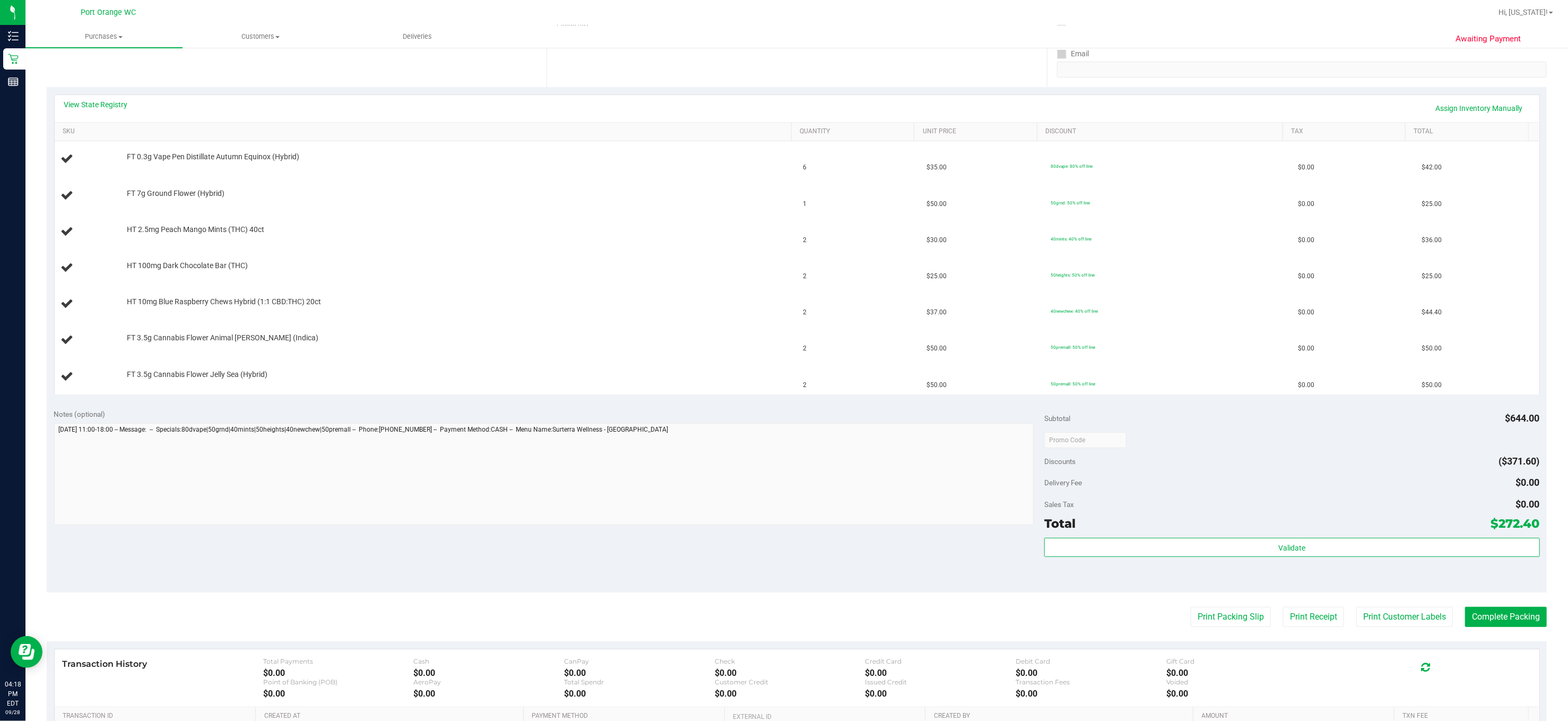
scroll to position [213, 0]
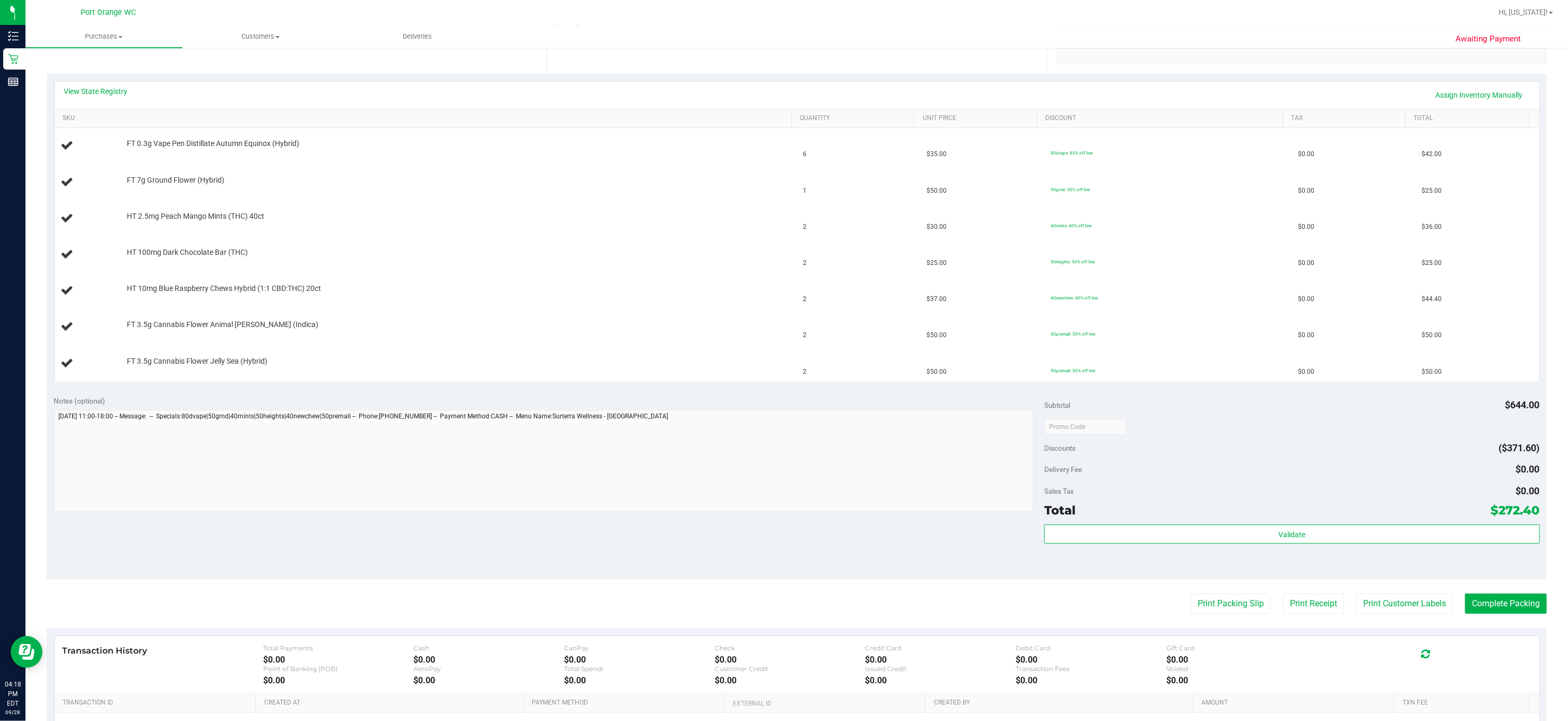
click at [119, 82] on div "View State Registry Assign Inventory Manually" at bounding box center [797, 95] width 1485 height 27
drag, startPoint x: 118, startPoint y: 77, endPoint x: 113, endPoint y: 87, distance: 11.2
click at [117, 80] on div "View State Registry Assign Inventory Manually SKU Quantity Unit Price Discount …" at bounding box center [797, 231] width 1500 height 314
click at [111, 89] on link "View State Registry" at bounding box center [96, 91] width 64 height 10
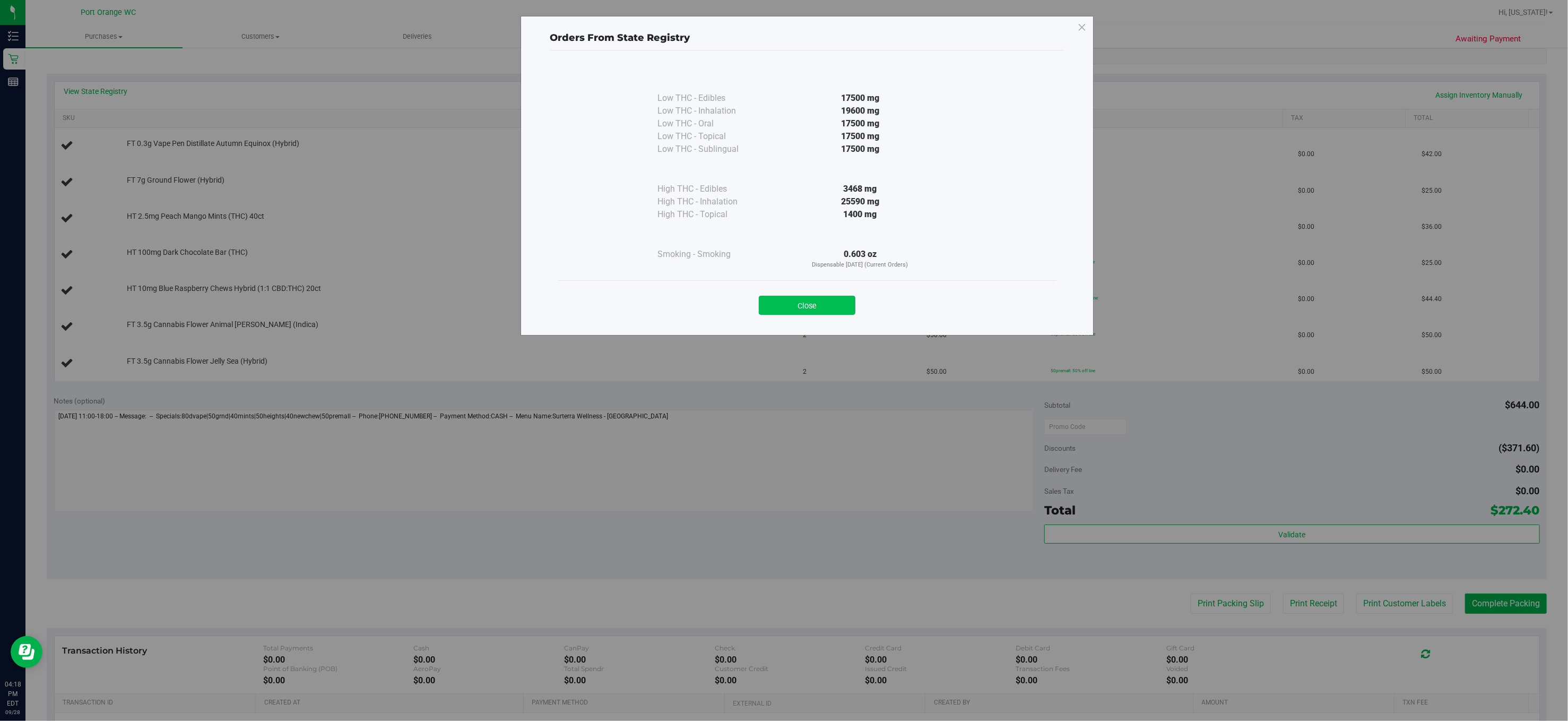
click at [835, 298] on button "Close" at bounding box center [807, 305] width 97 height 19
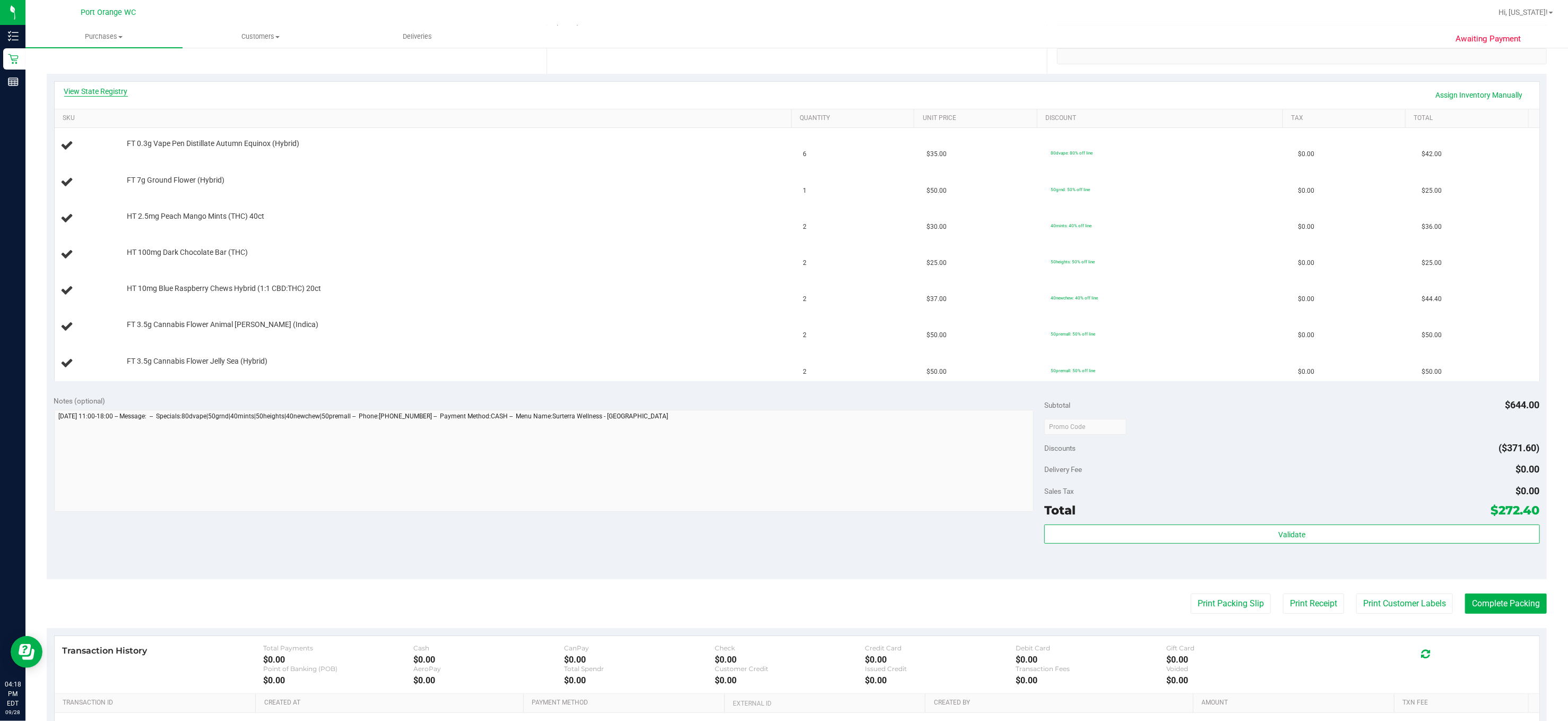
click at [127, 86] on link "View State Registry" at bounding box center [96, 91] width 64 height 10
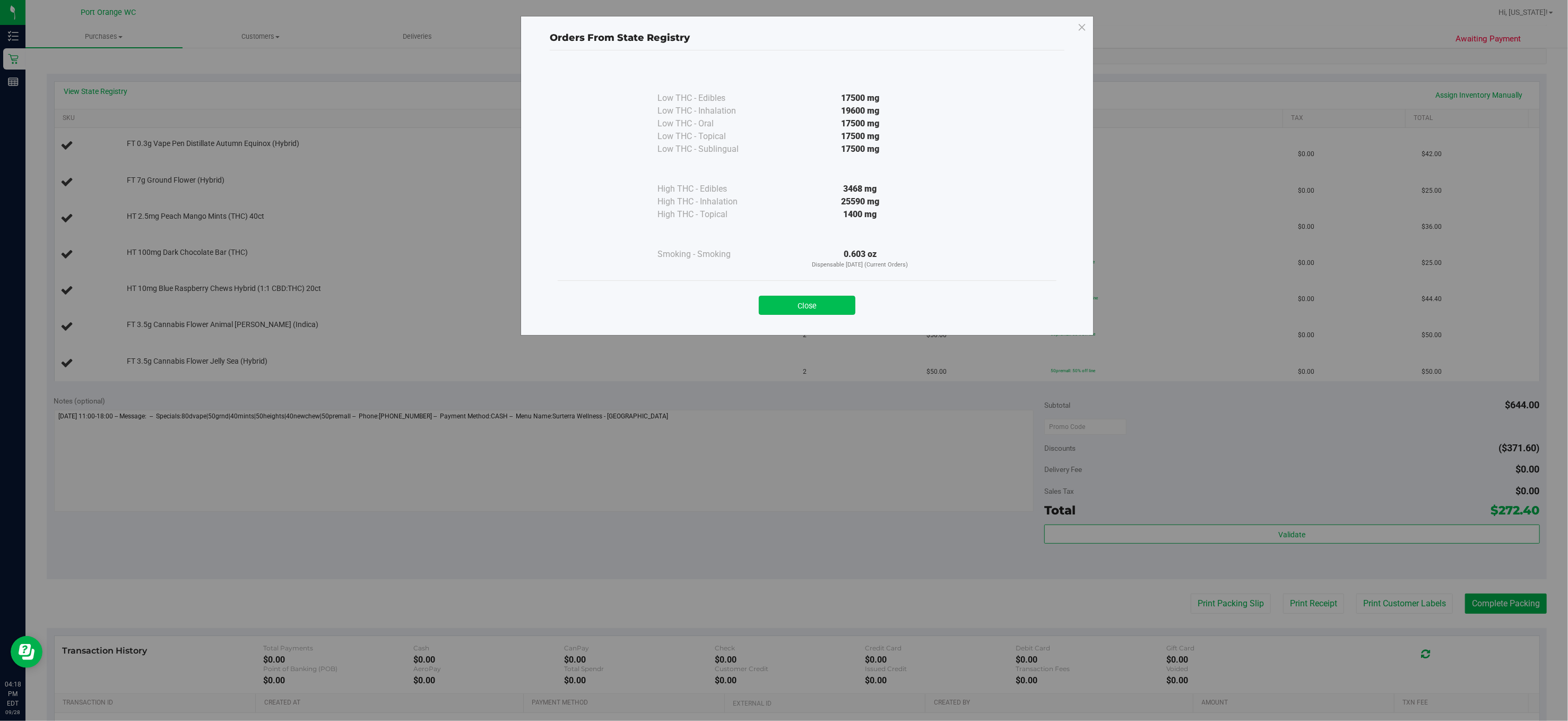
click at [838, 304] on button "Close" at bounding box center [807, 305] width 97 height 19
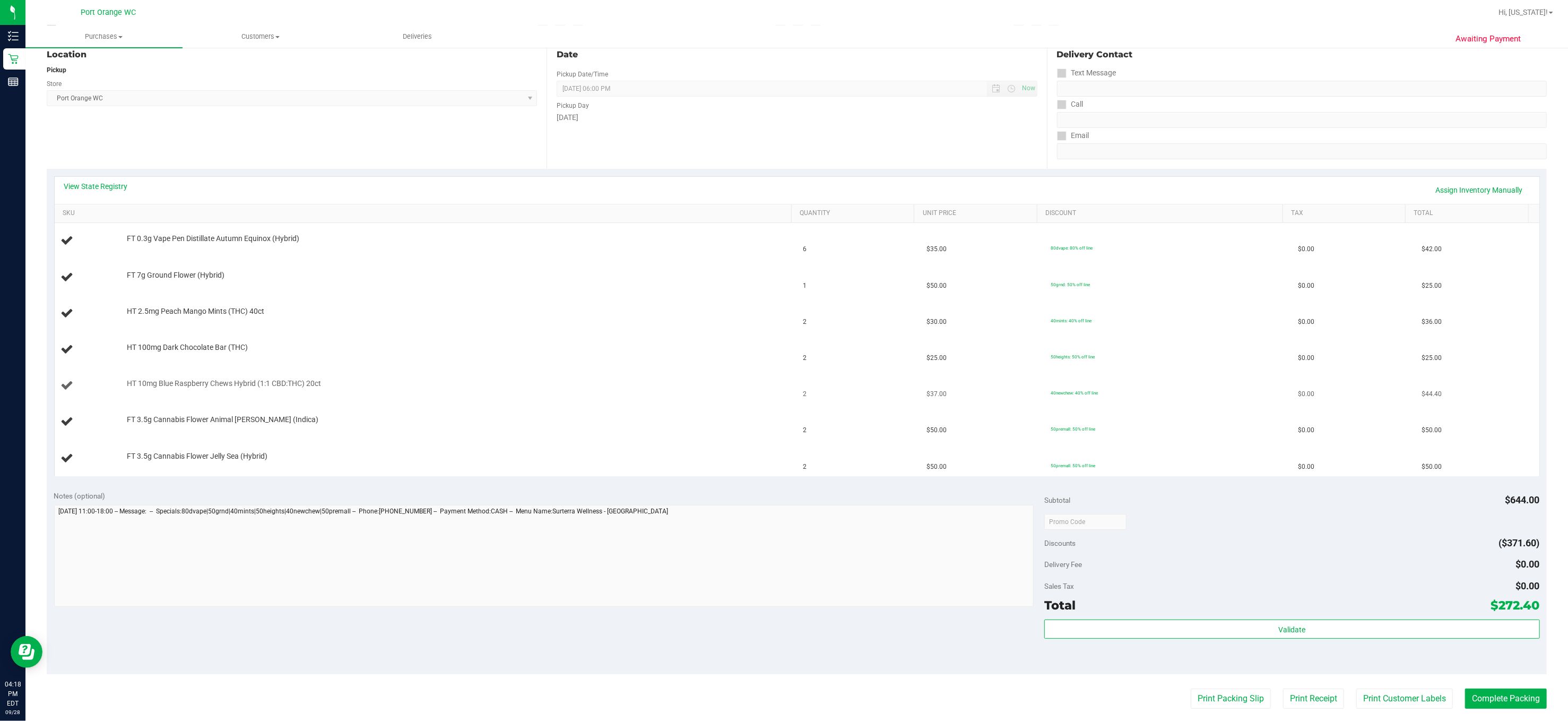
scroll to position [0, 0]
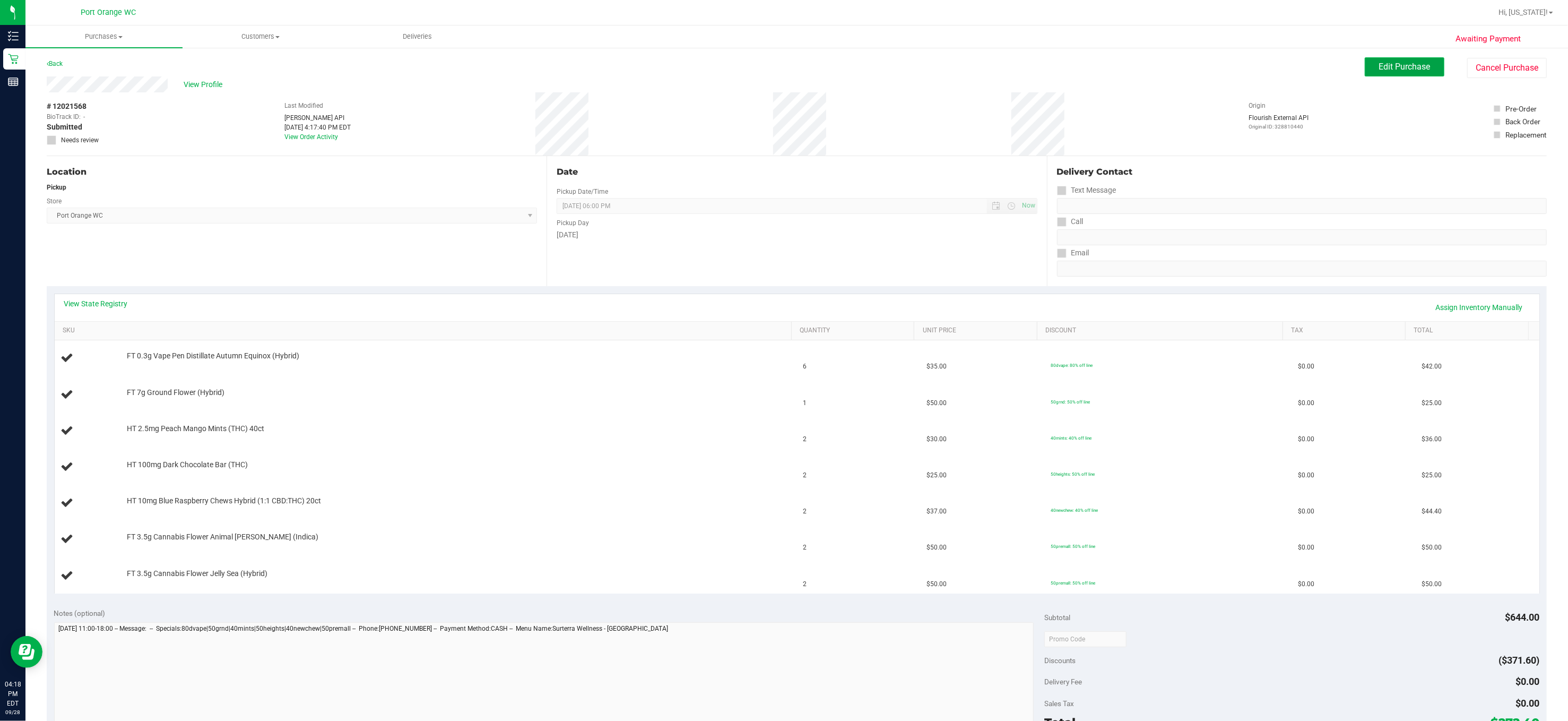
click at [1045, 63] on span "Edit Purchase" at bounding box center [1405, 66] width 52 height 10
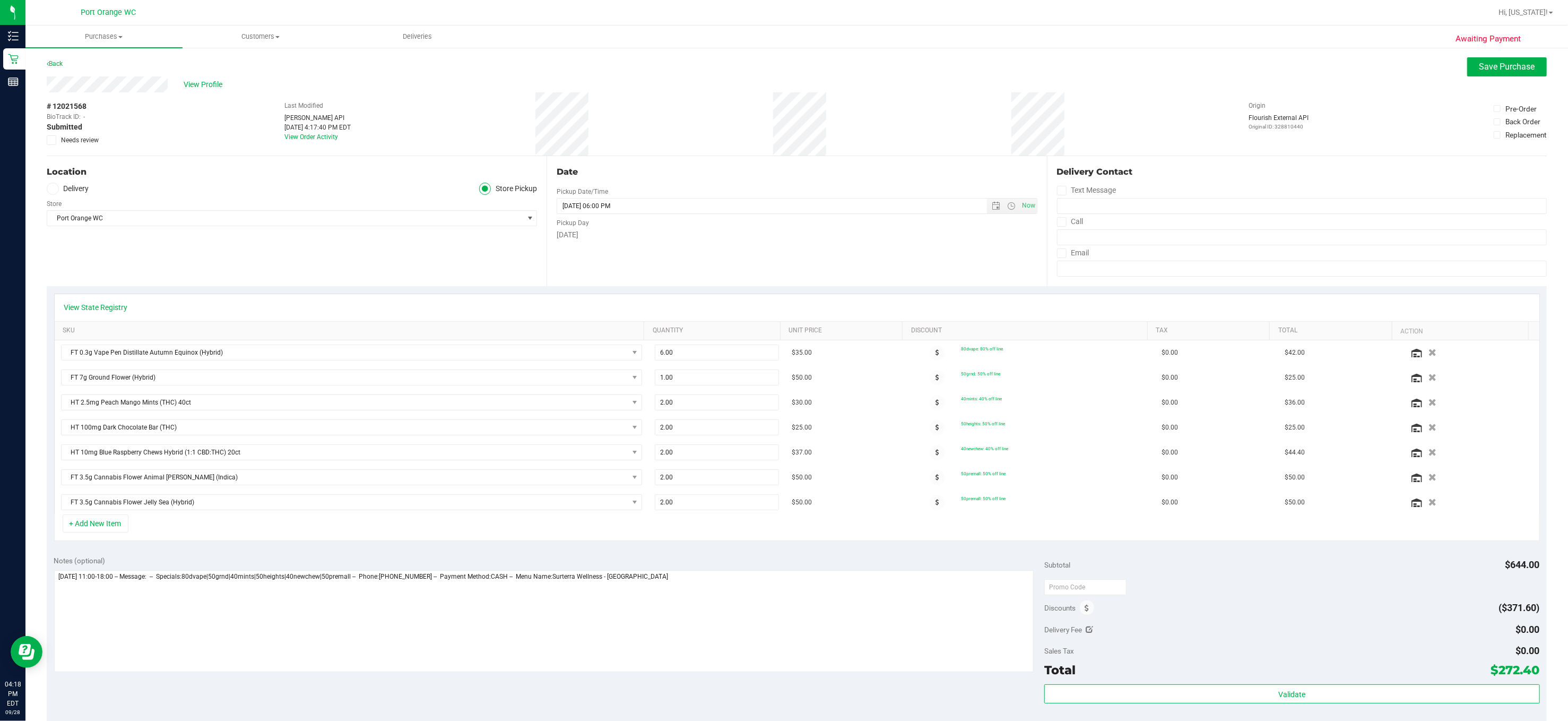
click at [51, 140] on icon at bounding box center [51, 140] width 7 height 0
click at [0, 0] on input "Needs review" at bounding box center [0, 0] width 0 height 0
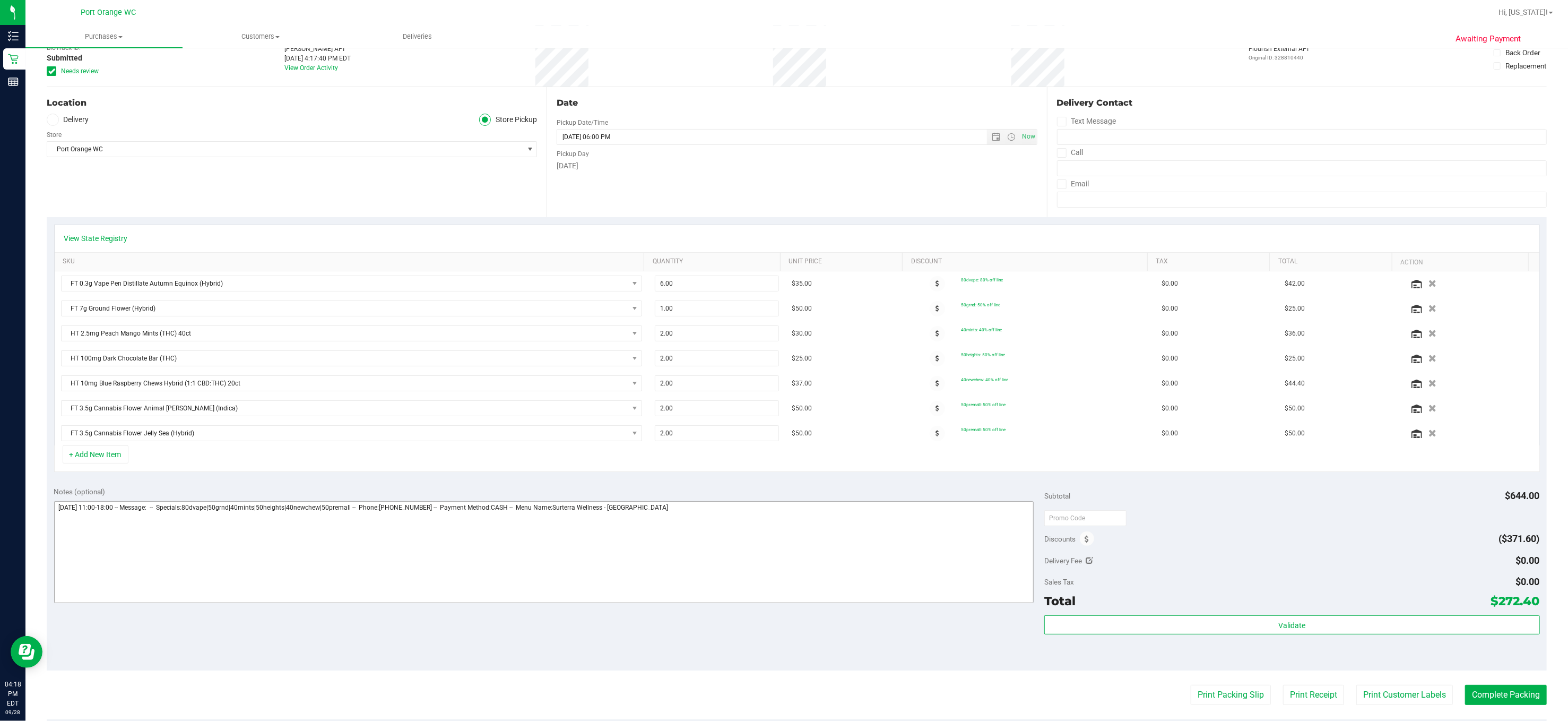
scroll to position [106, 0]
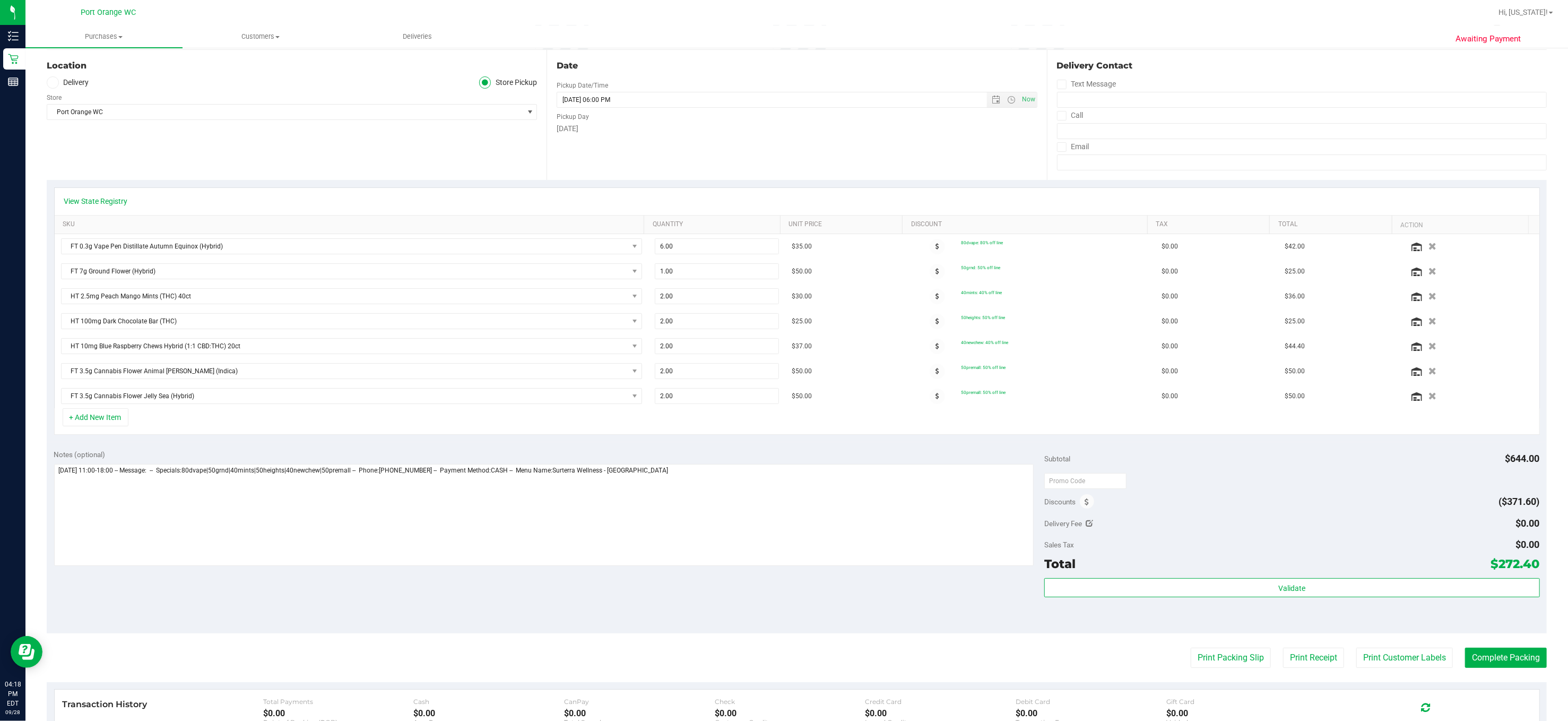
click at [52, 479] on div "Notes (optional) Subtotal $644.00 Discounts ($371.60) Delivery Fee $0.00 Sales …" at bounding box center [797, 538] width 1500 height 191
click at [56, 476] on textarea at bounding box center [544, 515] width 980 height 102
click at [60, 480] on textarea at bounding box center [544, 515] width 980 height 102
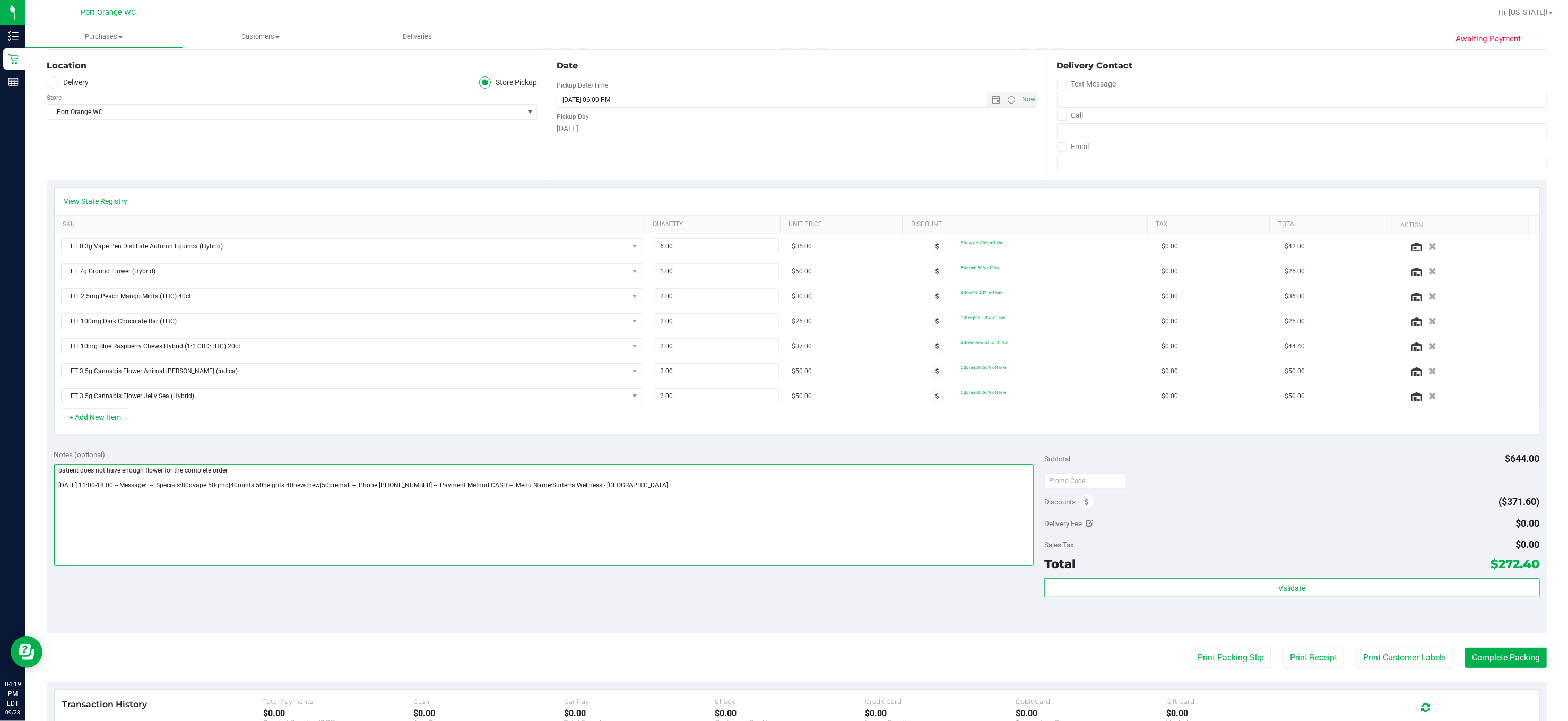
scroll to position [0, 0]
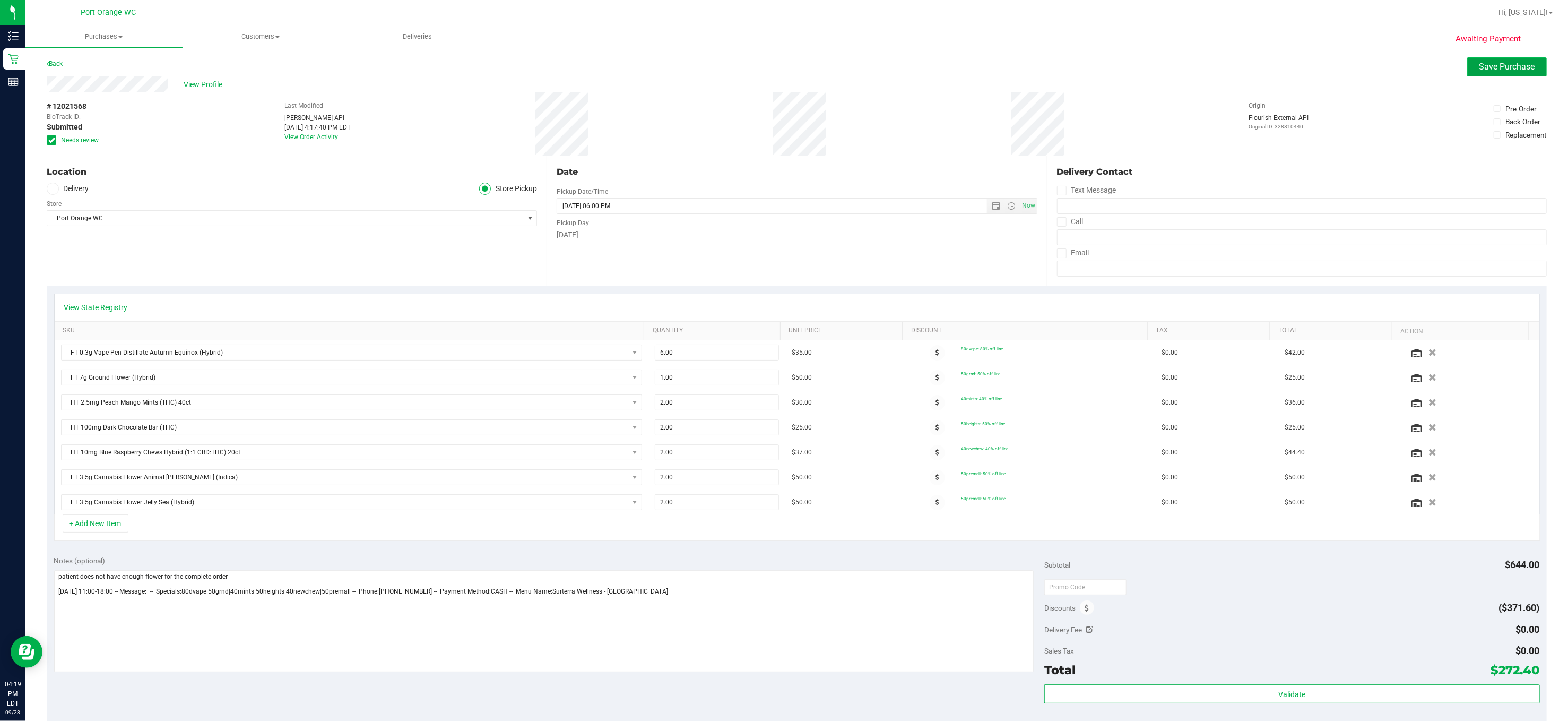
click at [1045, 63] on span "Save Purchase" at bounding box center [1507, 66] width 56 height 10
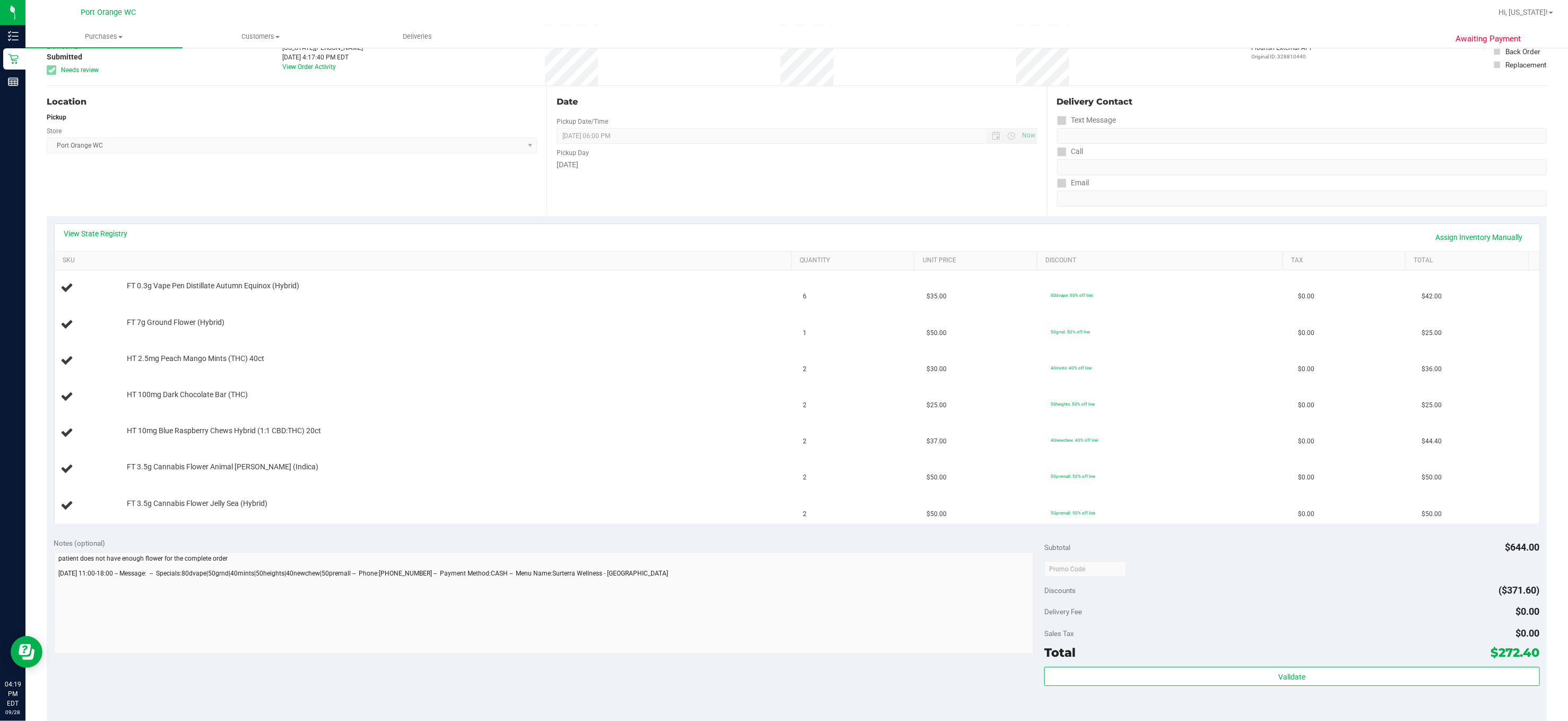
scroll to position [106, 0]
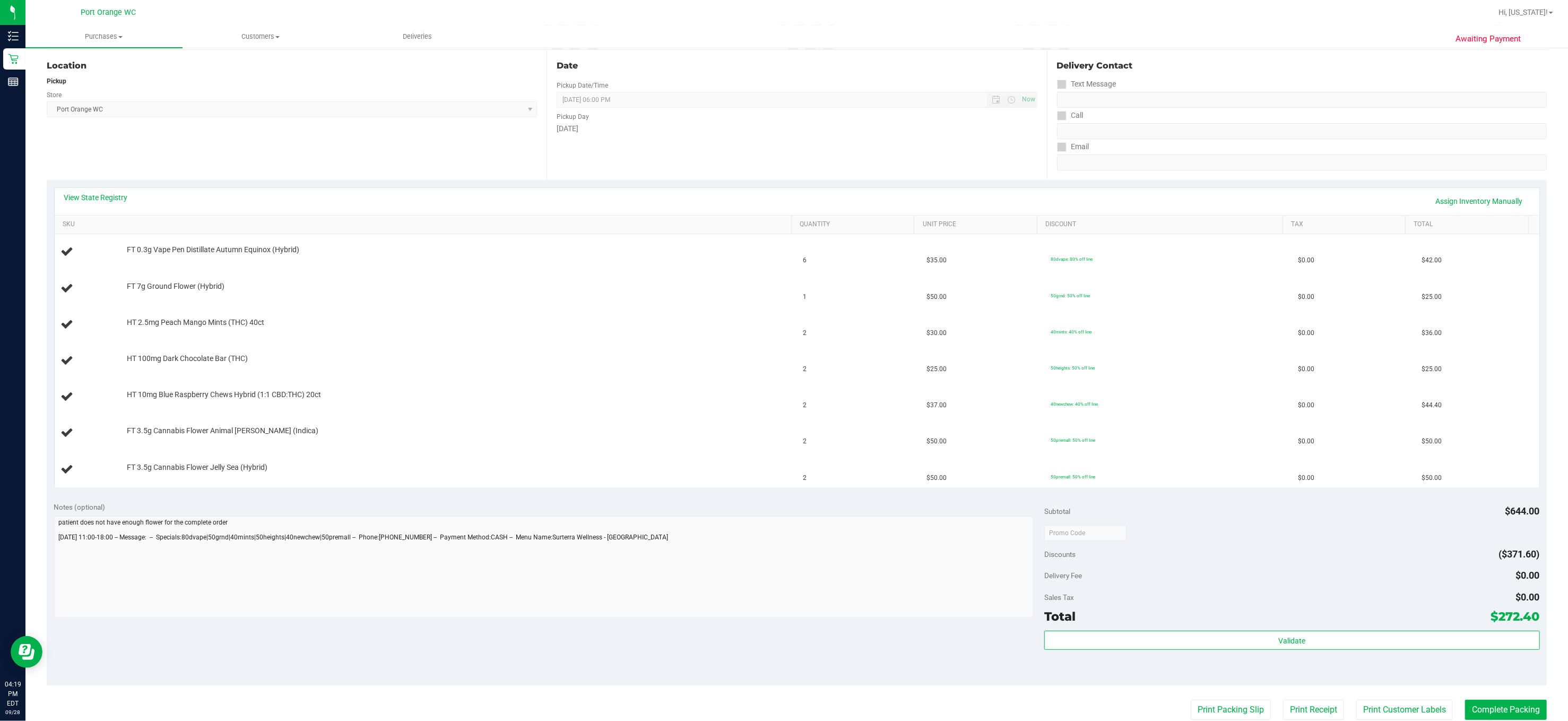
click at [81, 191] on div "View State Registry Assign Inventory Manually" at bounding box center [797, 202] width 1485 height 27
click at [92, 204] on div "View State Registry Assign Inventory Manually" at bounding box center [797, 202] width 1466 height 18
click at [95, 199] on link "View State Registry" at bounding box center [96, 197] width 64 height 10
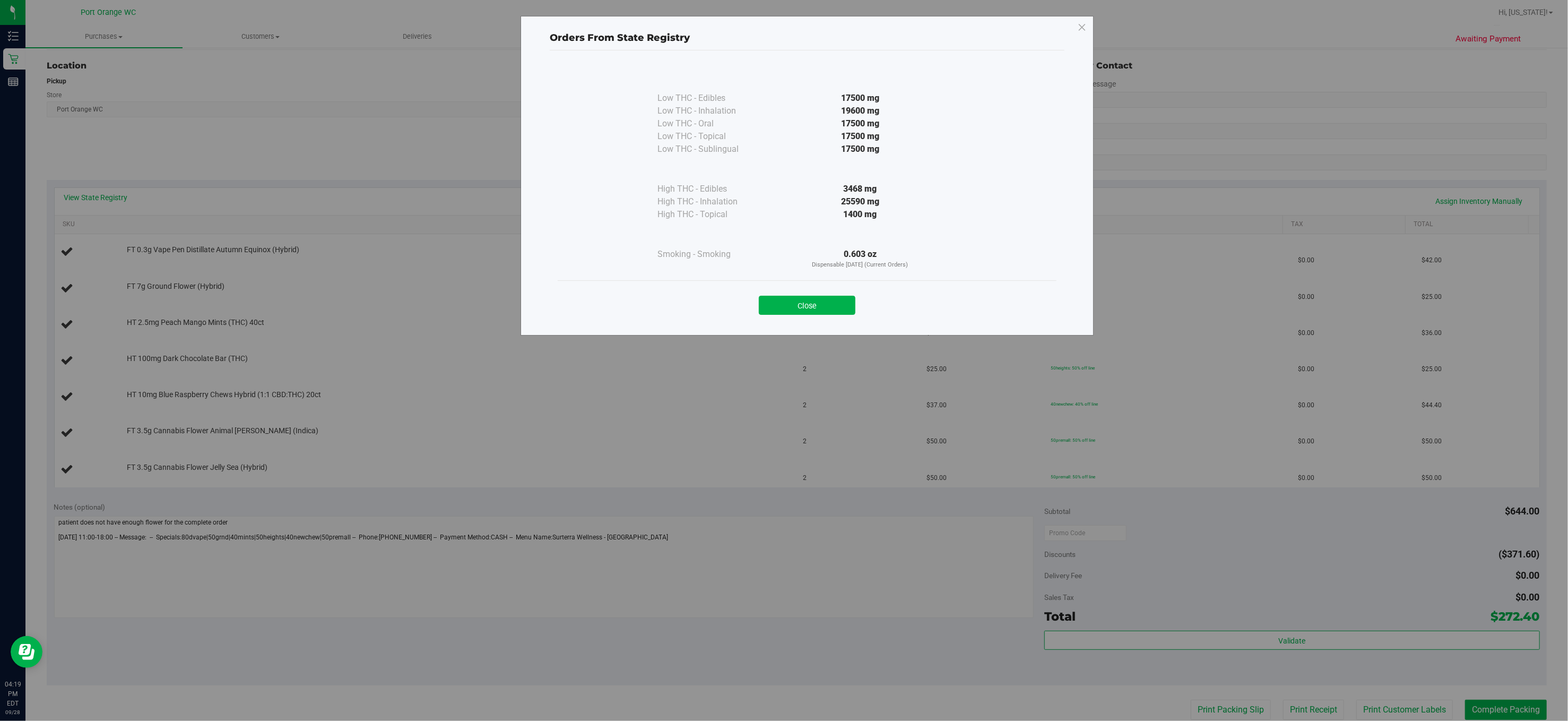
click at [537, 480] on div "Orders From State Registry Low THC - Edibles 17500 mg" at bounding box center [788, 360] width 1576 height 721
click at [805, 308] on button "Close" at bounding box center [807, 305] width 97 height 19
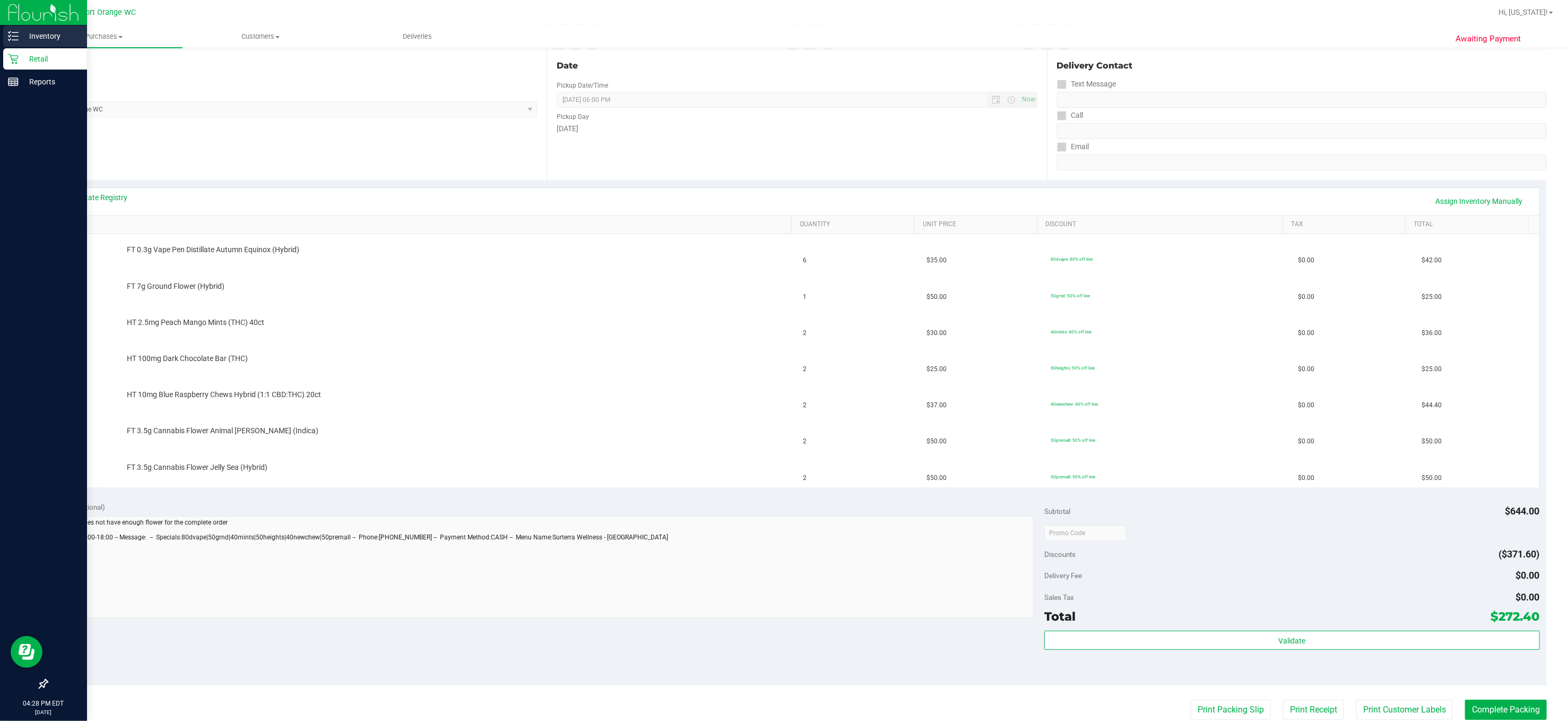
click at [35, 30] on p "Inventory" at bounding box center [51, 36] width 64 height 13
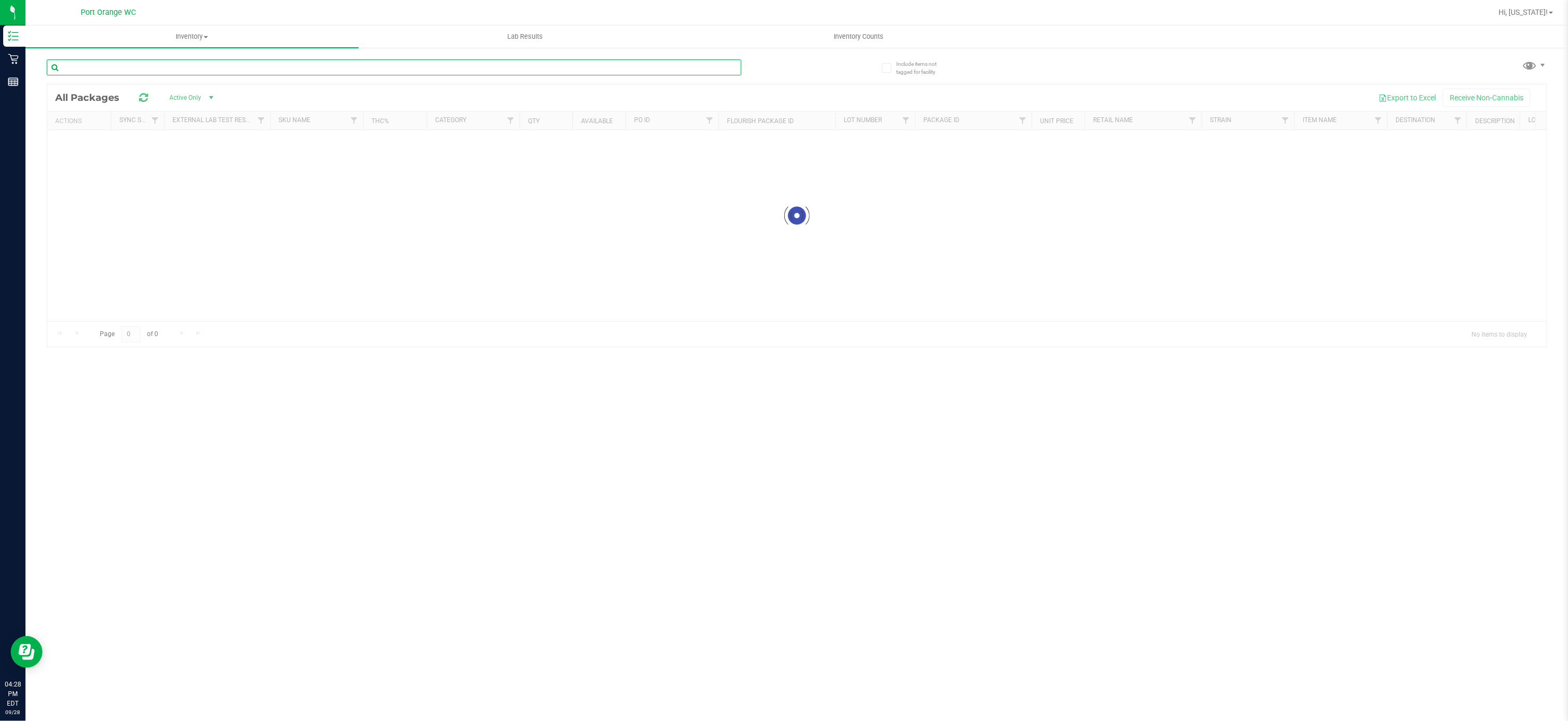
click at [256, 69] on input "text" at bounding box center [394, 68] width 695 height 16
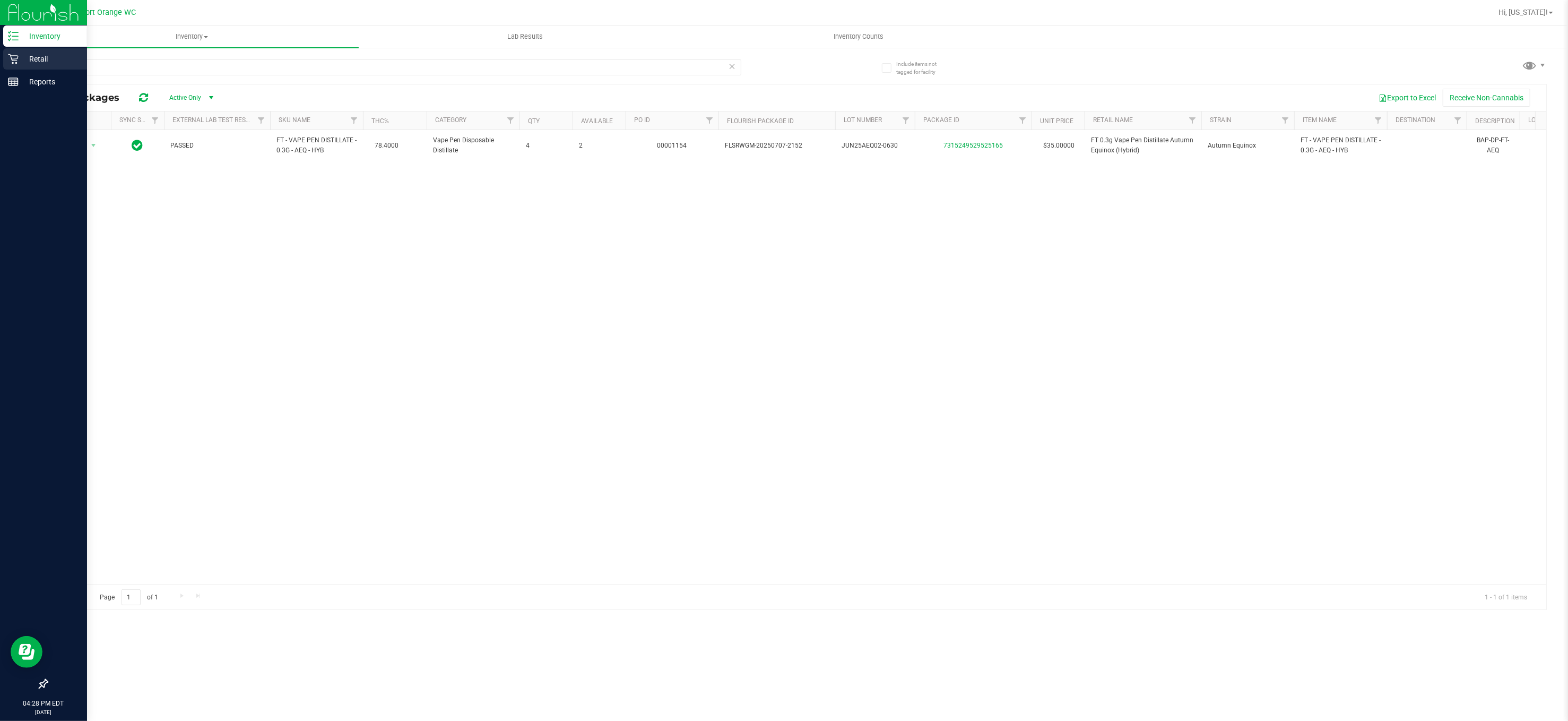
click at [19, 57] on p "Retail" at bounding box center [51, 58] width 64 height 13
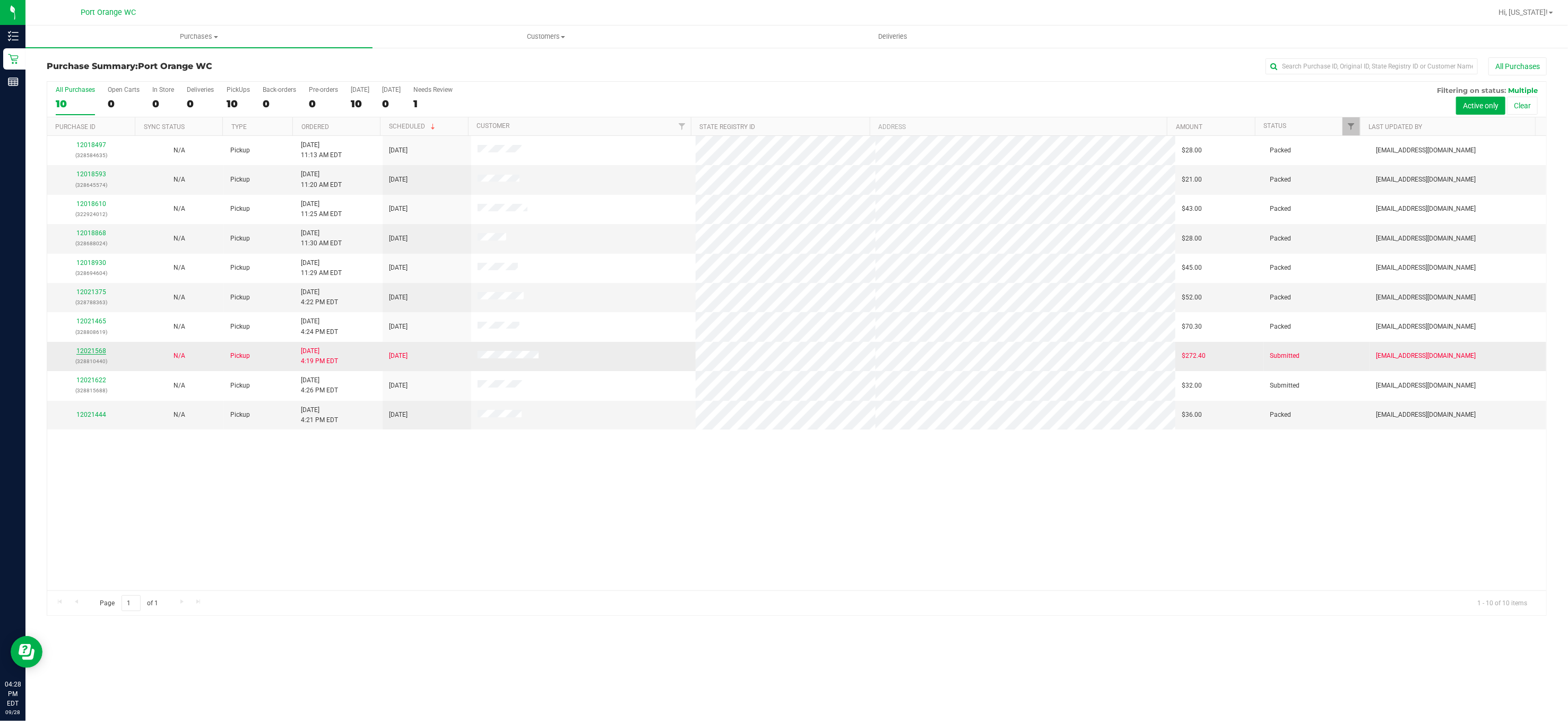
click at [94, 353] on link "12021568" at bounding box center [91, 351] width 30 height 7
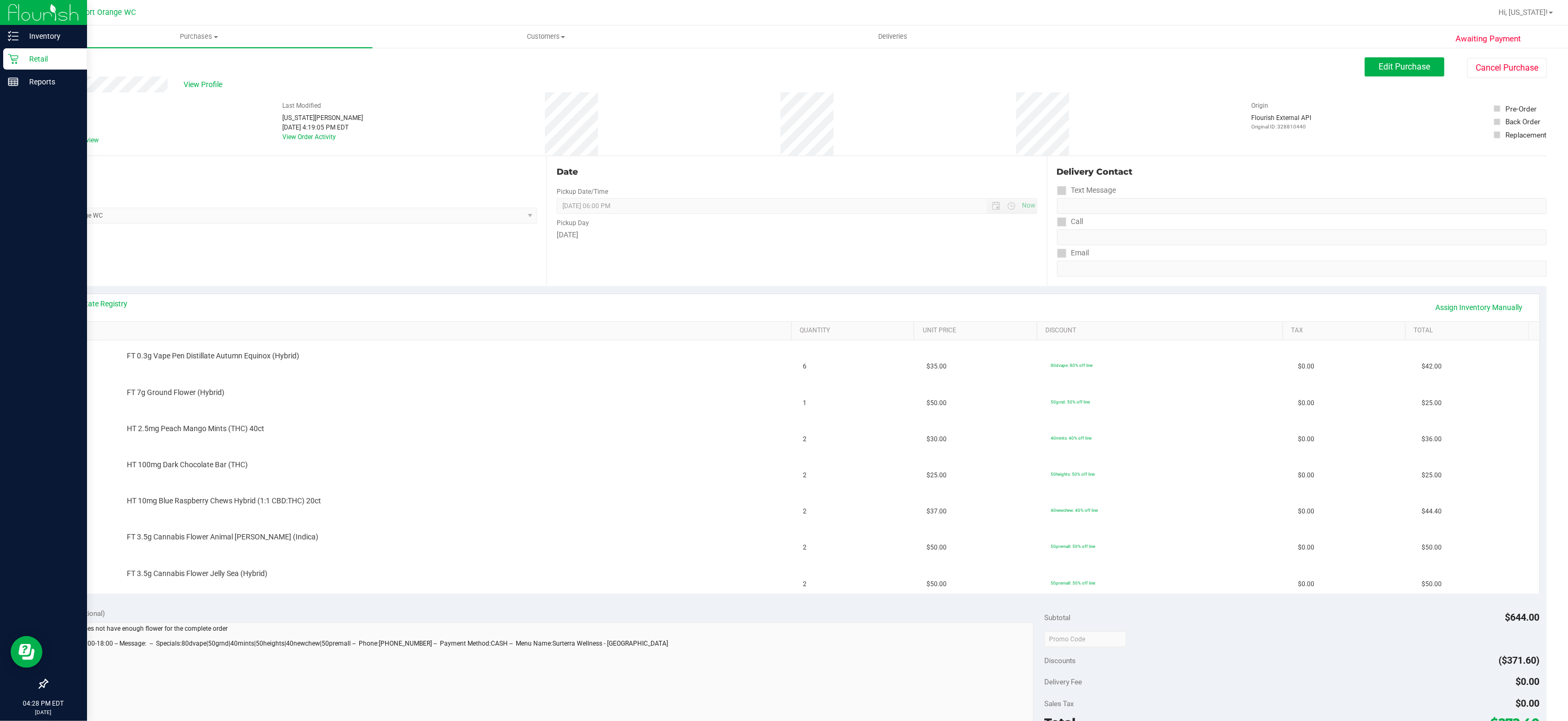
click at [35, 57] on p "Retail" at bounding box center [51, 58] width 64 height 13
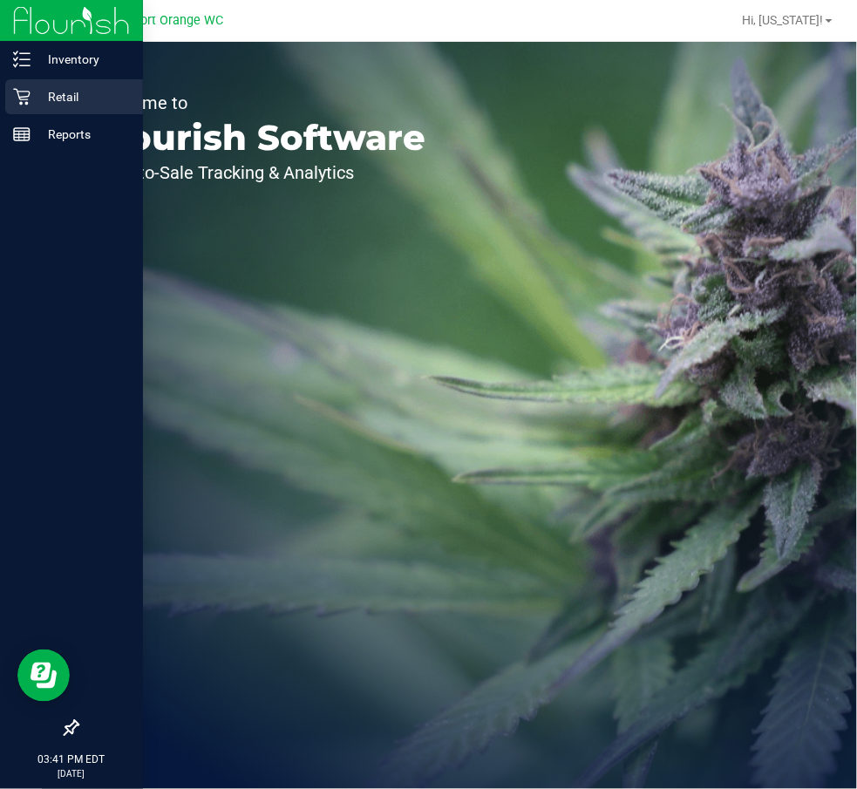
click at [25, 100] on icon at bounding box center [21, 96] width 17 height 17
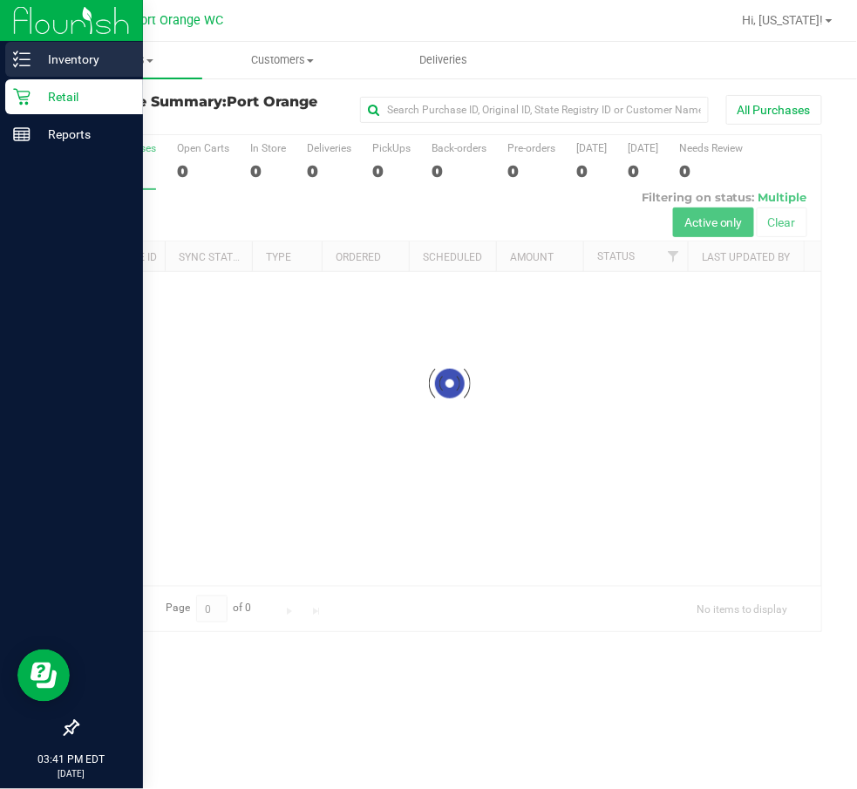
click at [101, 53] on p "Inventory" at bounding box center [83, 59] width 105 height 21
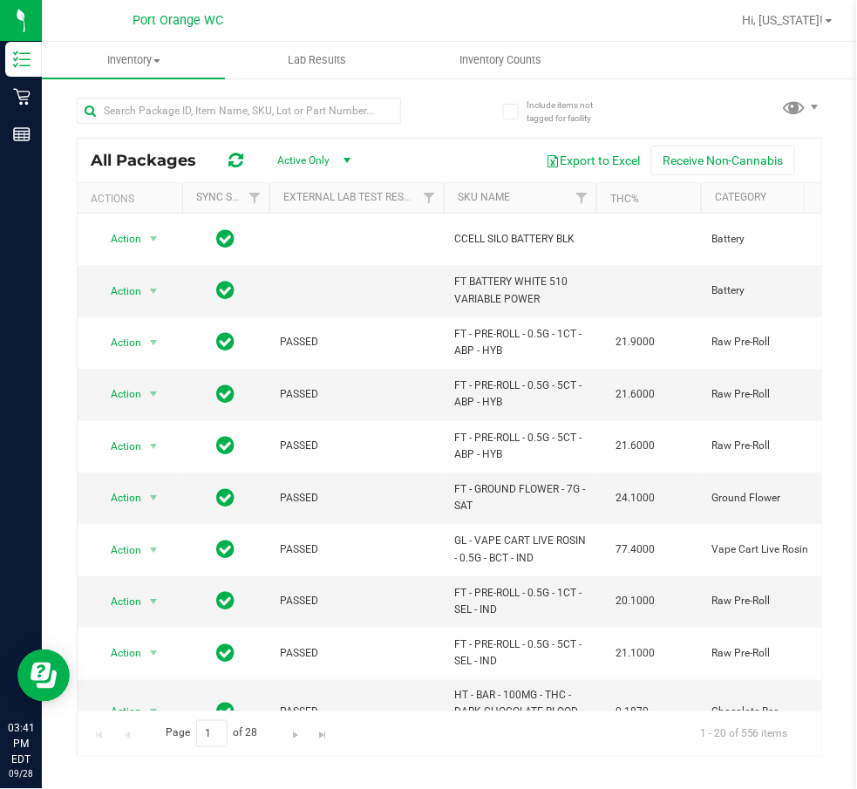
click at [534, 199] on th "SKU Name" at bounding box center [520, 198] width 153 height 31
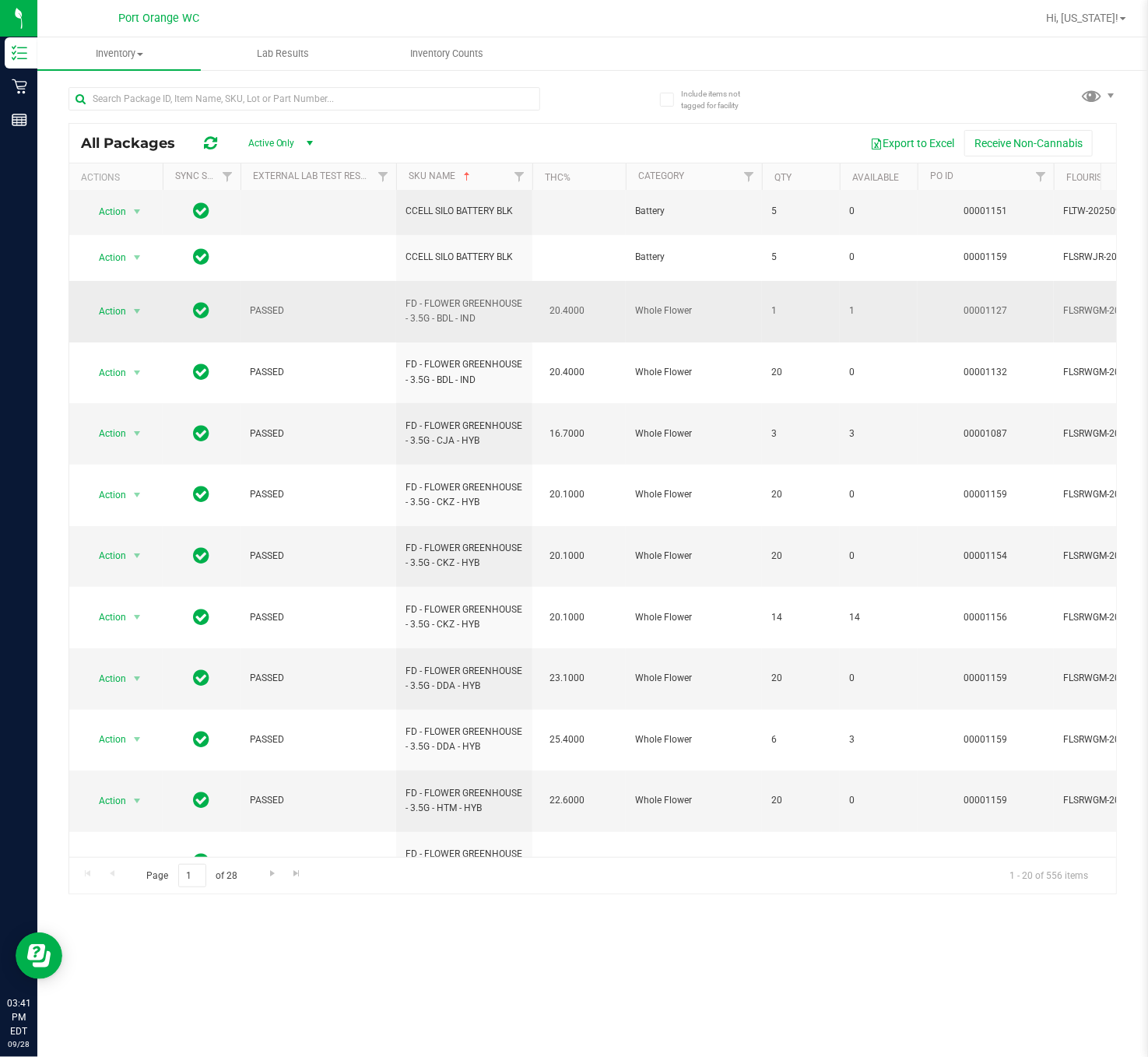
scroll to position [304, 0]
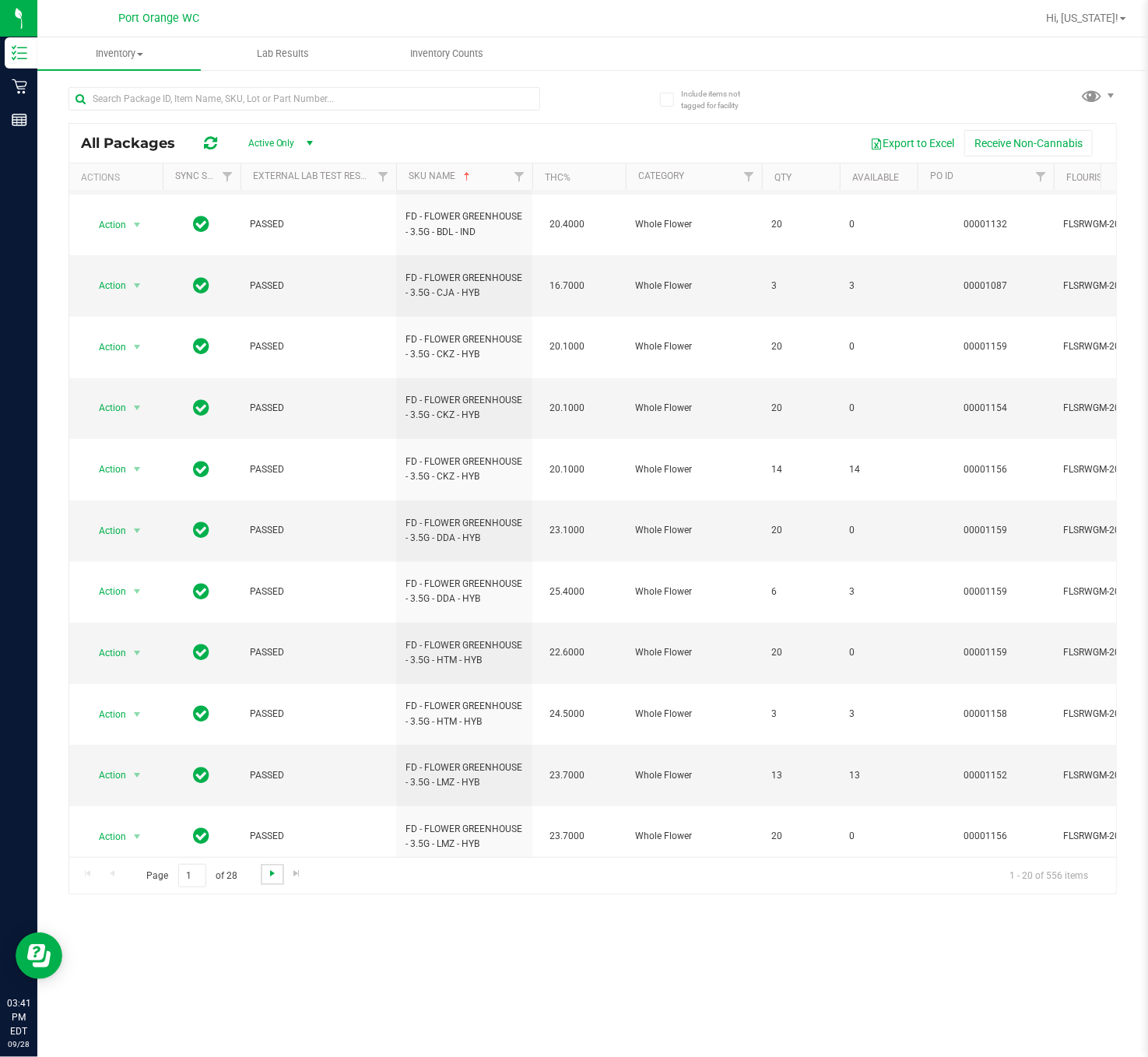
click at [270, 703] on span "Go to the next page" at bounding box center [272, 873] width 12 height 12
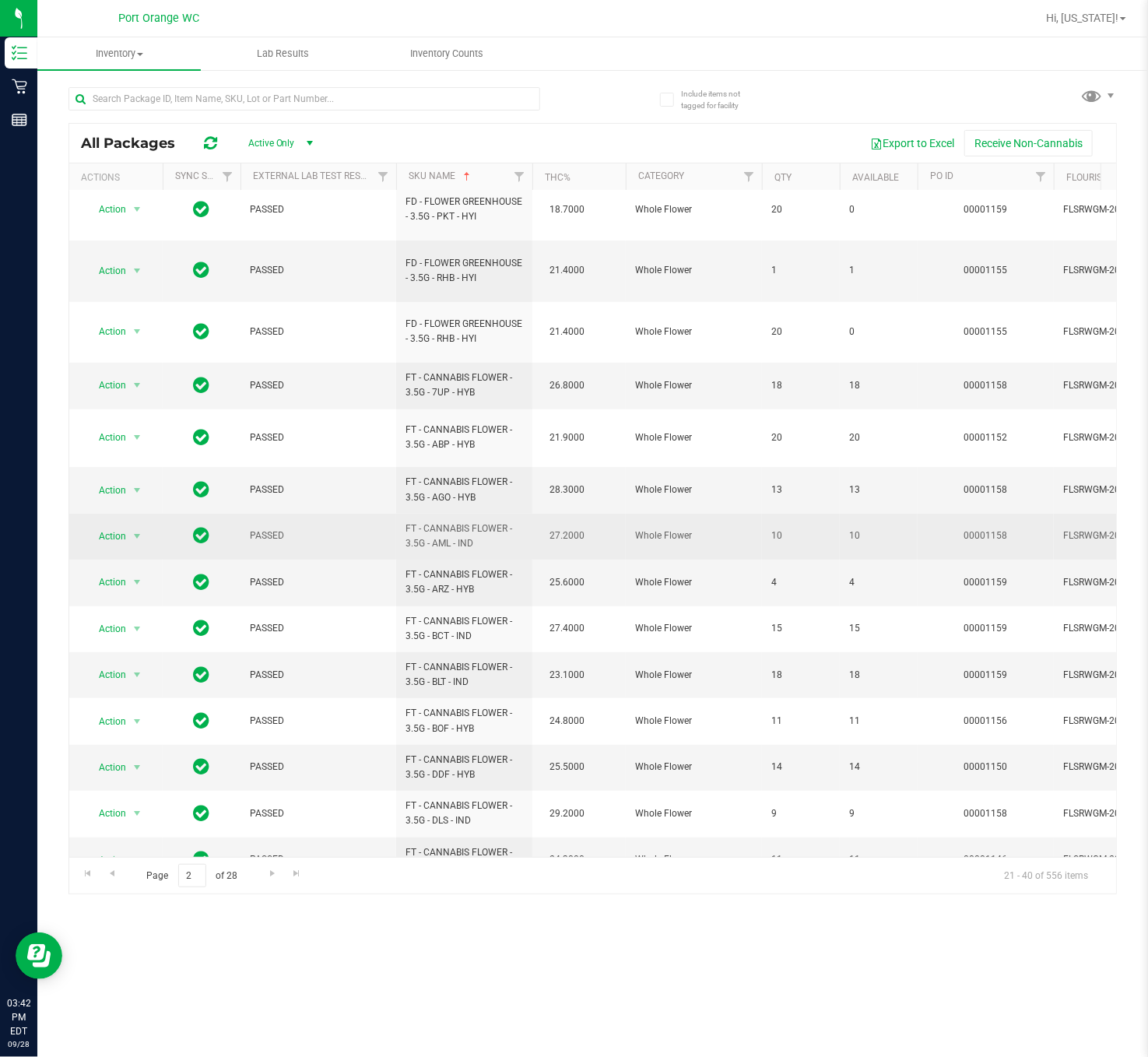
scroll to position [300, 0]
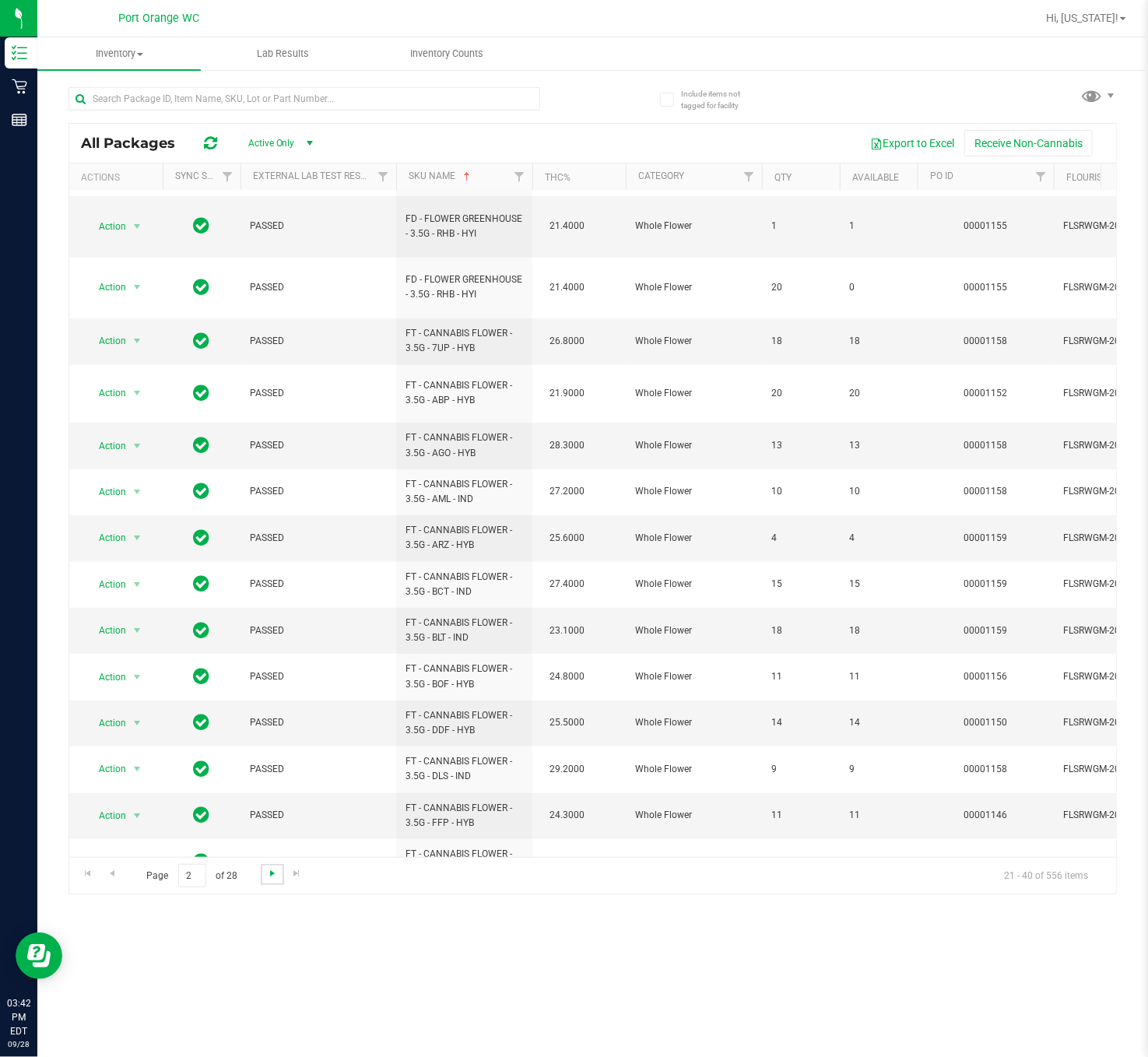
click at [266, 703] on span "Go to the next page" at bounding box center [272, 873] width 12 height 12
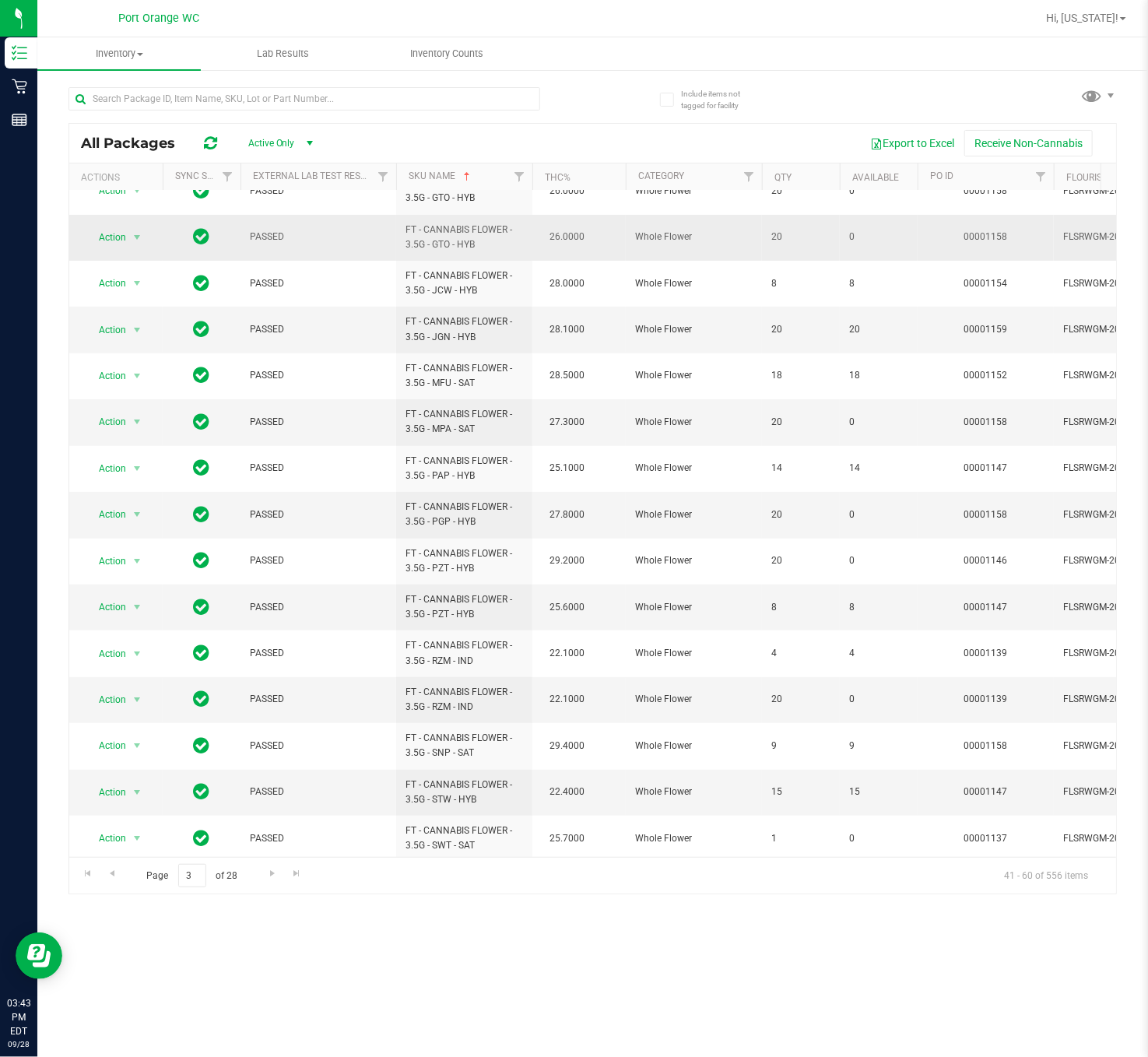
scroll to position [288, 0]
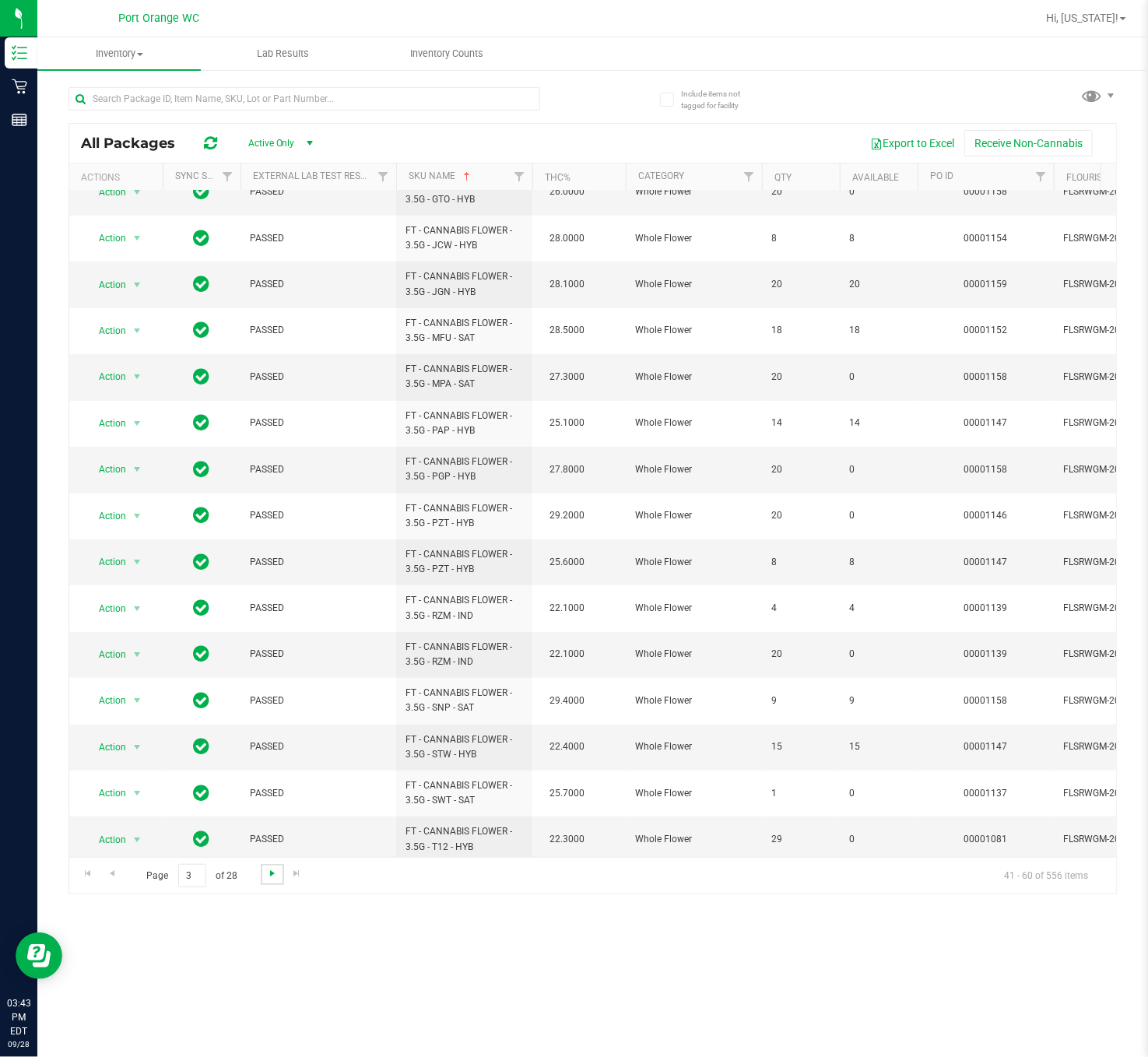
click at [266, 703] on span "Go to the next page" at bounding box center [272, 873] width 12 height 12
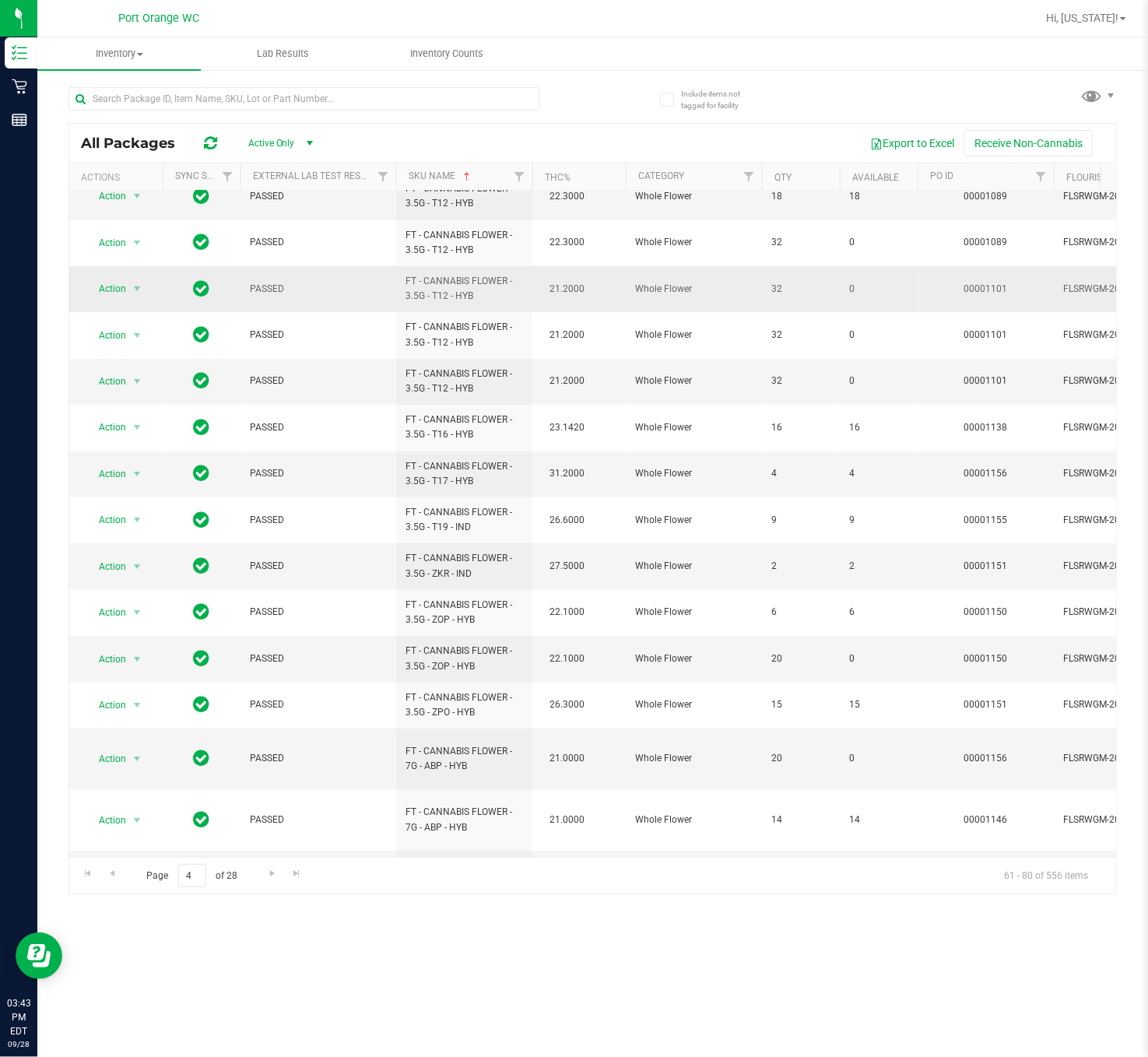
scroll to position [312, 0]
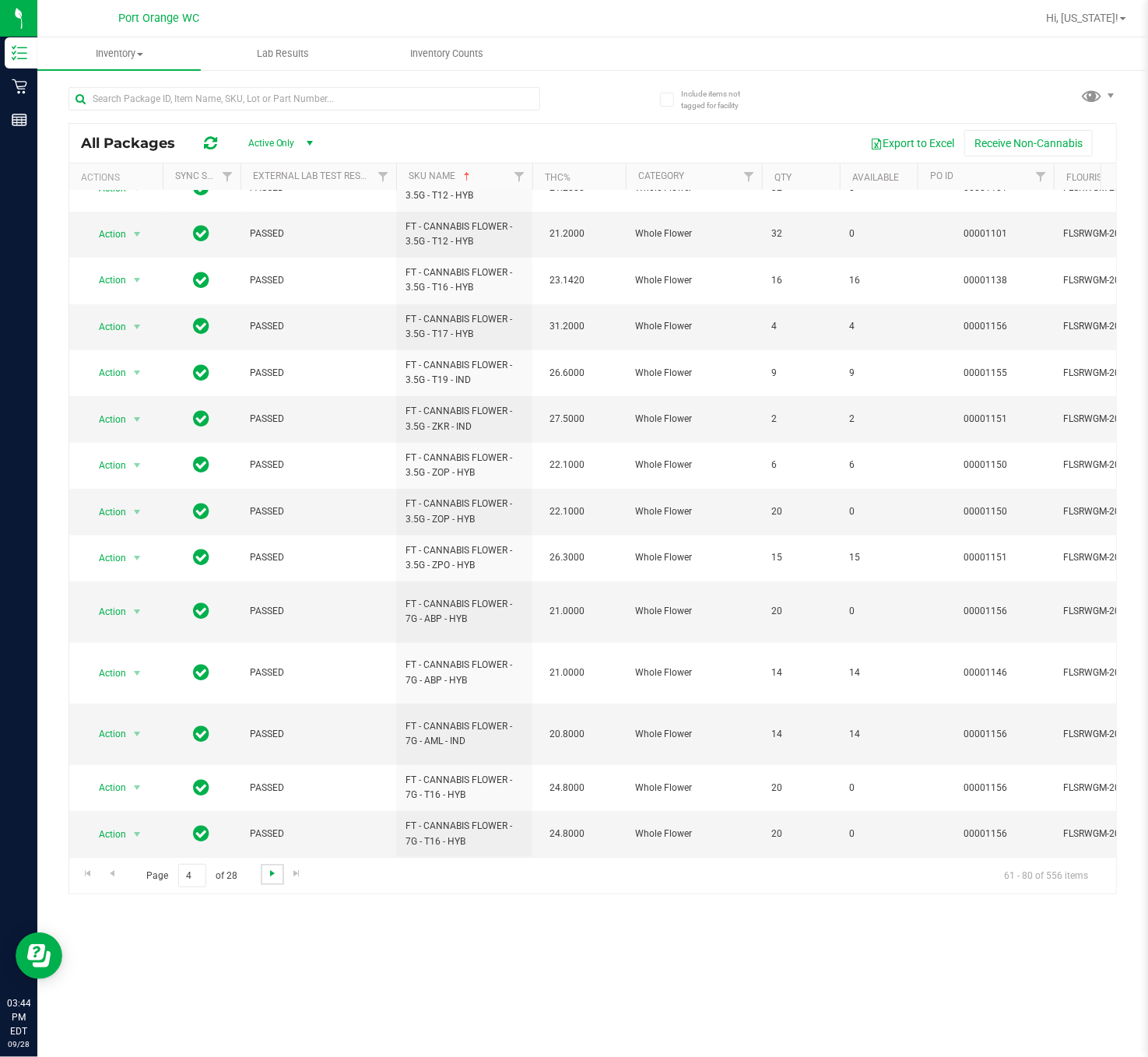
click at [266, 703] on span "Go to the next page" at bounding box center [272, 873] width 12 height 12
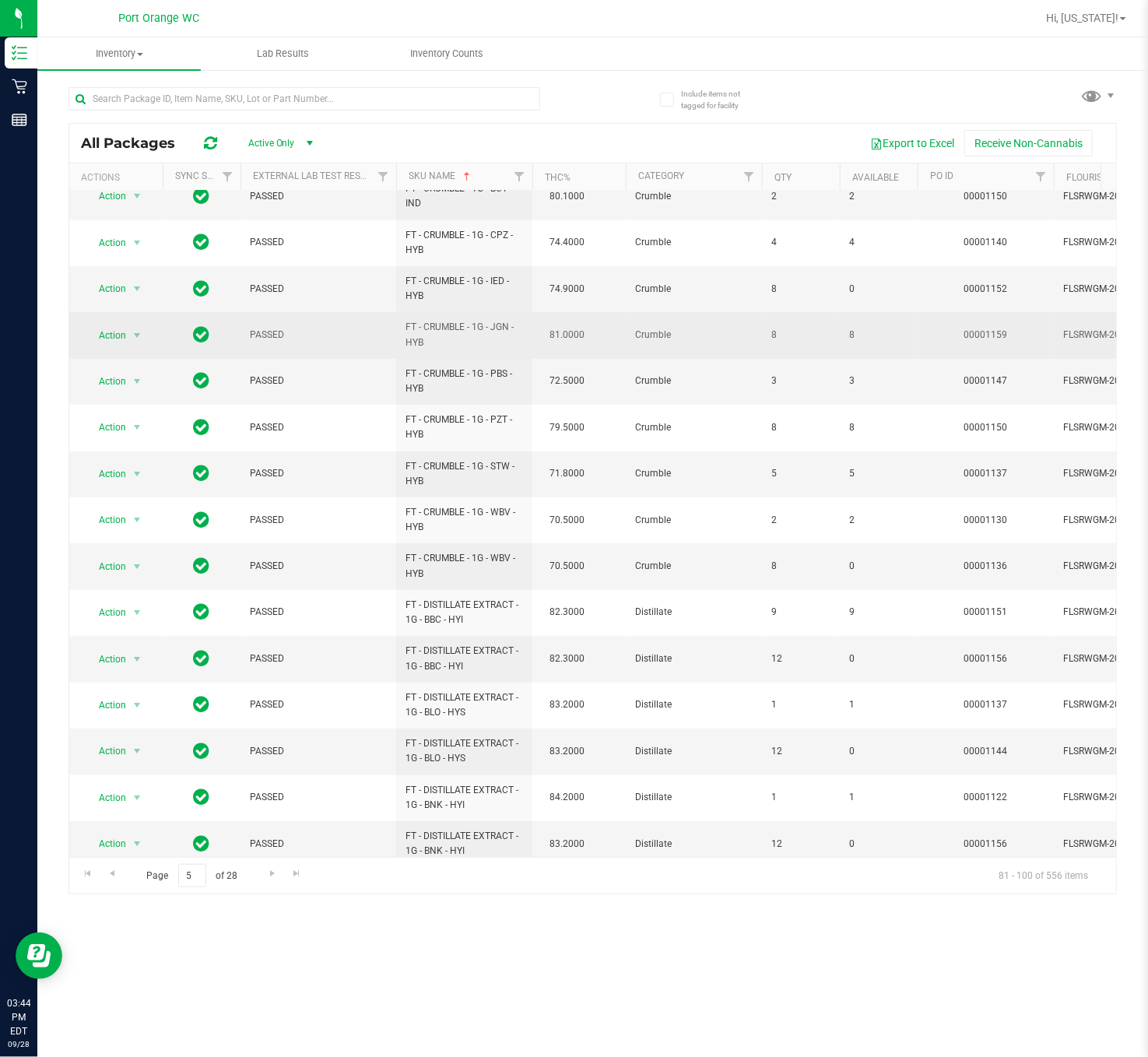
scroll to position [288, 0]
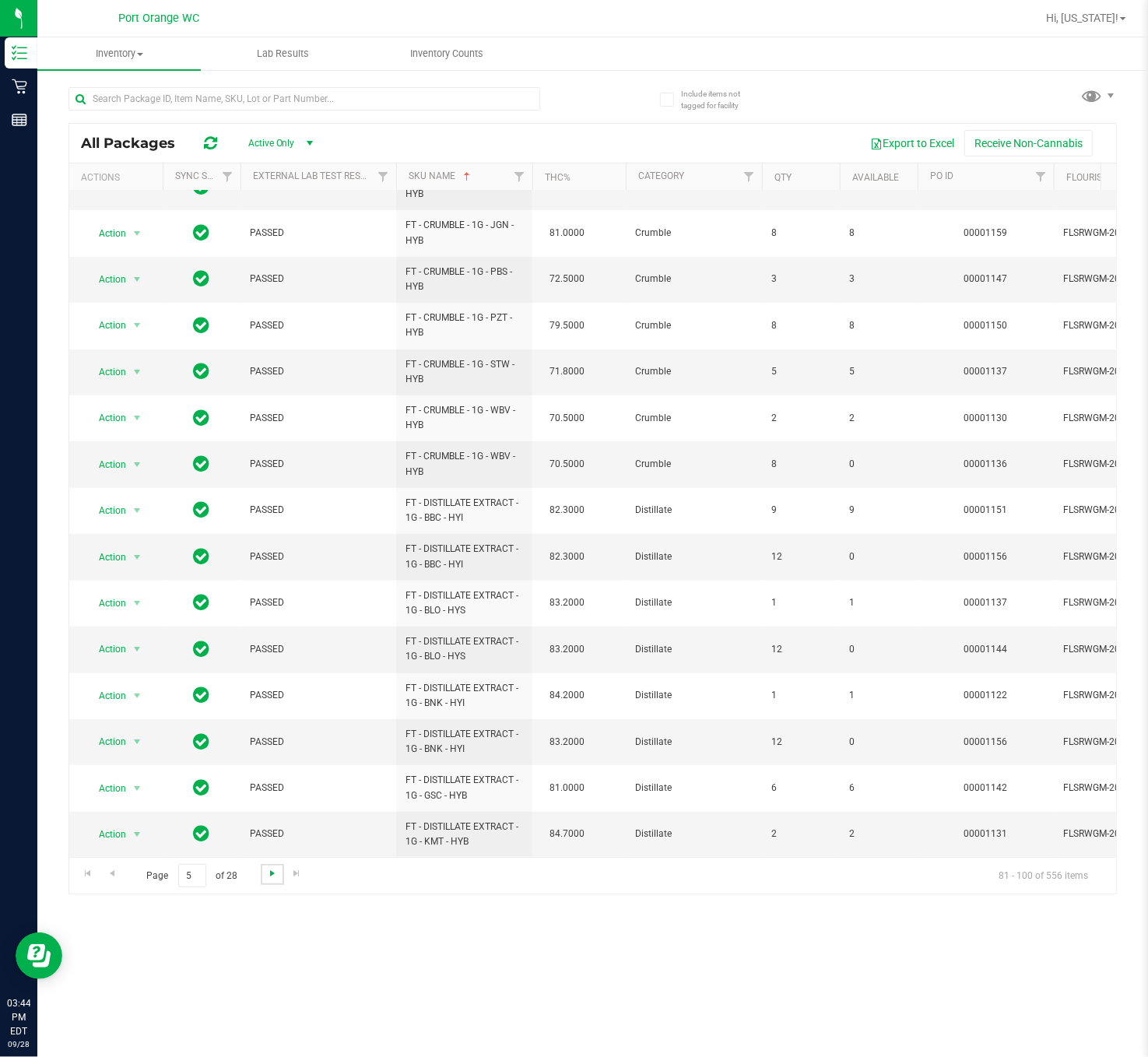
click at [266, 703] on span "Go to the next page" at bounding box center [272, 873] width 12 height 12
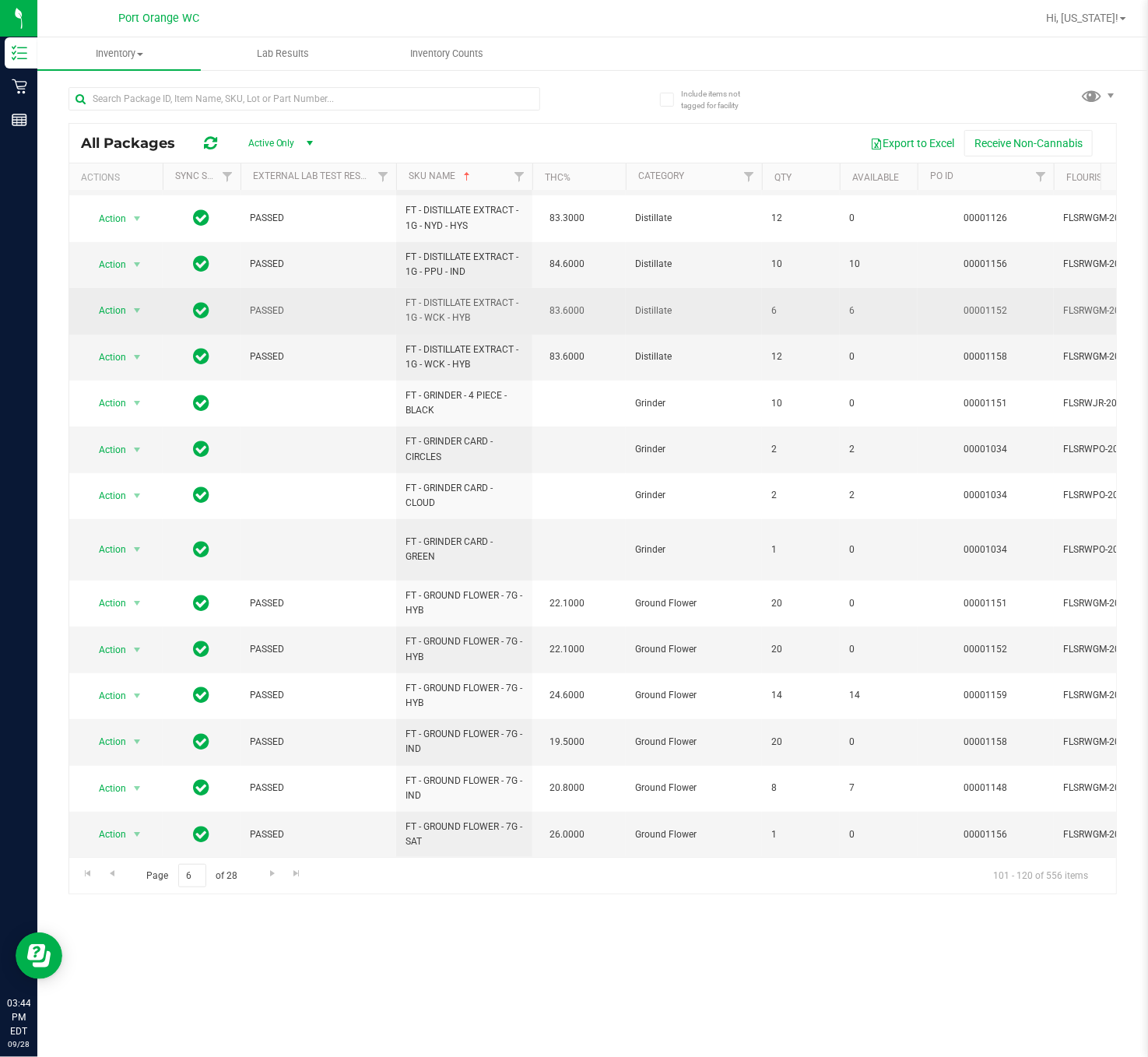
scroll to position [304, 0]
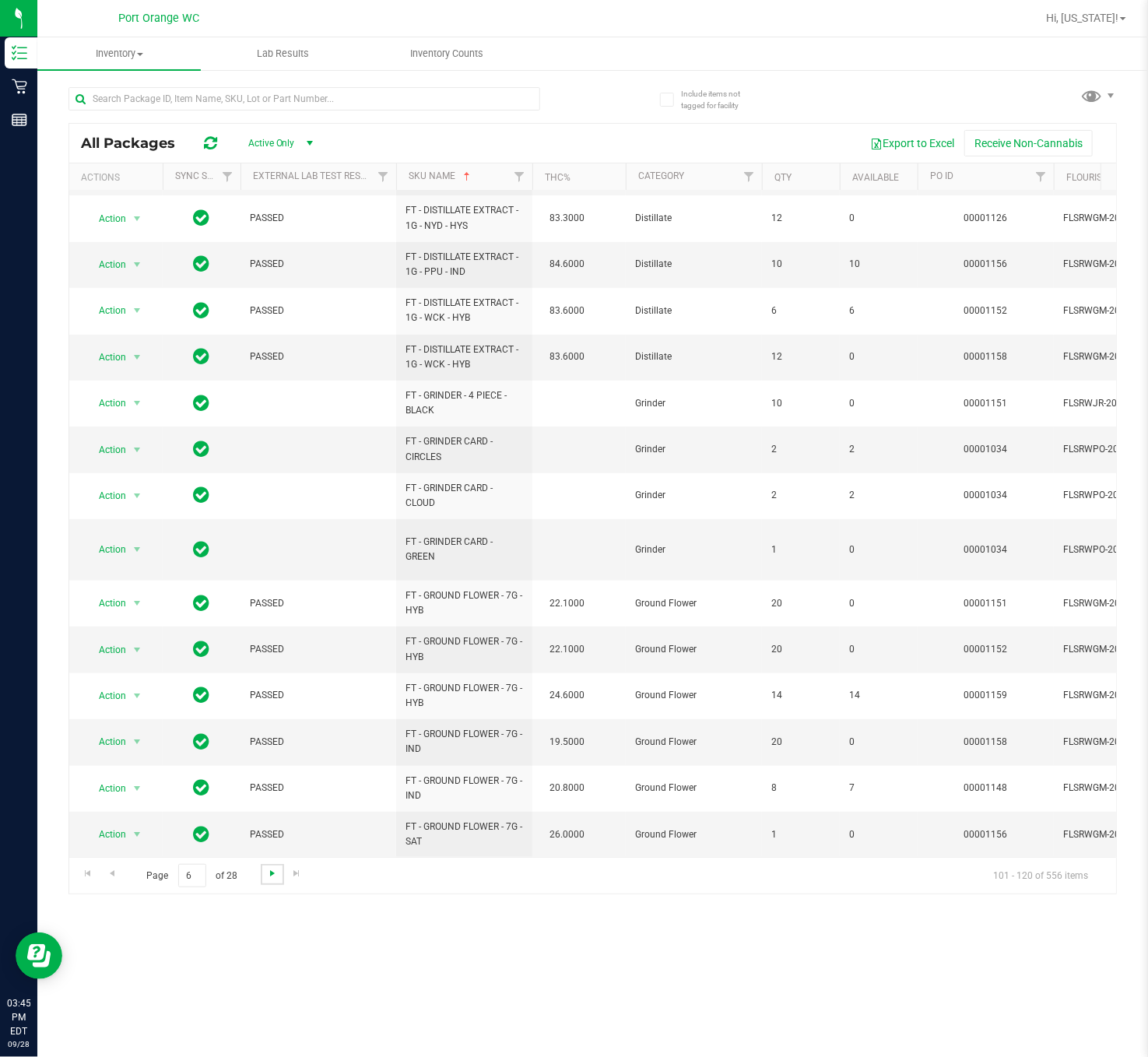
click at [274, 703] on span "Go to the next page" at bounding box center [272, 873] width 12 height 12
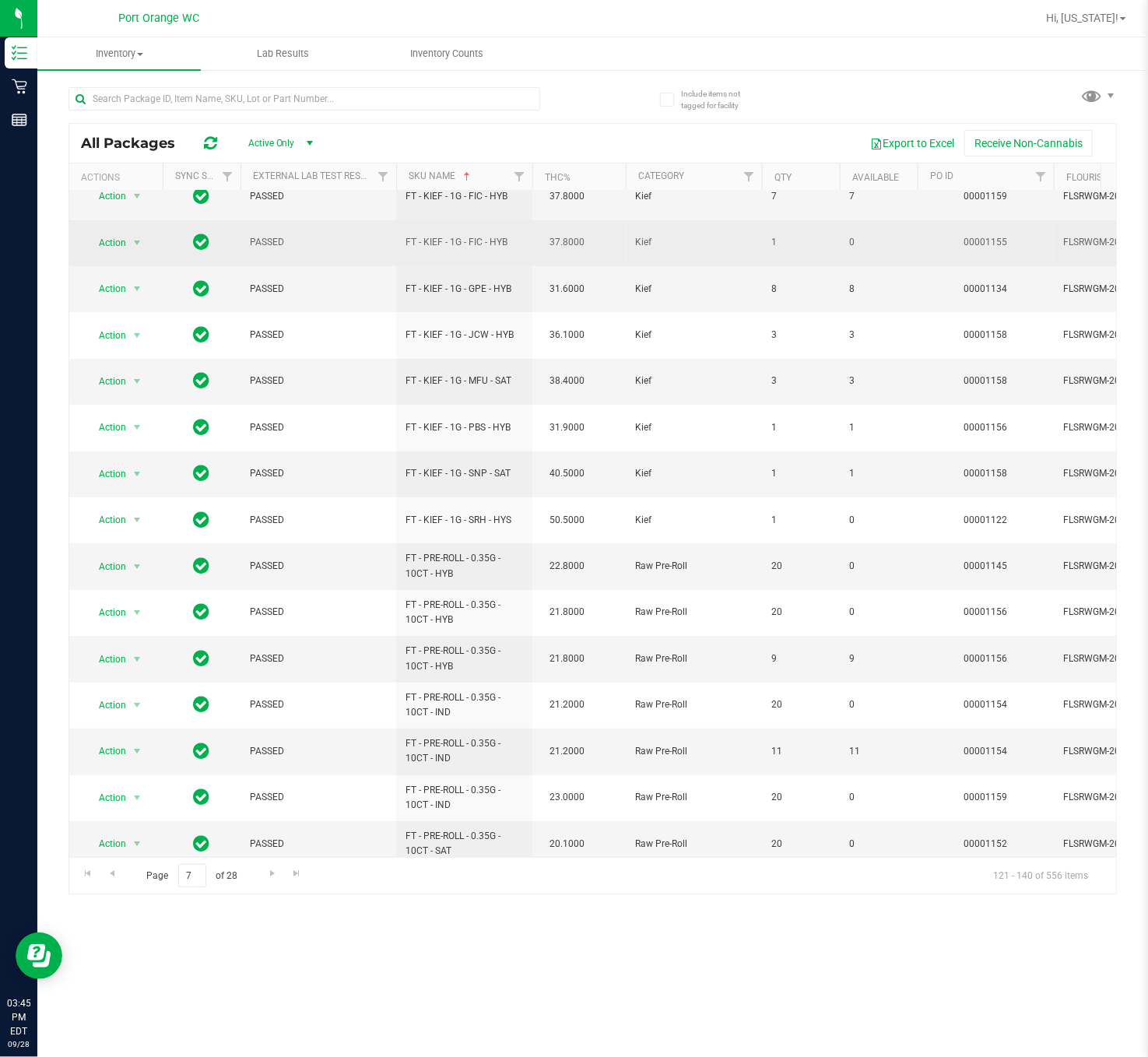
scroll to position [288, 0]
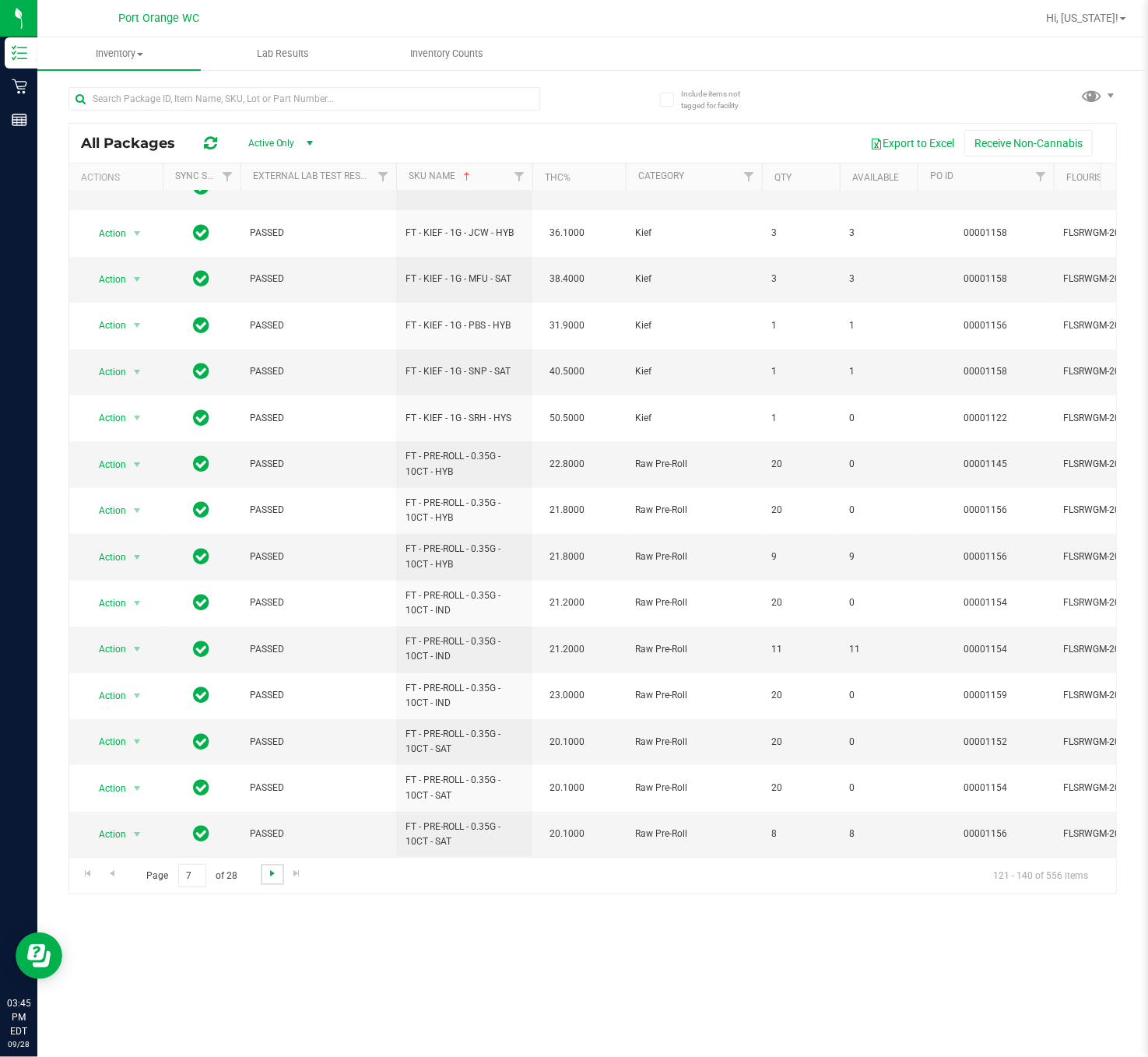
click at [267, 703] on link "Go to the next page" at bounding box center [271, 875] width 22 height 21
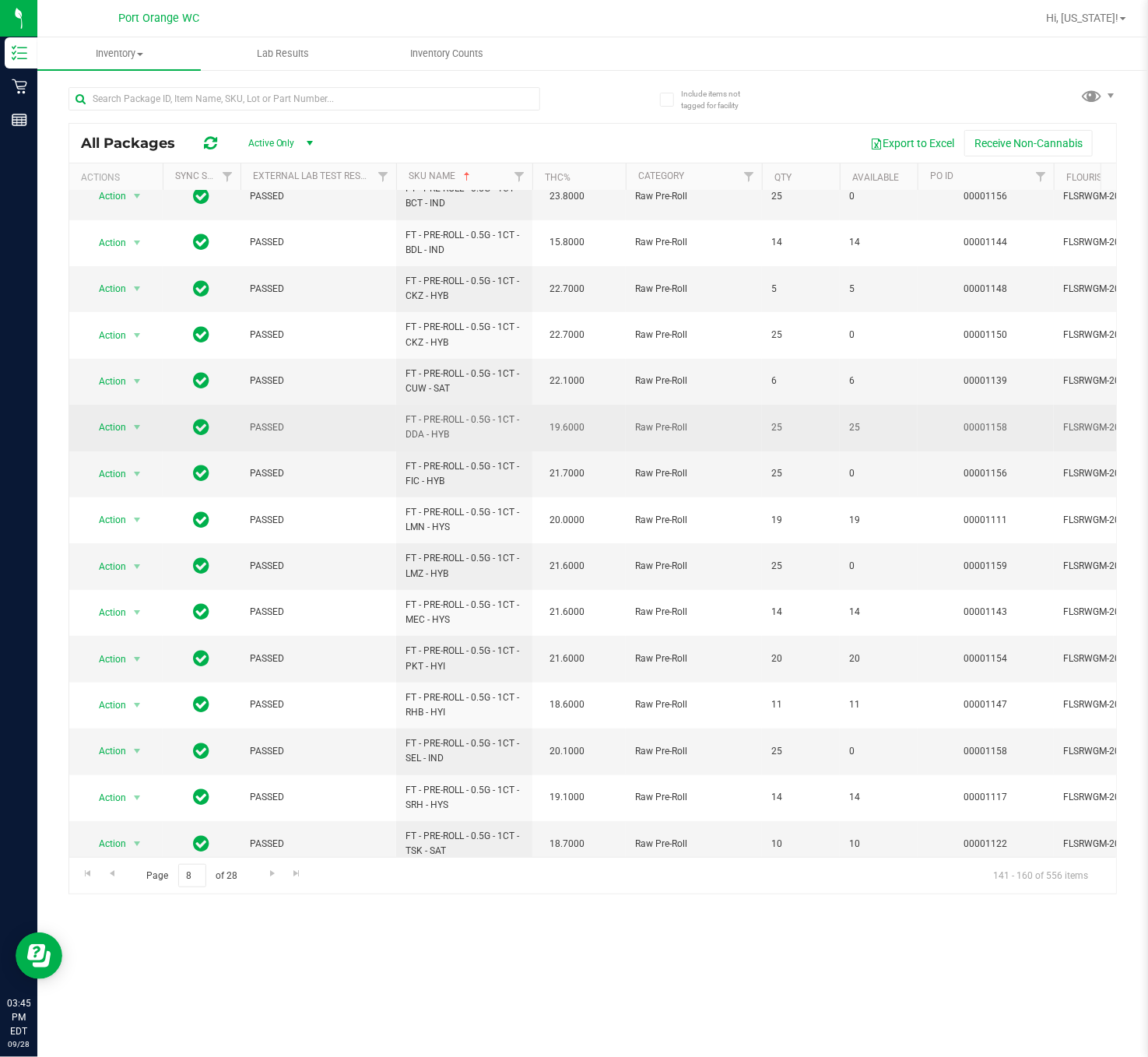
scroll to position [288, 0]
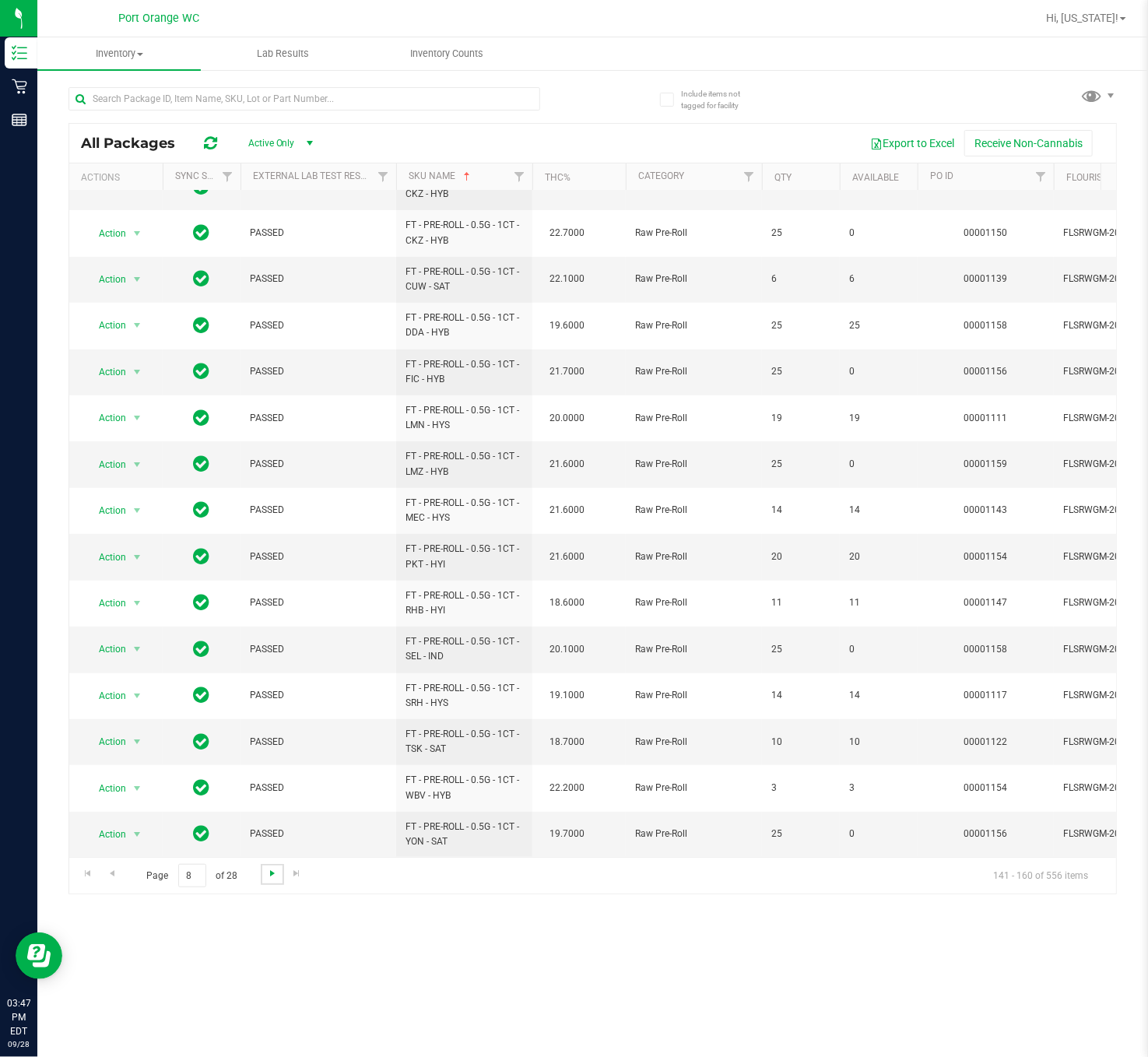
click at [271, 703] on span "Go to the next page" at bounding box center [272, 873] width 12 height 12
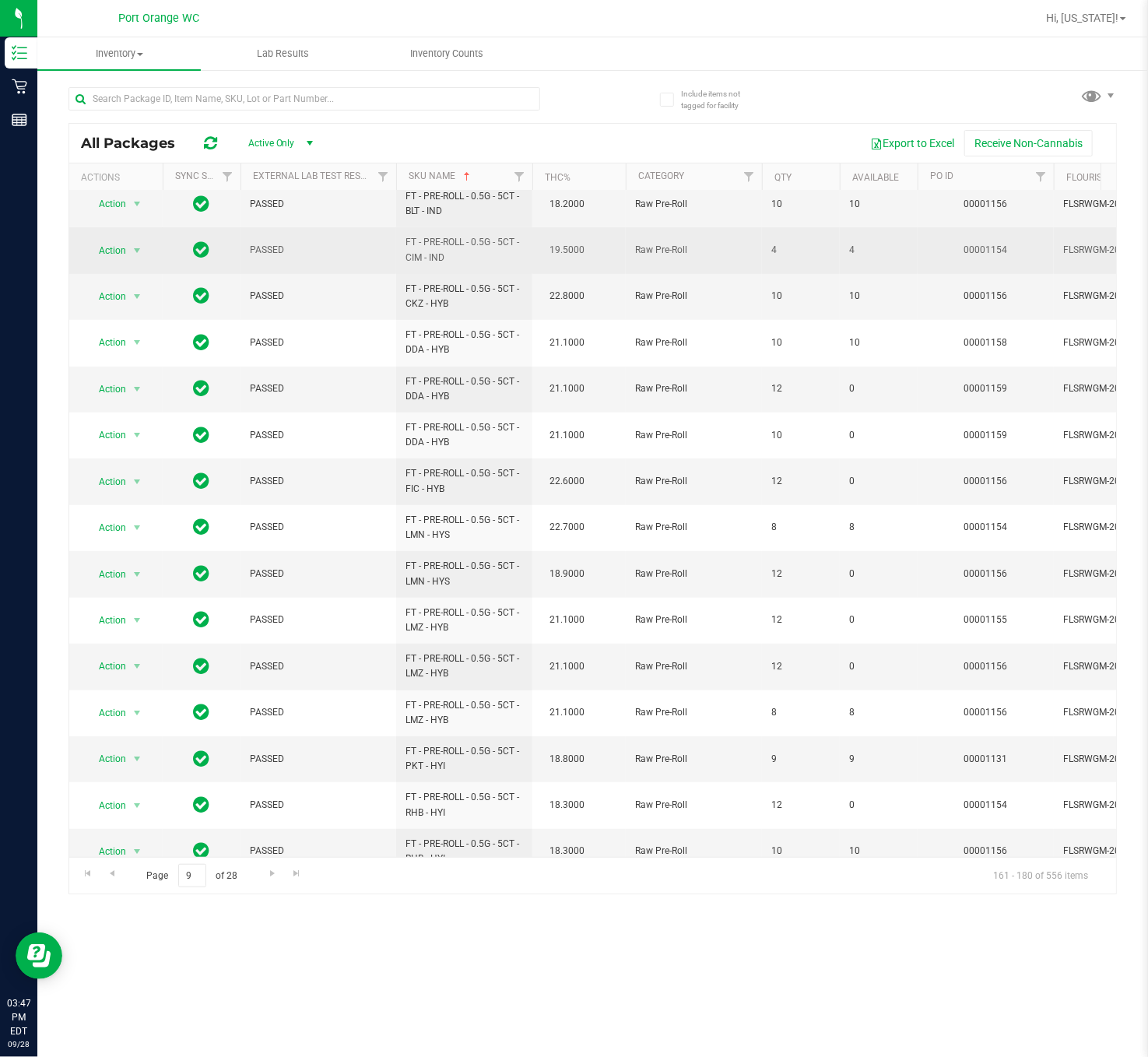
scroll to position [288, 0]
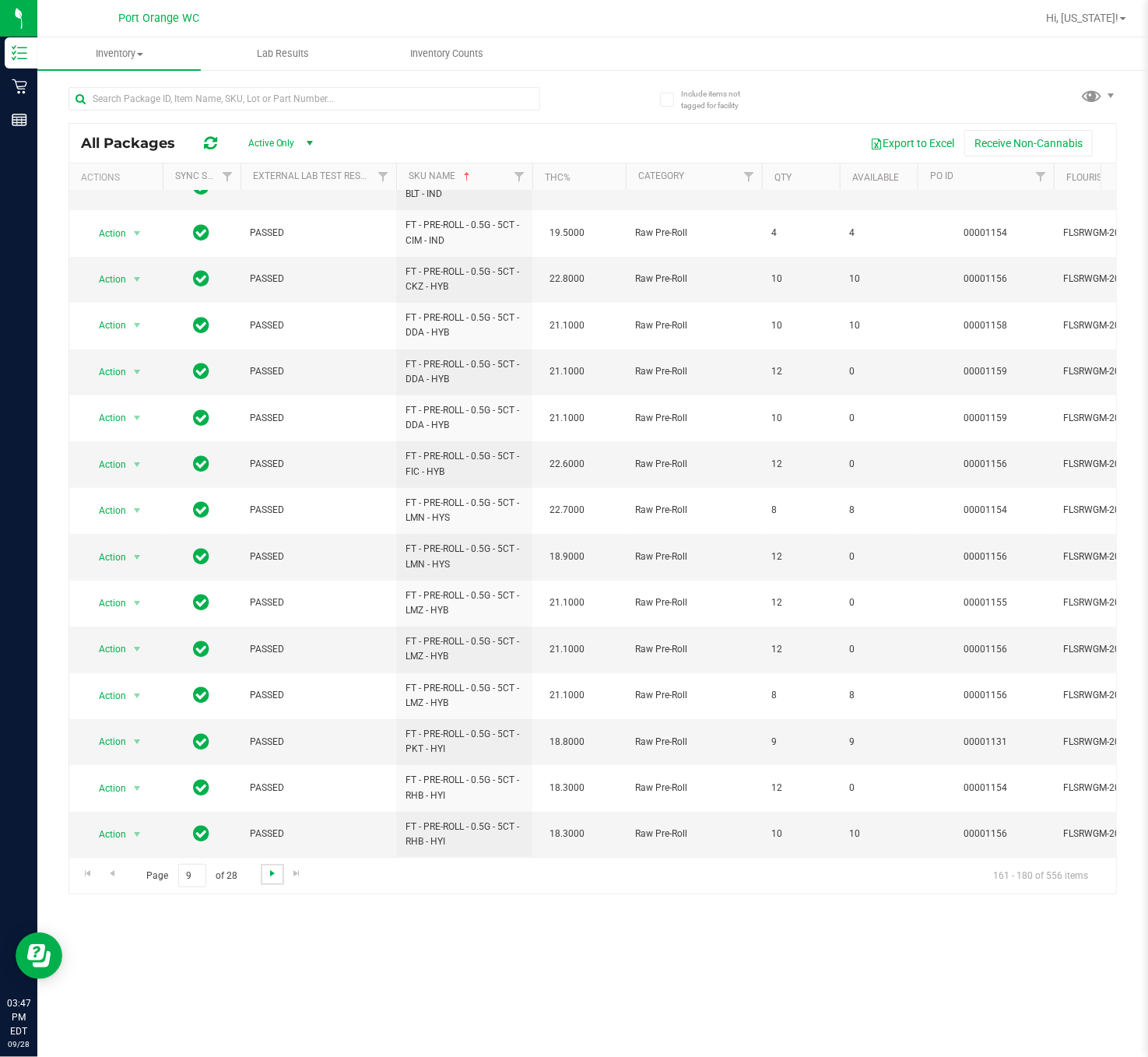
click at [270, 703] on span "Go to the next page" at bounding box center [272, 873] width 12 height 12
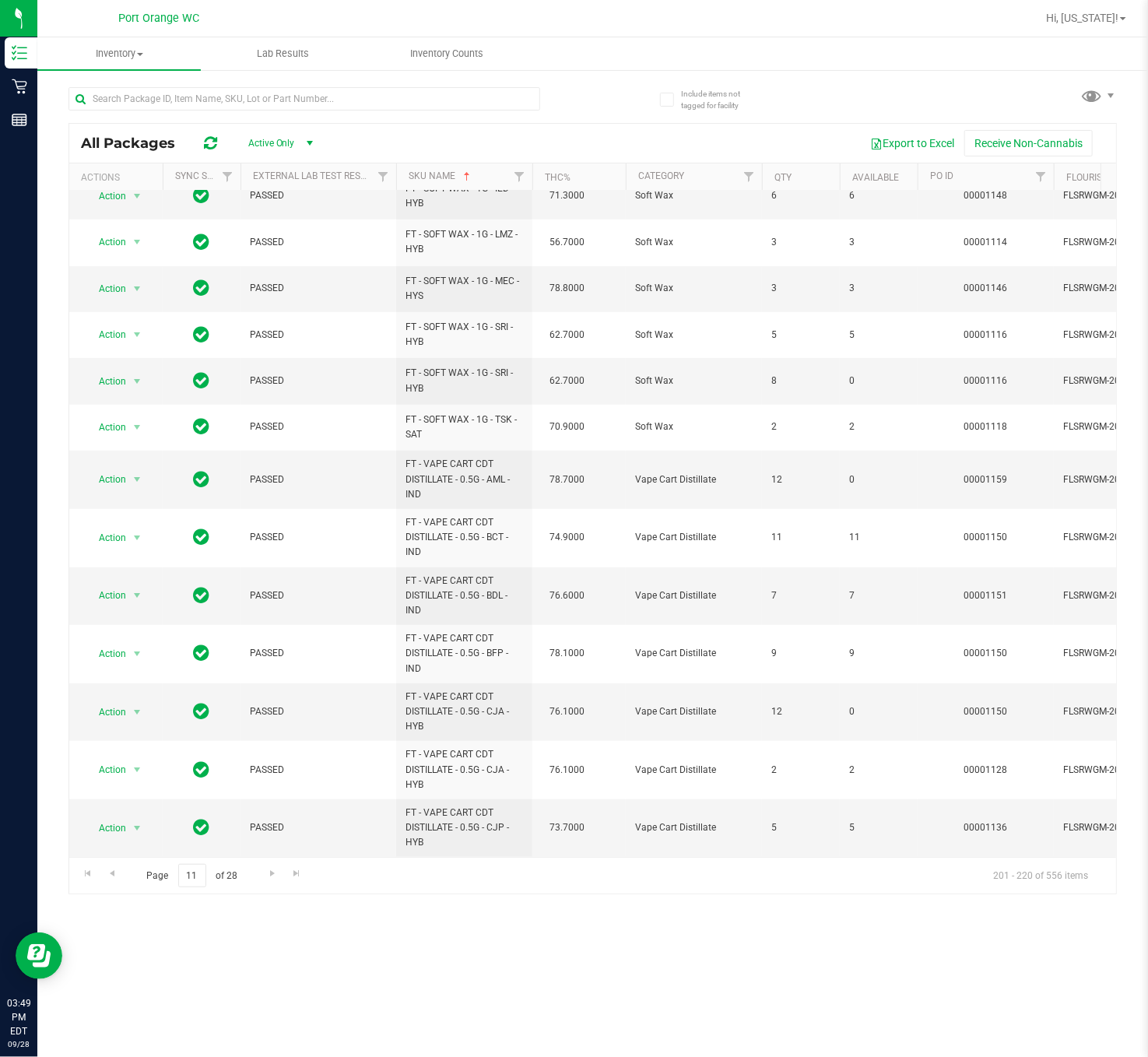
scroll to position [372, 0]
click at [262, 703] on link "Go to the next page" at bounding box center [271, 875] width 22 height 21
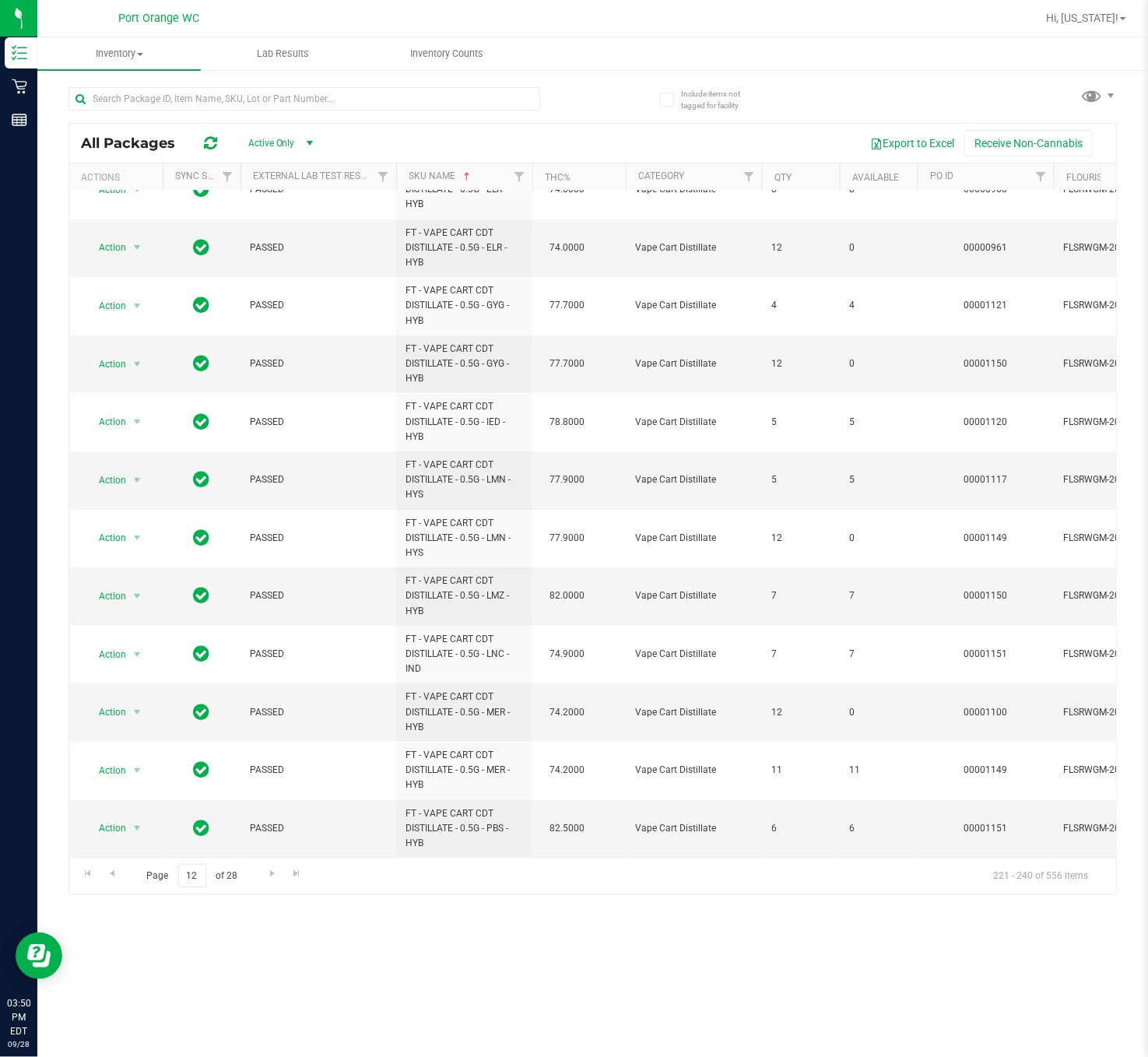
scroll to position [525, 0]
click at [270, 703] on span "Go to the next page" at bounding box center [272, 873] width 12 height 12
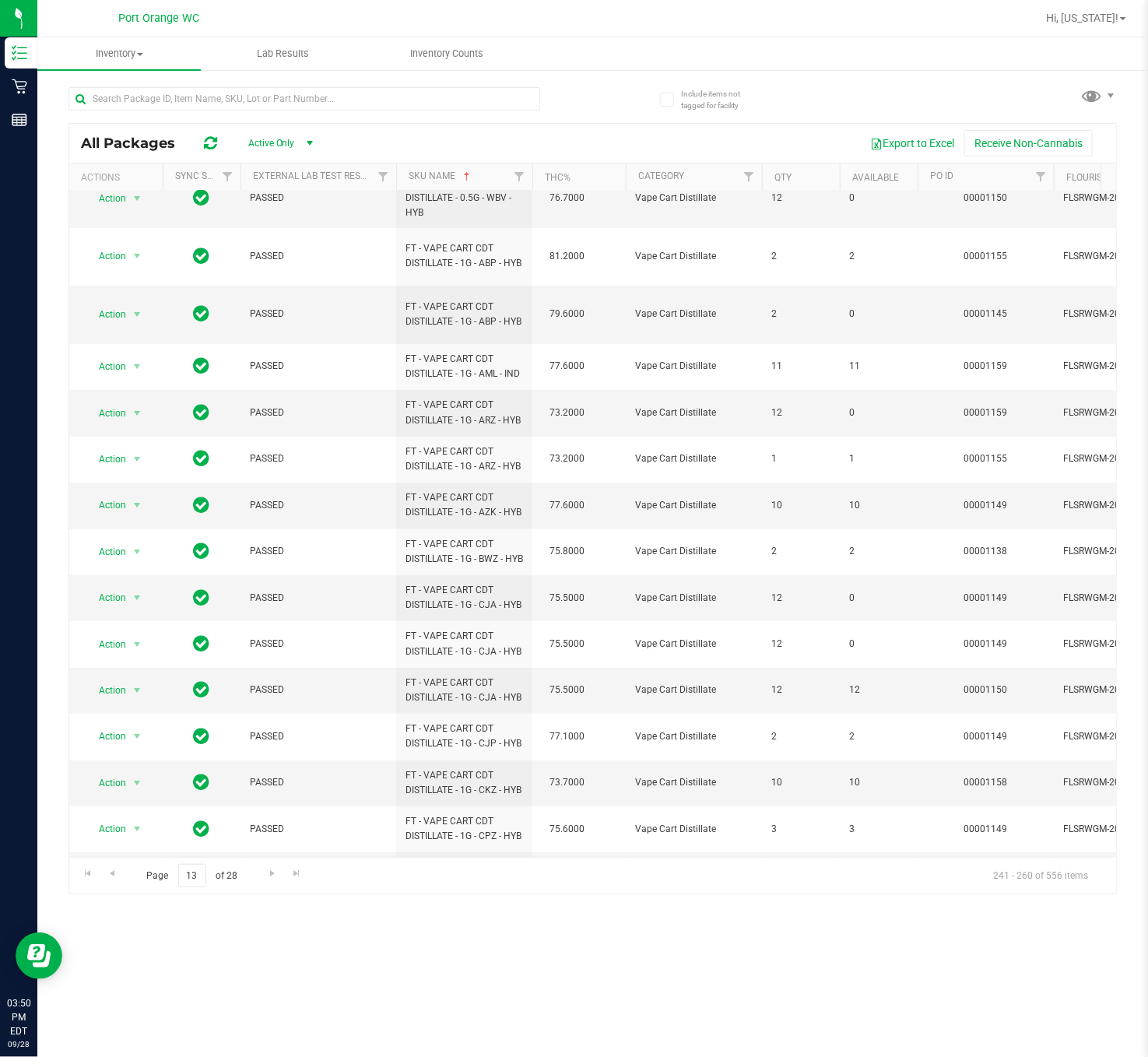
scroll to position [419, 0]
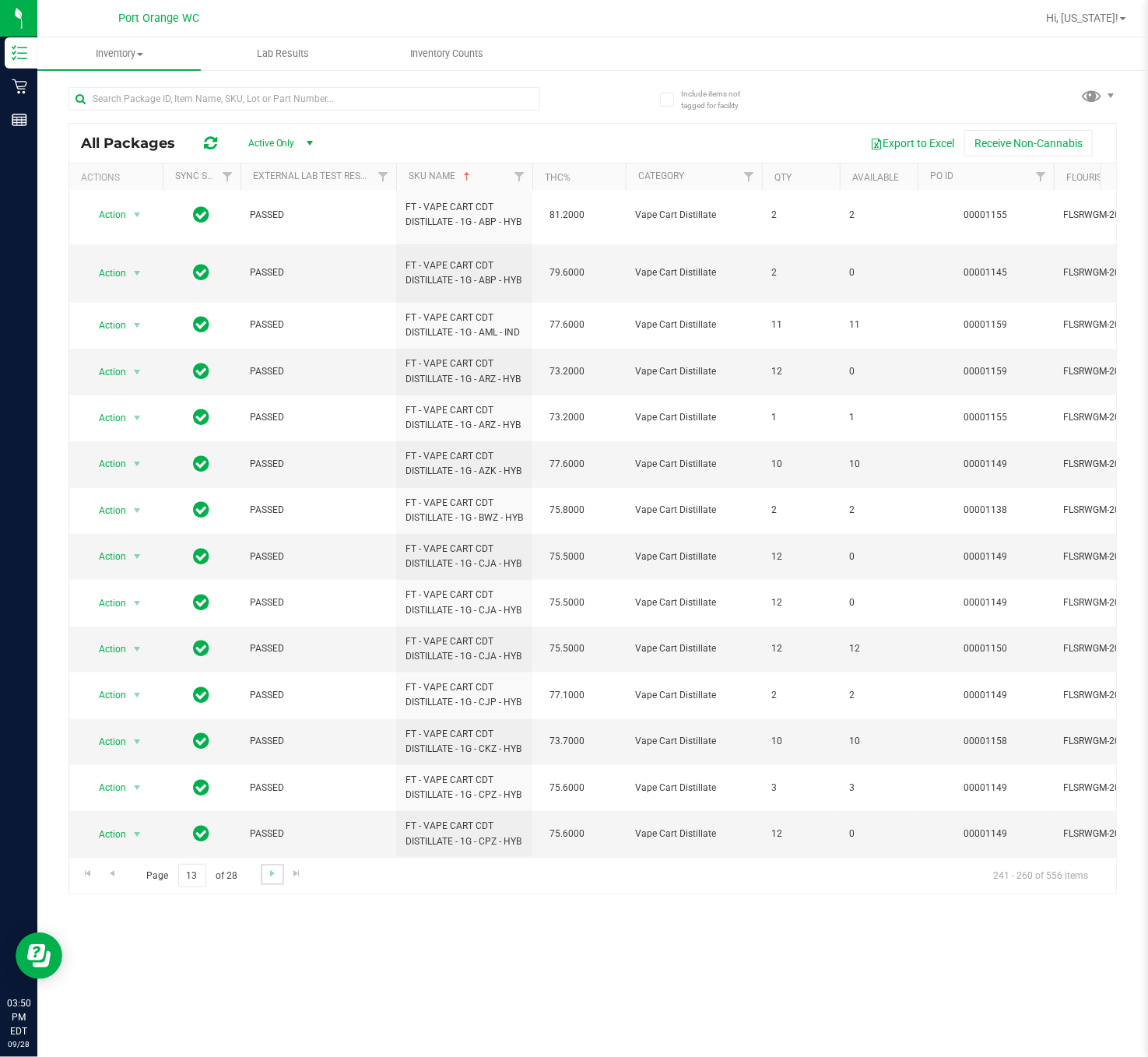
click at [261, 703] on link "Go to the next page" at bounding box center [271, 875] width 22 height 21
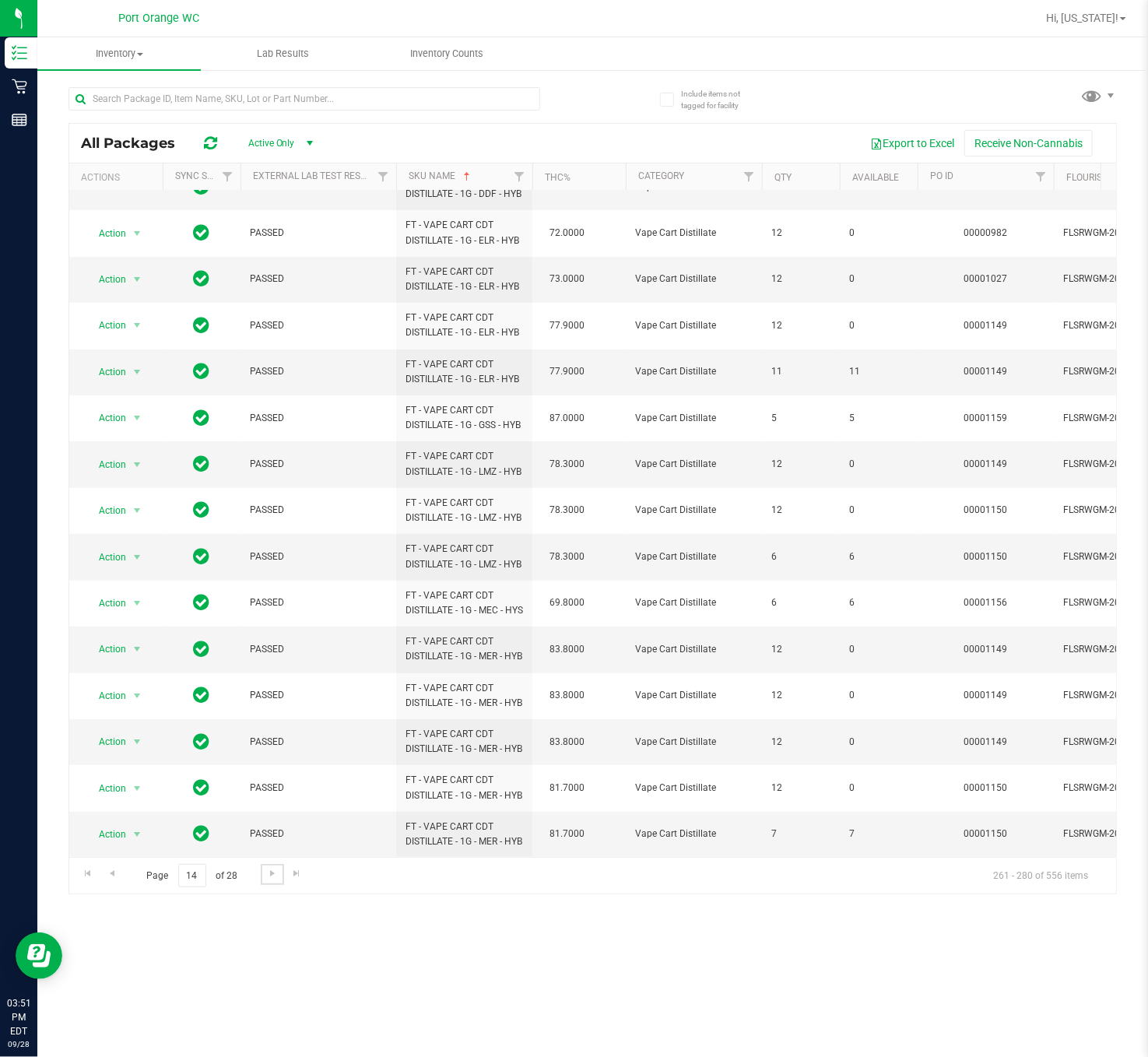
scroll to position [430, 0]
click at [268, 703] on span "Go to the next page" at bounding box center [272, 873] width 12 height 12
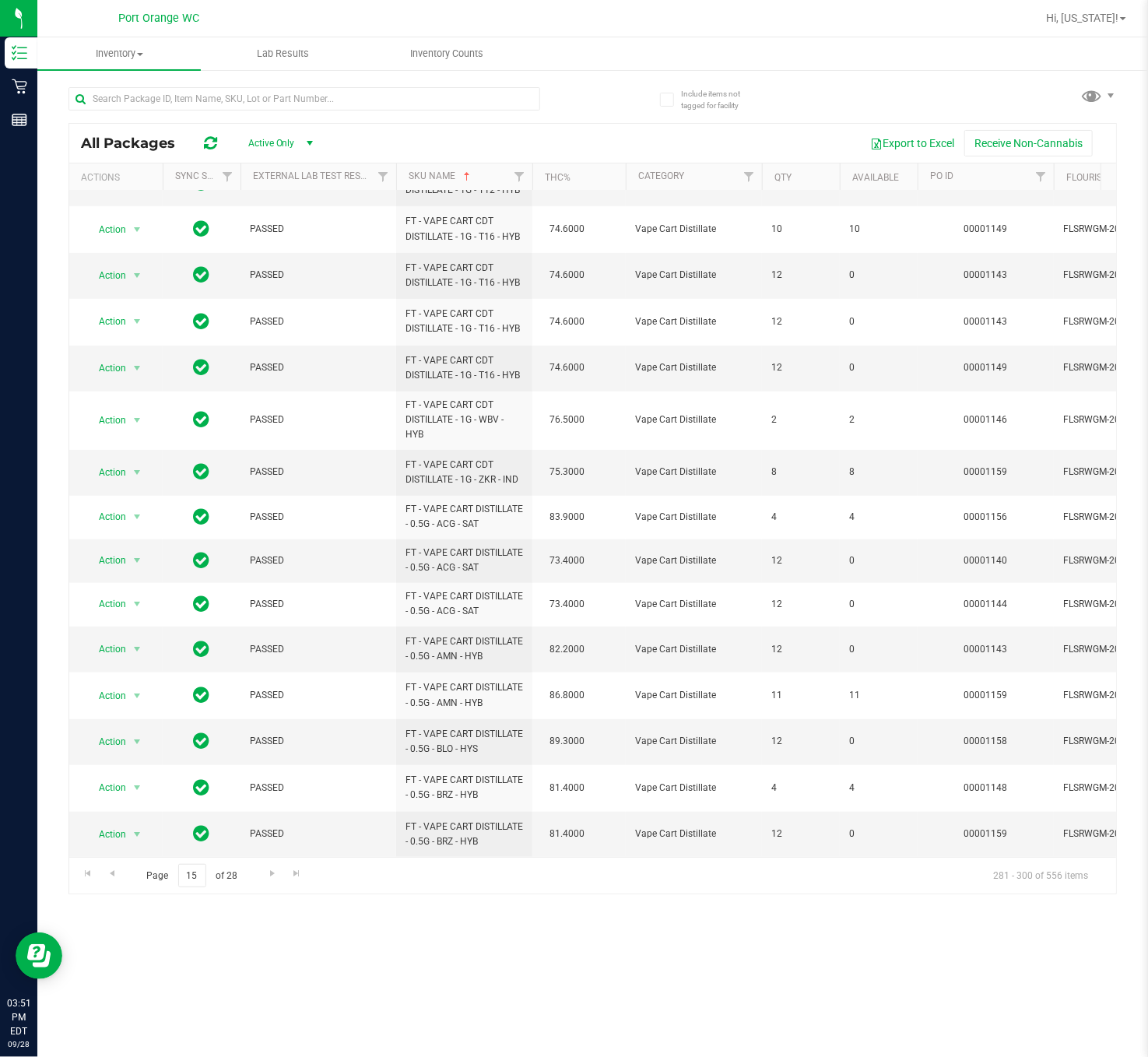
scroll to position [316, 0]
click at [271, 703] on span "Go to the next page" at bounding box center [272, 873] width 12 height 12
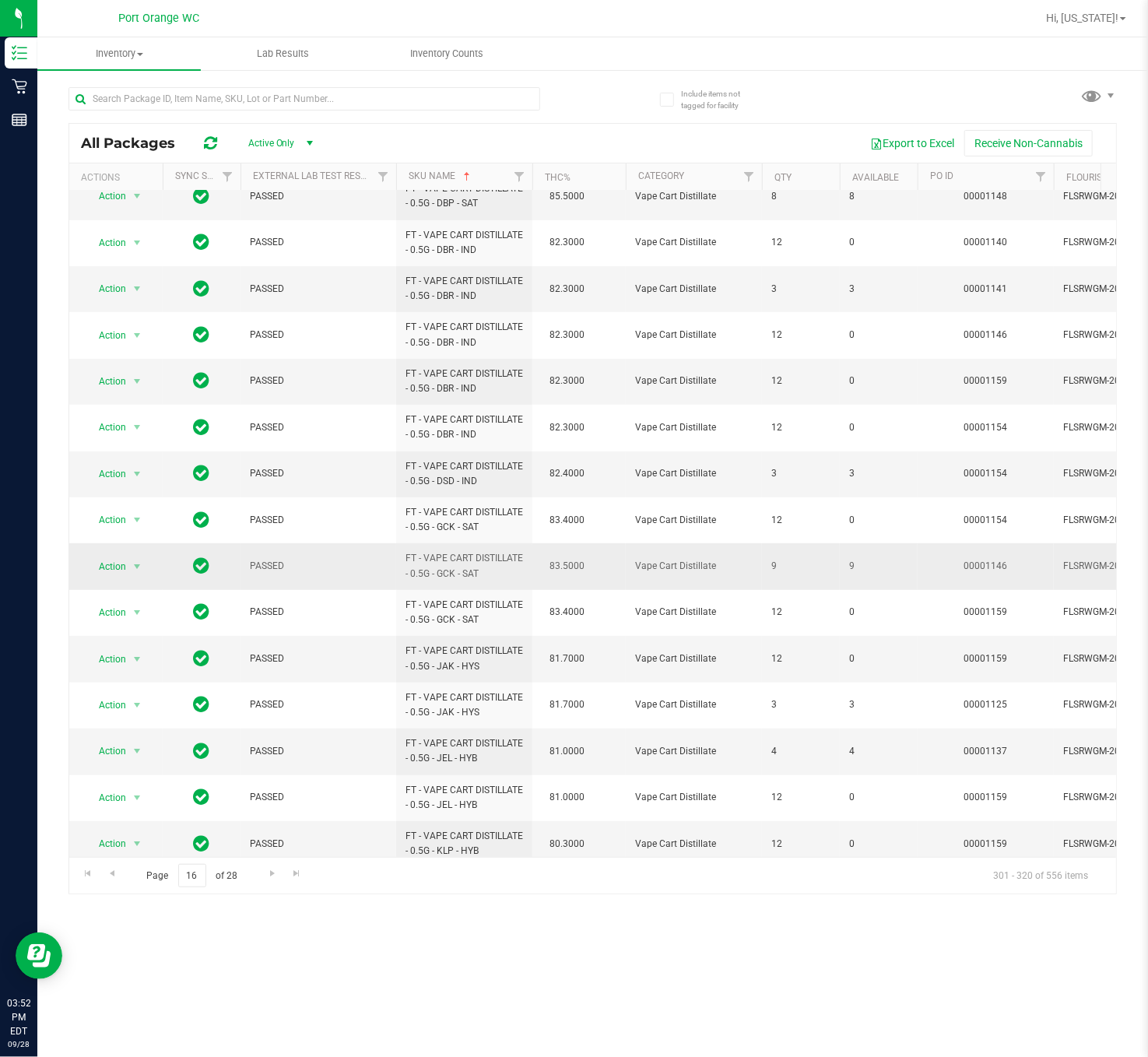
scroll to position [288, 0]
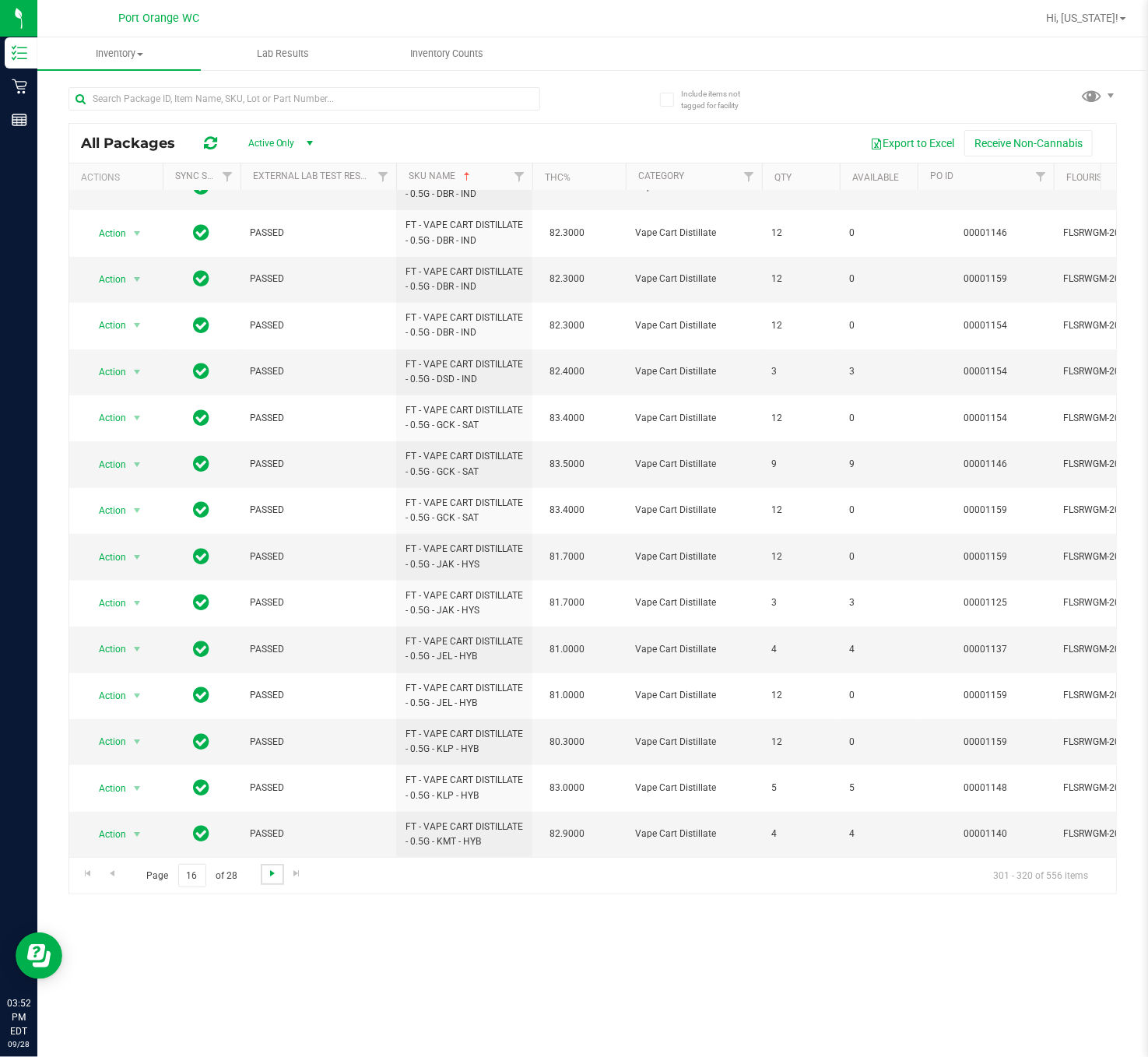
click at [270, 703] on span "Go to the next page" at bounding box center [272, 873] width 12 height 12
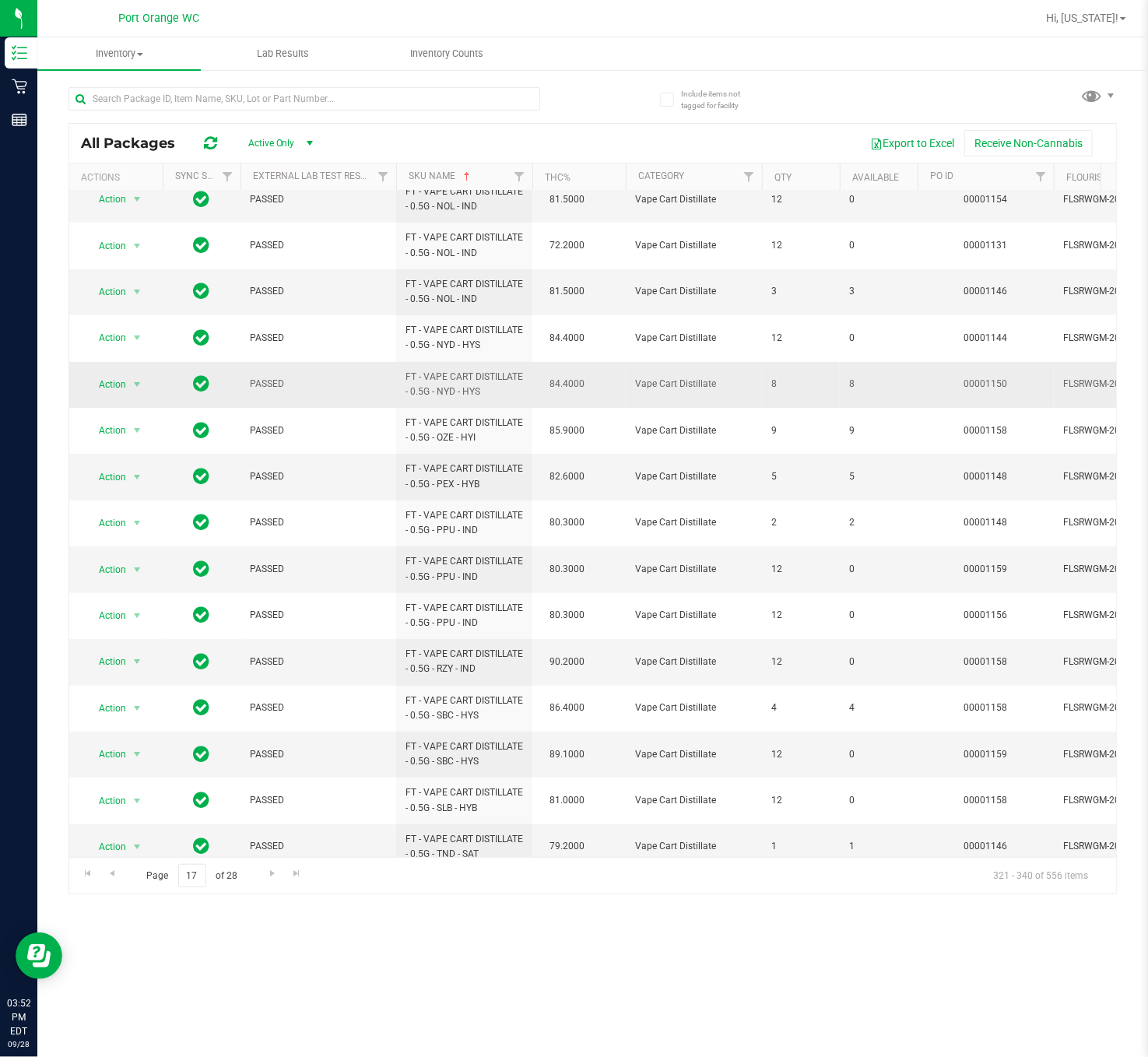
scroll to position [288, 0]
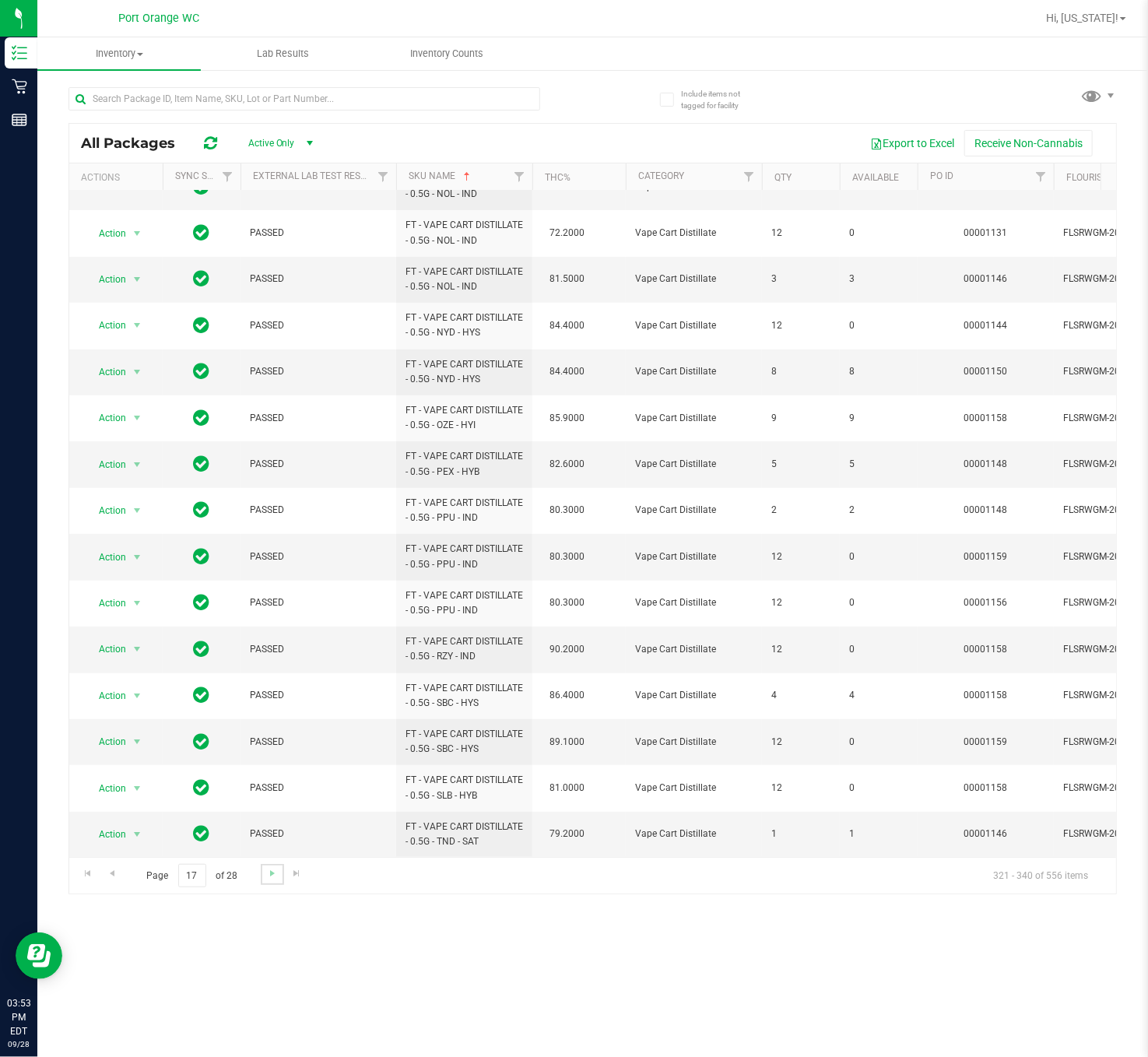
click at [261, 703] on link "Go to the next page" at bounding box center [271, 875] width 22 height 21
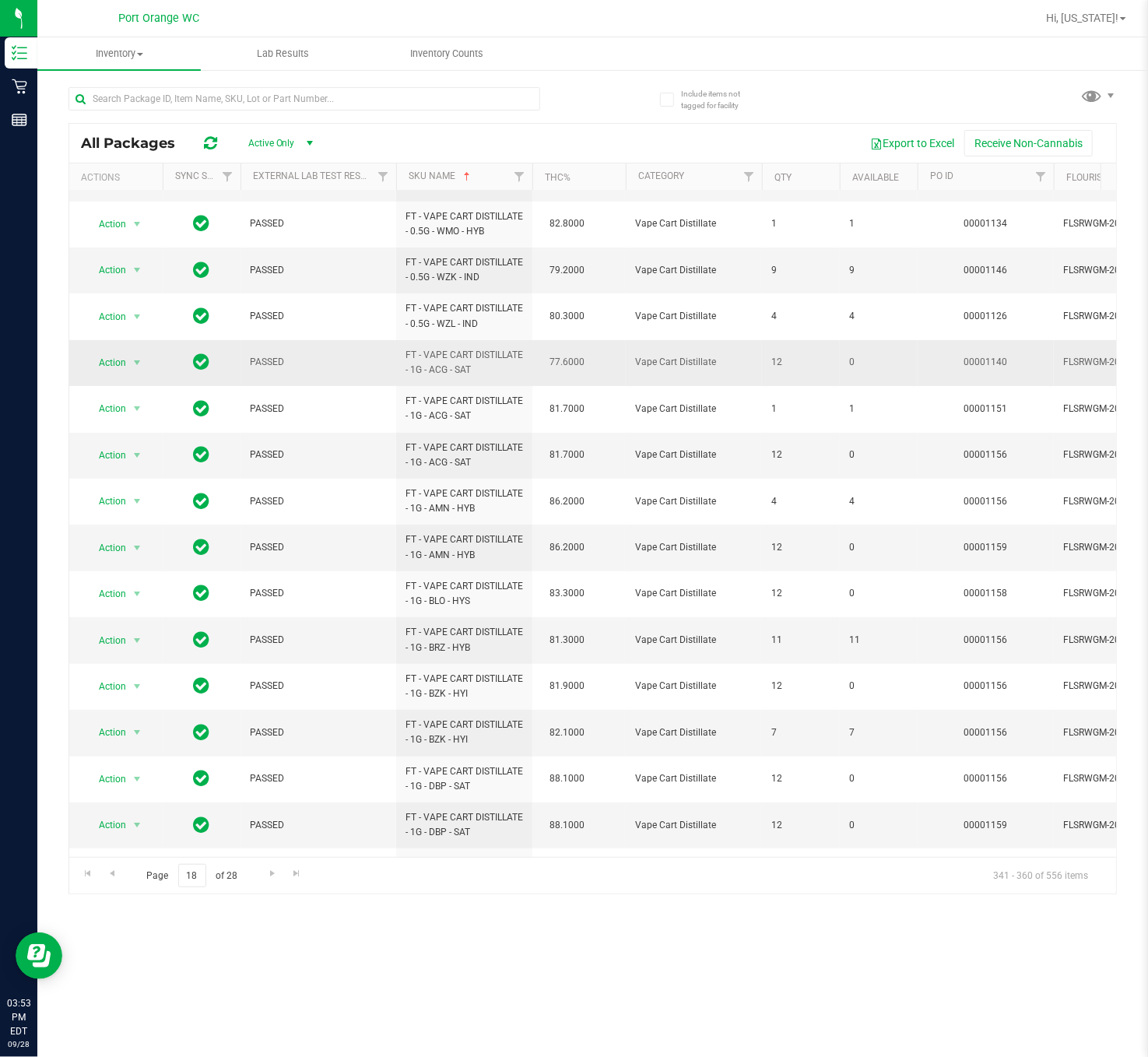
scroll to position [304, 0]
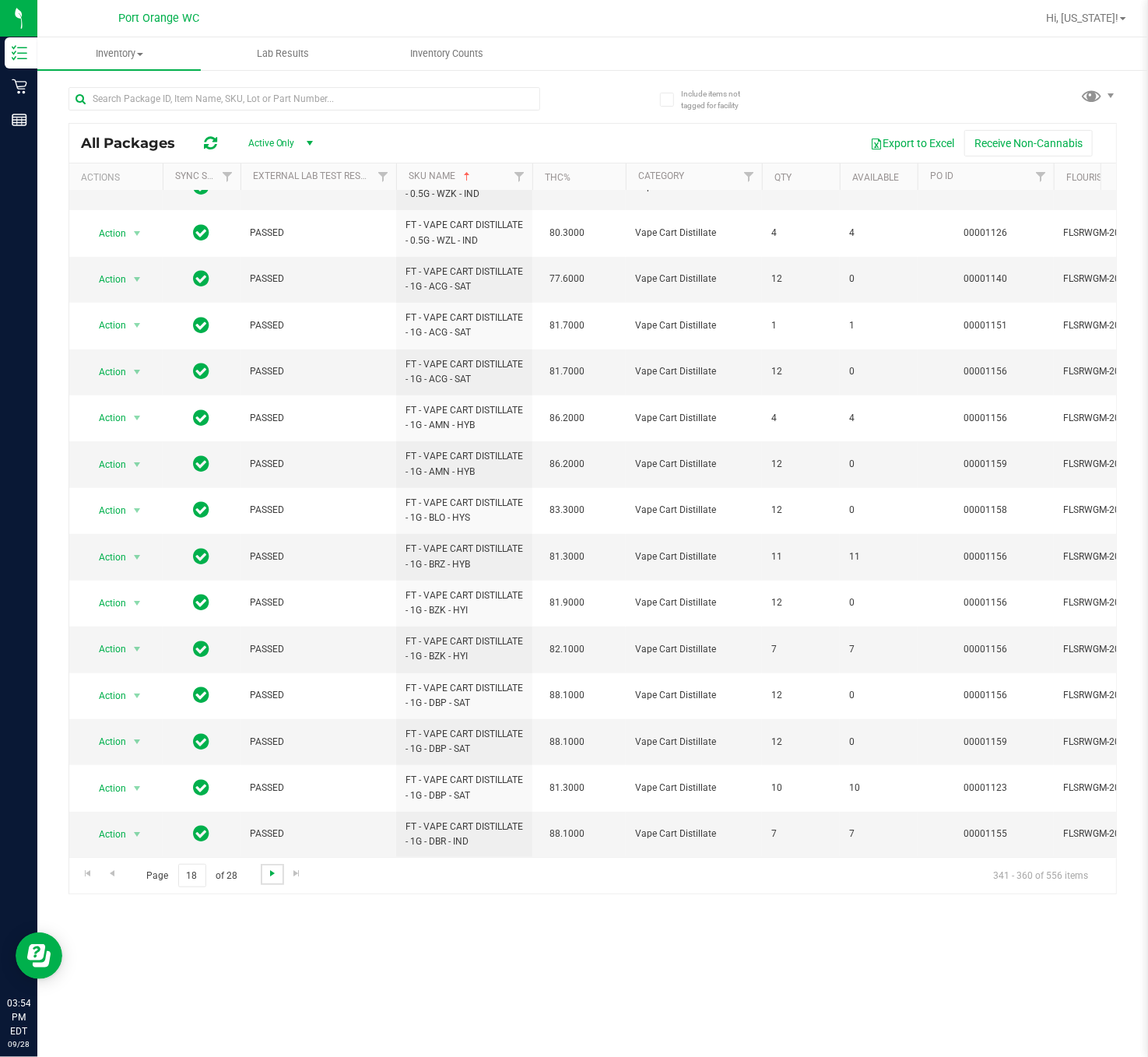
click at [268, 703] on span "Go to the next page" at bounding box center [272, 873] width 12 height 12
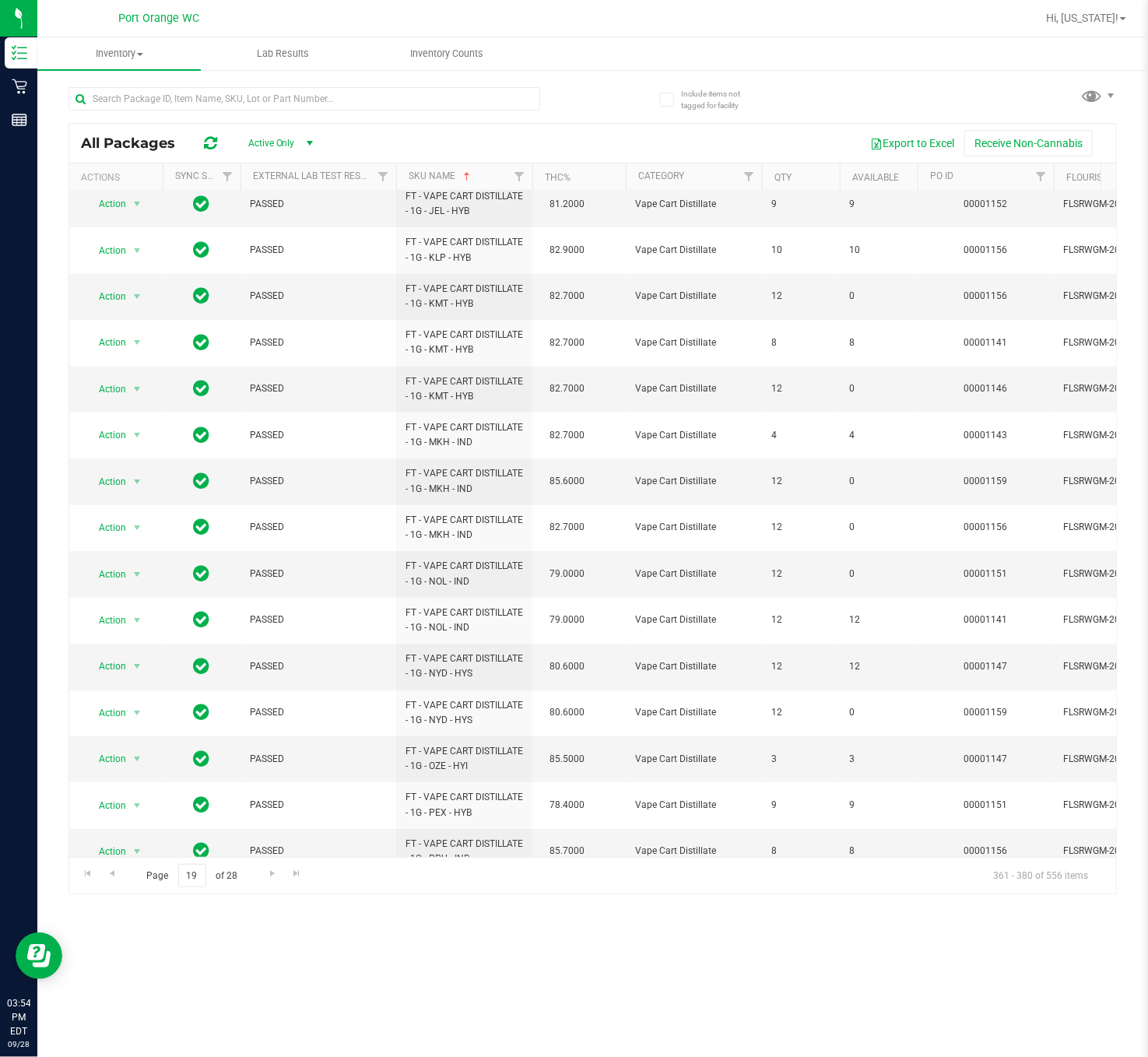
scroll to position [288, 0]
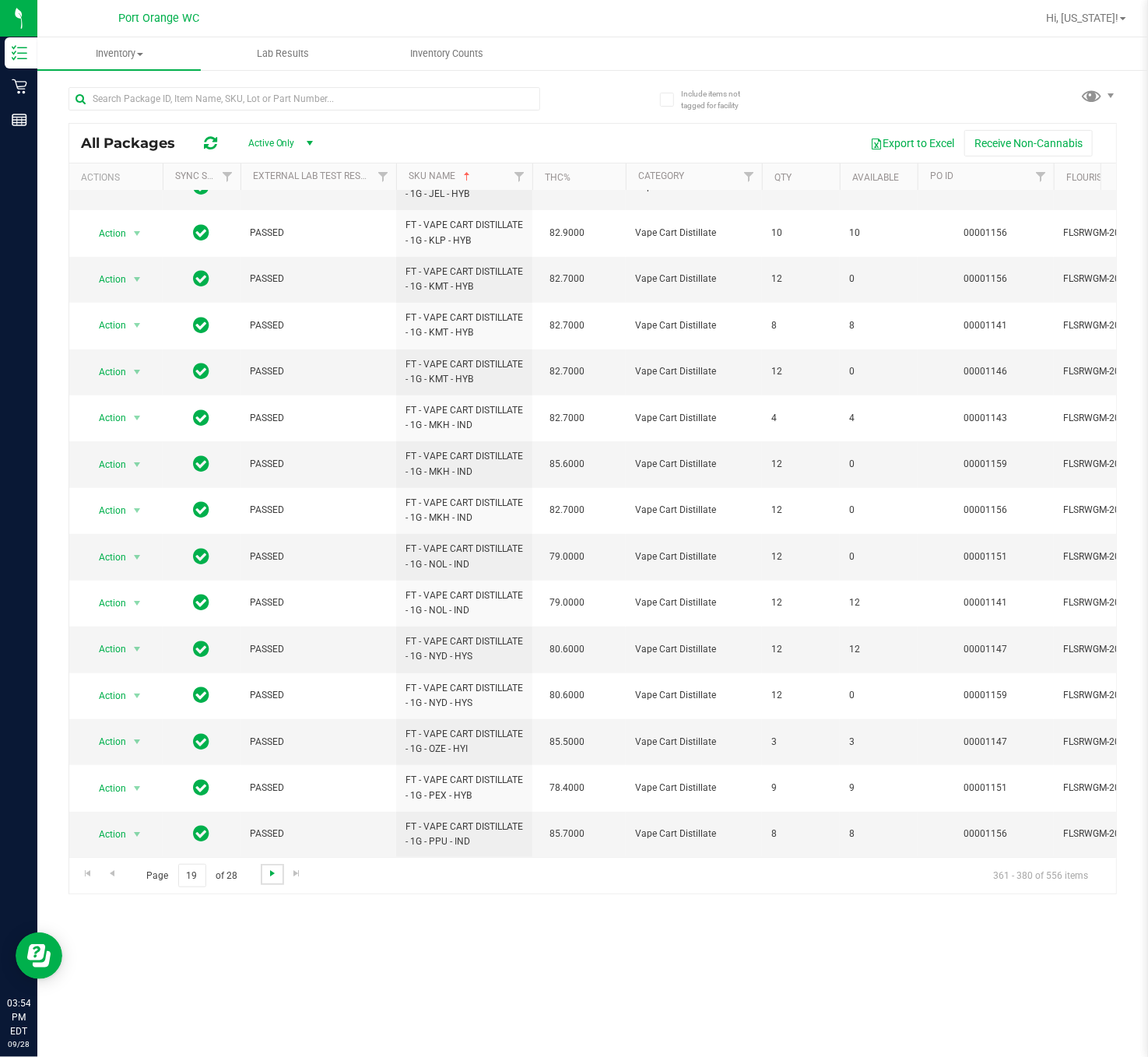
click at [274, 703] on span "Go to the next page" at bounding box center [272, 873] width 12 height 12
click at [270, 703] on span "Go to the next page" at bounding box center [272, 873] width 12 height 12
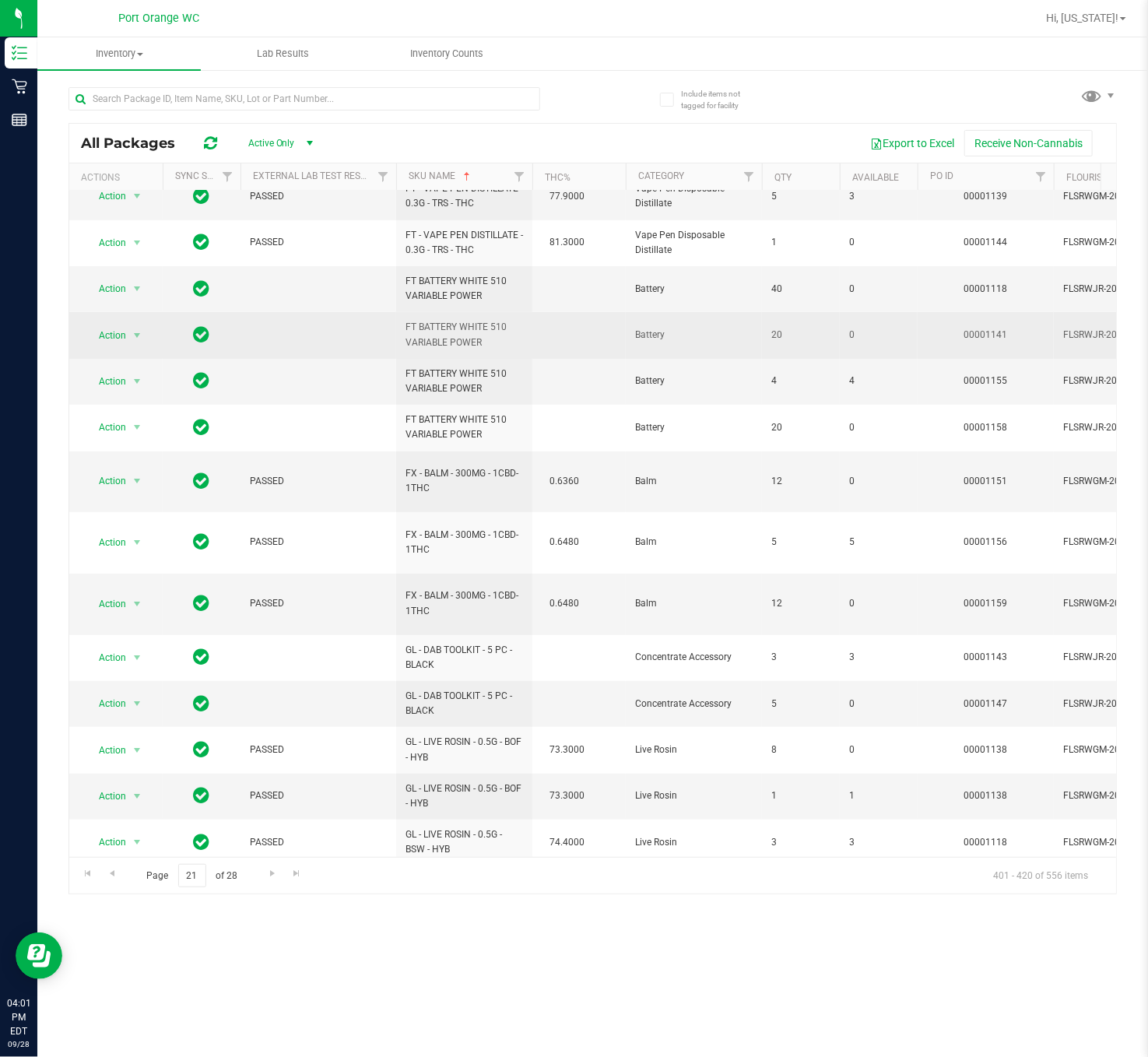
scroll to position [288, 0]
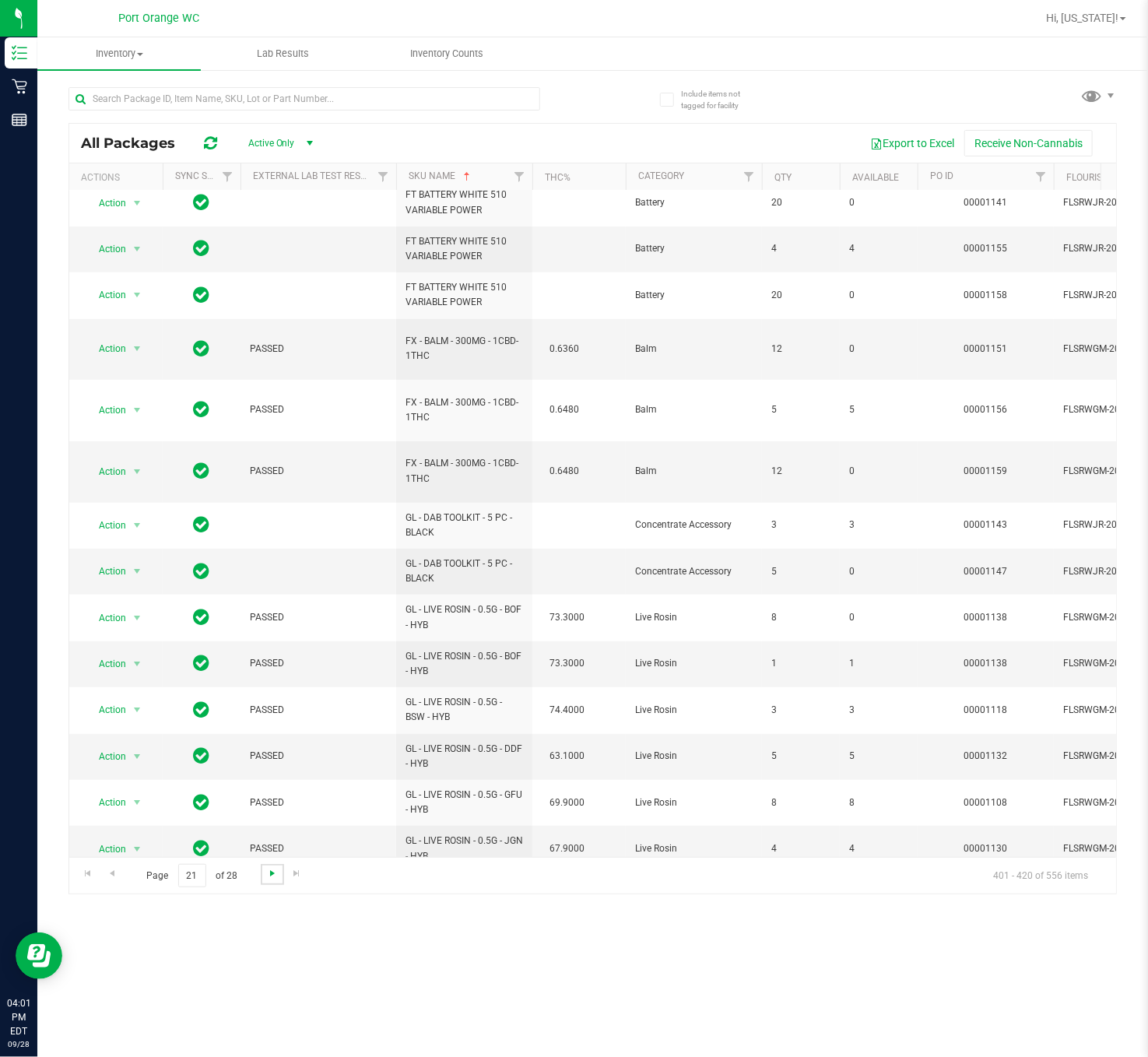
click at [267, 703] on span "Go to the next page" at bounding box center [272, 873] width 12 height 12
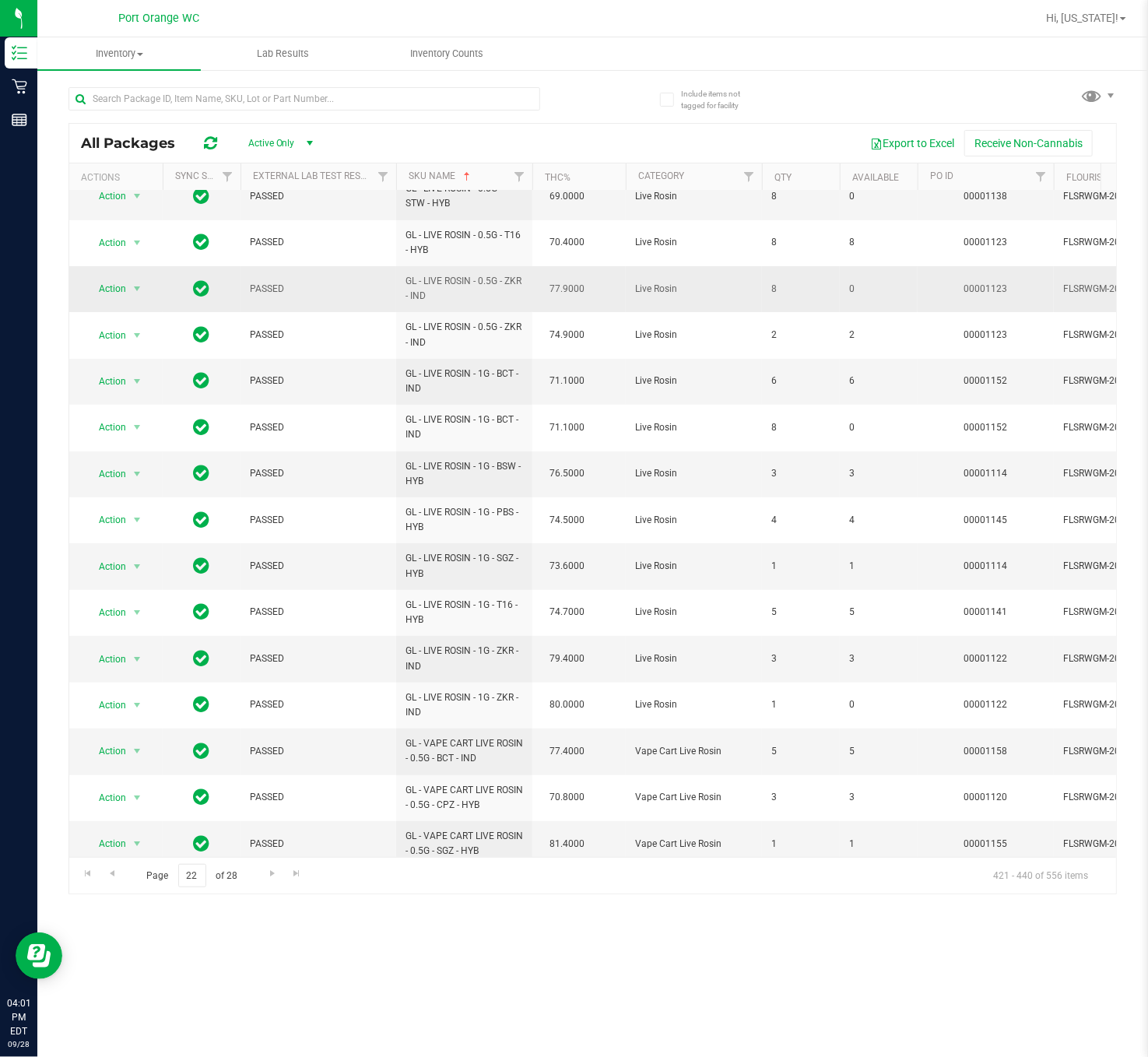
scroll to position [288, 0]
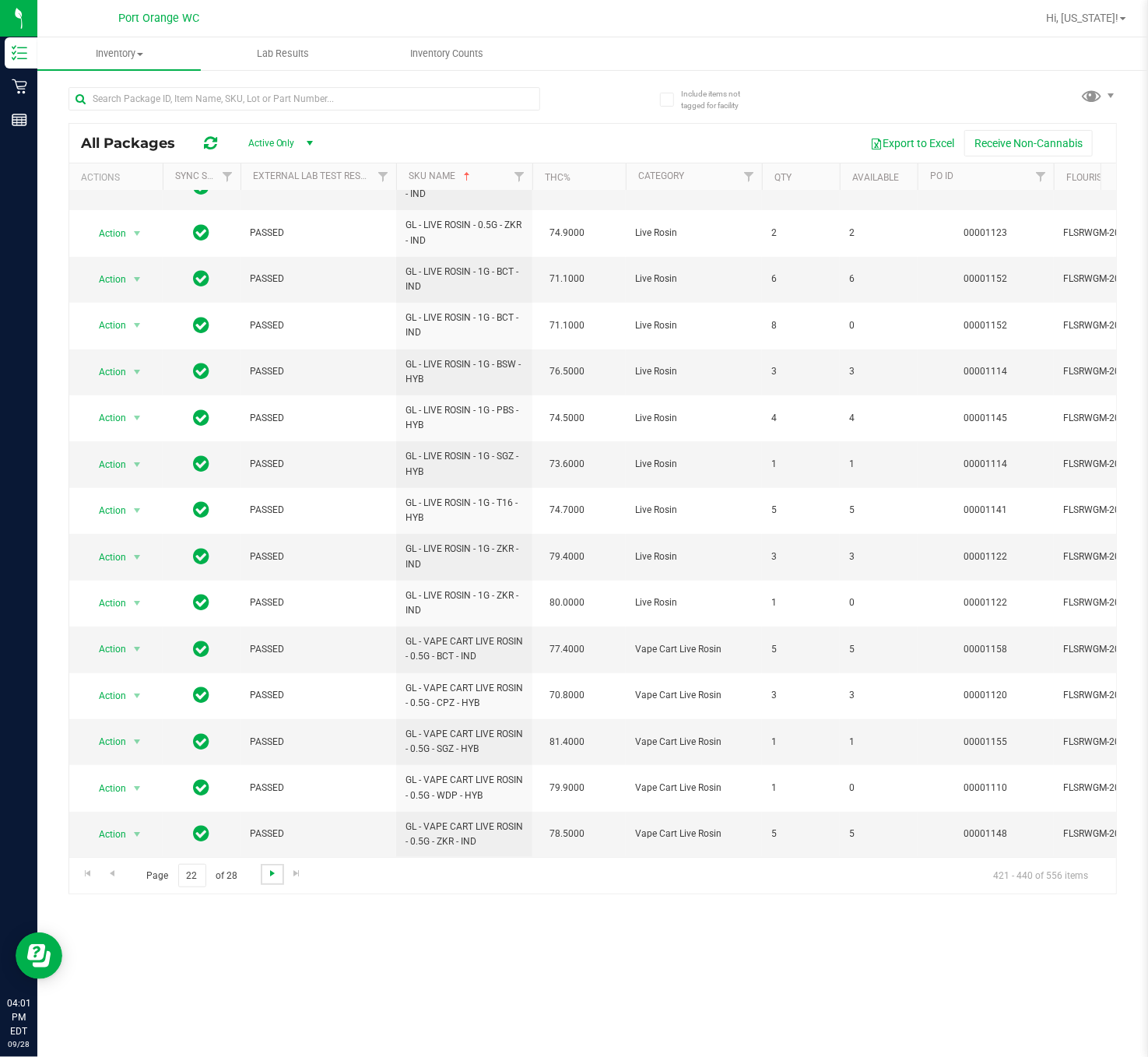
click at [268, 703] on span "Go to the next page" at bounding box center [272, 873] width 12 height 12
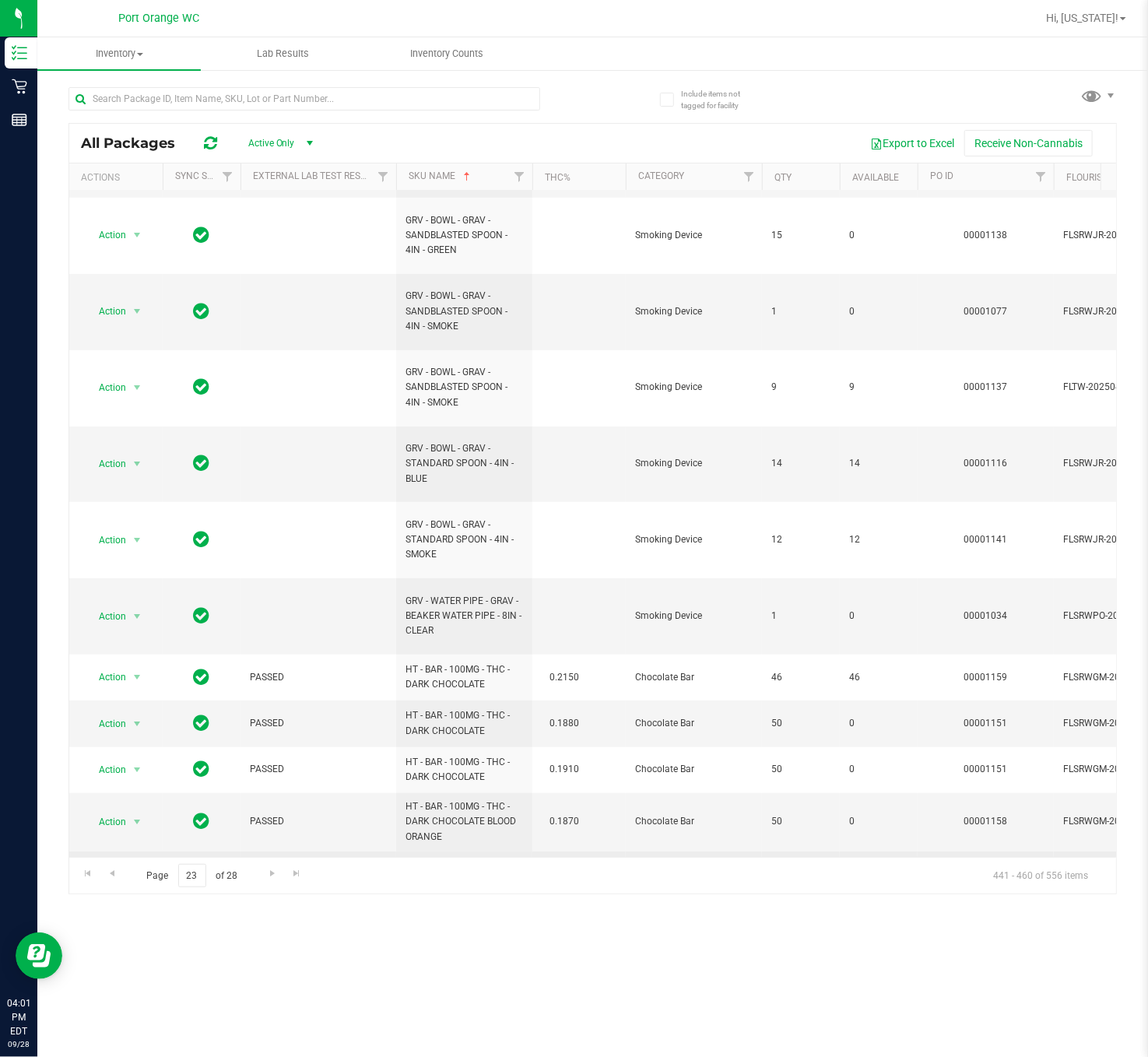
scroll to position [543, 0]
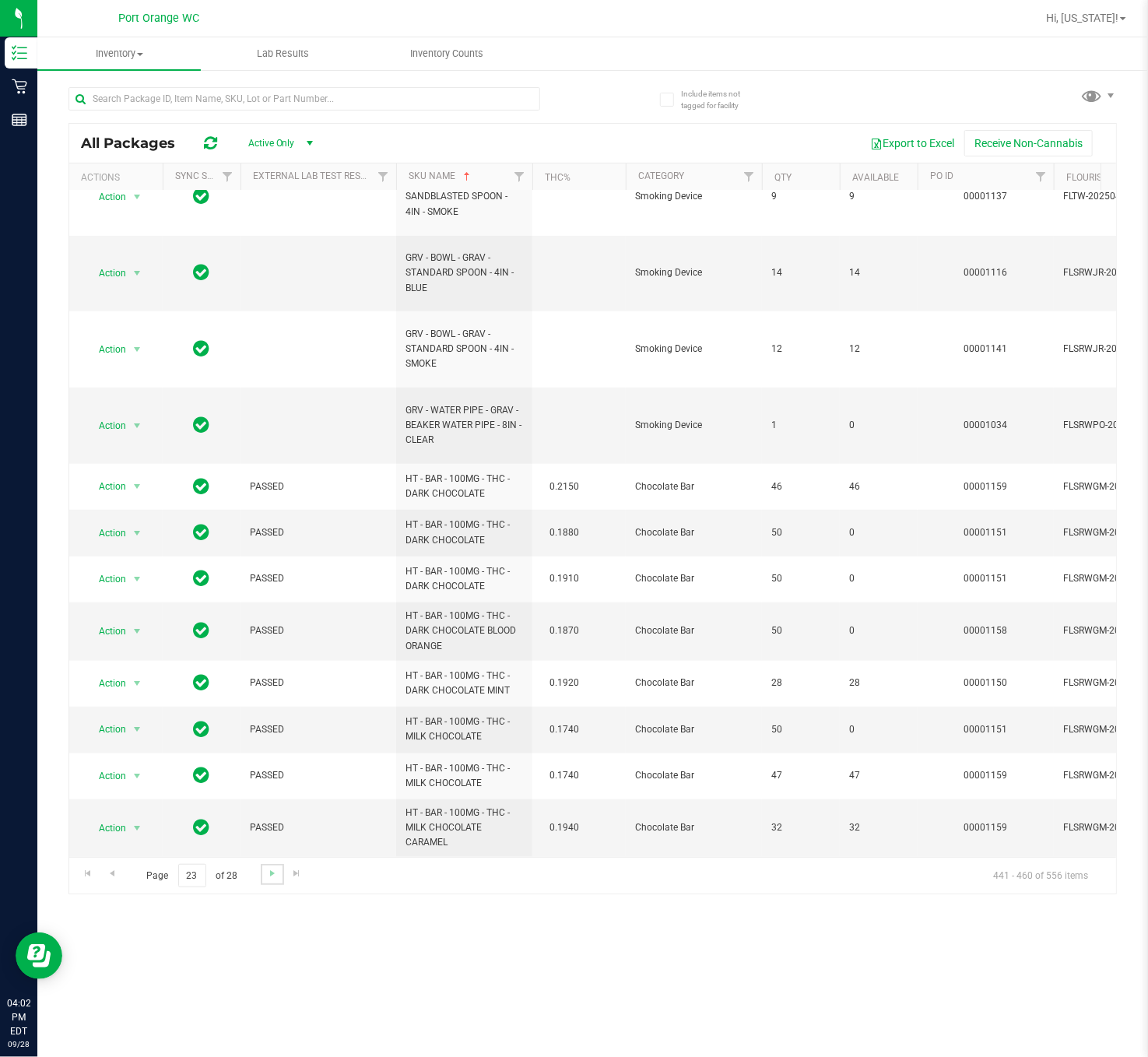
click at [263, 703] on link "Go to the next page" at bounding box center [271, 875] width 22 height 21
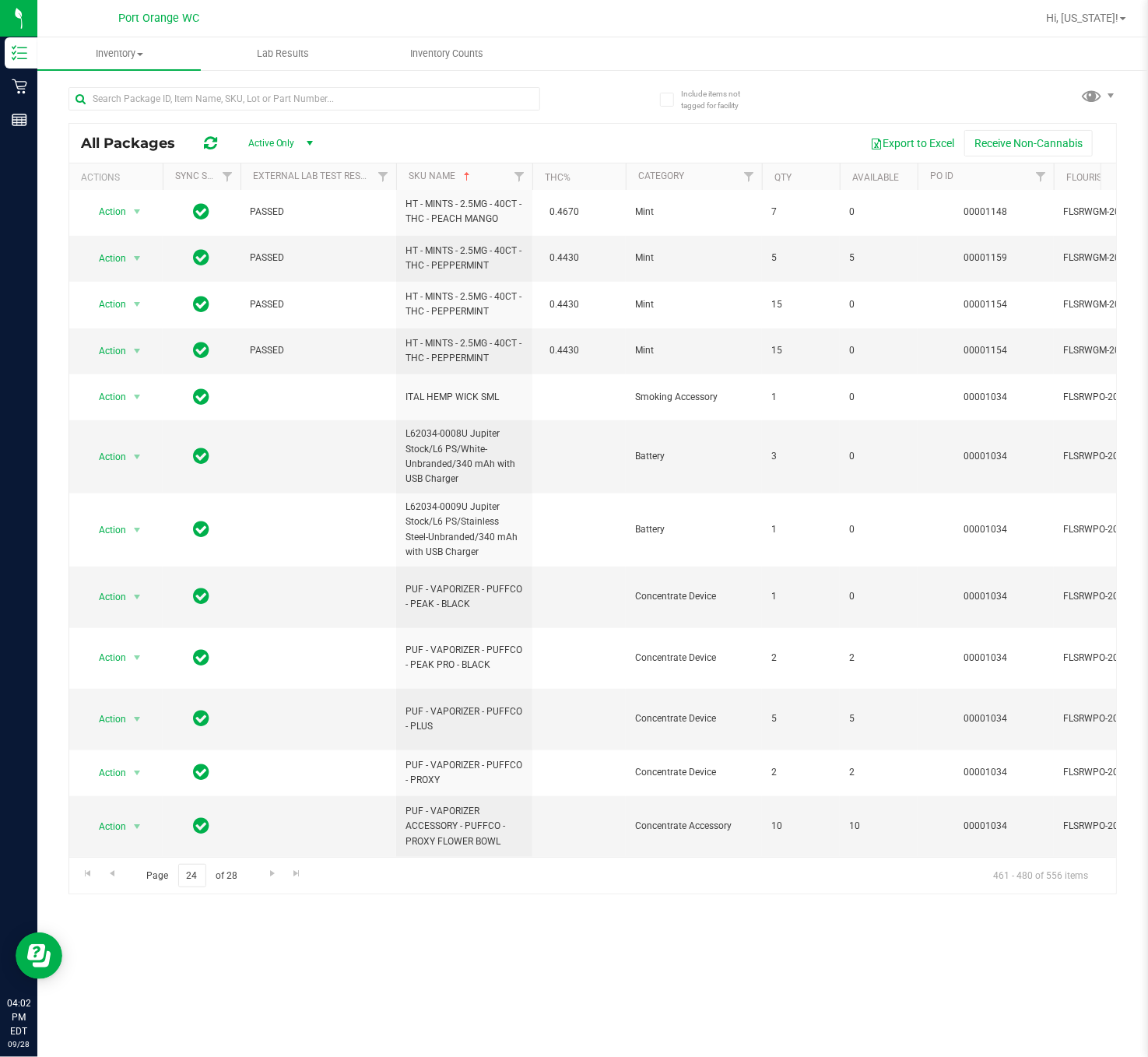
scroll to position [510, 0]
click at [268, 703] on span "Go to the next page" at bounding box center [272, 873] width 12 height 12
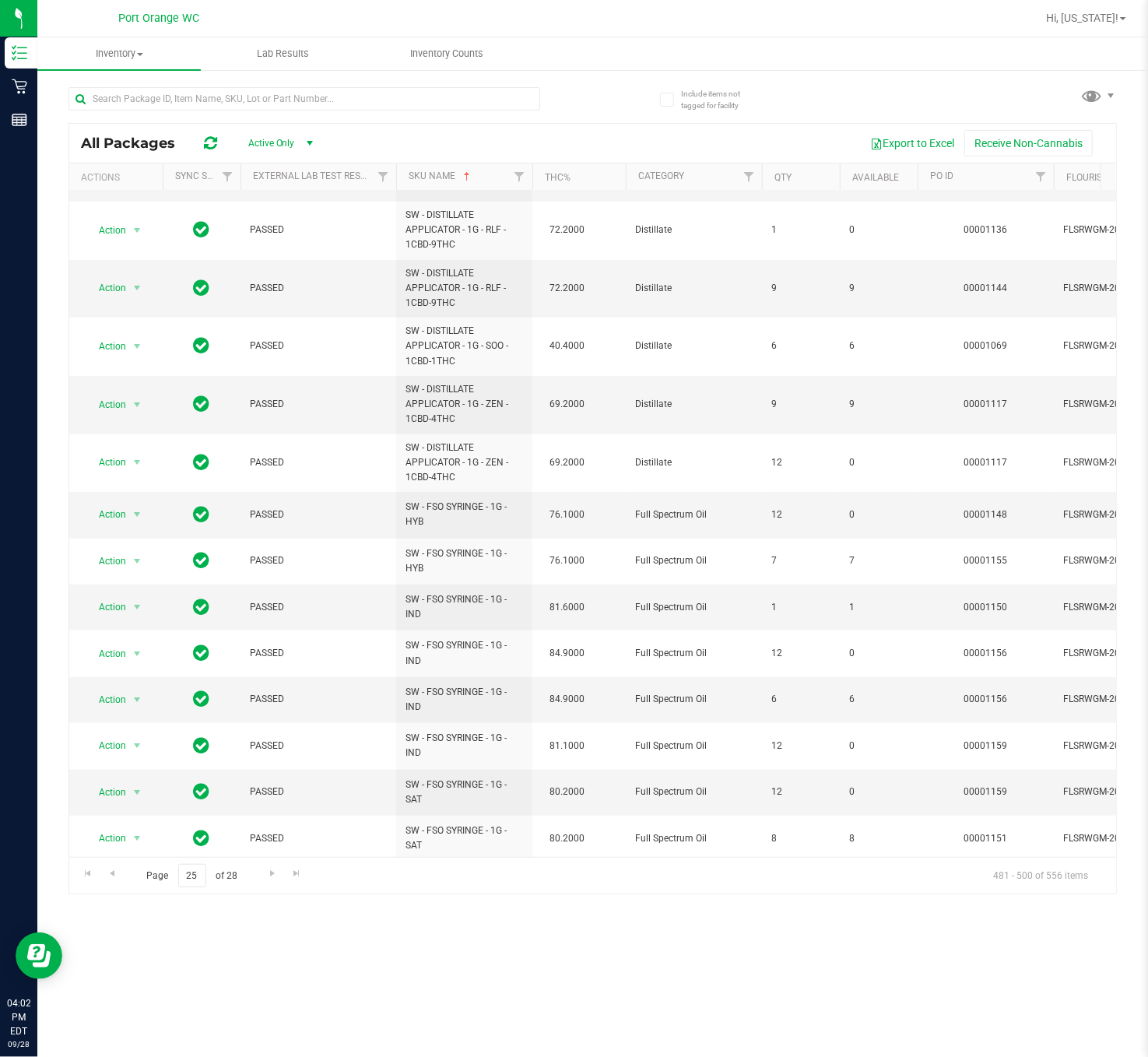
scroll to position [408, 0]
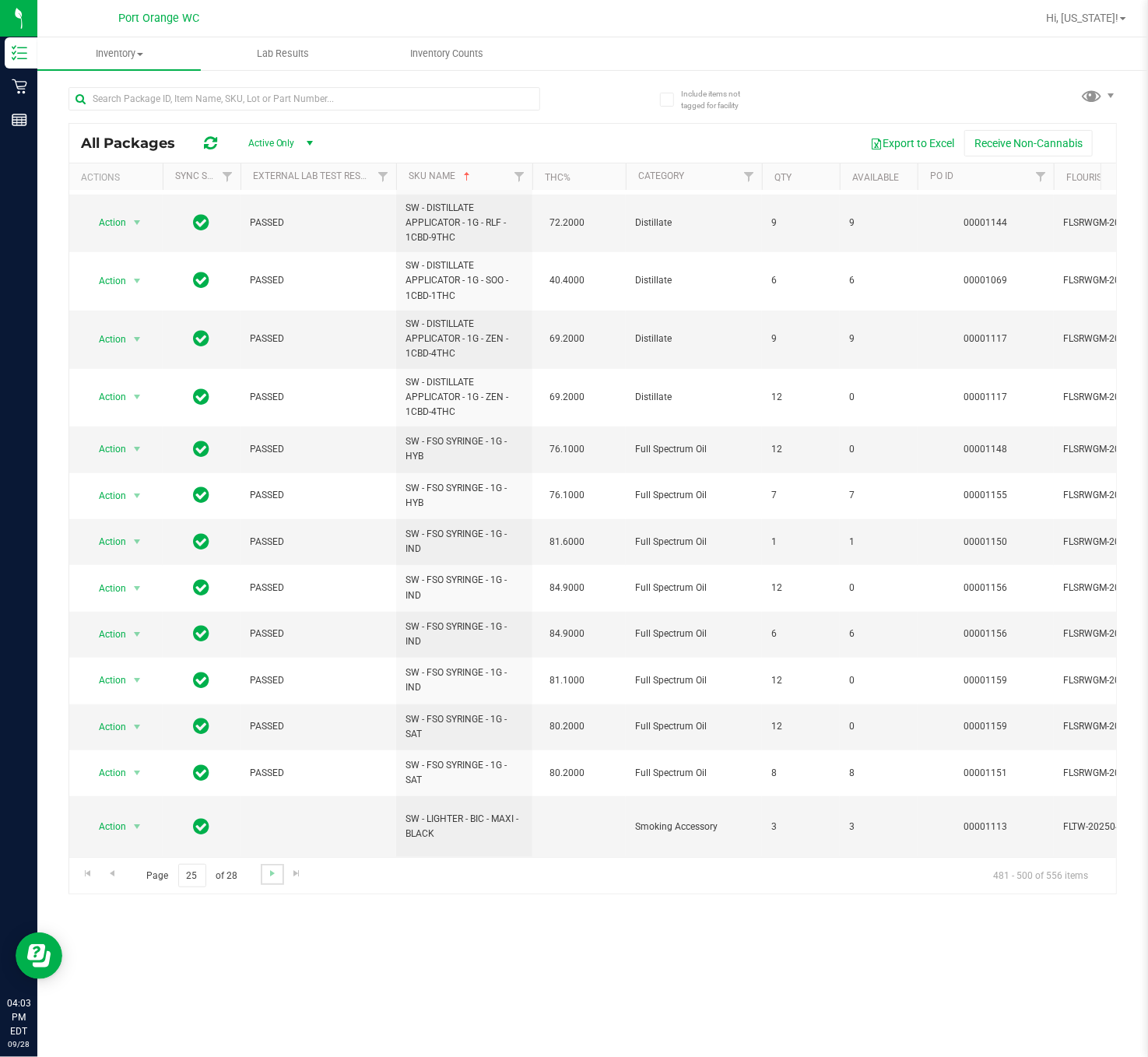
click at [268, 703] on link "Go to the next page" at bounding box center [271, 875] width 22 height 21
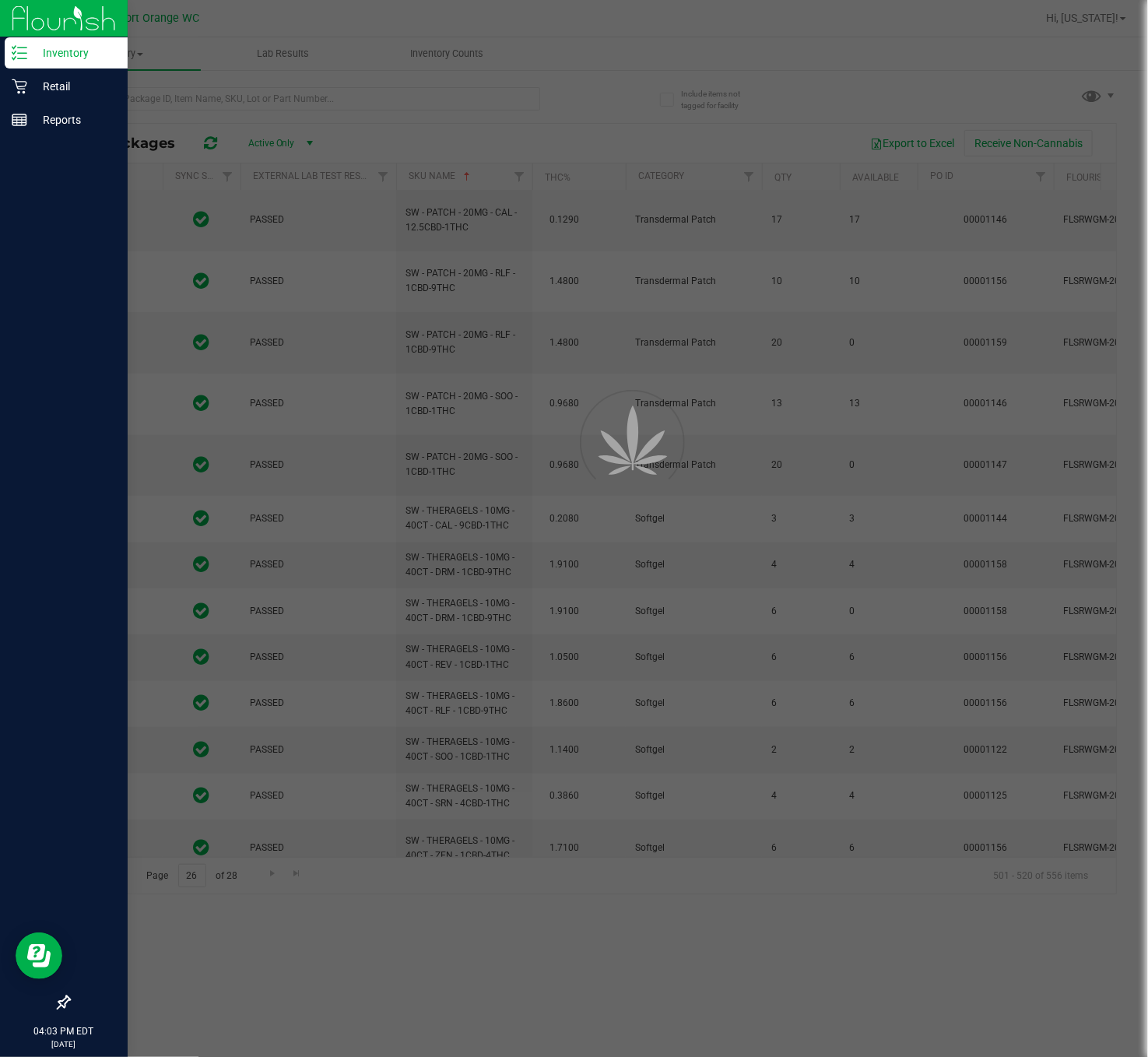
type input "2026-02-15"
type input "2026-03-03"
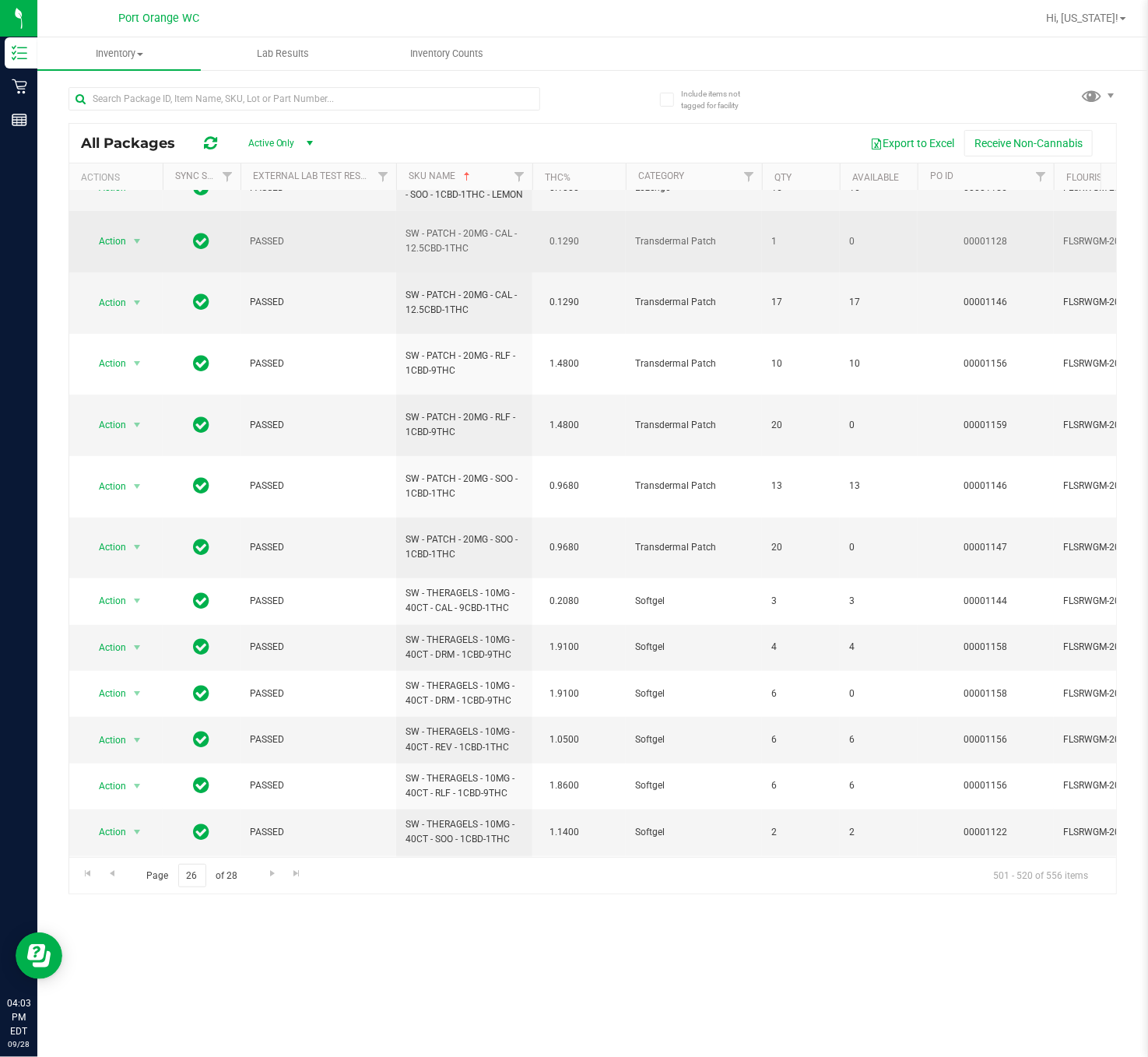
scroll to position [339, 0]
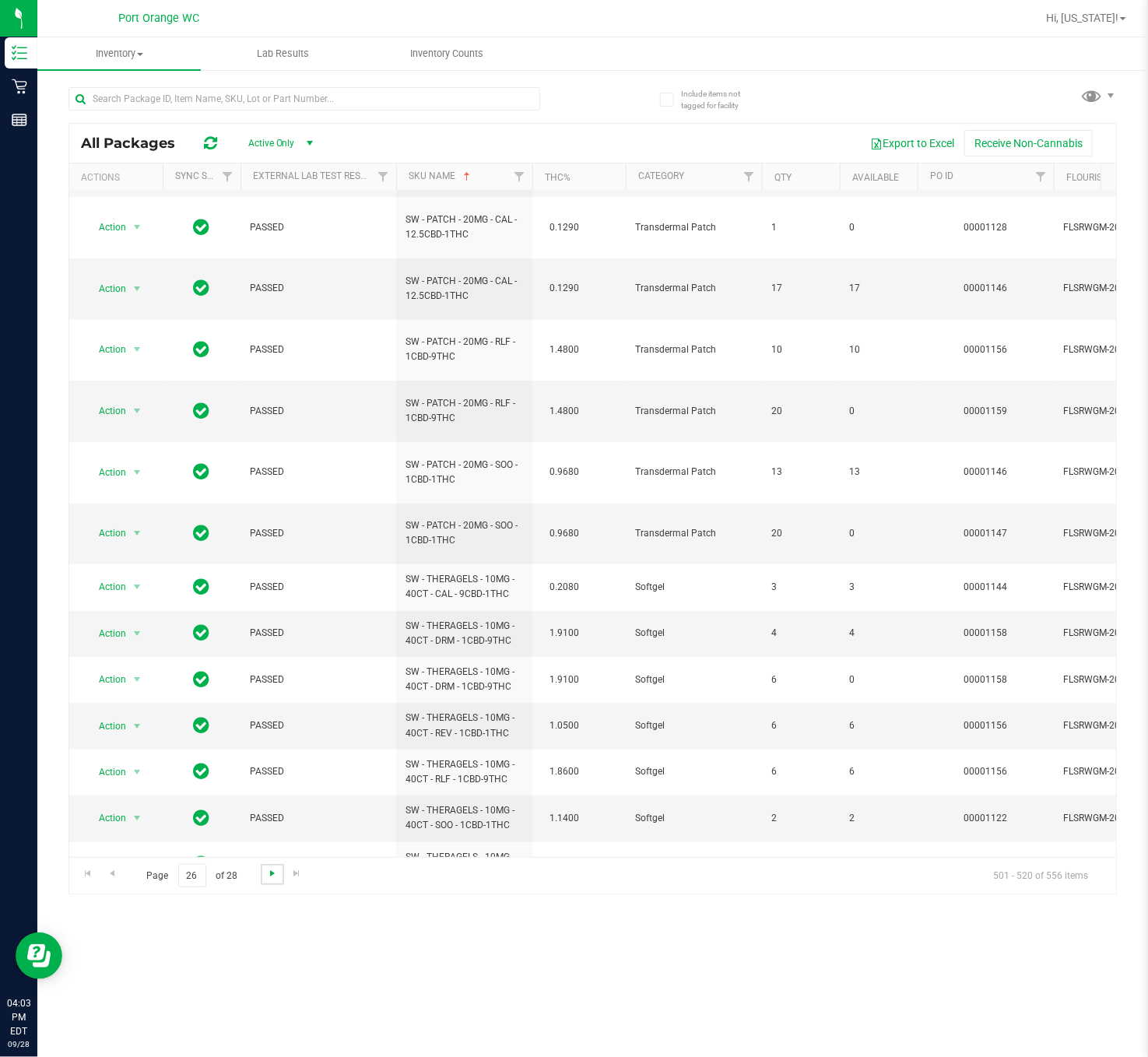
click at [267, 703] on span "Go to the next page" at bounding box center [272, 873] width 12 height 12
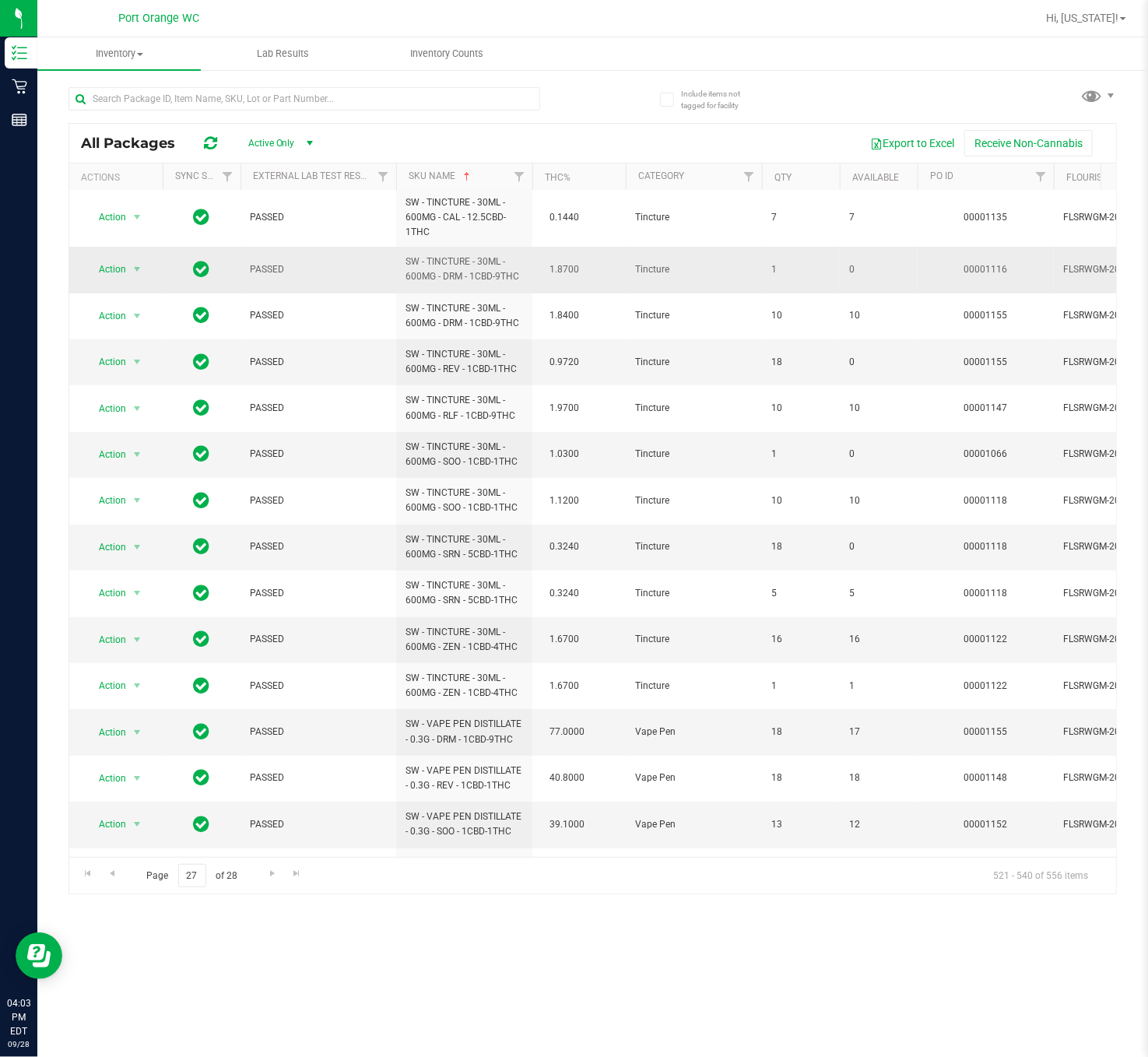
scroll to position [300, 0]
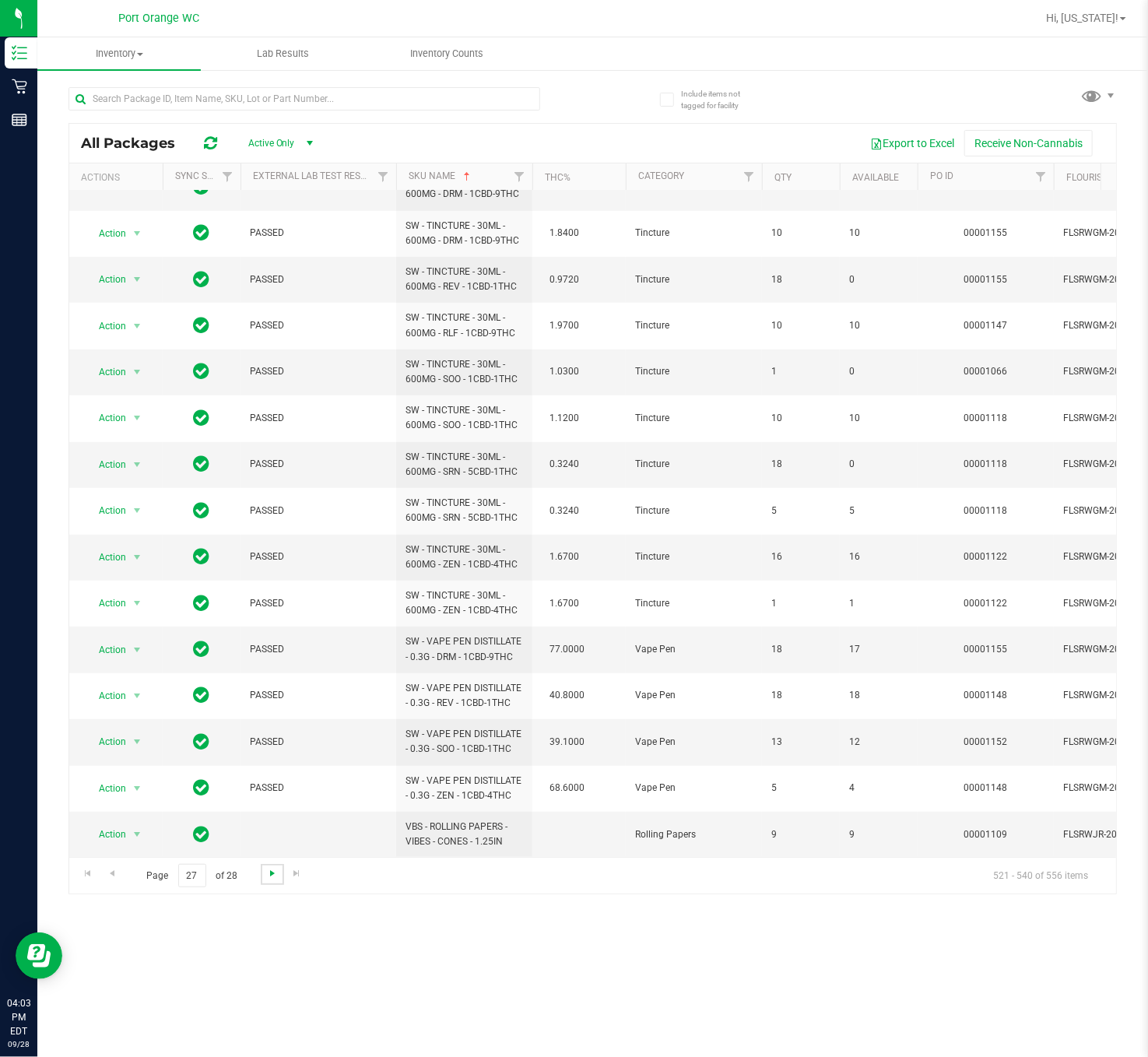
click at [277, 703] on span "Go to the next page" at bounding box center [272, 873] width 12 height 12
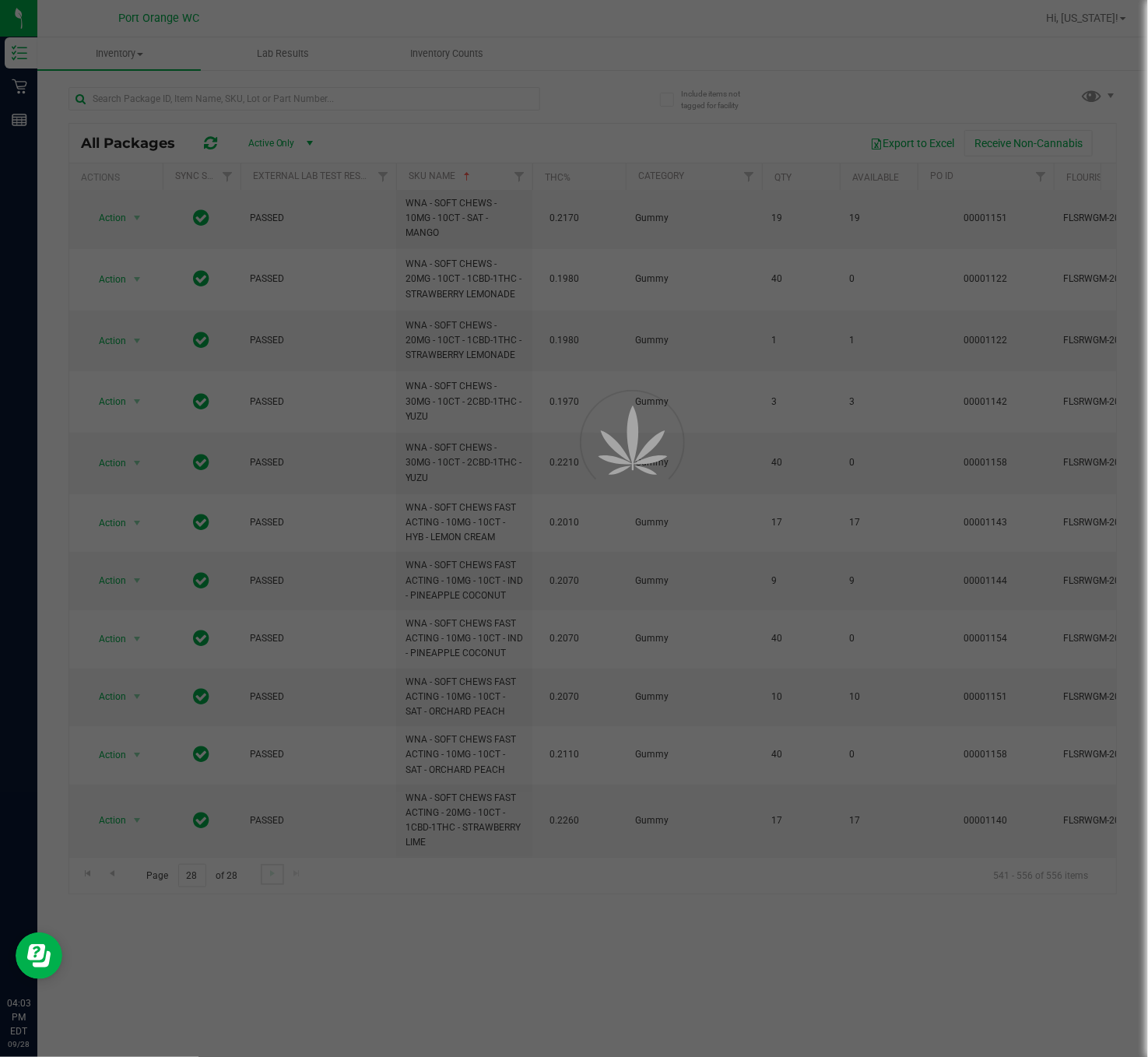
type input "2026-08-04"
type input "2026-07-03"
type input "2026-07-28"
type input "2026-07-30"
type input "2026-03-17"
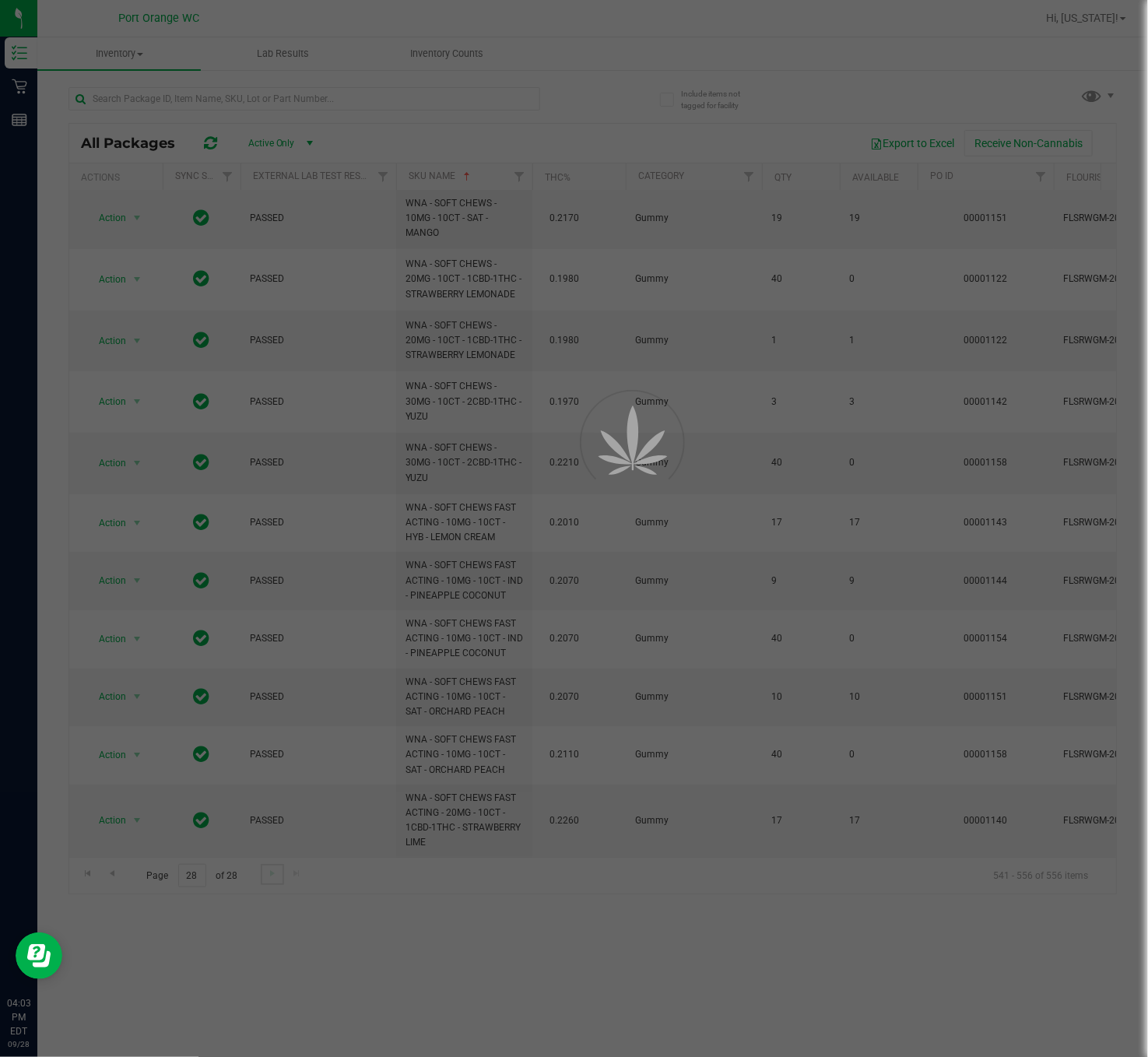
type input "2026-03-17"
type input "2026-06-09"
type input "2026-07-16"
type input "2026-07-07"
type input "2026-06-30"
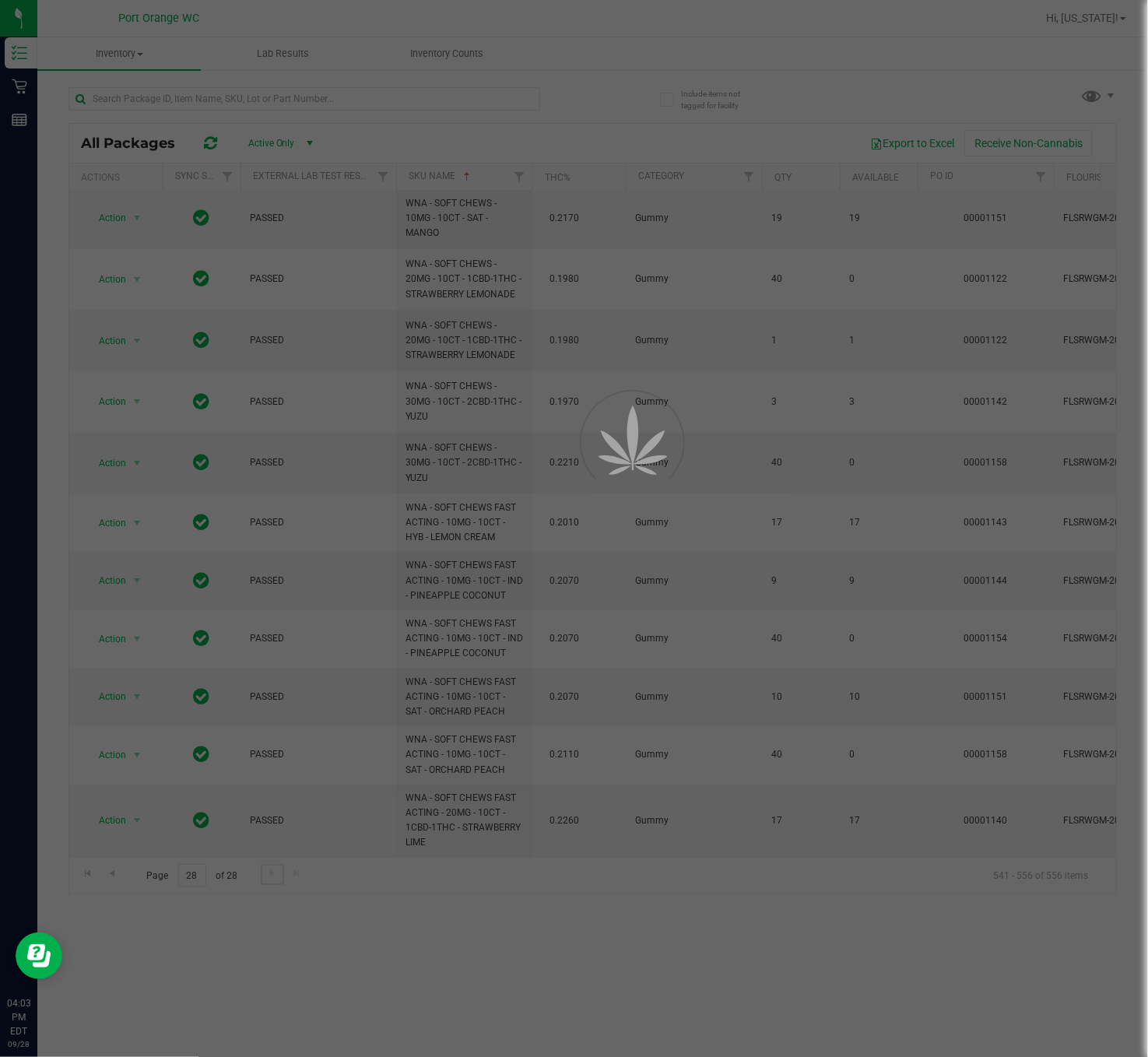
type input "2026-06-30"
type input "2026-06-25"
type input "2026-08-06"
type input "2026-04-09"
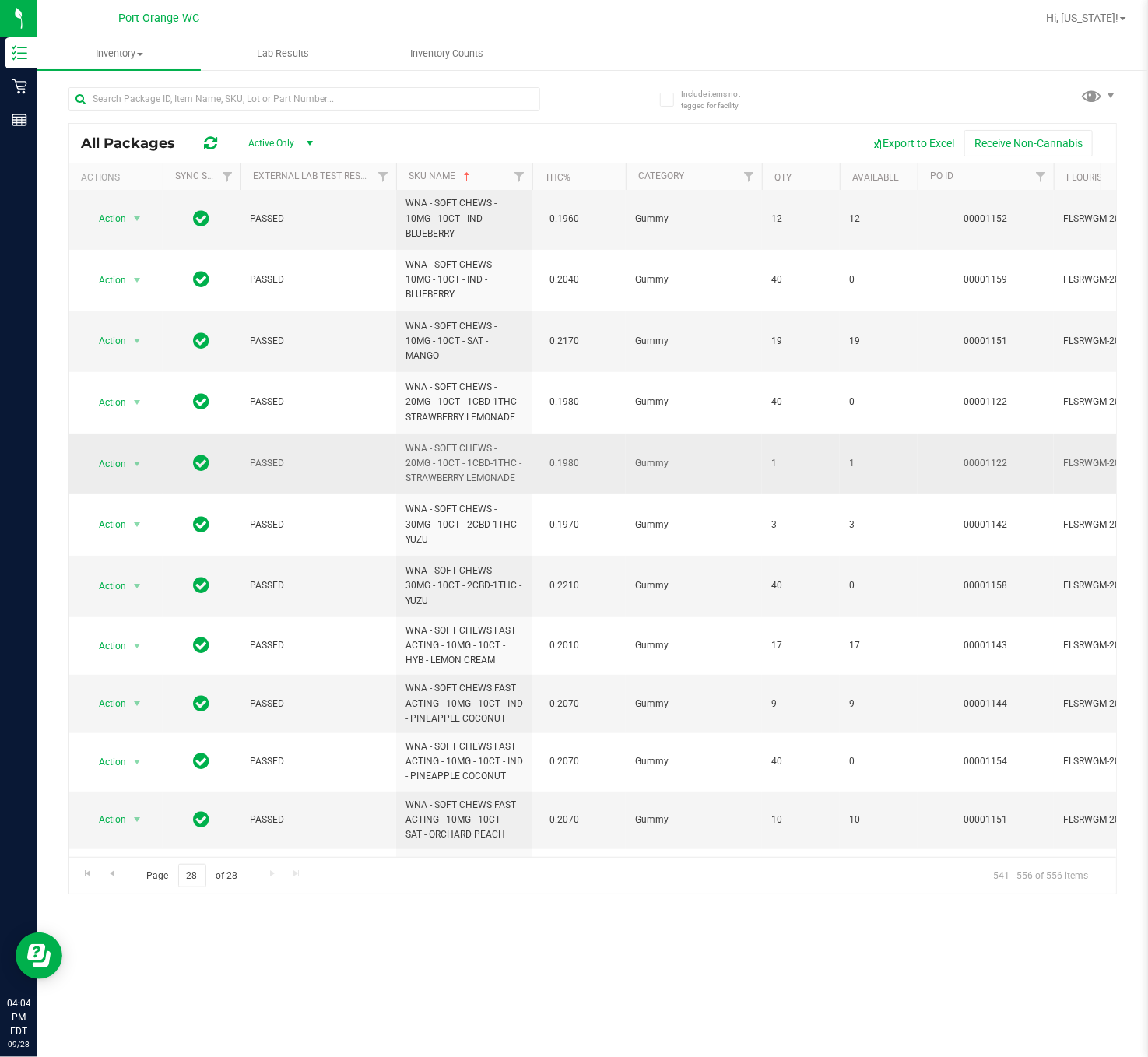
scroll to position [307, 0]
